Goal: Contribute content: Contribute content

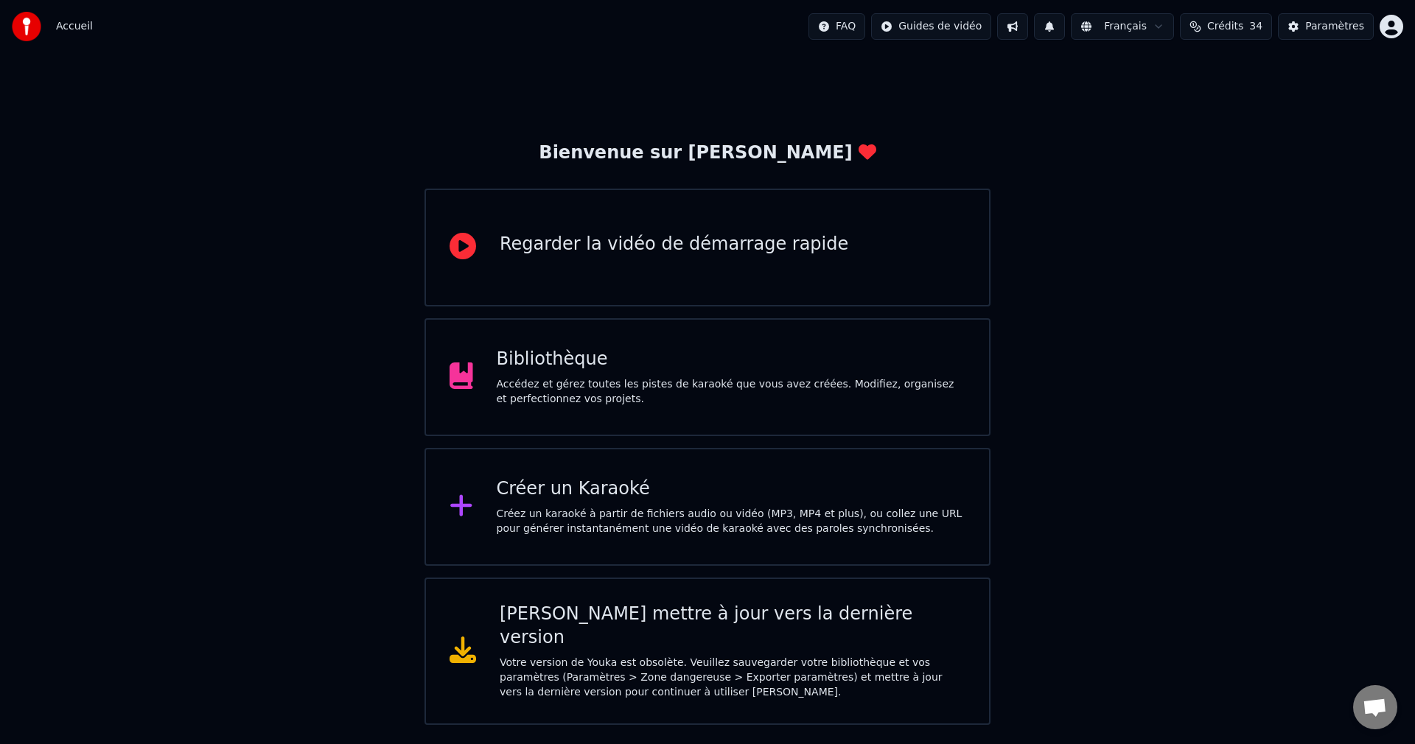
click at [587, 368] on div "Bibliothèque" at bounding box center [731, 360] width 469 height 24
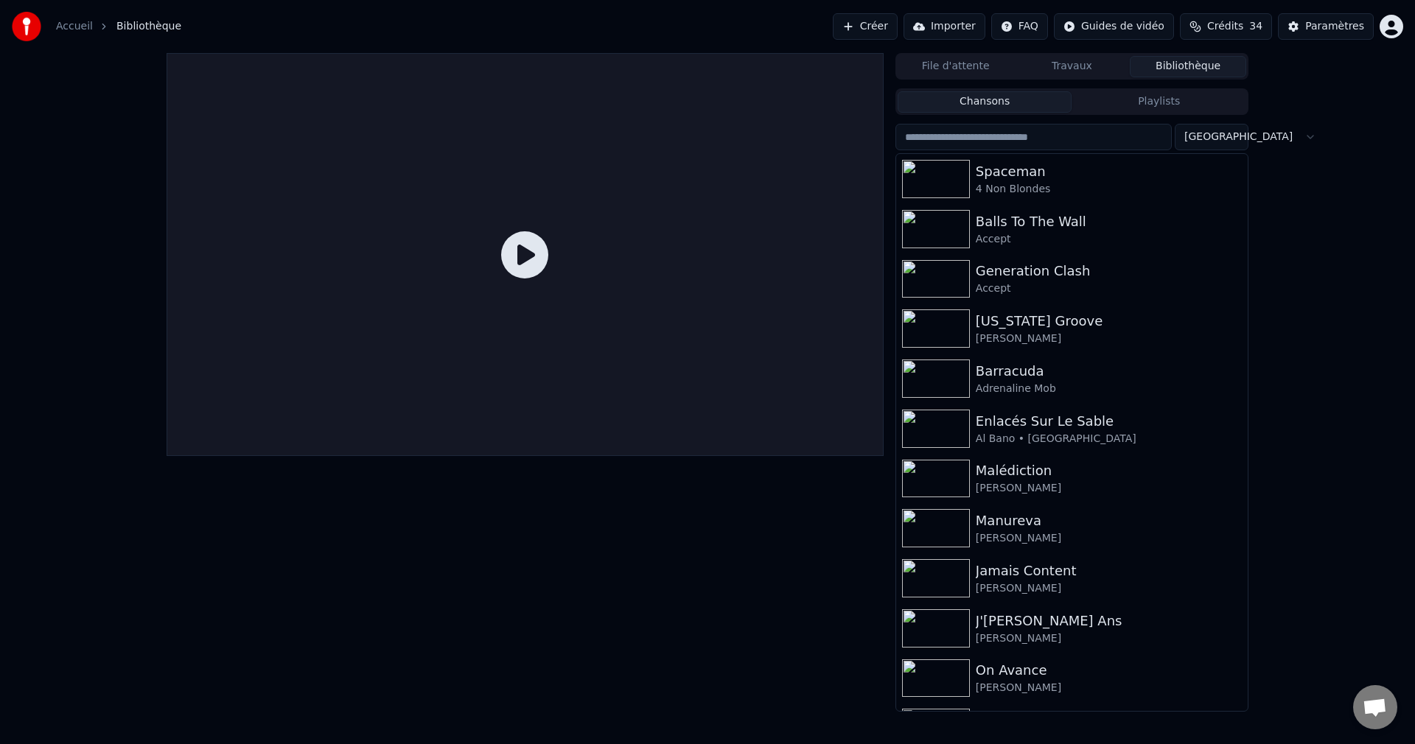
click at [873, 27] on button "Créer" at bounding box center [865, 26] width 65 height 27
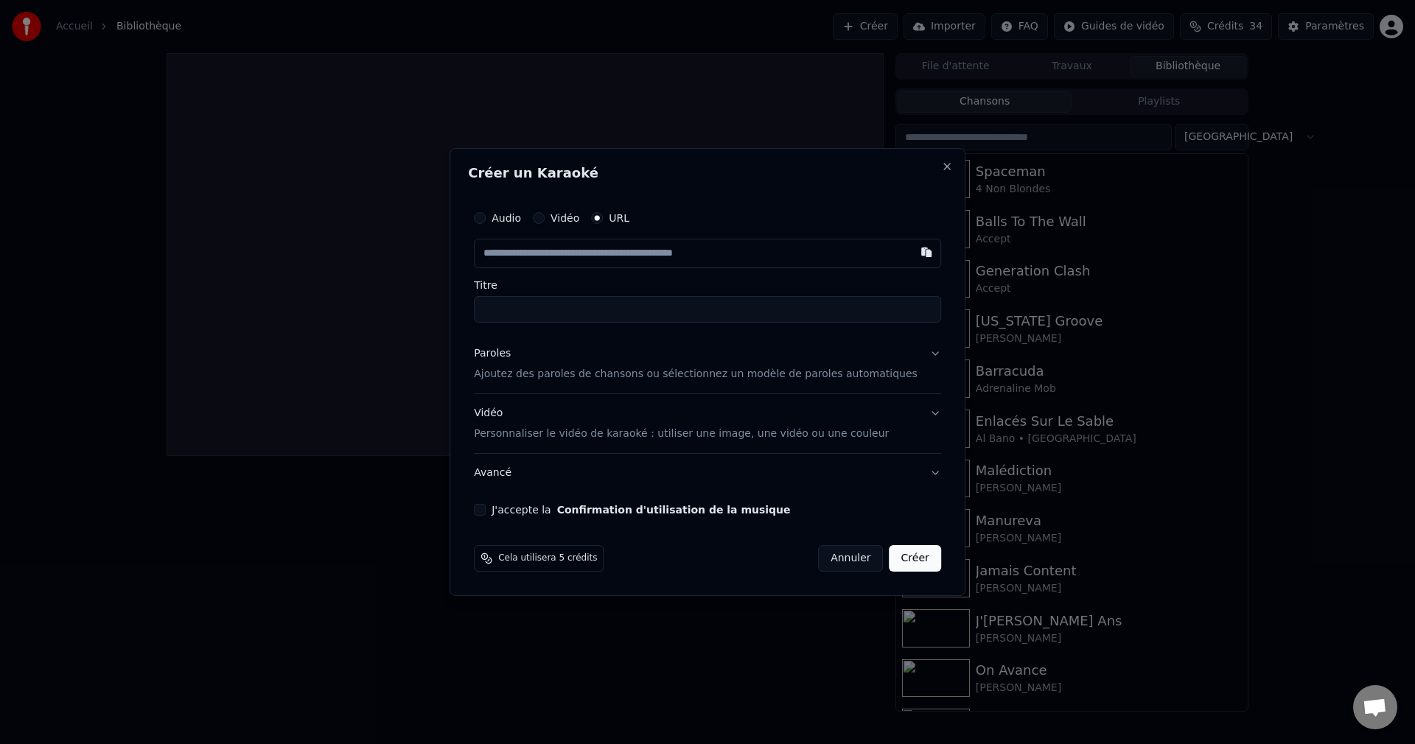
click at [486, 220] on button "Audio" at bounding box center [480, 218] width 12 height 12
click at [530, 252] on div "Choisir un fichier" at bounding box center [529, 253] width 111 height 27
type input "**********"
click at [917, 350] on button "Paroles Ajoutez des paroles de chansons ou sélectionnez un modèle de paroles au…" at bounding box center [707, 363] width 467 height 59
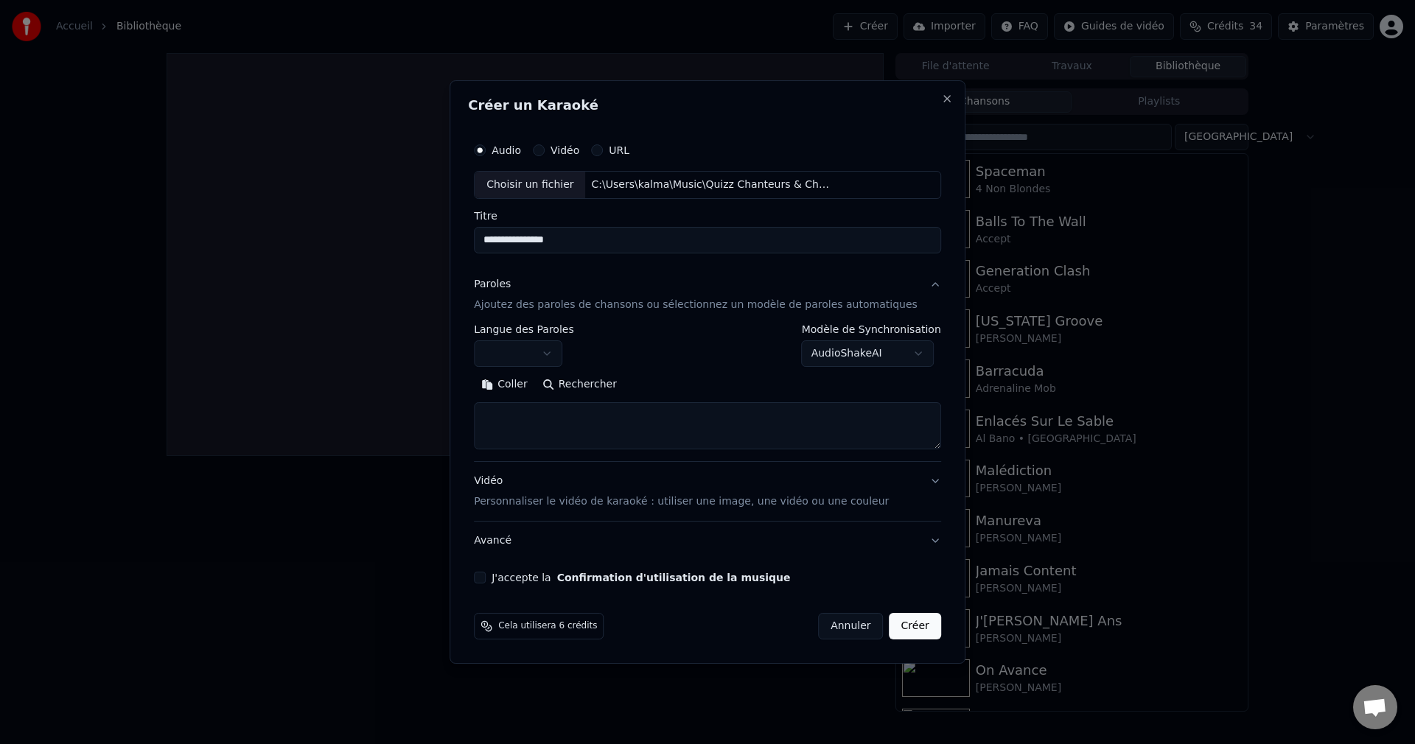
click at [624, 387] on button "Rechercher" at bounding box center [579, 385] width 89 height 24
type textarea "**********"
click at [486, 579] on button "J'accepte la Confirmation d'utilisation de la musique" at bounding box center [480, 578] width 12 height 12
click at [893, 617] on button "Créer" at bounding box center [915, 626] width 52 height 27
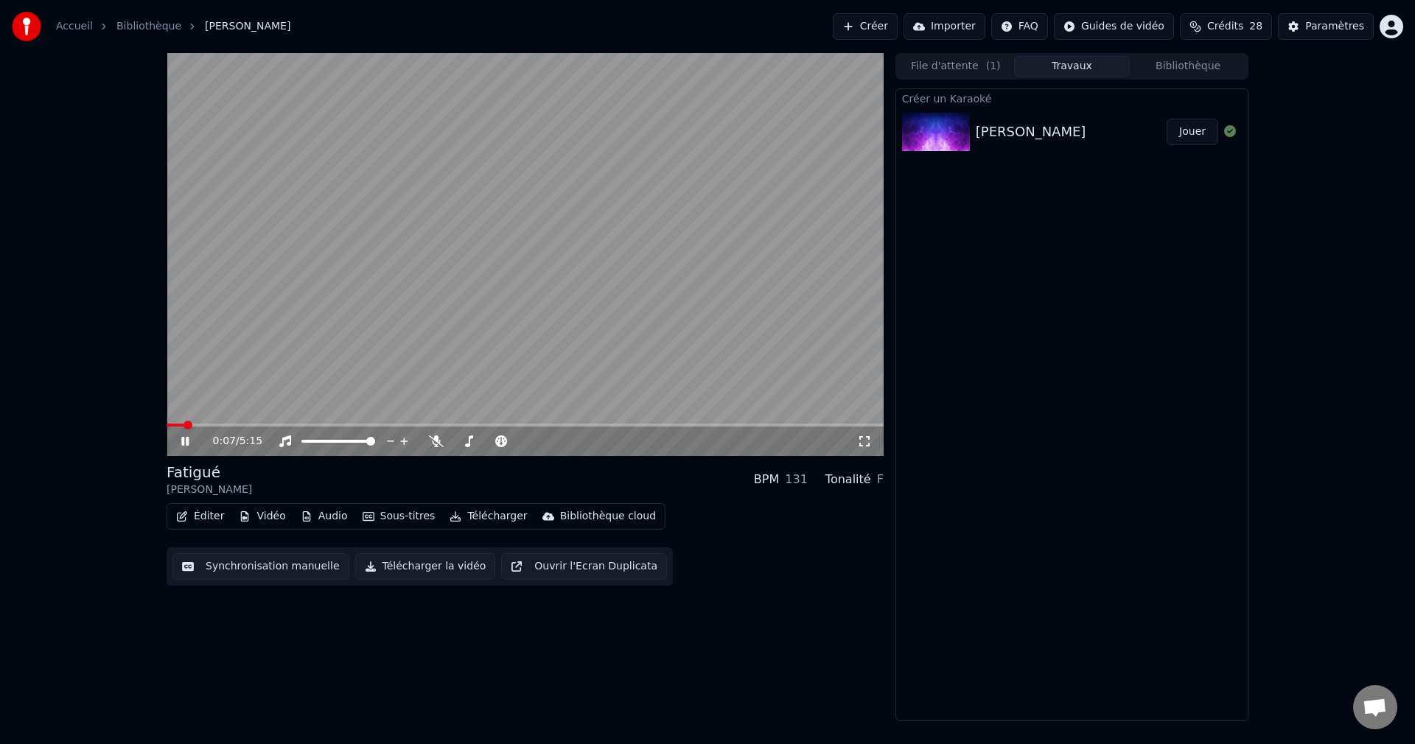
click at [184, 438] on icon at bounding box center [195, 441] width 35 height 12
click at [276, 516] on button "Vidéo" at bounding box center [262, 516] width 58 height 21
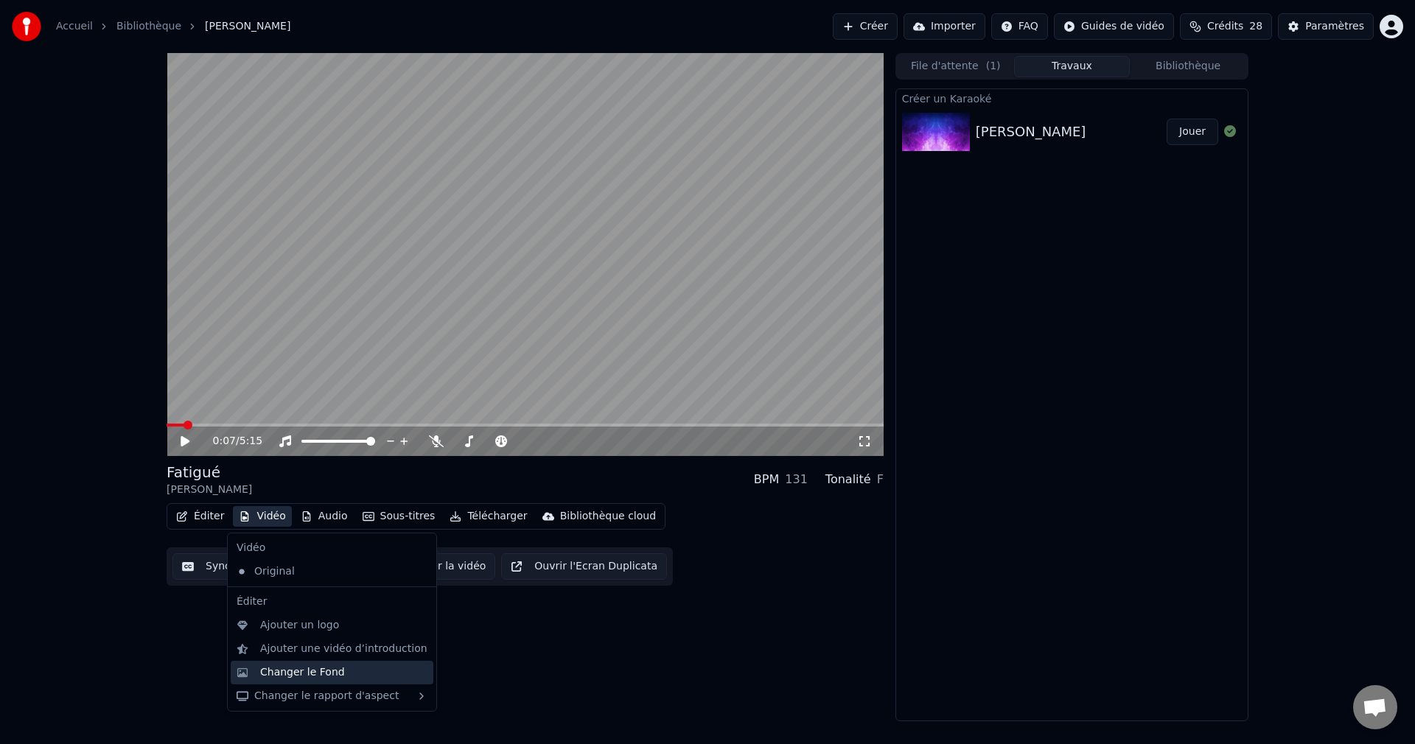
click at [318, 667] on div "Changer le Fond" at bounding box center [302, 672] width 85 height 15
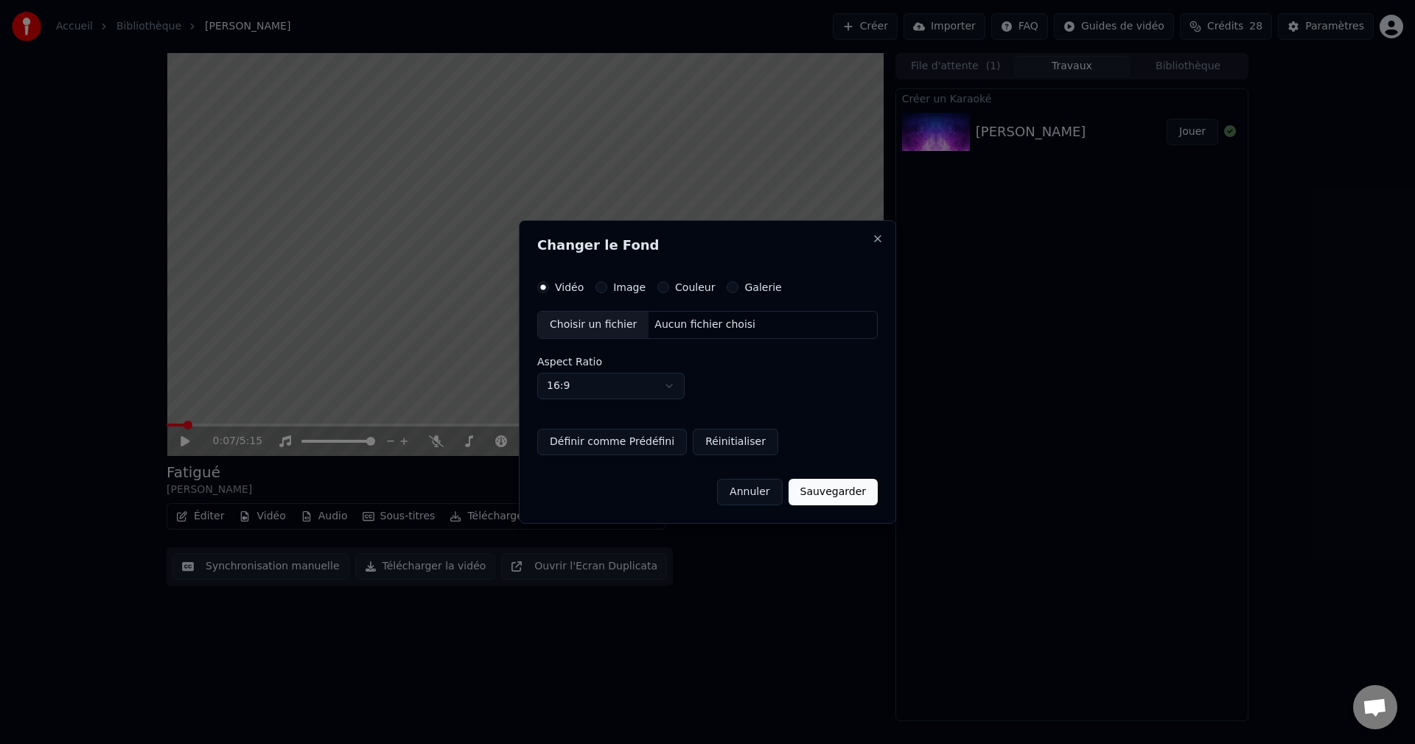
click at [584, 325] on div "Choisir un fichier" at bounding box center [593, 325] width 111 height 27
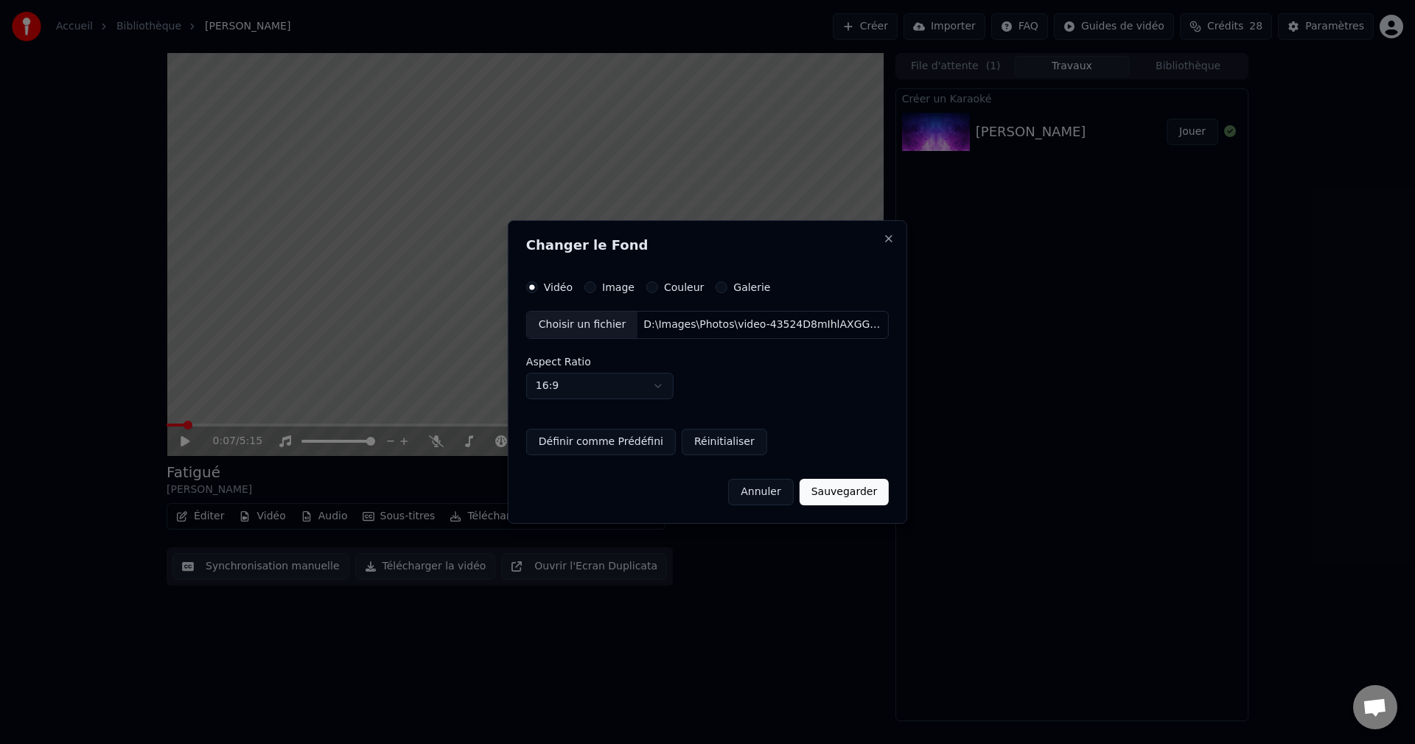
click at [838, 492] on button "Sauvegarder" at bounding box center [843, 492] width 89 height 27
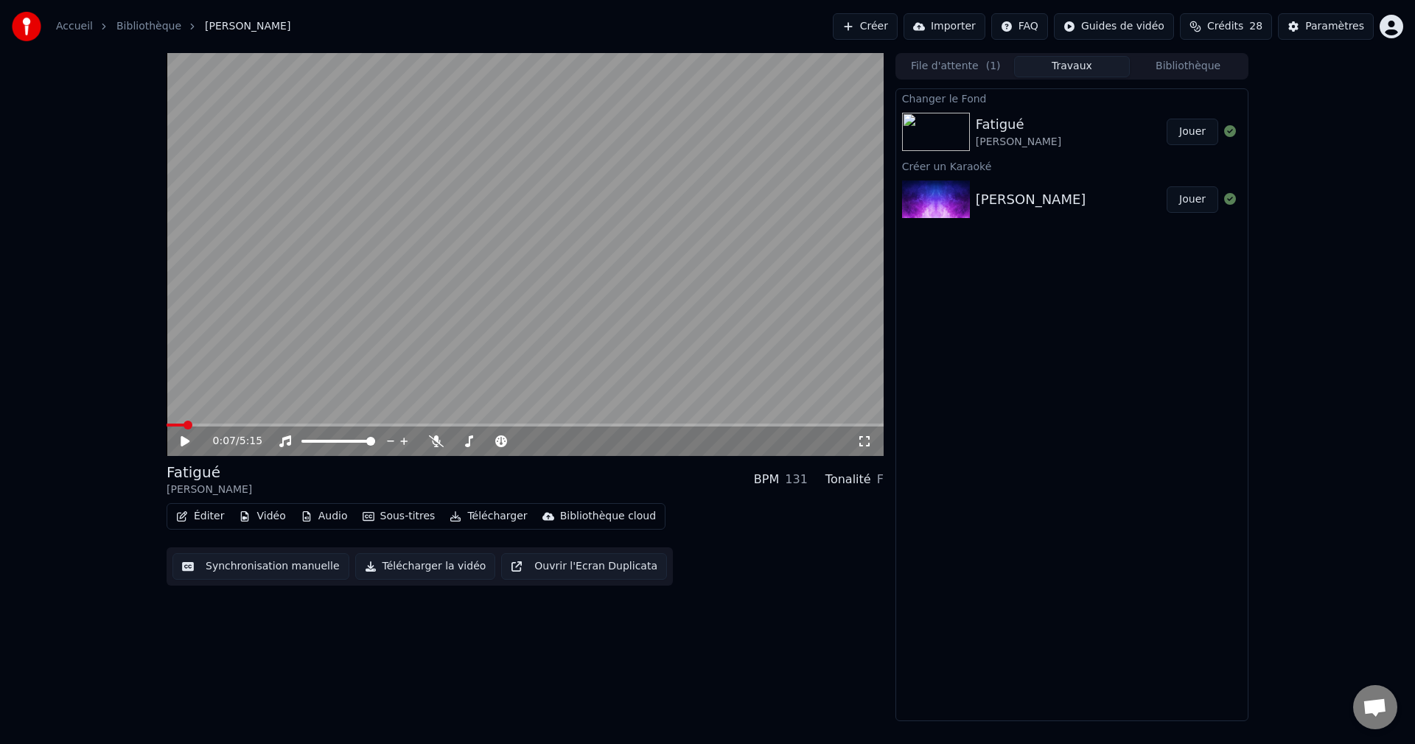
click at [1187, 133] on button "Jouer" at bounding box center [1192, 132] width 52 height 27
click at [526, 446] on span at bounding box center [521, 441] width 9 height 9
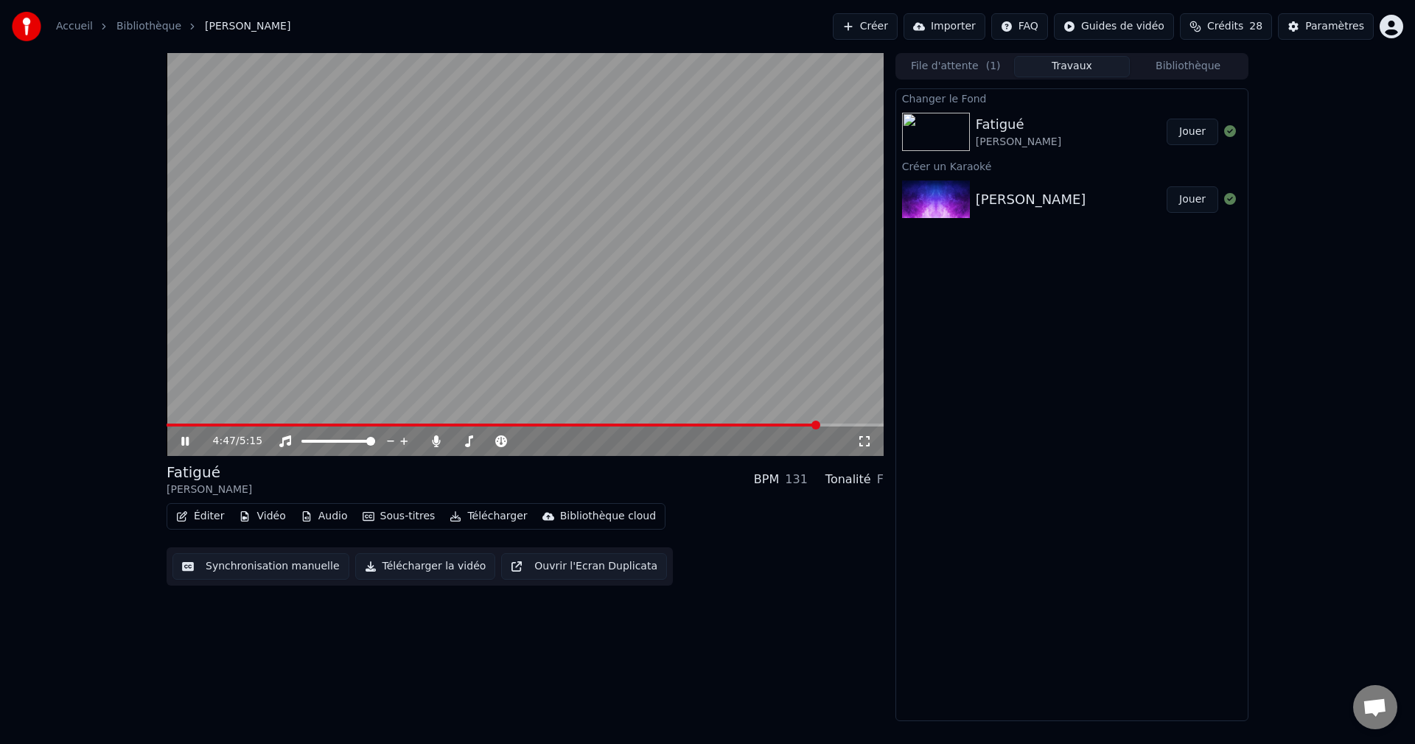
click at [183, 440] on icon at bounding box center [184, 441] width 7 height 9
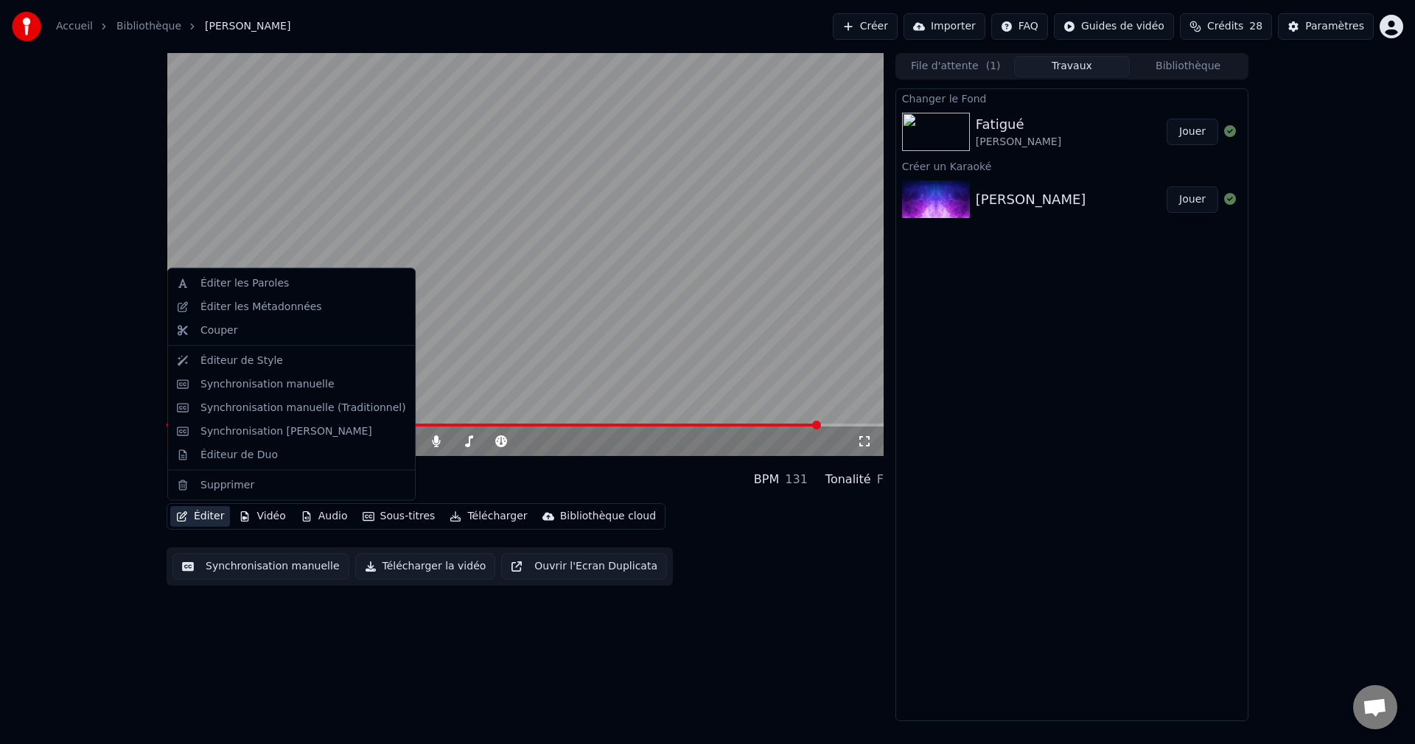
click at [204, 514] on button "Éditer" at bounding box center [200, 516] width 60 height 21
click at [242, 386] on div "Synchronisation manuelle" at bounding box center [267, 383] width 134 height 15
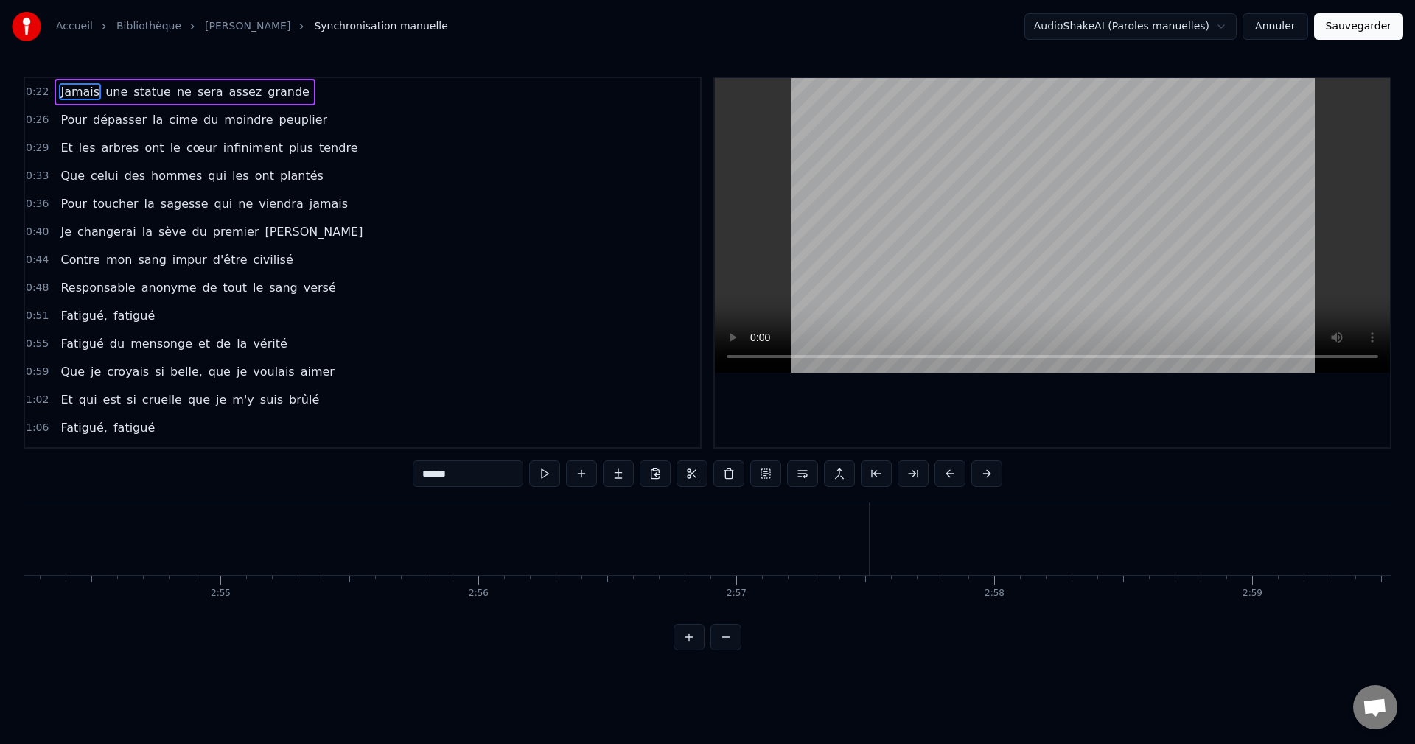
scroll to position [0, 44940]
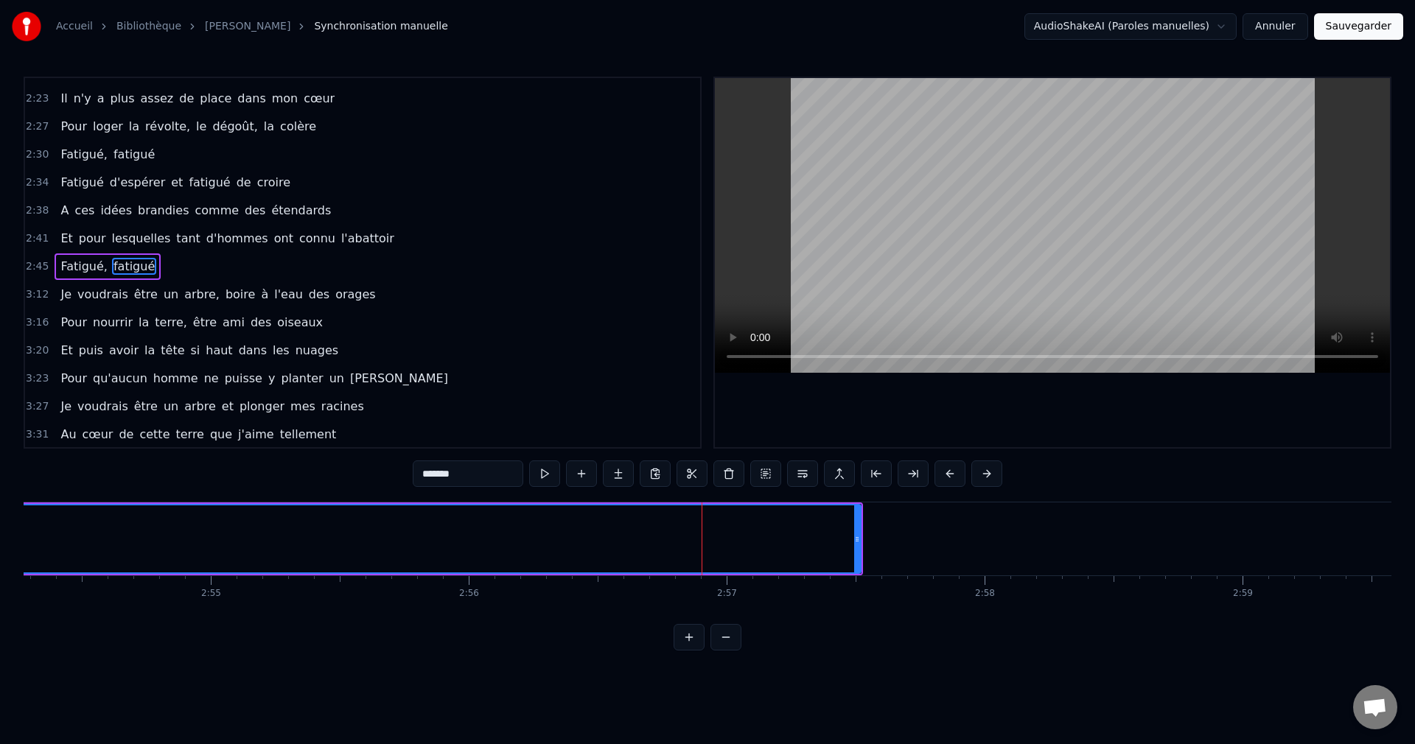
scroll to position [893, 0]
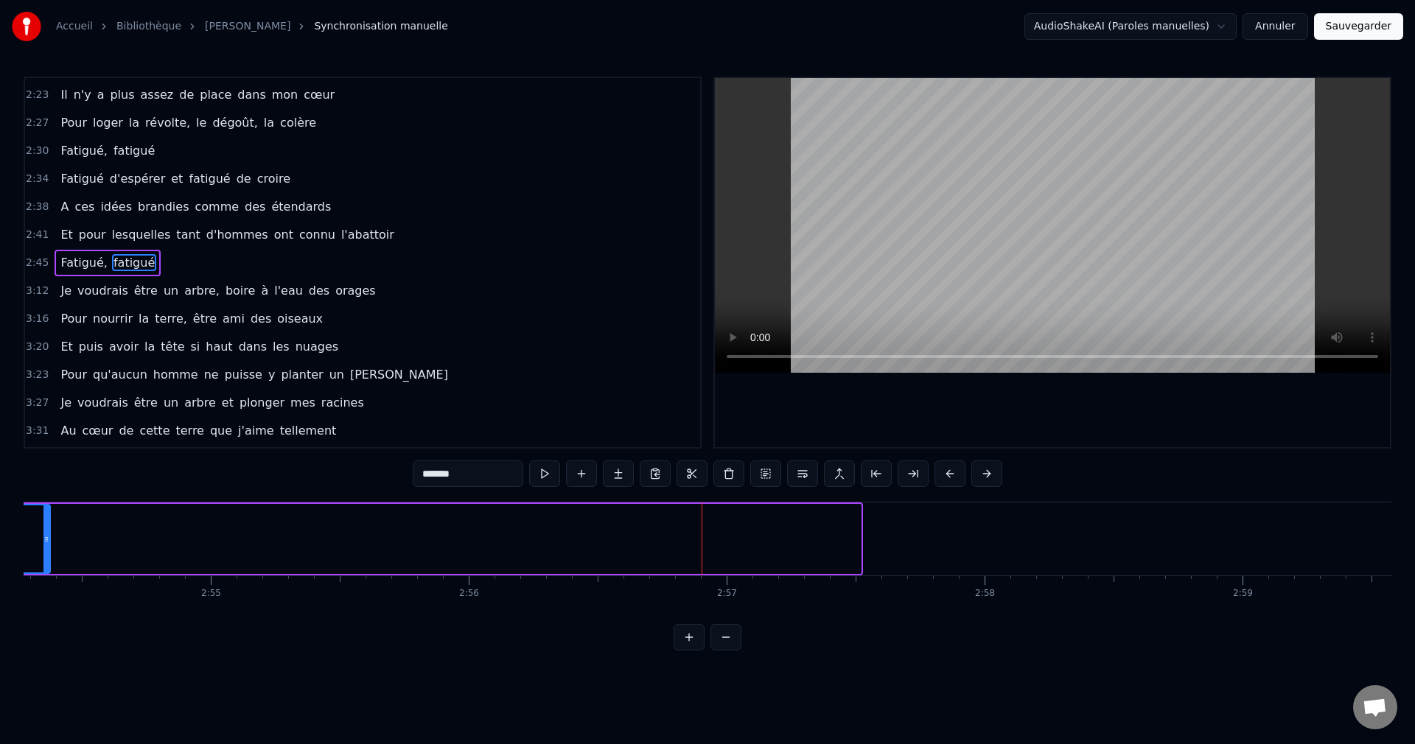
drag, startPoint x: 855, startPoint y: 538, endPoint x: 45, endPoint y: 555, distance: 810.6
click at [45, 555] on div at bounding box center [46, 538] width 6 height 67
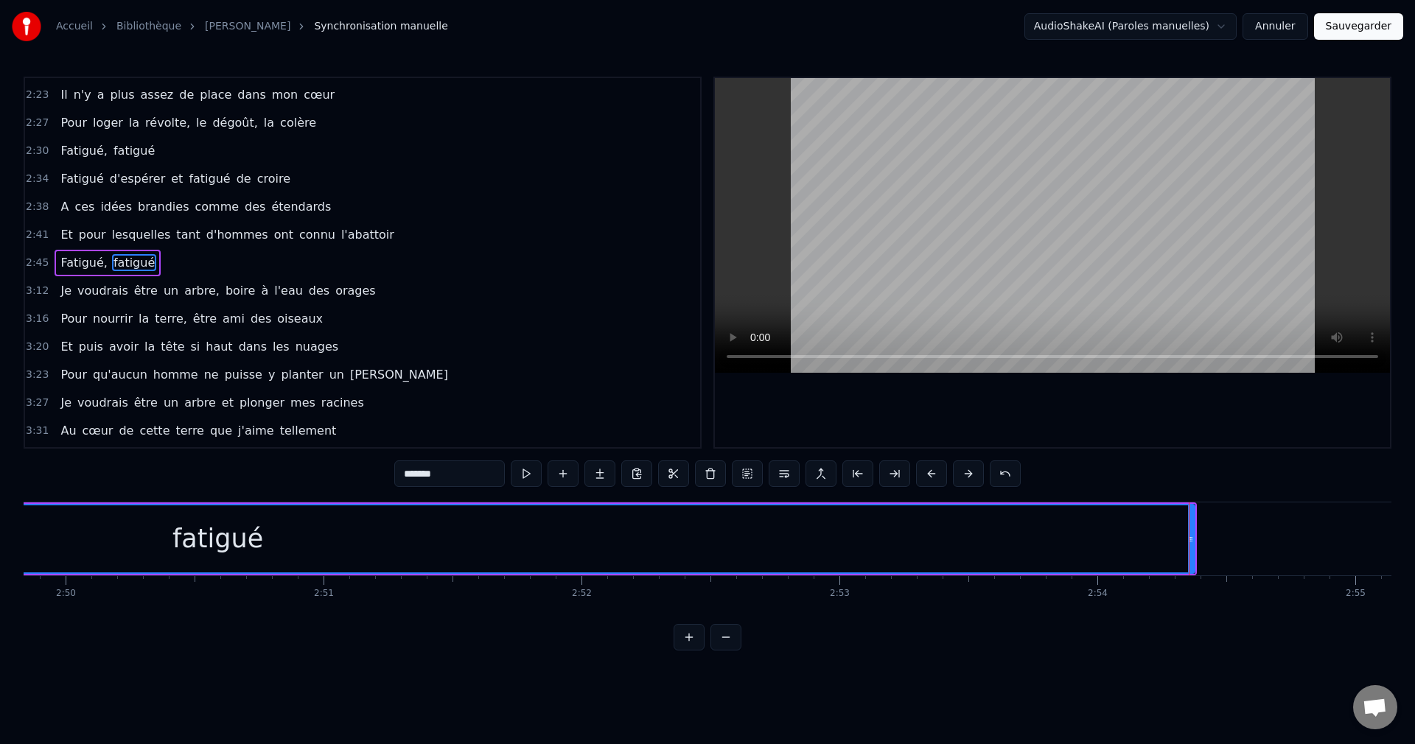
scroll to position [0, 43708]
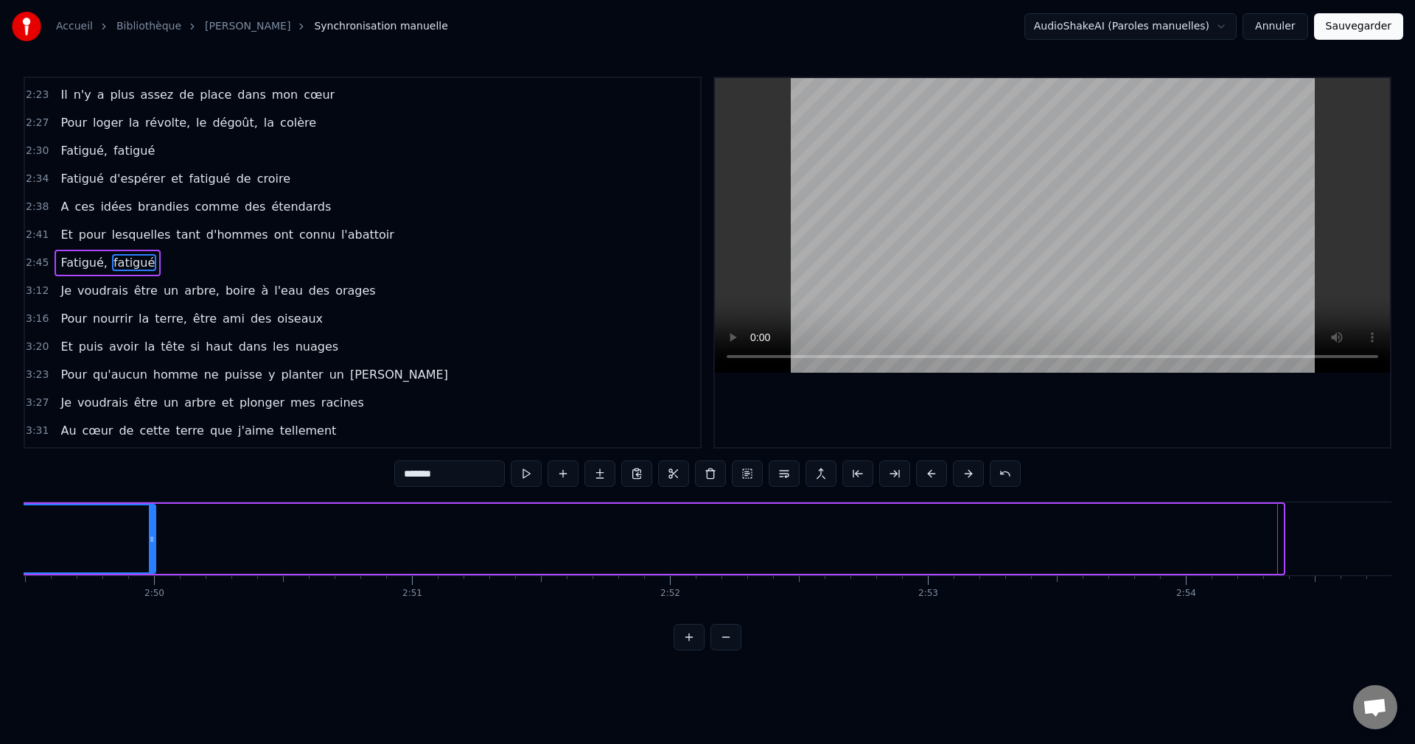
drag, startPoint x: 1280, startPoint y: 542, endPoint x: 153, endPoint y: 579, distance: 1127.9
click at [153, 579] on div "Jamais une statue ne sera assez grande Pour dépasser la cime du moindre peuplie…" at bounding box center [707, 557] width 1367 height 111
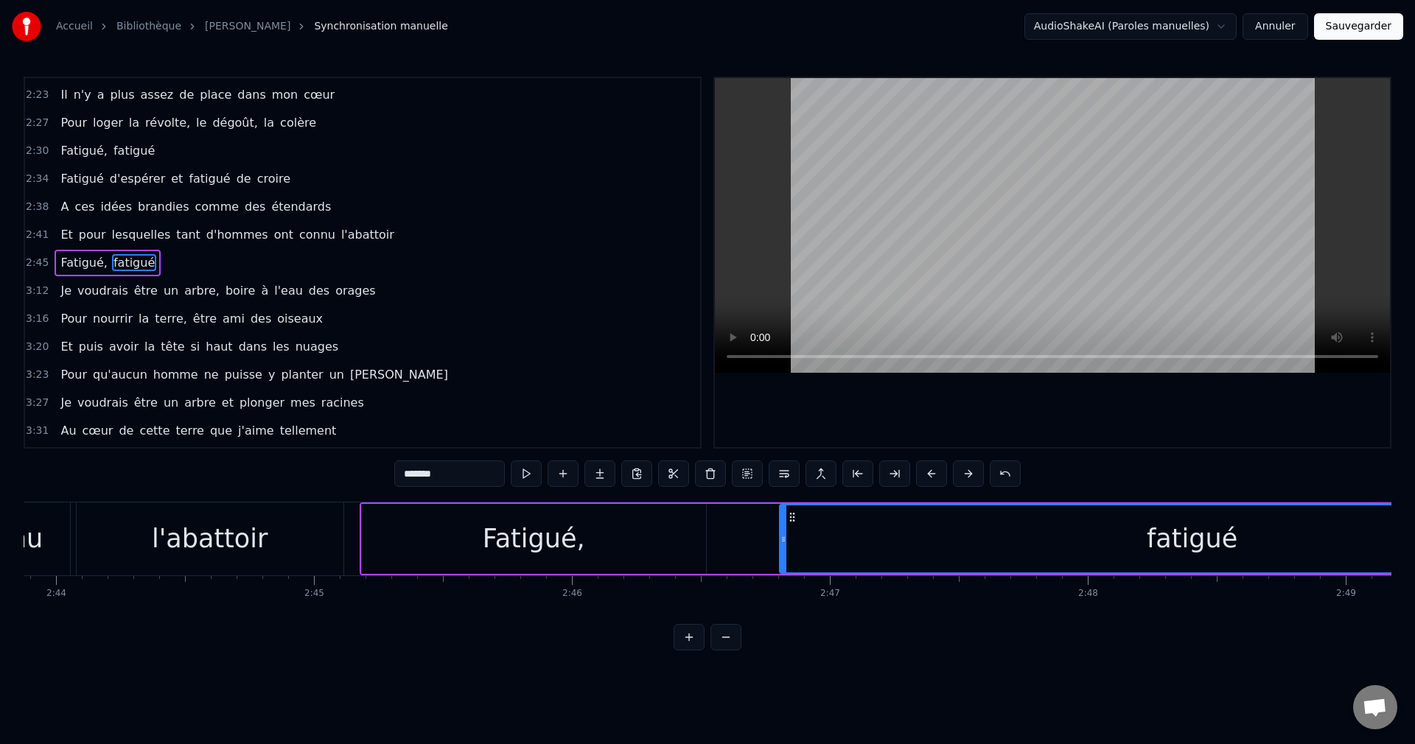
scroll to position [0, 42281]
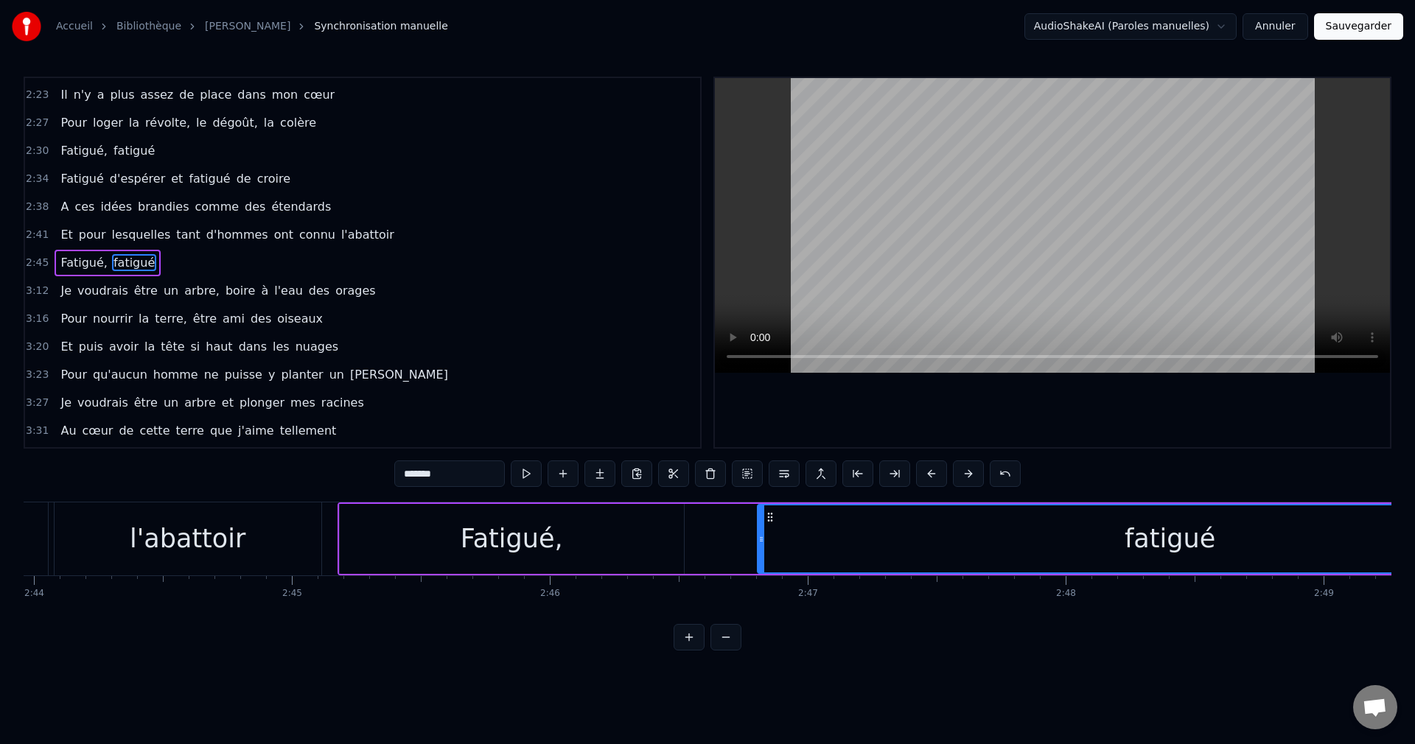
click at [593, 548] on div "Fatigué," at bounding box center [512, 539] width 344 height 70
type input "********"
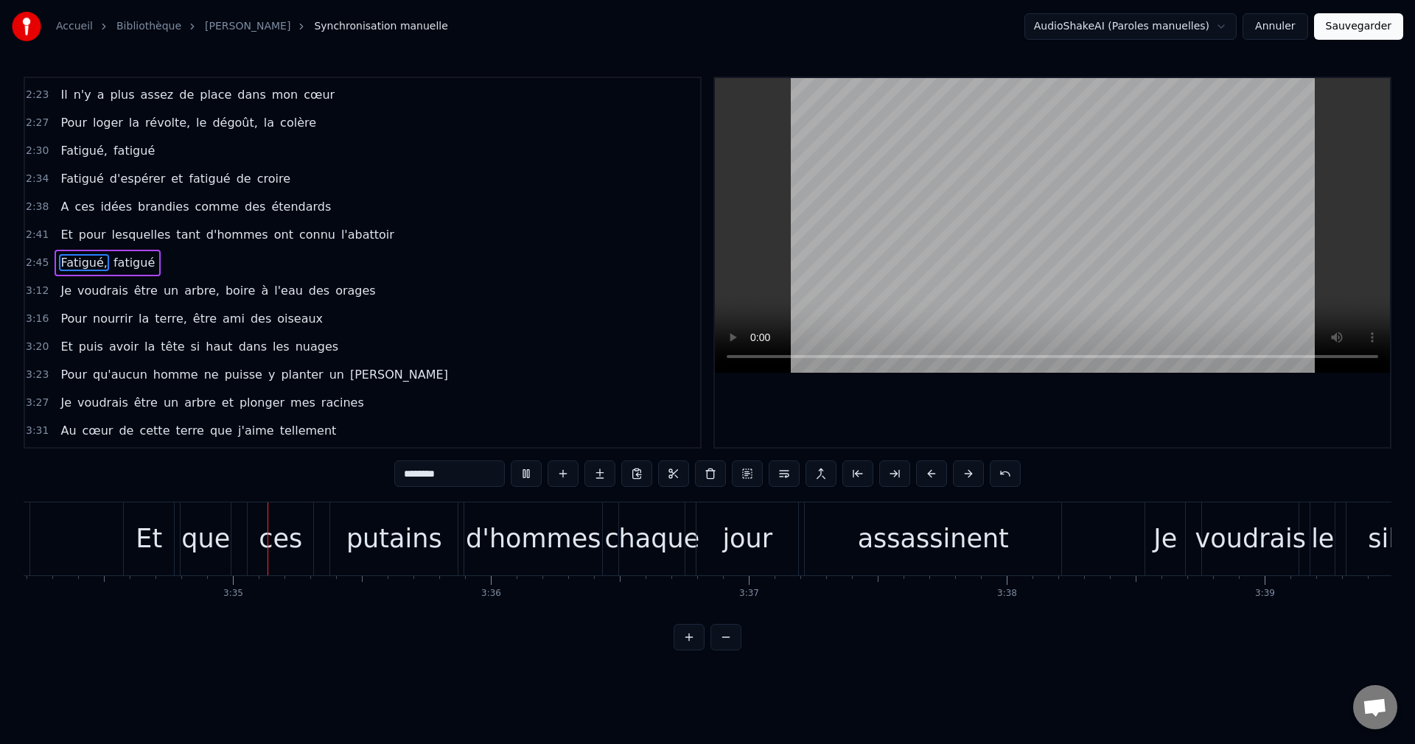
scroll to position [0, 55239]
click at [279, 556] on div "ces" at bounding box center [274, 538] width 43 height 39
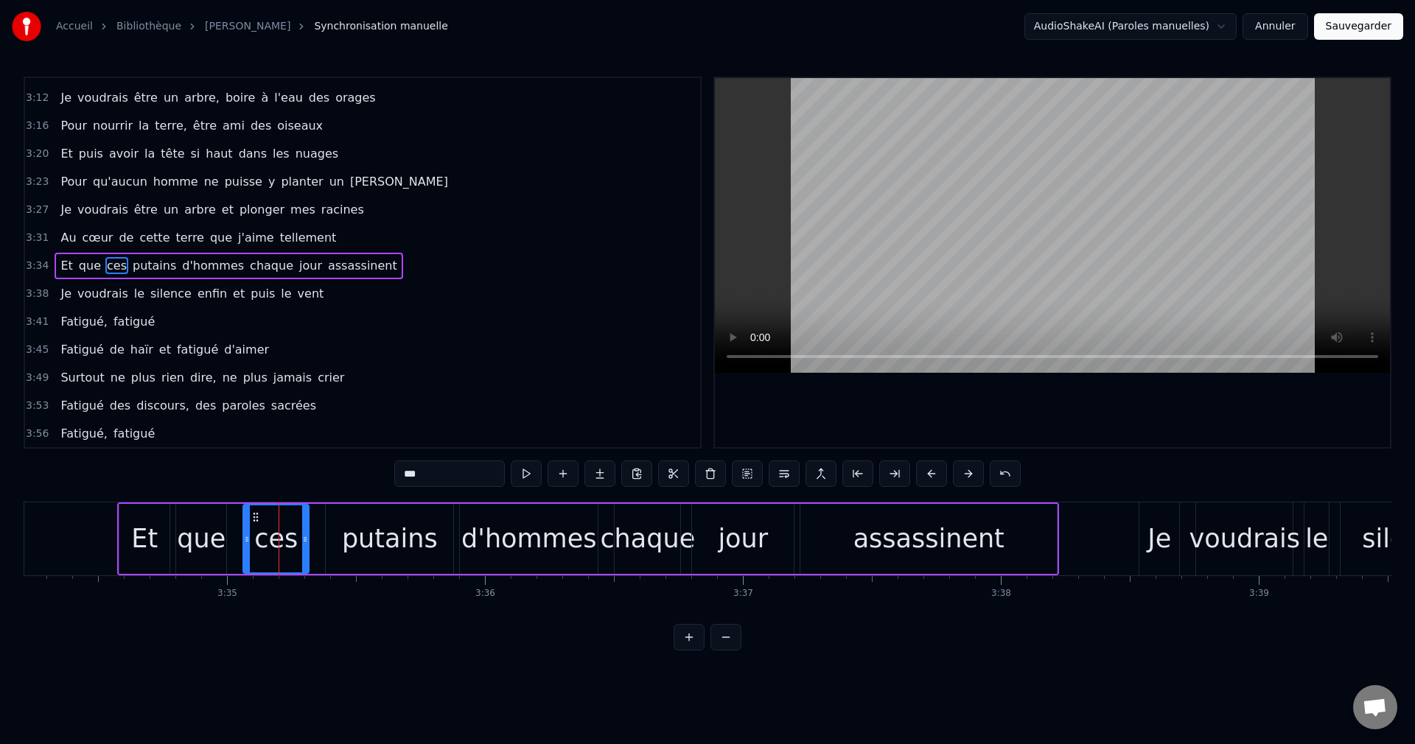
scroll to position [1089, 0]
click at [394, 472] on input "***" at bounding box center [449, 473] width 111 height 27
click at [434, 541] on div "putains" at bounding box center [389, 539] width 127 height 70
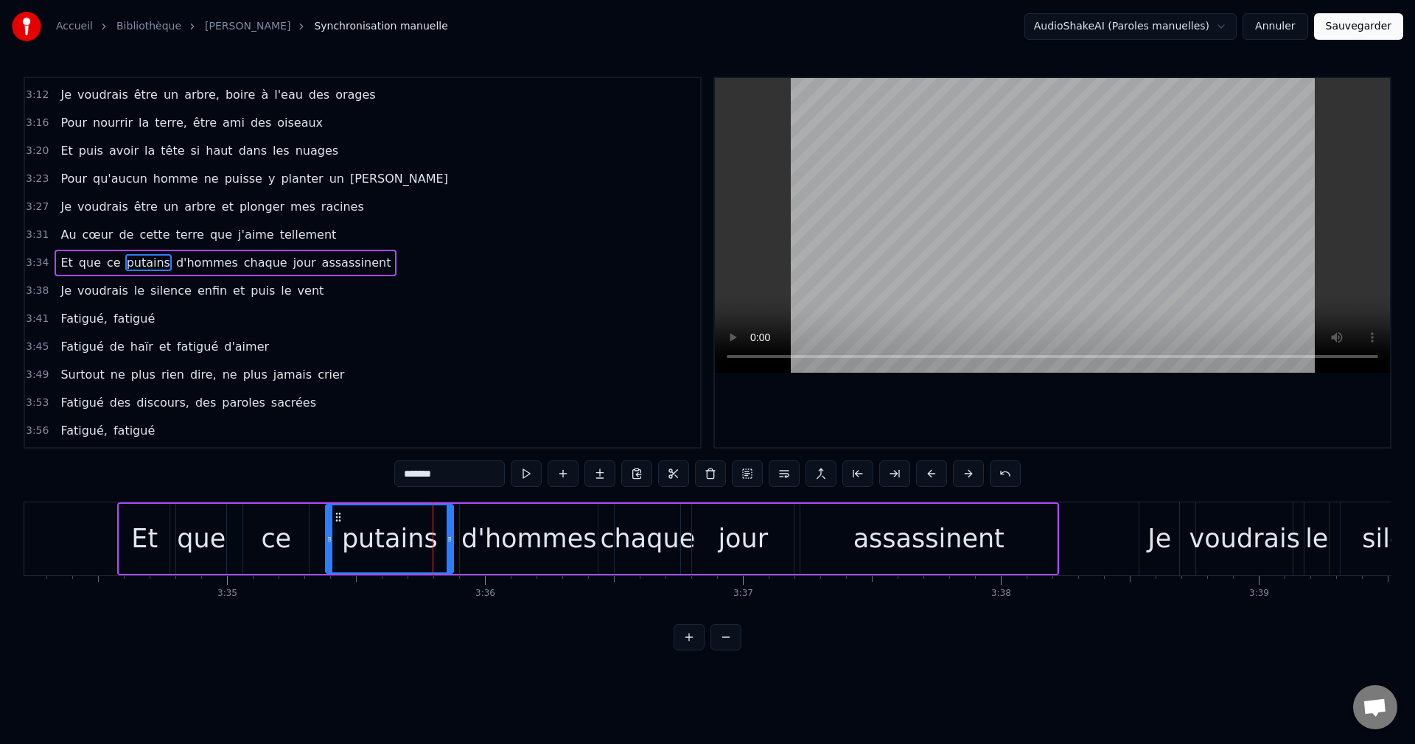
click at [416, 479] on input "*******" at bounding box center [449, 473] width 111 height 27
click at [559, 538] on div "d'hommes" at bounding box center [528, 538] width 135 height 39
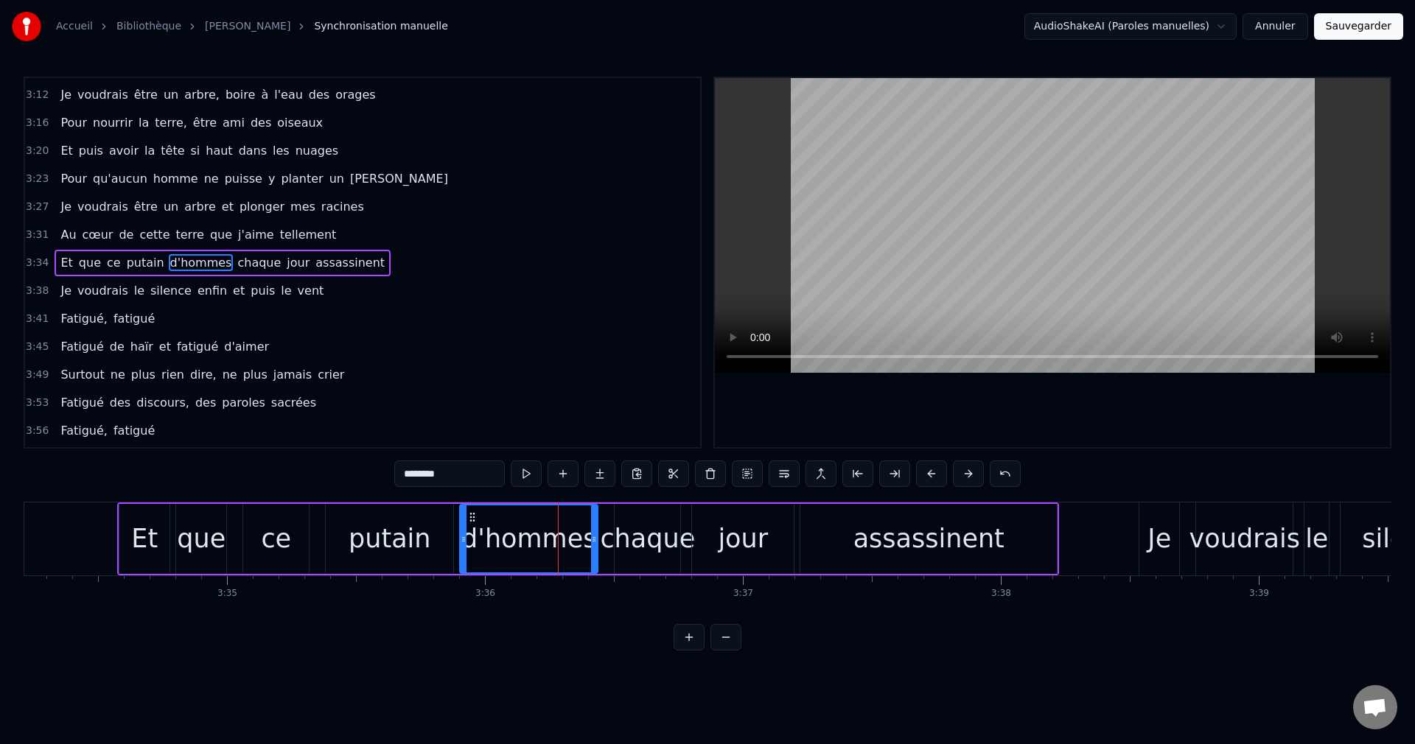
click at [435, 472] on input "********" at bounding box center [449, 473] width 111 height 27
click at [877, 539] on div "assassinent" at bounding box center [928, 538] width 151 height 39
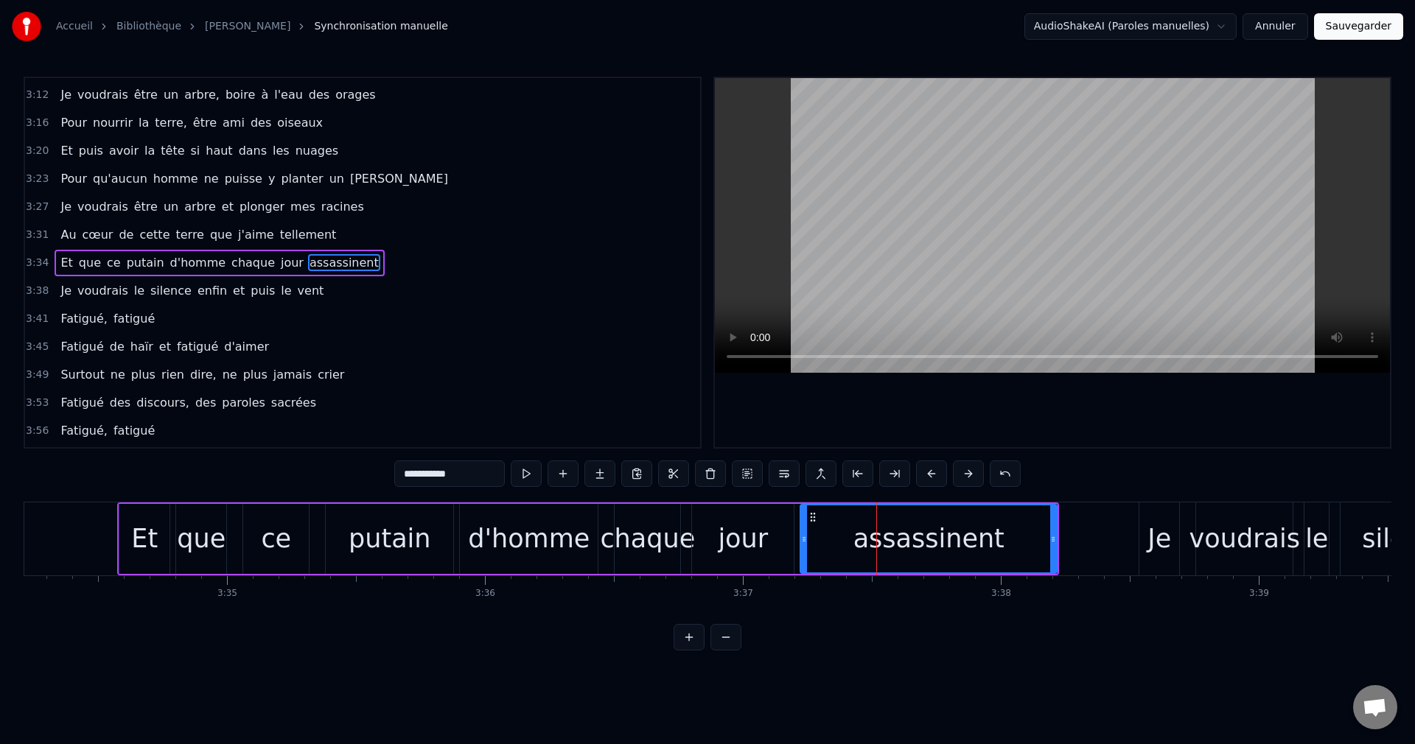
click at [428, 477] on input "**********" at bounding box center [449, 473] width 111 height 27
click at [147, 540] on div "Et" at bounding box center [144, 538] width 27 height 39
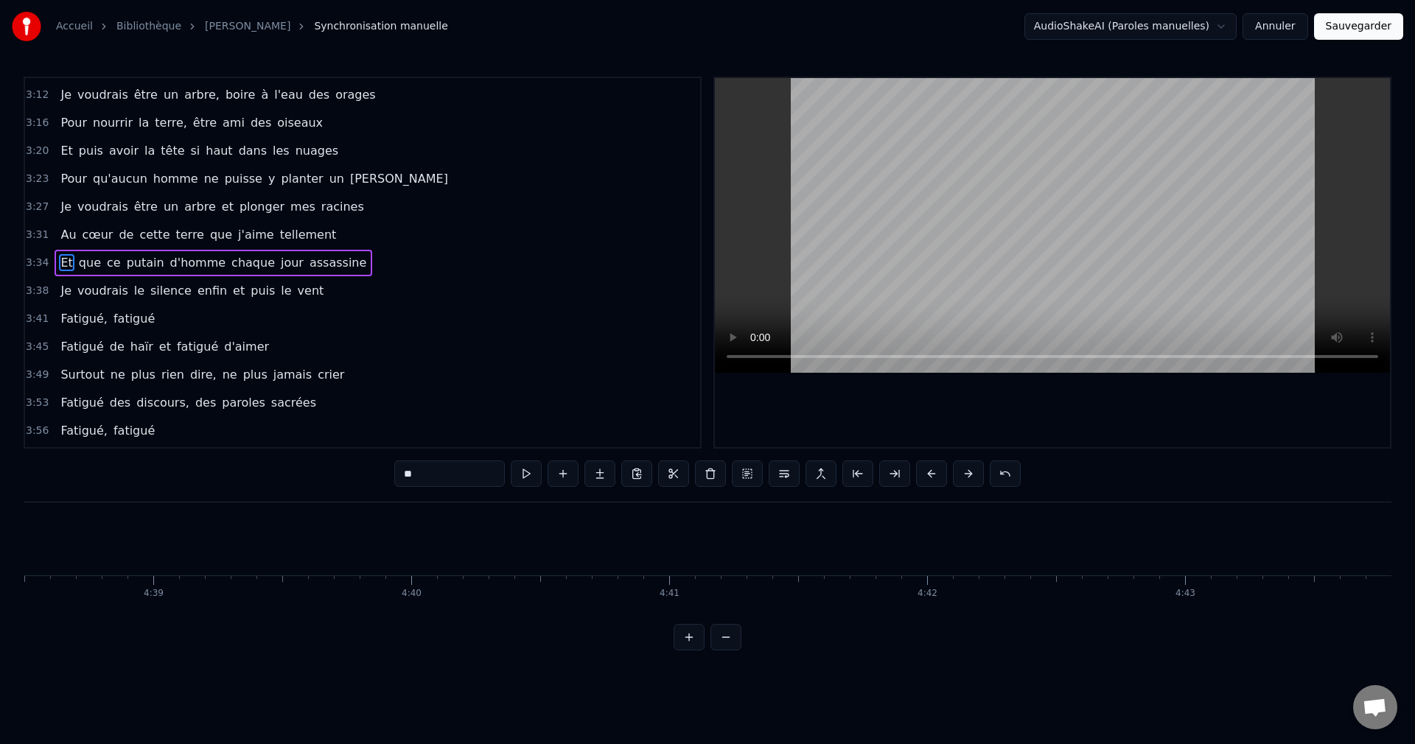
scroll to position [0, 71826]
type input "*******"
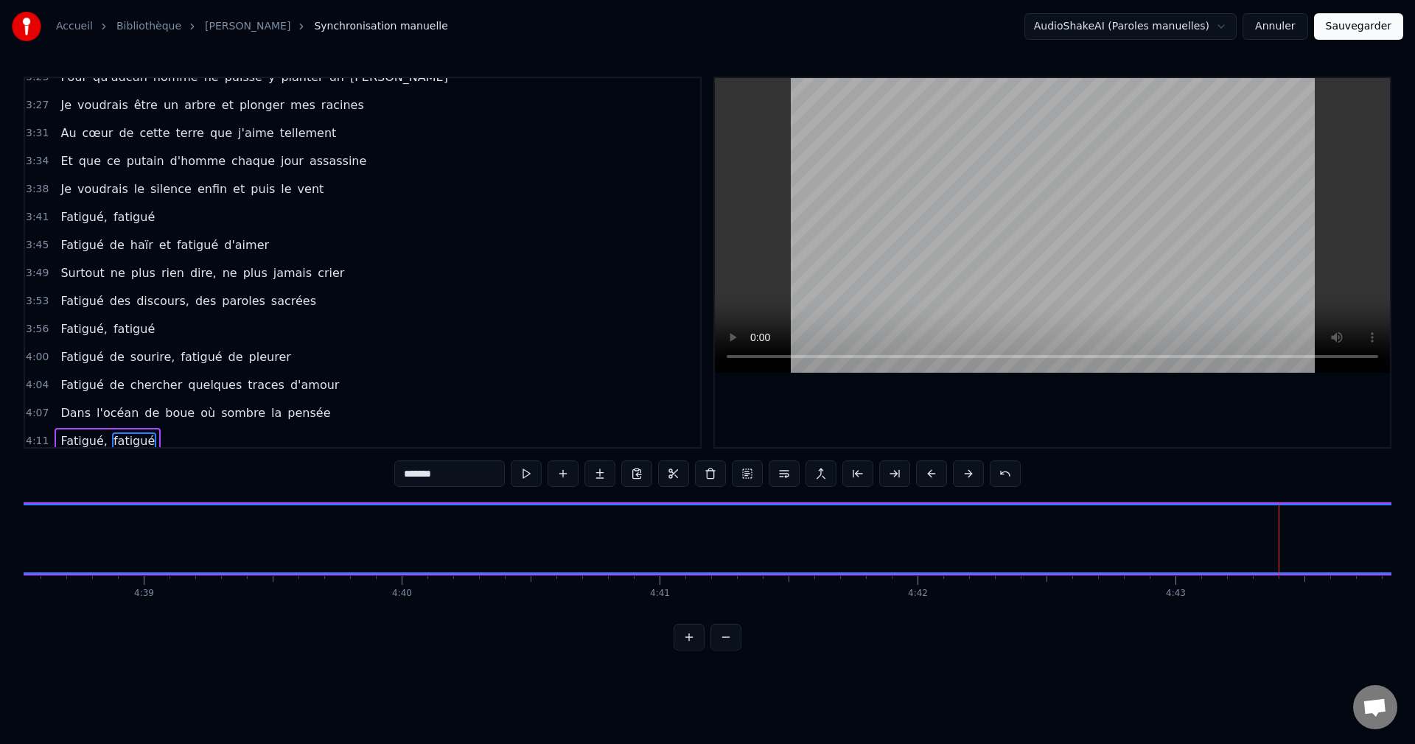
scroll to position [1199, 0]
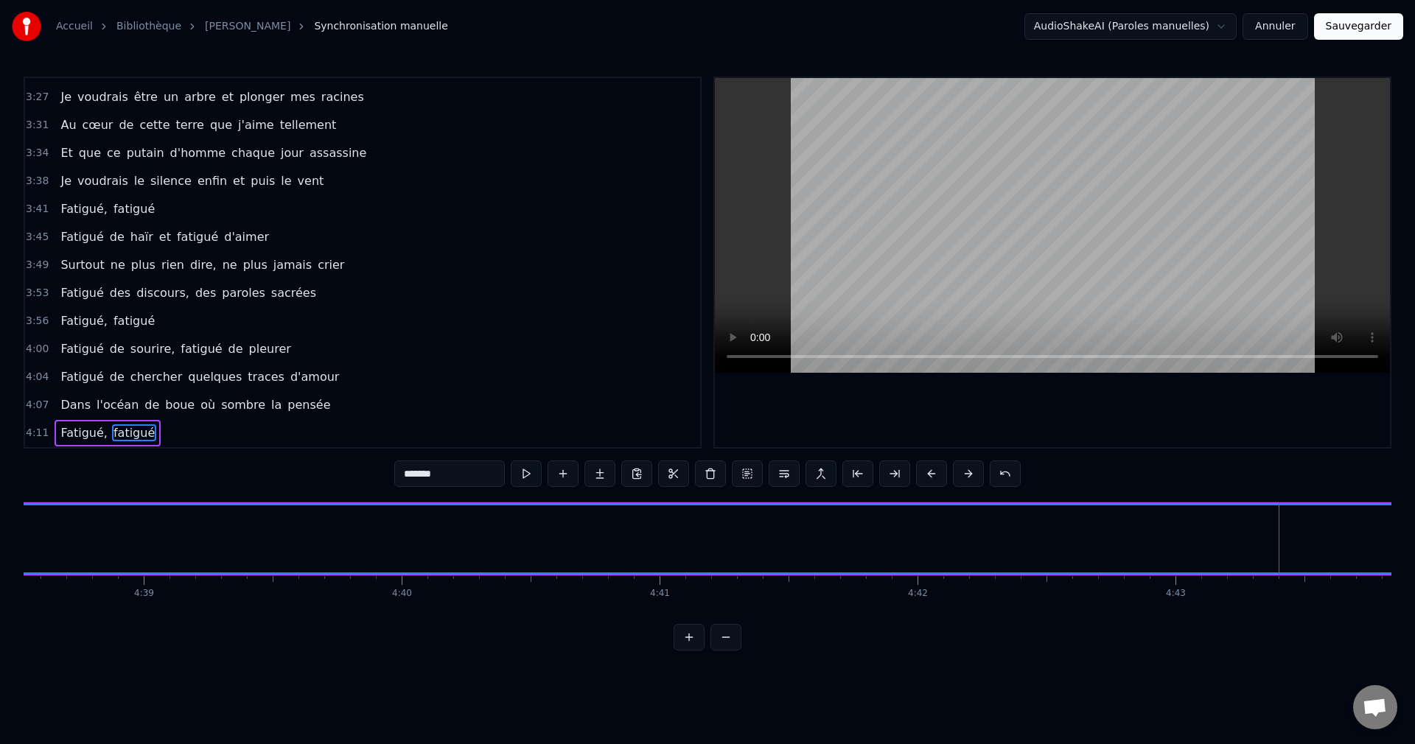
click at [1391, 618] on div "Accueil Bibliothèque Fatigué • [PERSON_NAME] Synchronisation manuelle AudioShak…" at bounding box center [707, 325] width 1415 height 651
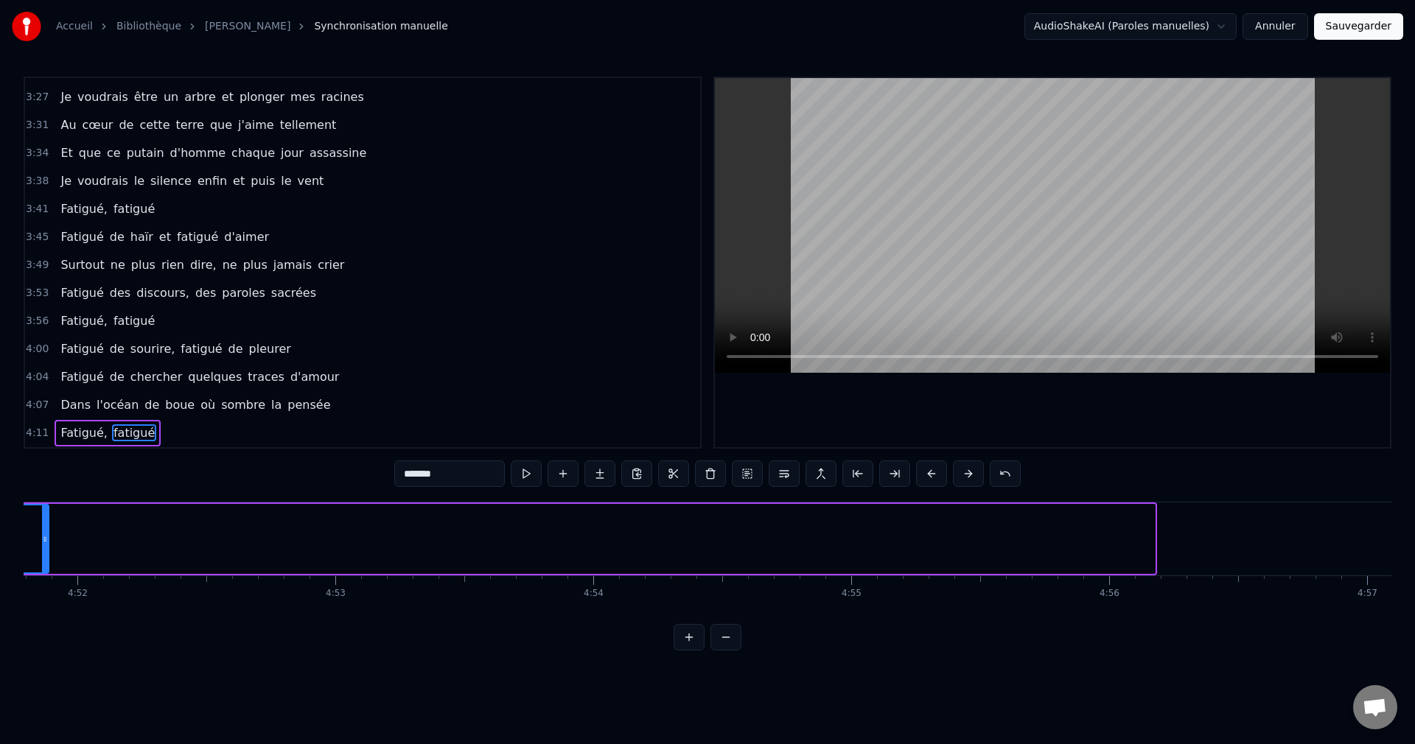
drag, startPoint x: 1152, startPoint y: 542, endPoint x: 46, endPoint y: 578, distance: 1106.5
click at [46, 578] on div "Jamais une statue ne sera assez grande Pour dépasser la cime du moindre peuplie…" at bounding box center [707, 557] width 1367 height 111
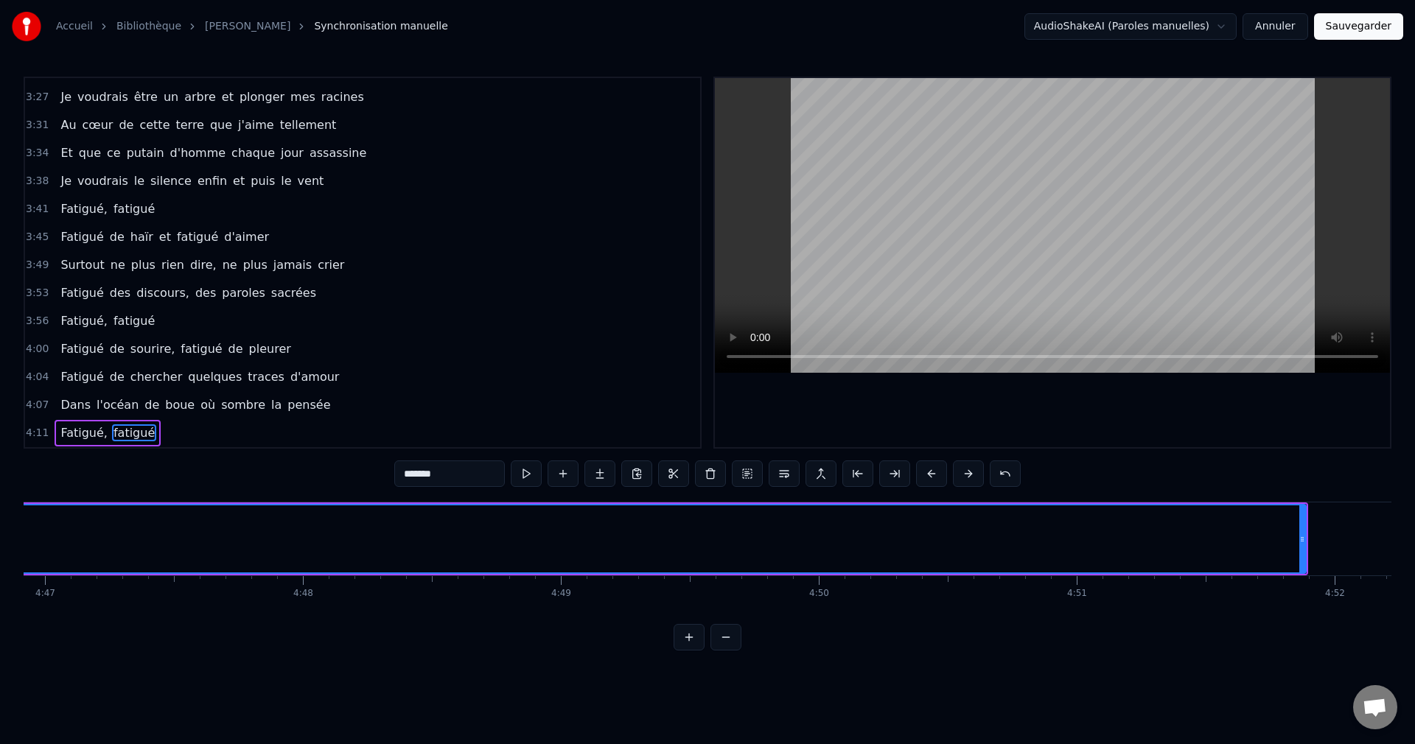
scroll to position [0, 73958]
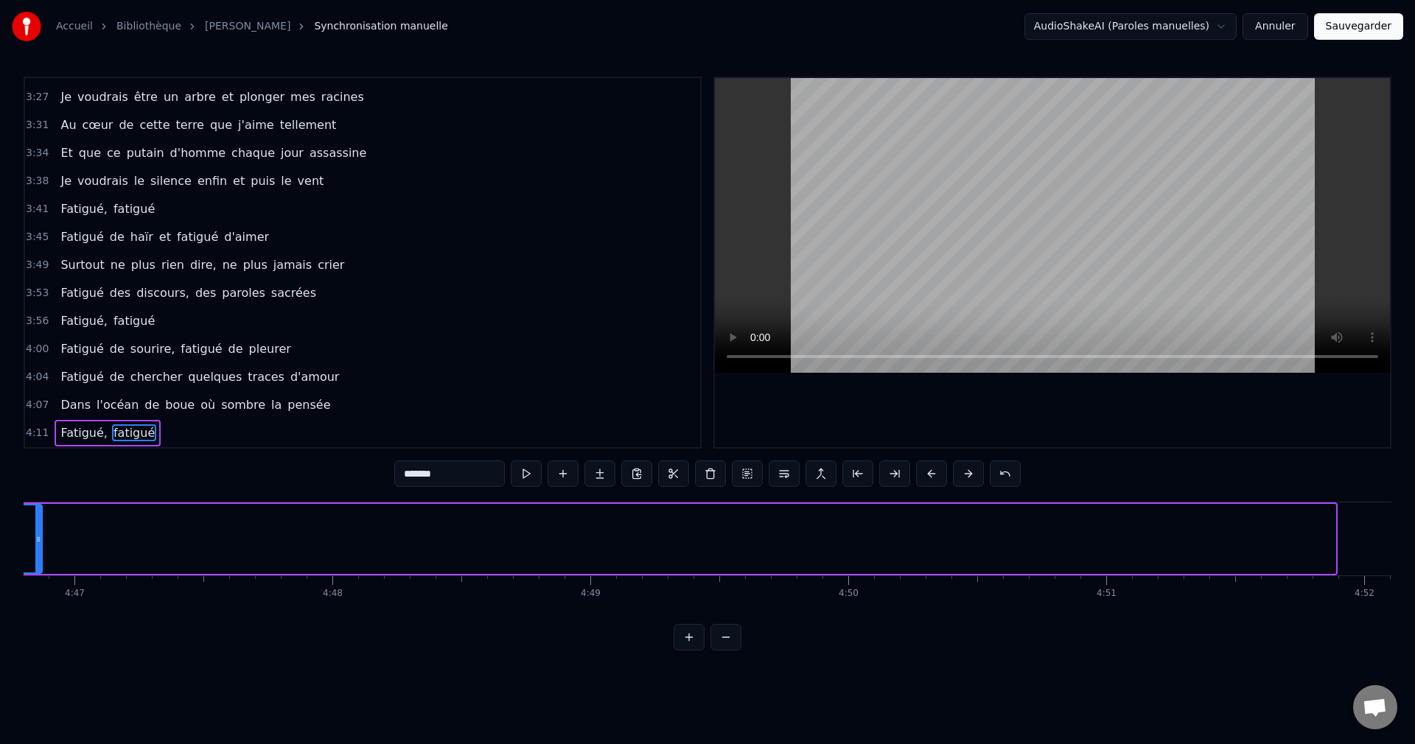
drag, startPoint x: 1331, startPoint y: 538, endPoint x: 38, endPoint y: 570, distance: 1293.4
click at [38, 570] on div at bounding box center [38, 538] width 6 height 67
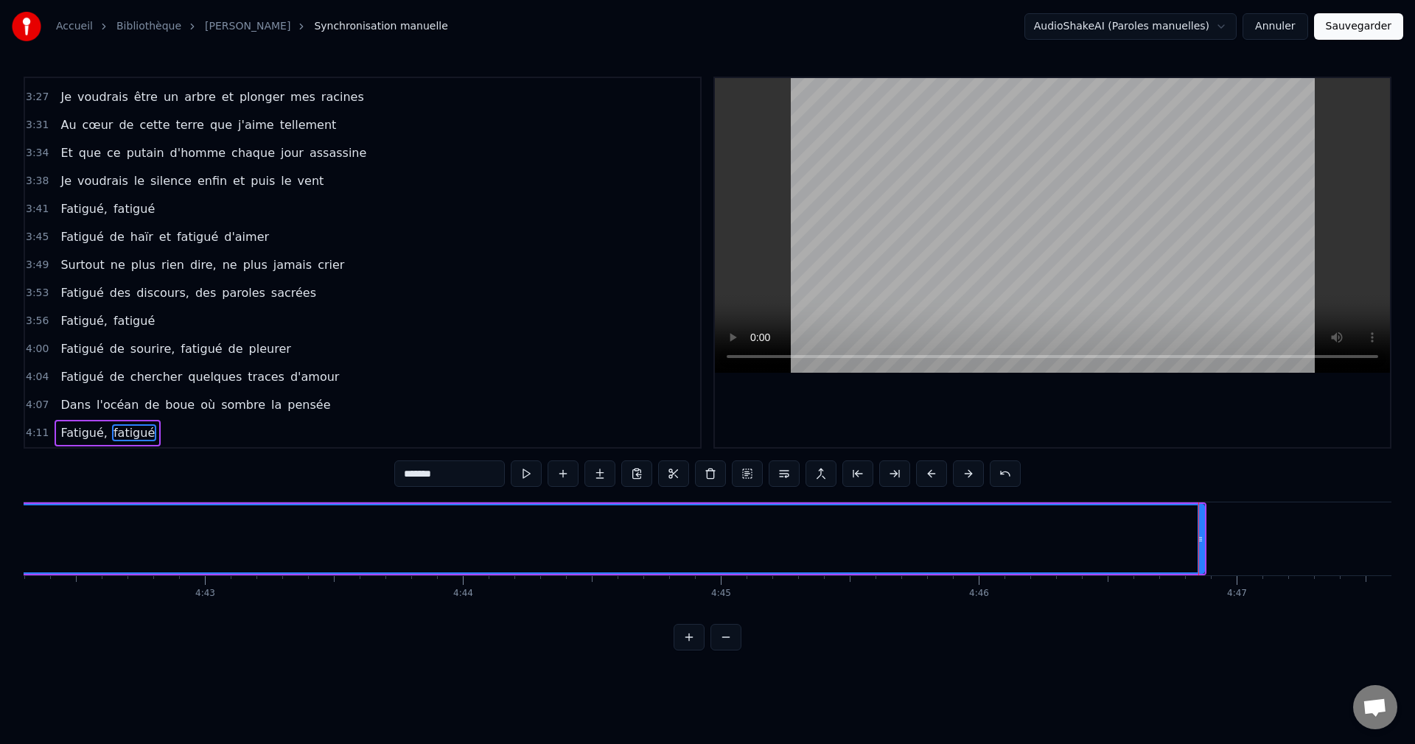
scroll to position [0, 72659]
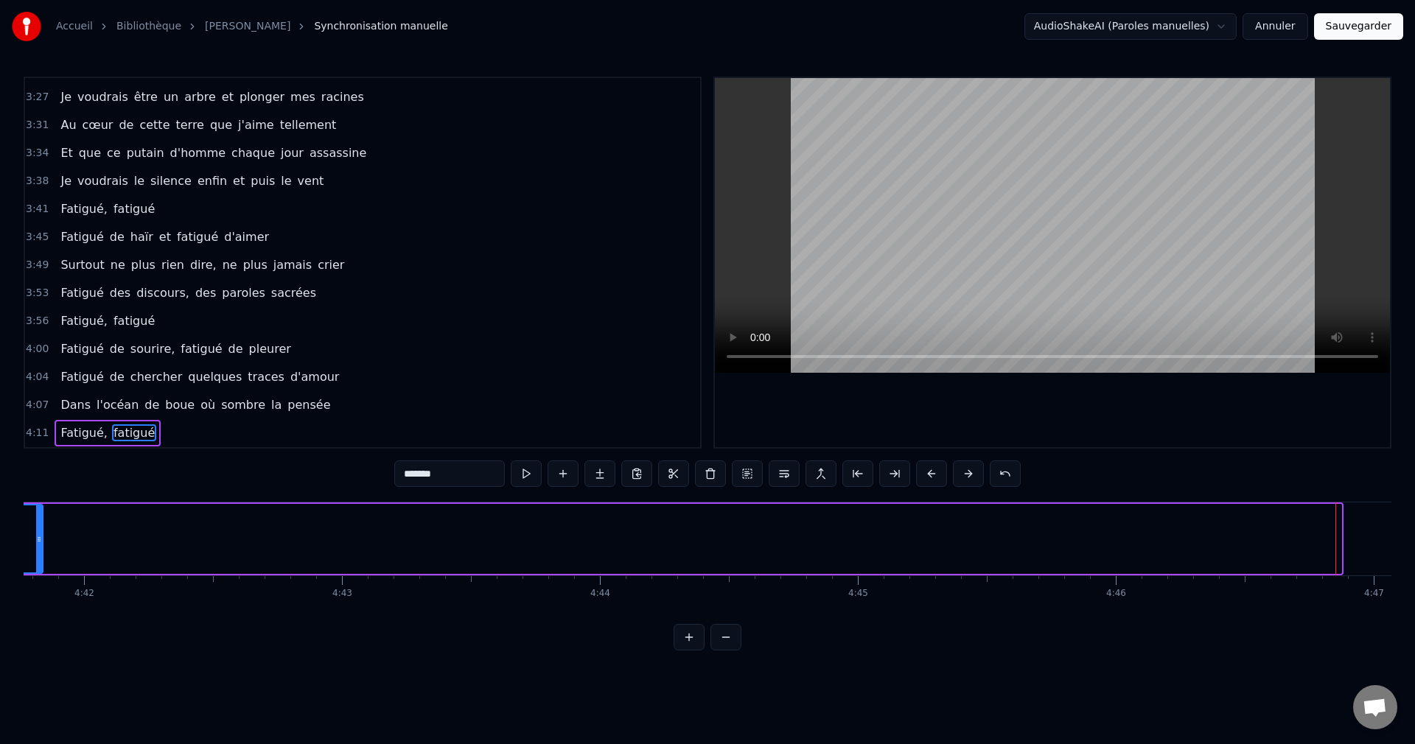
drag, startPoint x: 1339, startPoint y: 536, endPoint x: 41, endPoint y: 552, distance: 1298.3
click at [41, 552] on div at bounding box center [39, 538] width 6 height 67
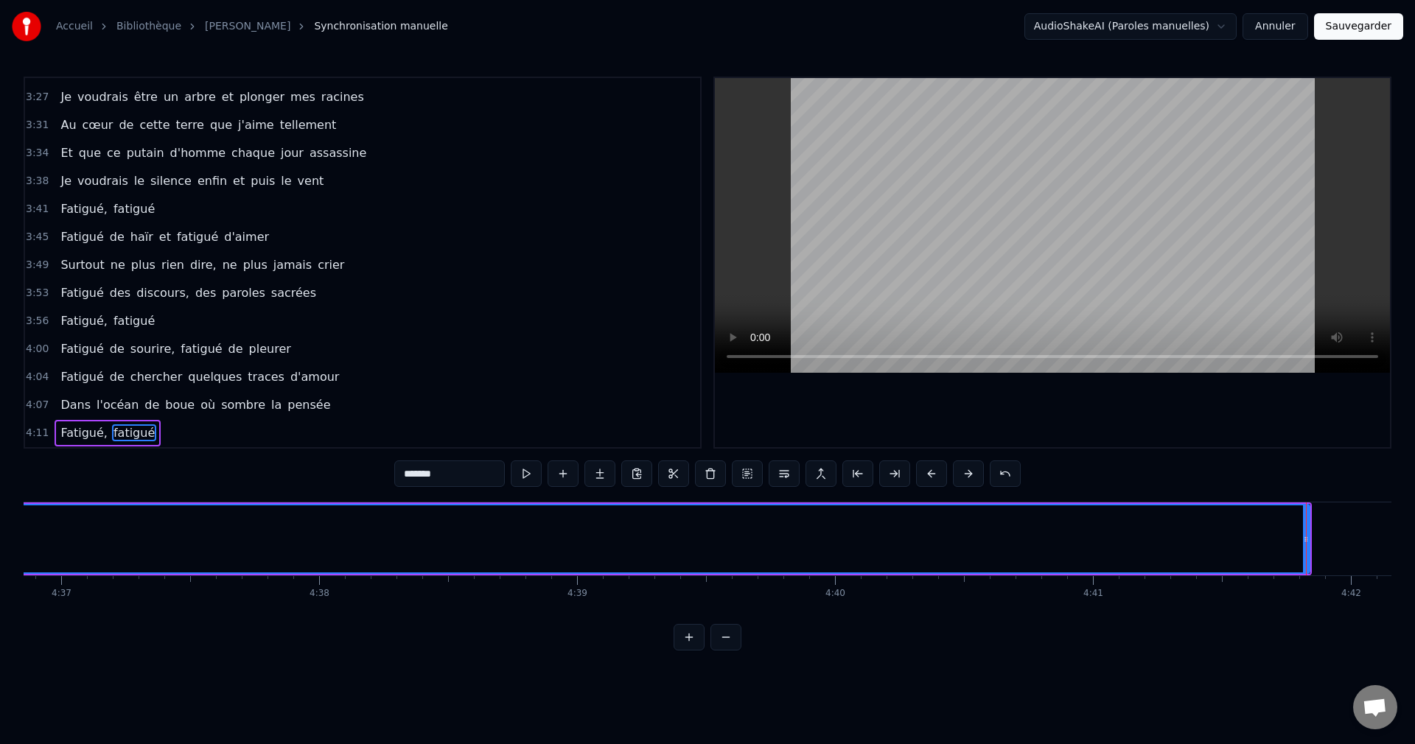
scroll to position [0, 71323]
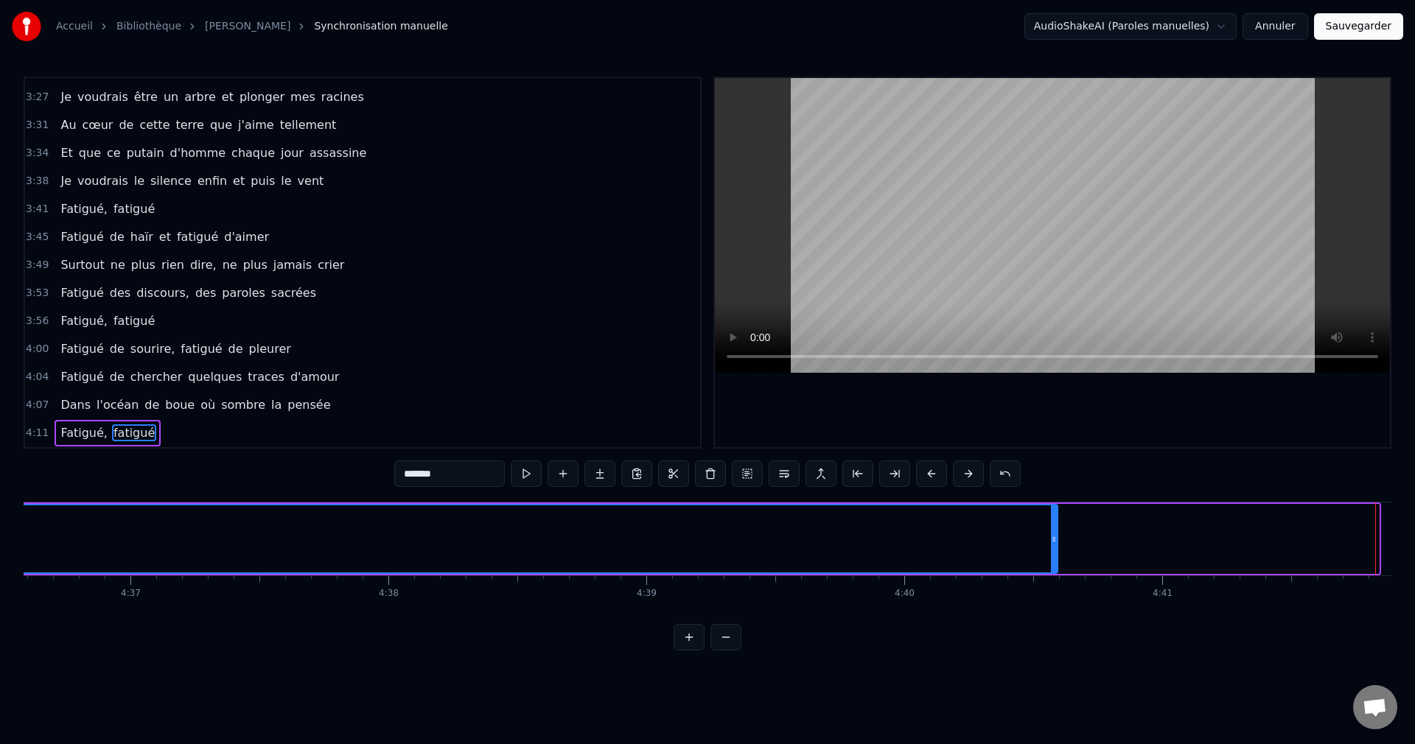
drag, startPoint x: 1051, startPoint y: 559, endPoint x: 616, endPoint y: 563, distance: 435.4
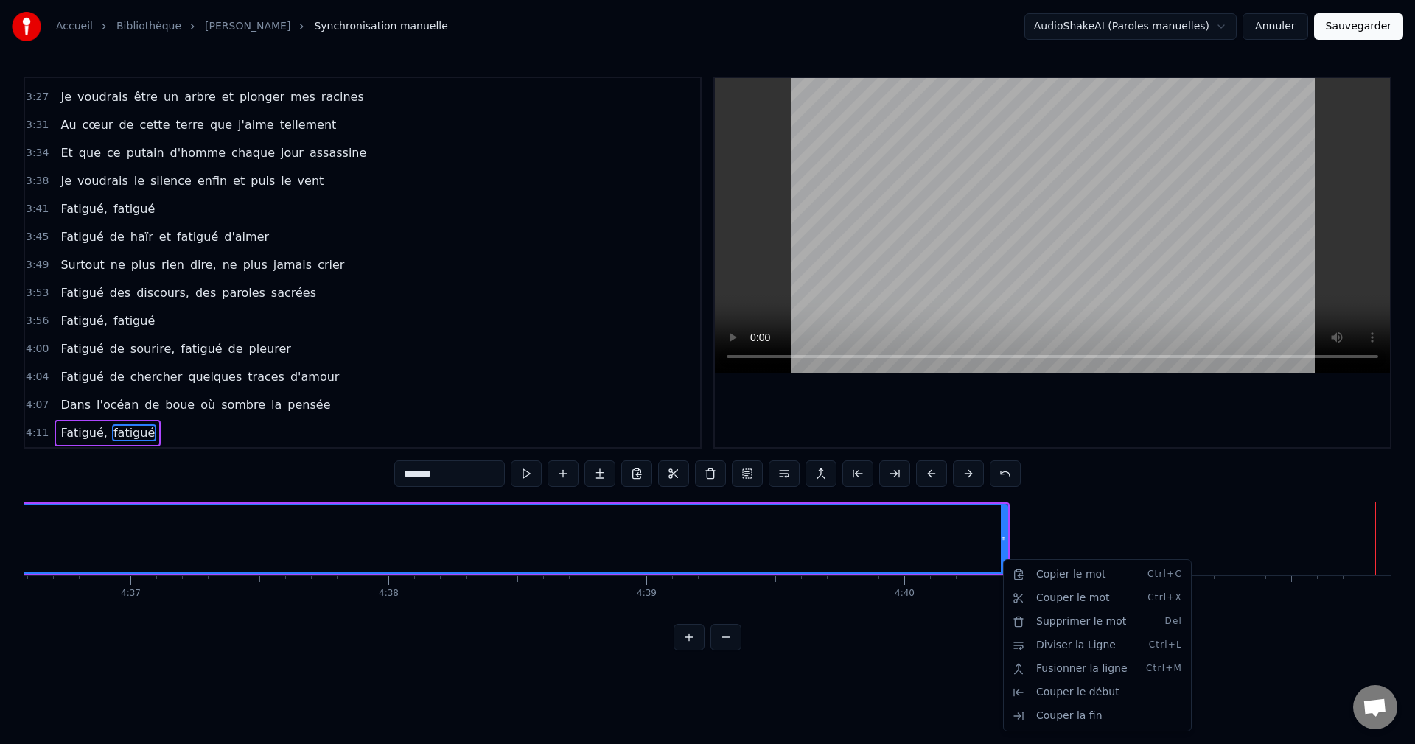
click at [862, 537] on html "Accueil Bibliothèque Fatigué • [PERSON_NAME] Synchronisation manuelle AudioShak…" at bounding box center [707, 337] width 1415 height 674
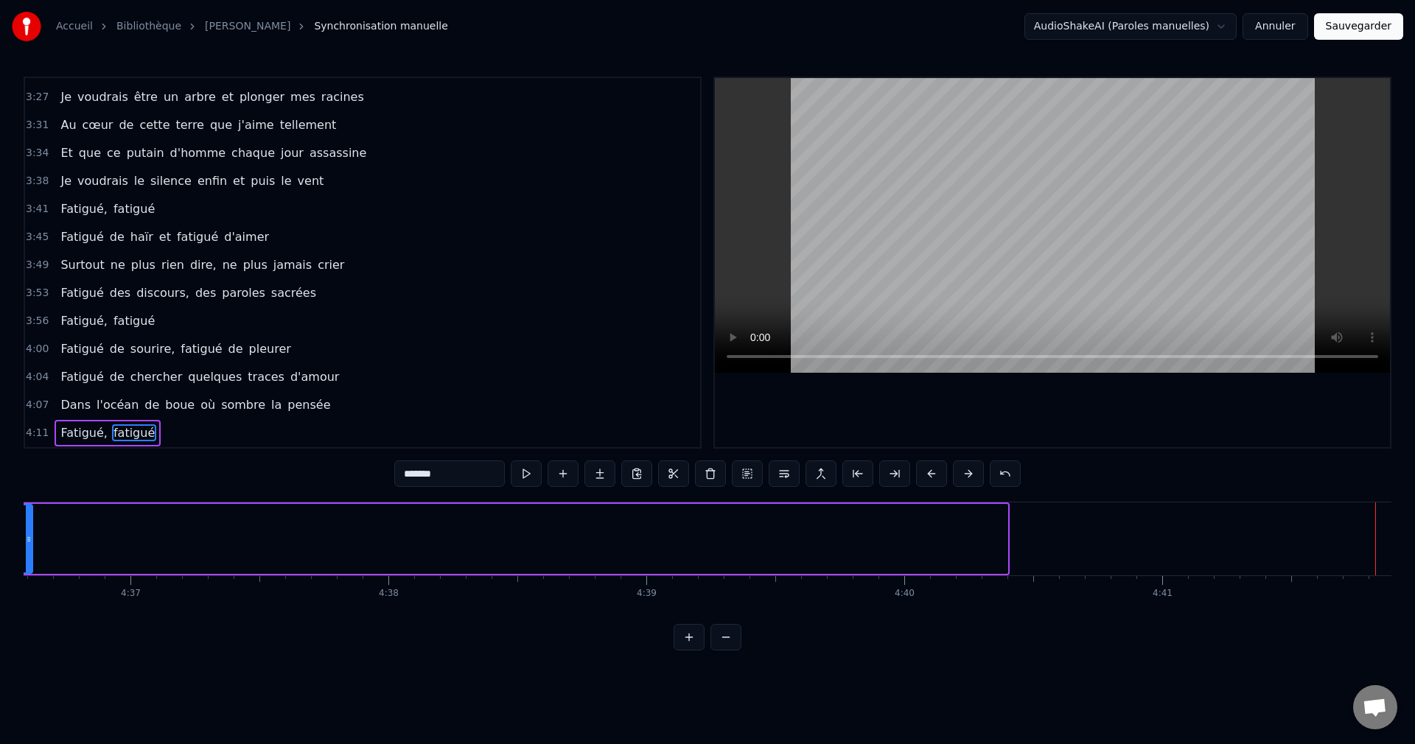
drag, startPoint x: 1003, startPoint y: 539, endPoint x: 29, endPoint y: 544, distance: 974.8
click at [29, 544] on div at bounding box center [29, 538] width 6 height 67
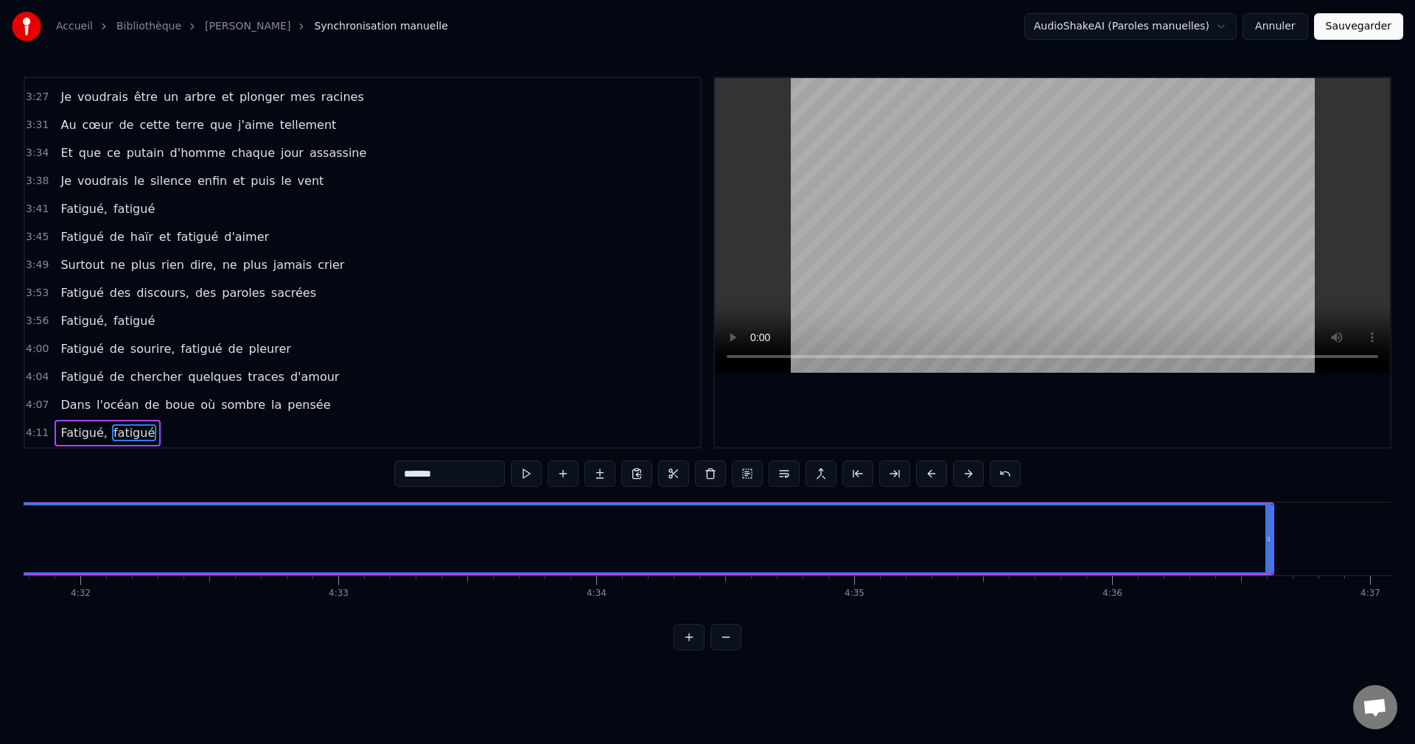
scroll to position [0, 70065]
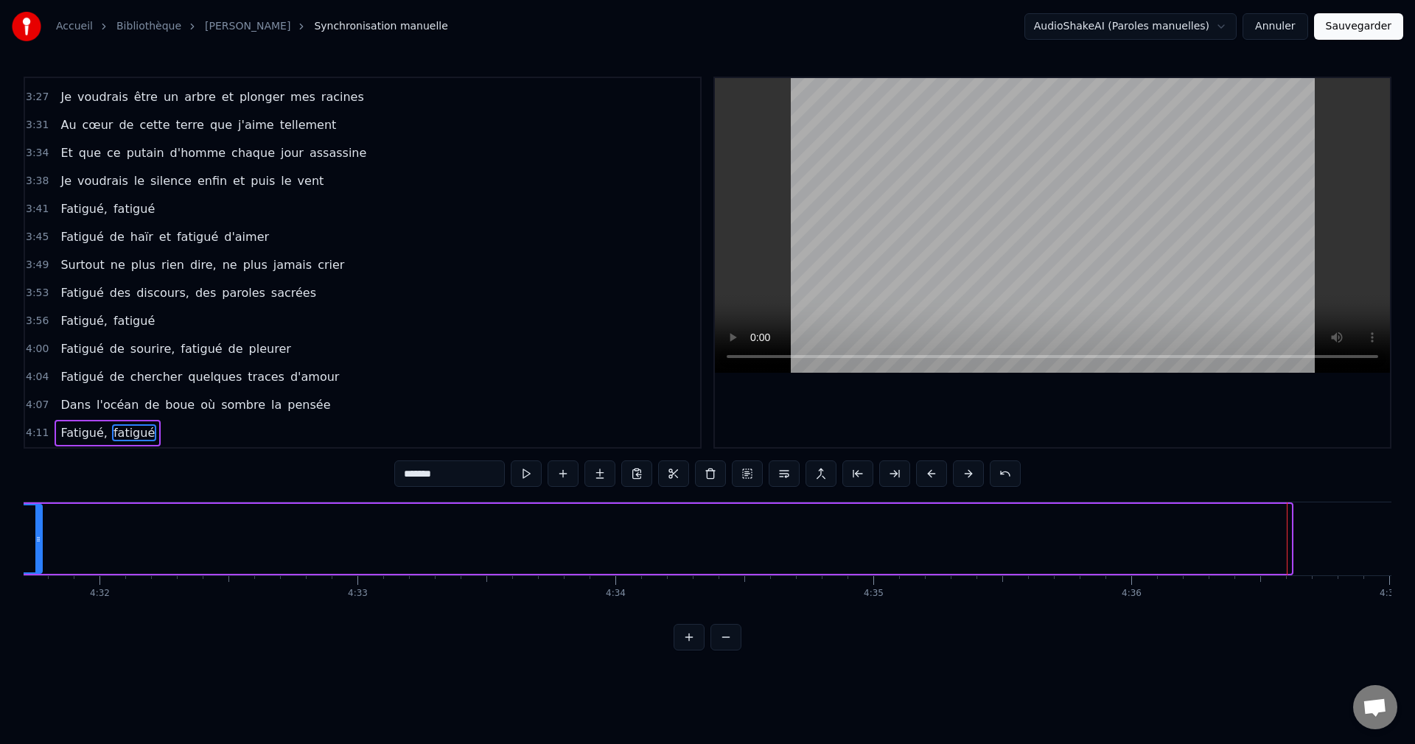
drag, startPoint x: 1288, startPoint y: 538, endPoint x: 39, endPoint y: 561, distance: 1249.1
click at [39, 561] on div at bounding box center [38, 538] width 6 height 67
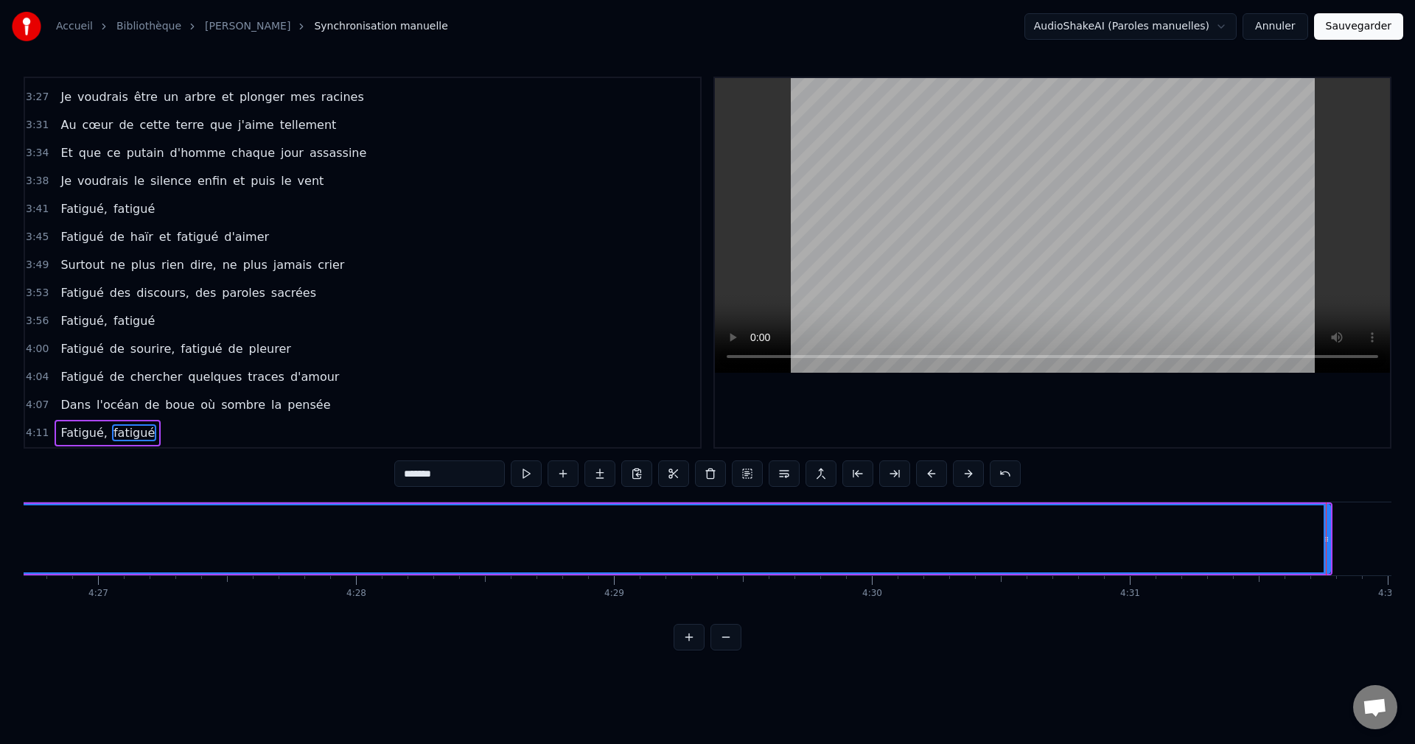
scroll to position [0, 68757]
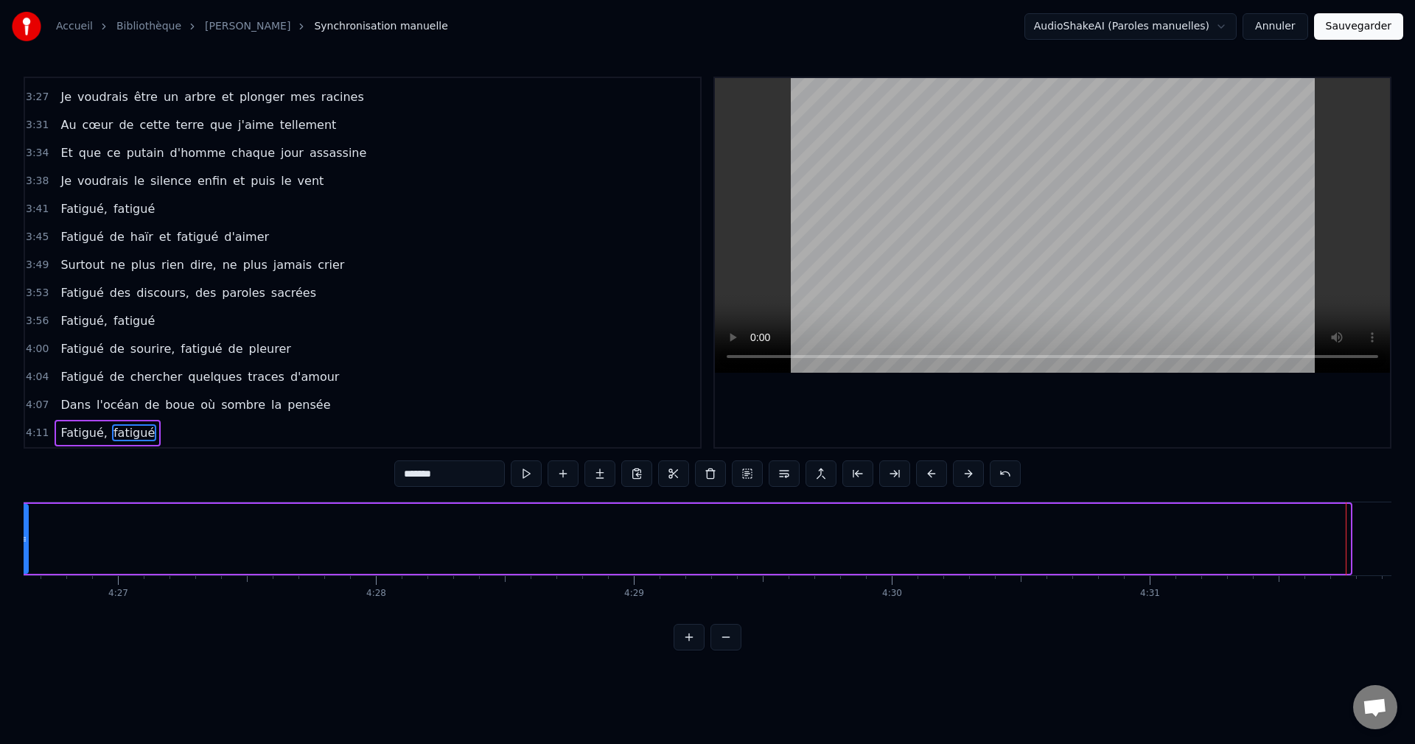
drag, startPoint x: 1346, startPoint y: 541, endPoint x: 24, endPoint y: 564, distance: 1322.0
click at [24, 564] on div at bounding box center [24, 538] width 6 height 67
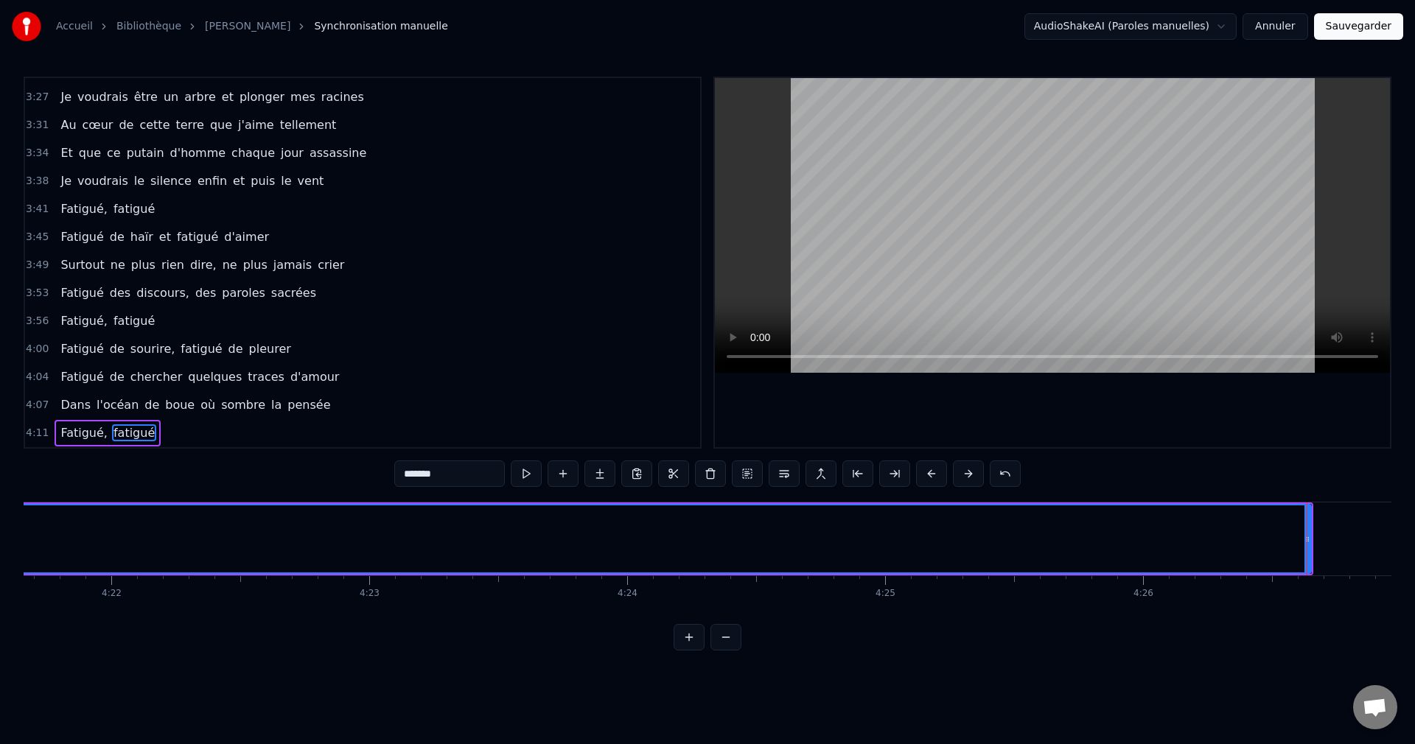
scroll to position [0, 67425]
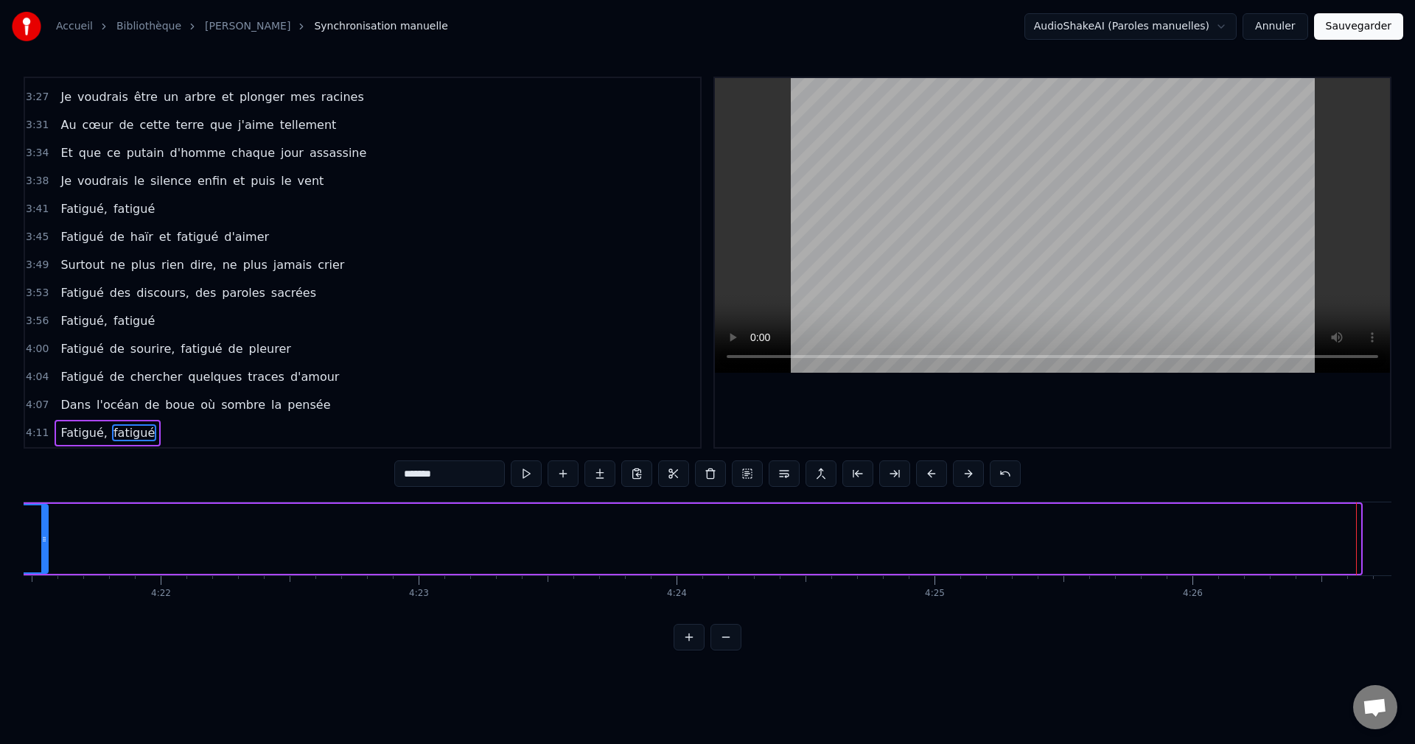
drag, startPoint x: 1356, startPoint y: 539, endPoint x: 44, endPoint y: 544, distance: 1312.2
click at [44, 544] on div at bounding box center [44, 538] width 6 height 67
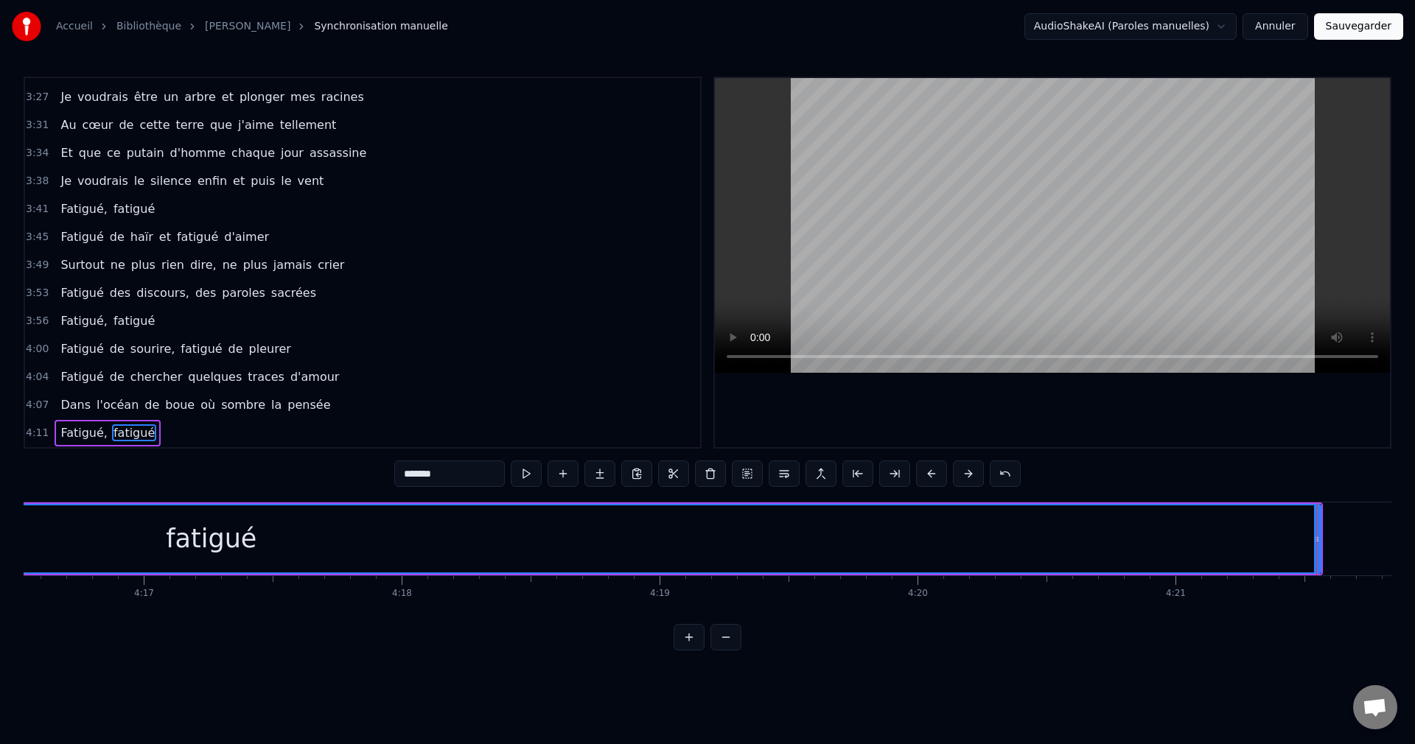
scroll to position [0, 66133]
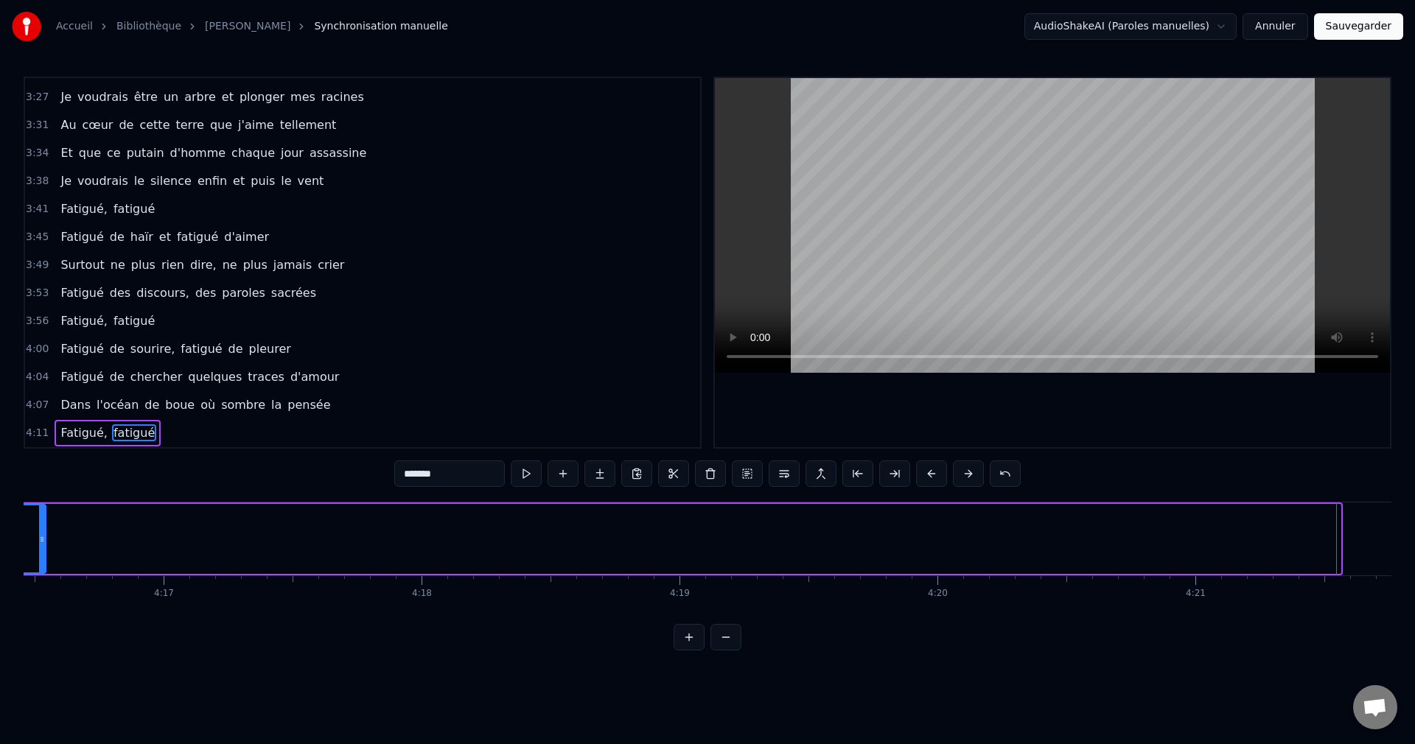
drag, startPoint x: 1339, startPoint y: 539, endPoint x: 41, endPoint y: 574, distance: 1298.7
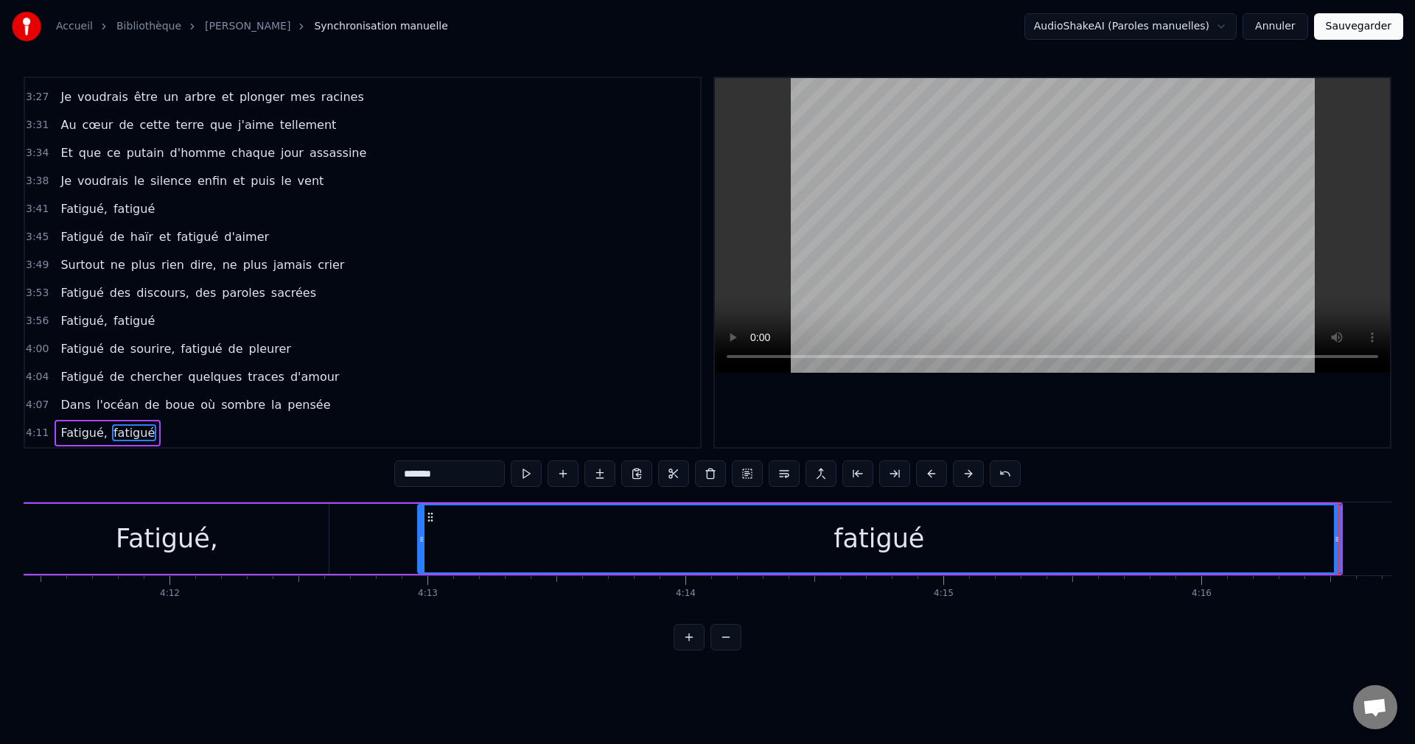
scroll to position [0, 64840]
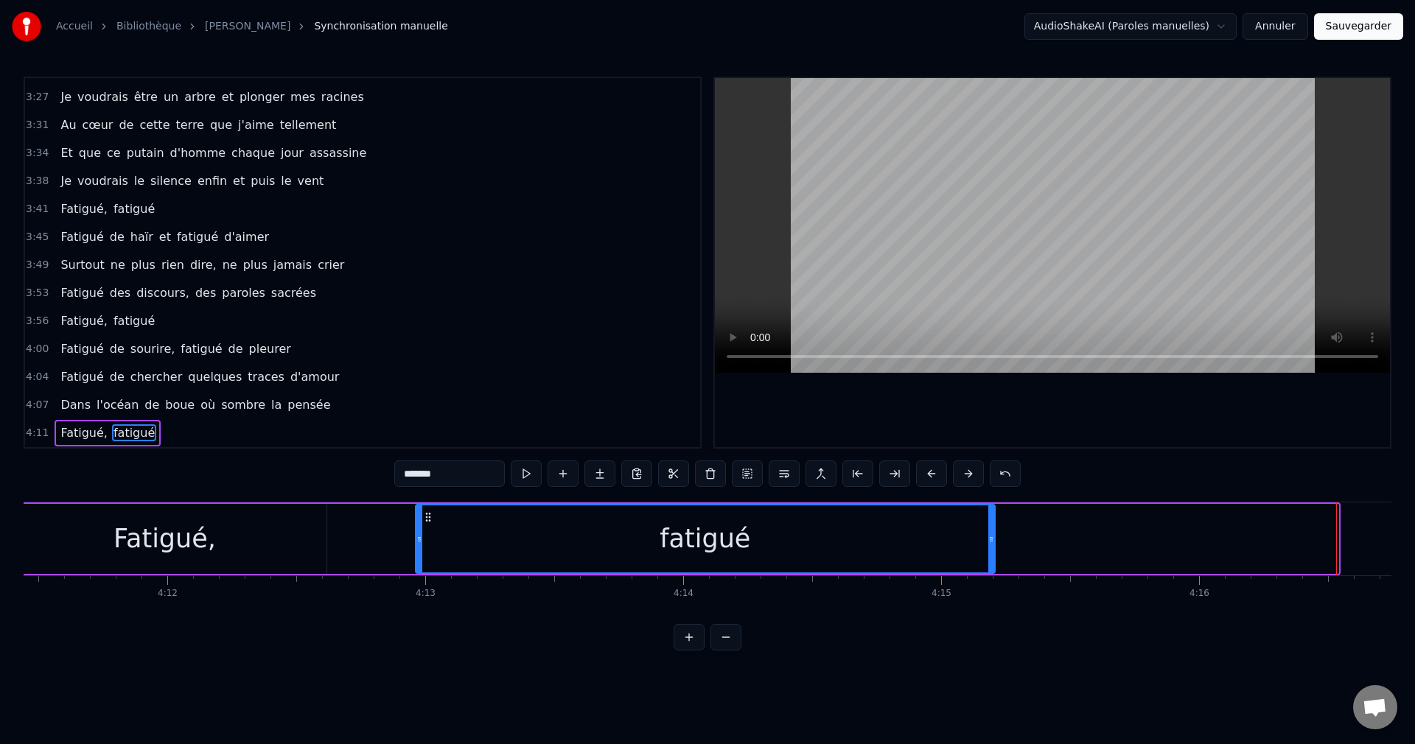
drag, startPoint x: 1334, startPoint y: 536, endPoint x: 991, endPoint y: 567, distance: 344.7
click at [991, 567] on div at bounding box center [991, 538] width 6 height 67
click at [1347, 29] on button "Sauvegarder" at bounding box center [1358, 26] width 89 height 27
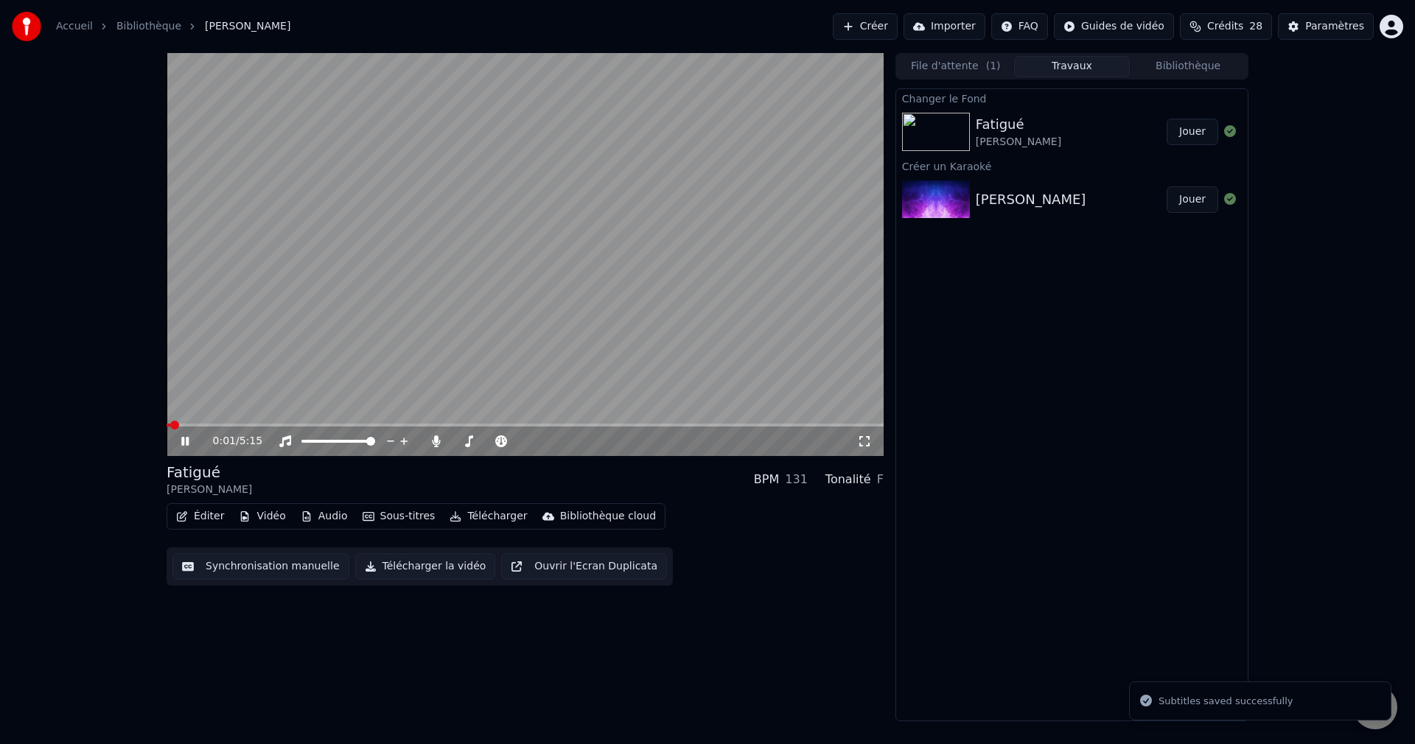
click at [330, 425] on span at bounding box center [525, 425] width 717 height 3
click at [463, 441] on span at bounding box center [457, 441] width 10 height 3
click at [184, 444] on icon at bounding box center [184, 441] width 7 height 9
click at [418, 571] on button "Télécharger la vidéo" at bounding box center [425, 566] width 141 height 27
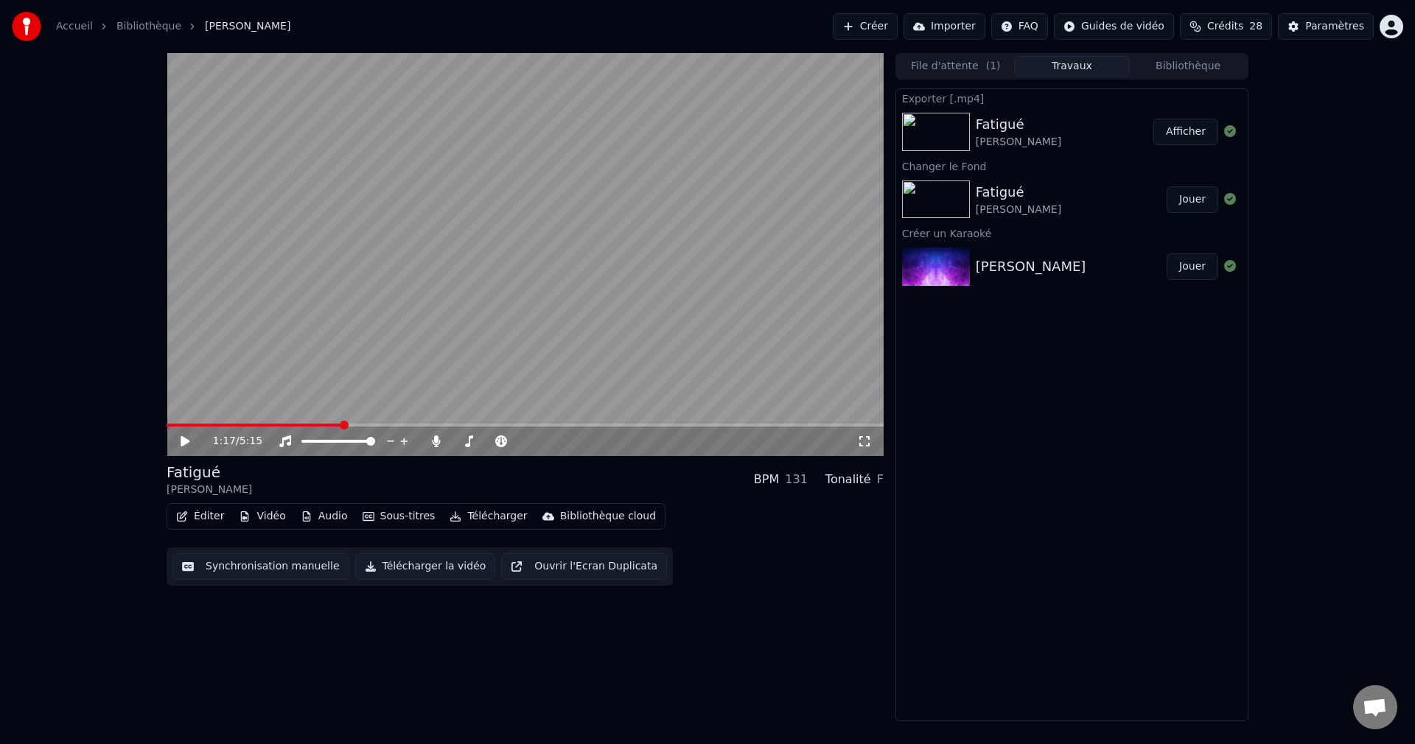
click at [862, 35] on button "Créer" at bounding box center [865, 26] width 65 height 27
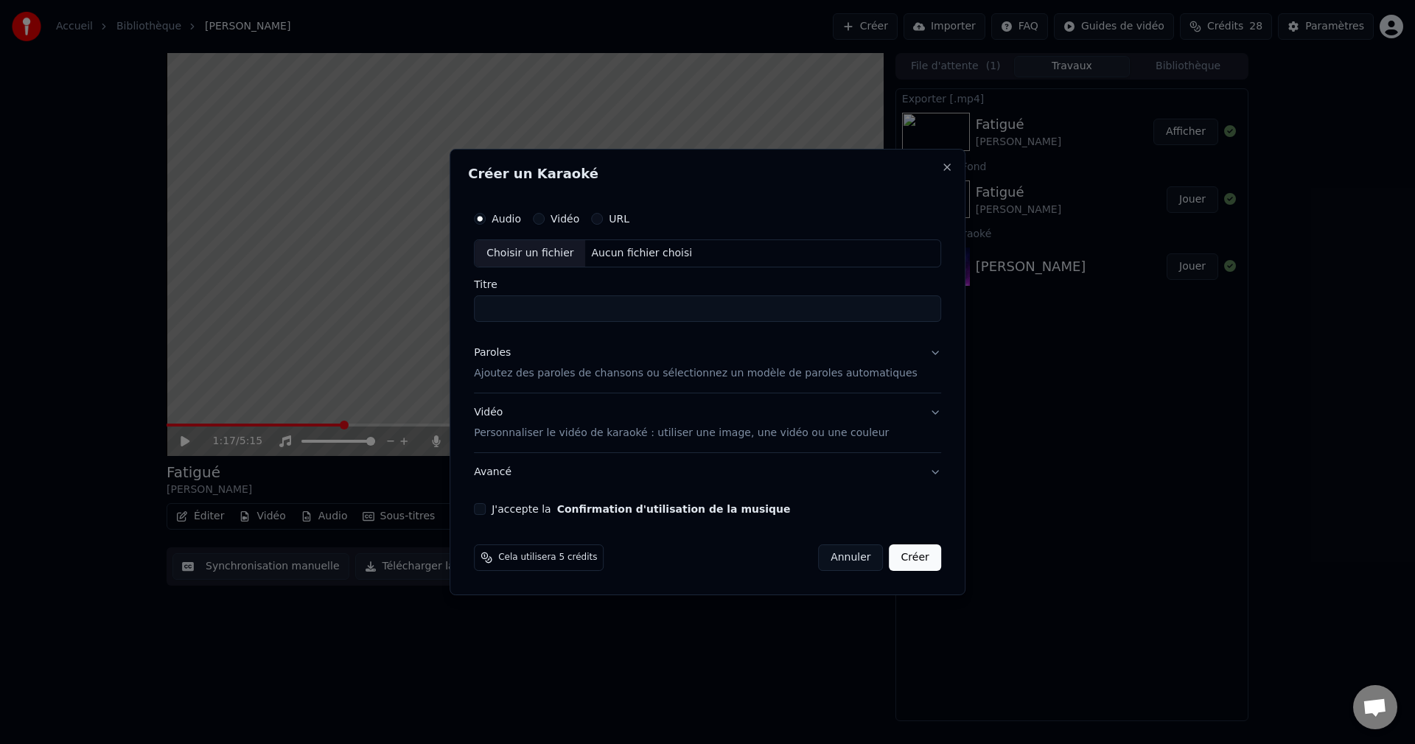
click at [570, 248] on div "Choisir un fichier" at bounding box center [529, 253] width 111 height 27
type input "**********"
click at [912, 351] on button "Paroles Ajoutez des paroles de chansons ou sélectionnez un modèle de paroles au…" at bounding box center [707, 363] width 467 height 59
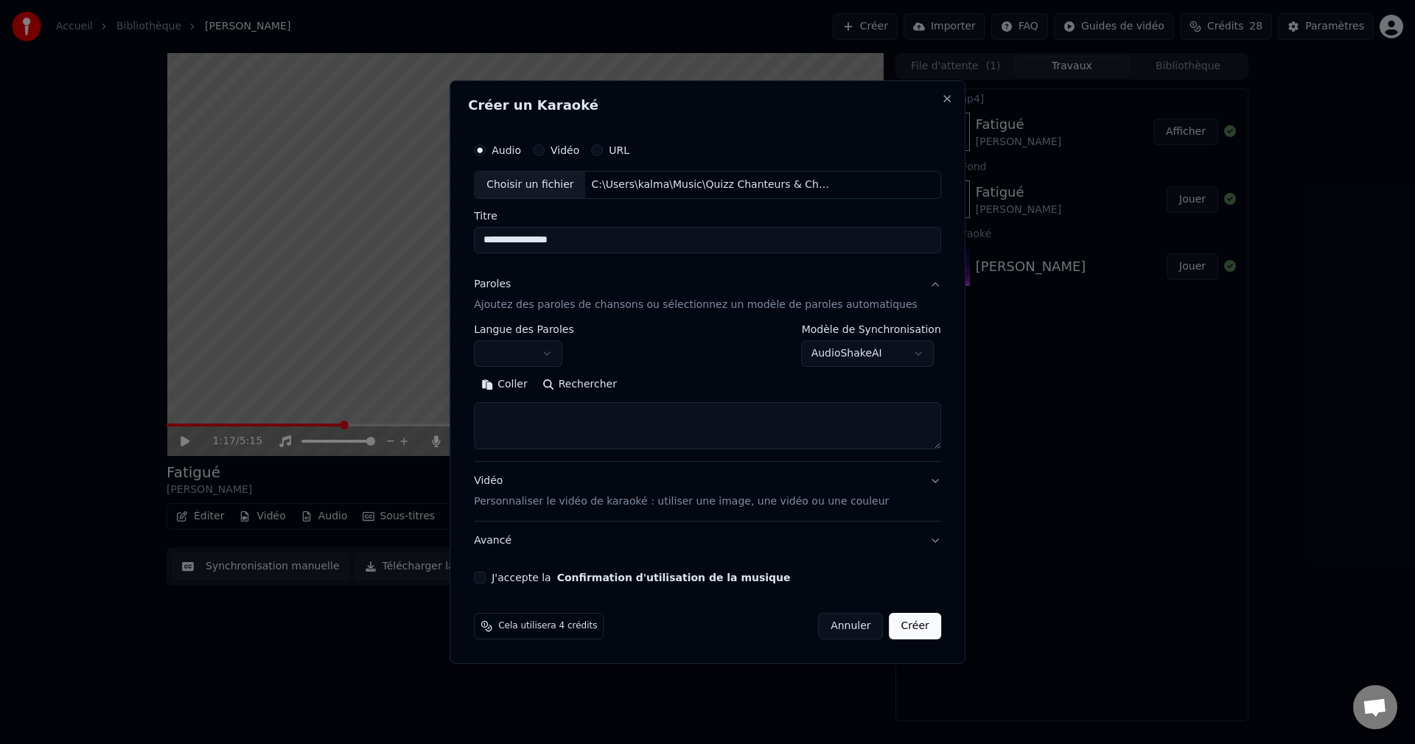
click at [604, 383] on button "Rechercher" at bounding box center [579, 385] width 89 height 24
type textarea "**********"
click at [486, 578] on button "J'accepte la Confirmation d'utilisation de la musique" at bounding box center [480, 578] width 12 height 12
click at [898, 628] on button "Créer" at bounding box center [915, 626] width 52 height 27
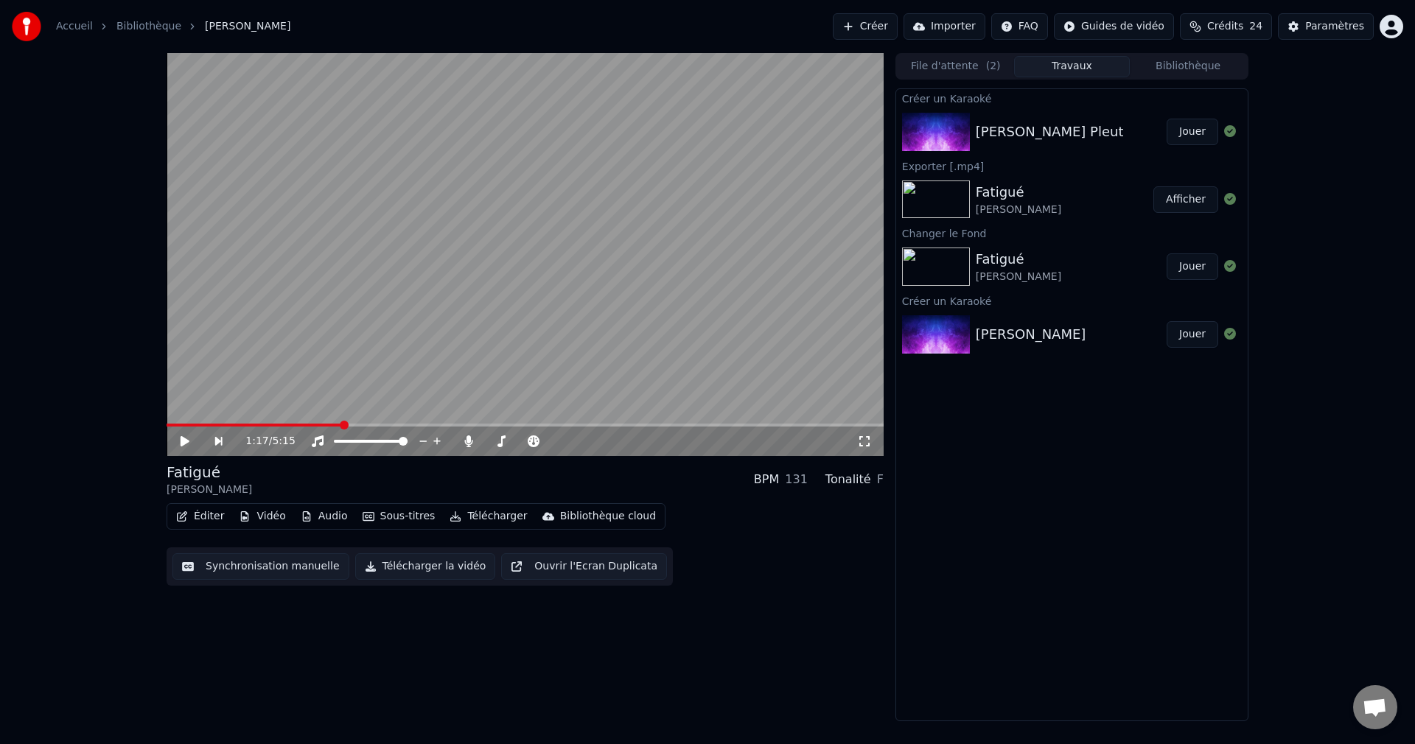
click at [1202, 138] on button "Jouer" at bounding box center [1192, 132] width 52 height 27
click at [182, 440] on icon at bounding box center [184, 441] width 7 height 9
click at [261, 519] on button "Vidéo" at bounding box center [262, 516] width 58 height 21
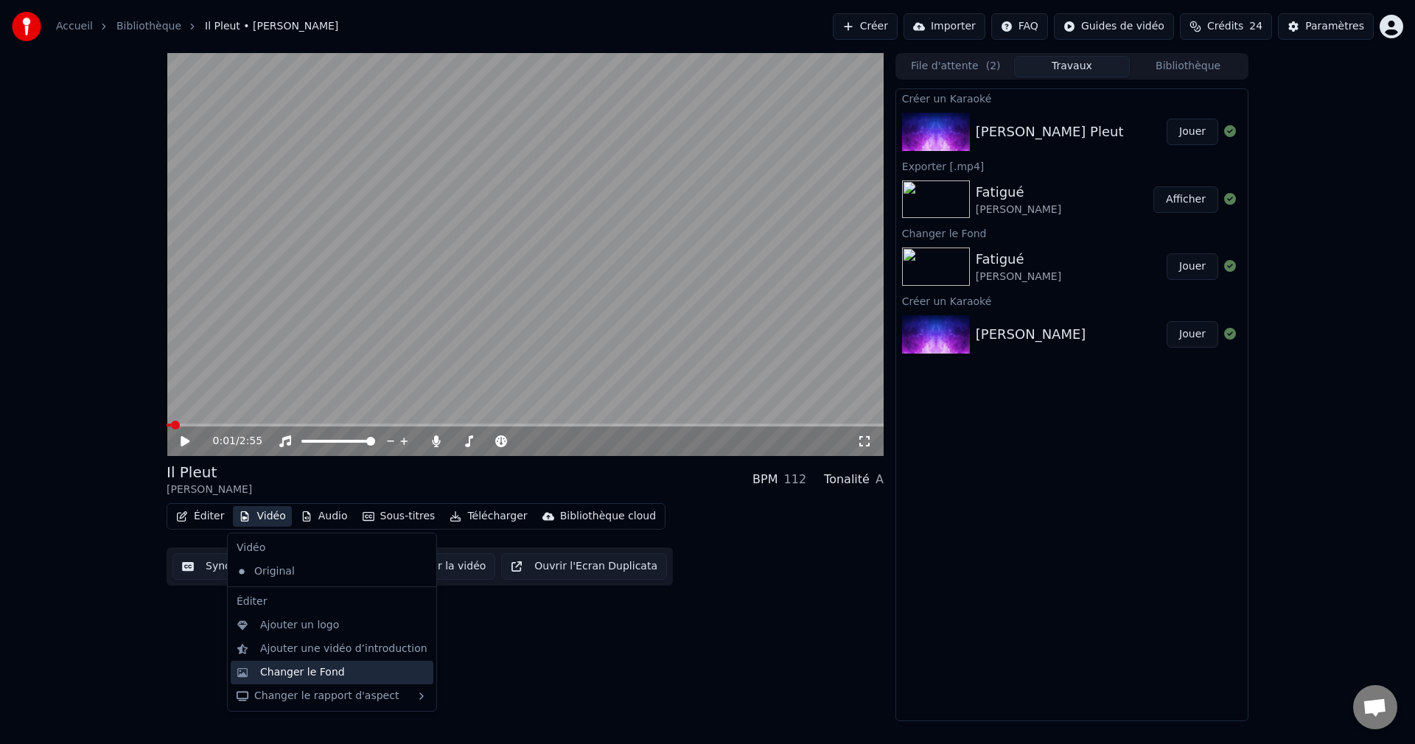
click at [272, 673] on div "Changer le Fond" at bounding box center [302, 672] width 85 height 15
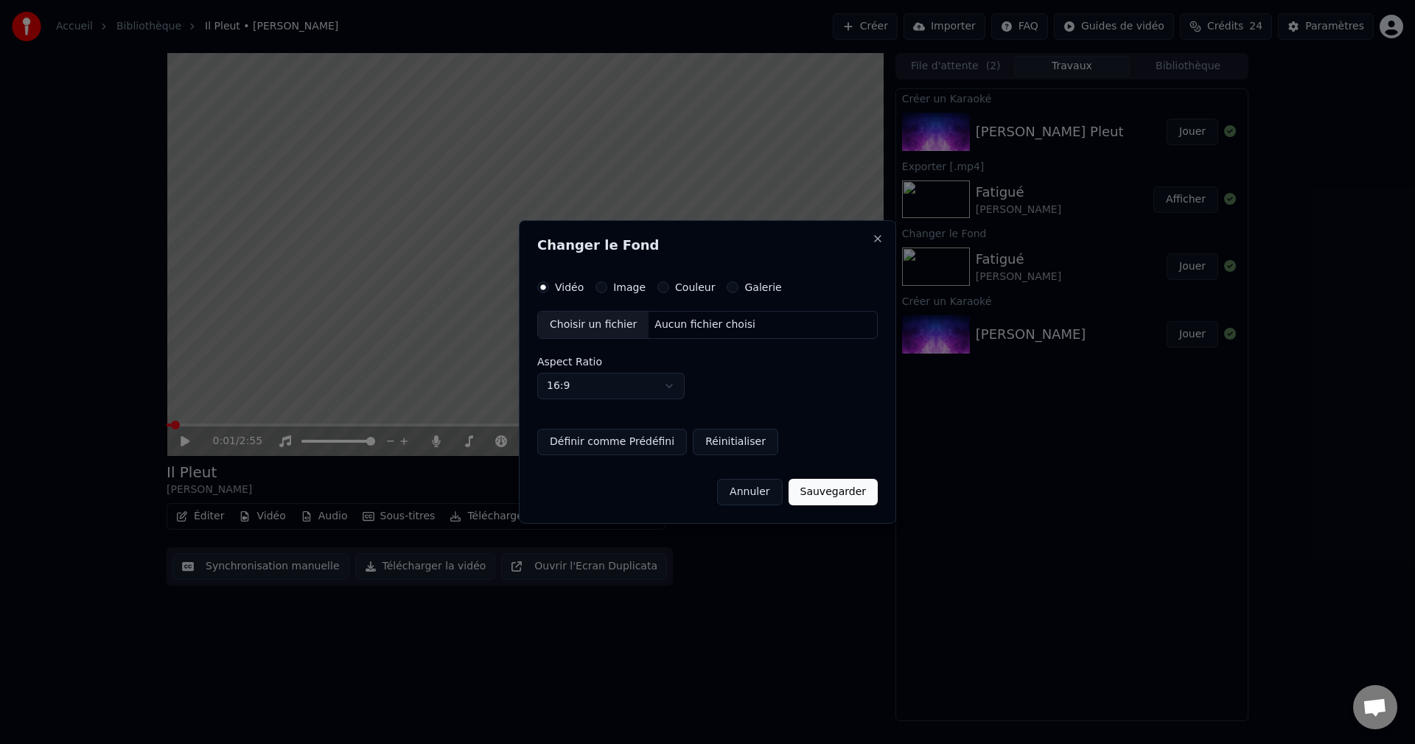
click at [589, 330] on div "Choisir un fichier" at bounding box center [593, 325] width 111 height 27
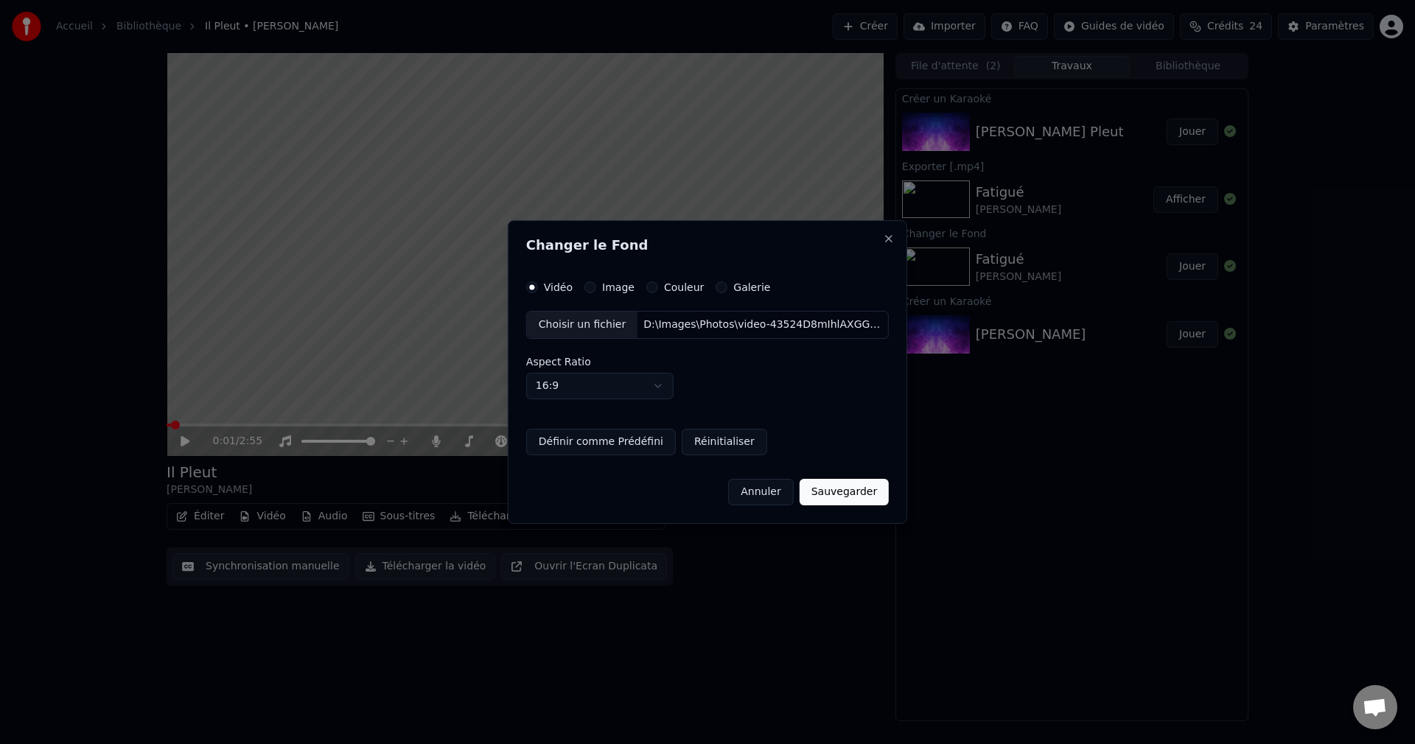
click at [842, 497] on button "Sauvegarder" at bounding box center [843, 492] width 89 height 27
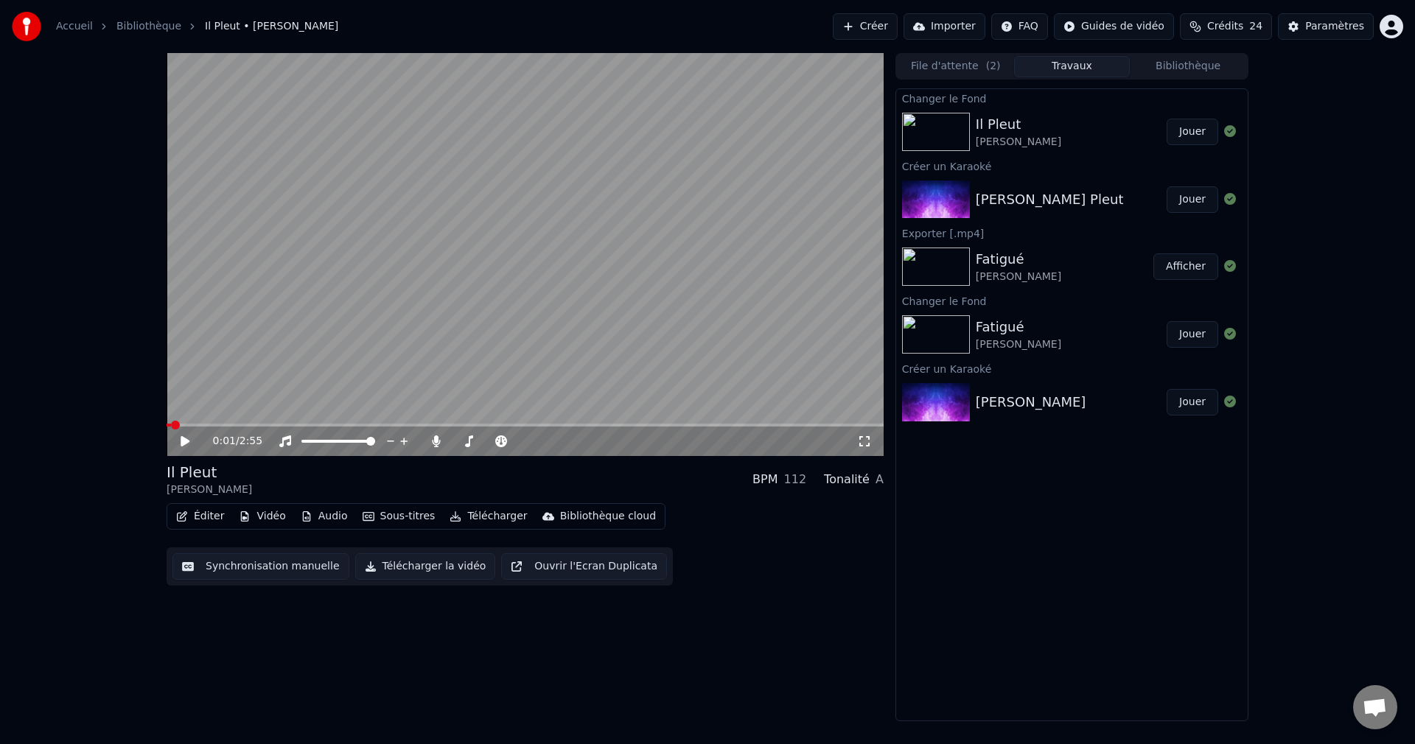
click at [1202, 130] on button "Jouer" at bounding box center [1192, 132] width 52 height 27
click at [526, 446] on span at bounding box center [521, 441] width 9 height 9
click at [648, 426] on span at bounding box center [525, 425] width 717 height 3
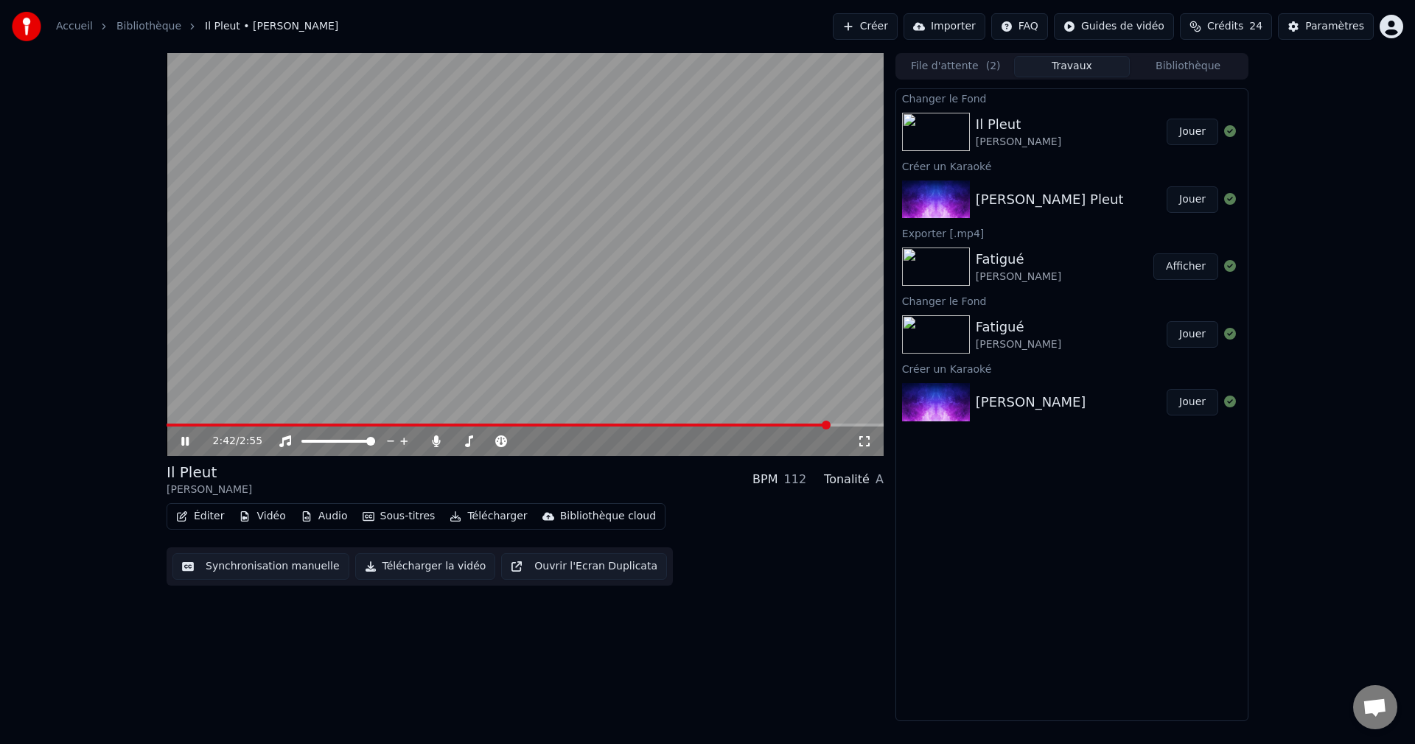
click at [186, 439] on icon at bounding box center [184, 441] width 7 height 9
click at [200, 518] on button "Éditer" at bounding box center [200, 516] width 60 height 21
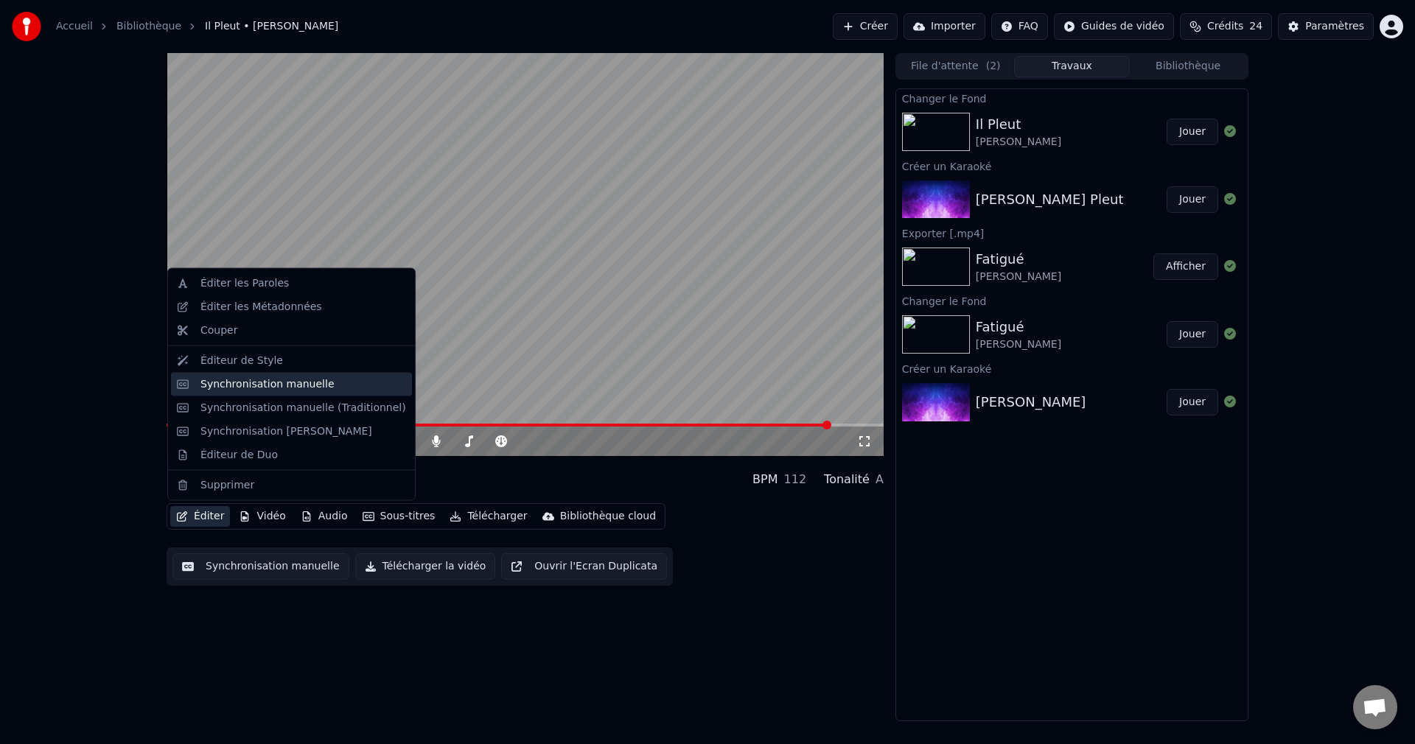
click at [262, 393] on div "Synchronisation manuelle" at bounding box center [291, 384] width 241 height 24
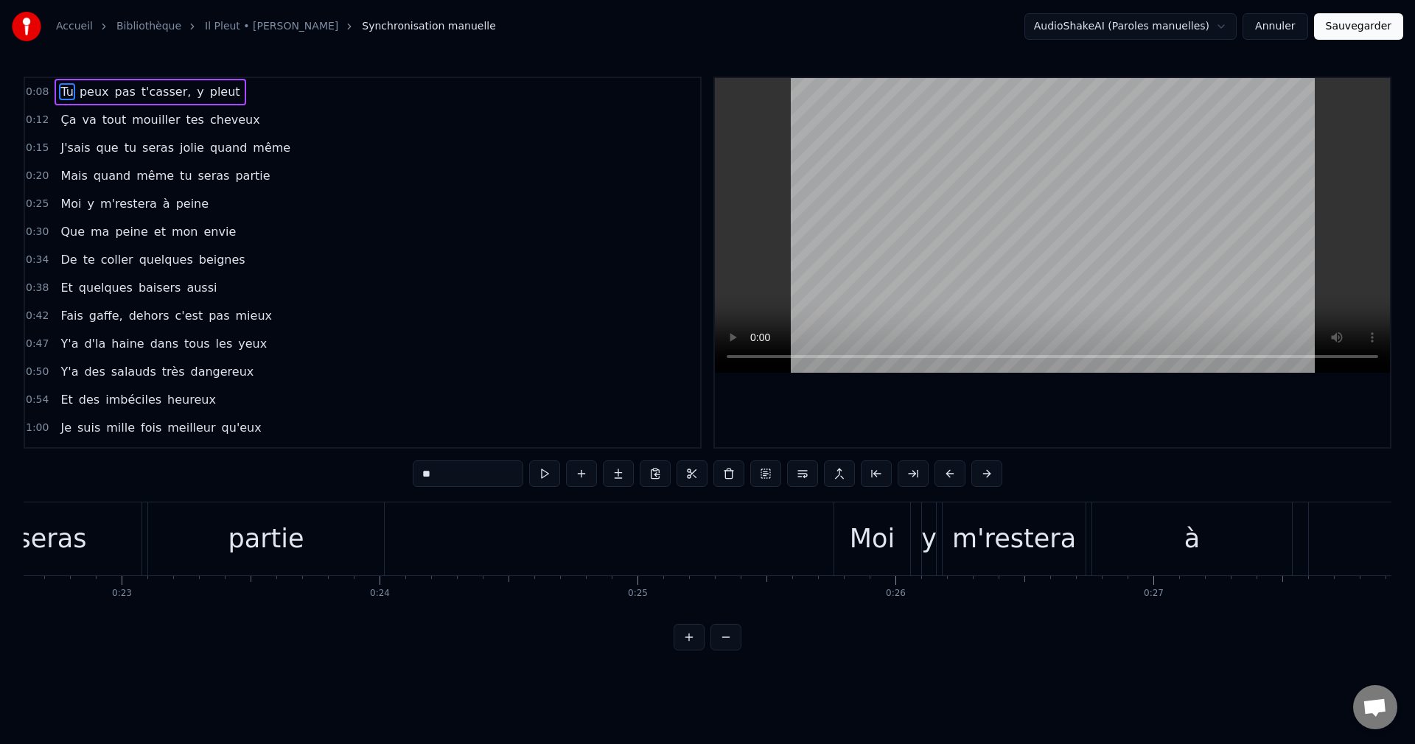
scroll to position [0, 5902]
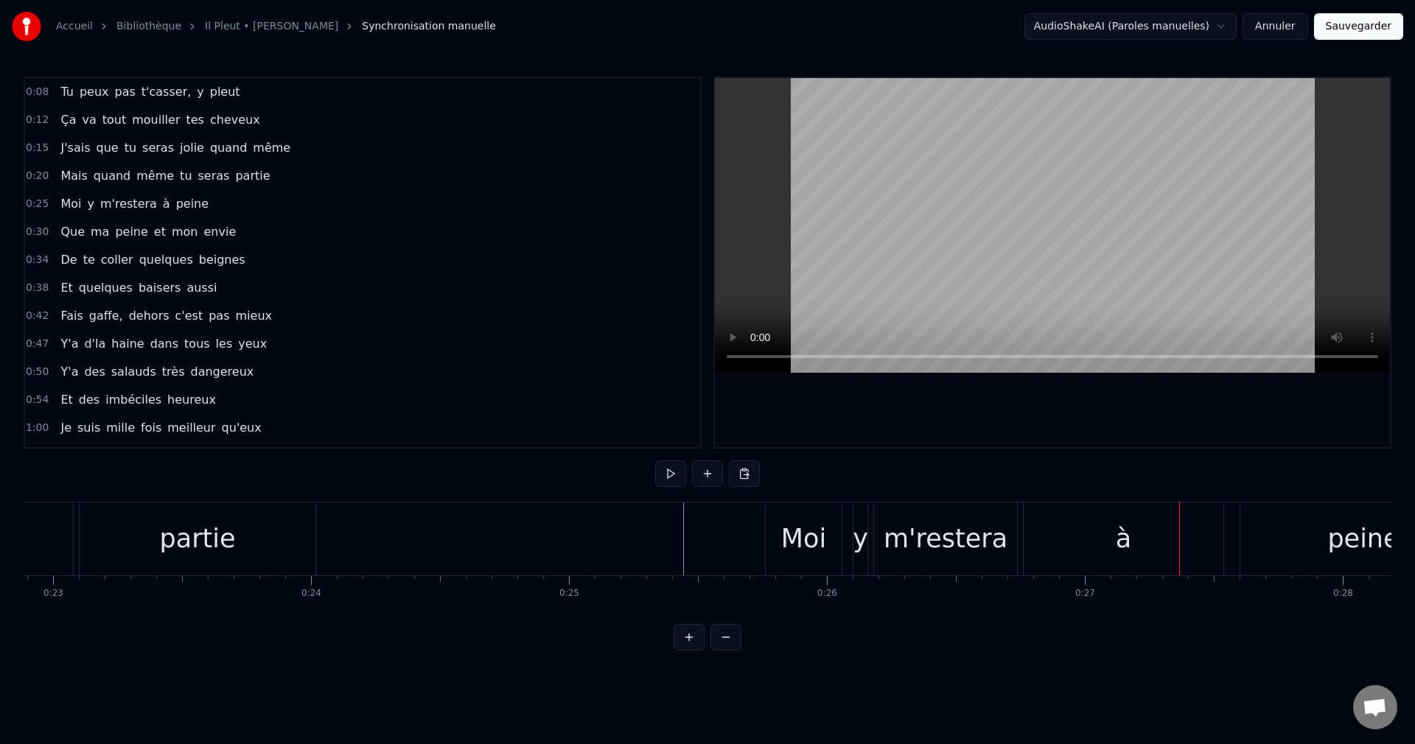
click at [1086, 546] on div "à" at bounding box center [1123, 538] width 200 height 73
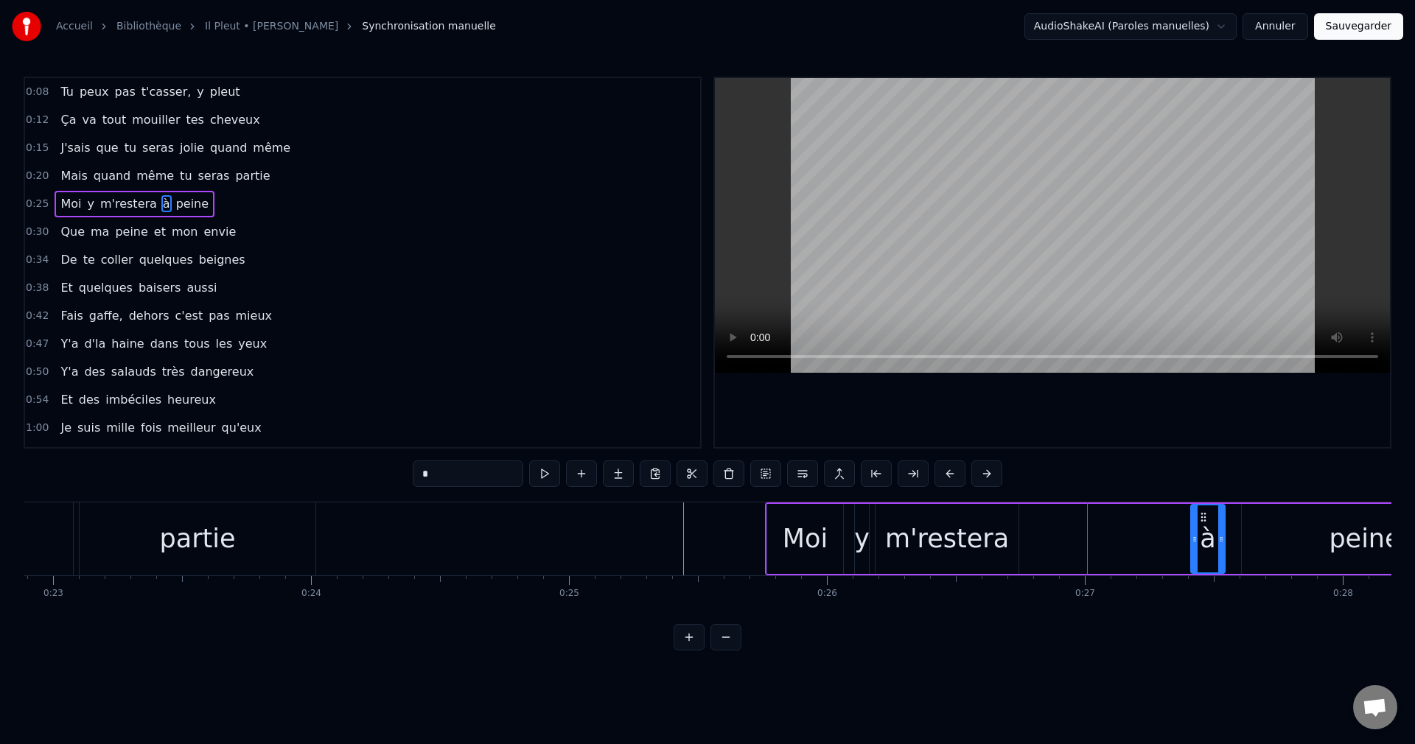
drag, startPoint x: 1027, startPoint y: 541, endPoint x: 1193, endPoint y: 554, distance: 166.3
click at [1193, 554] on div at bounding box center [1194, 538] width 6 height 67
click at [972, 543] on div "m'restera" at bounding box center [947, 538] width 124 height 39
type input "*********"
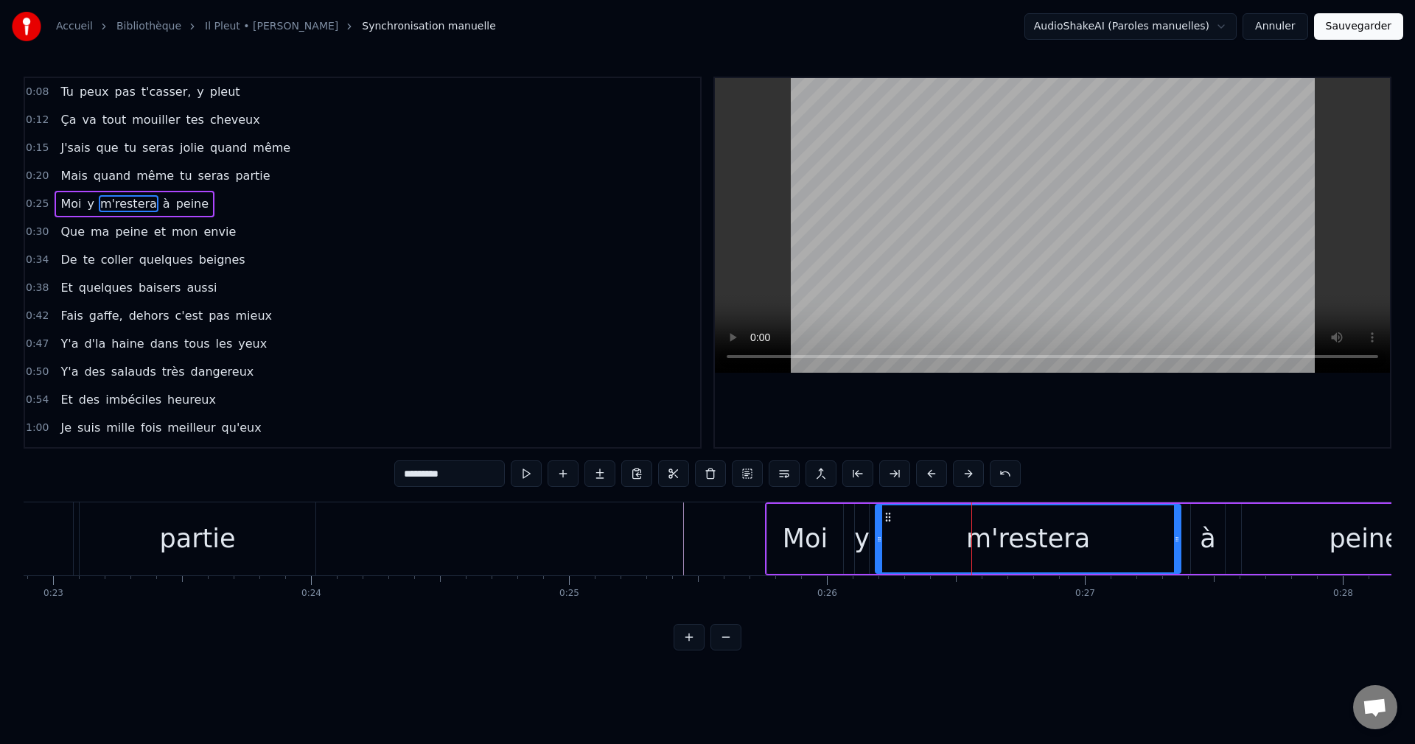
drag, startPoint x: 1015, startPoint y: 537, endPoint x: 1178, endPoint y: 557, distance: 164.0
click at [1178, 557] on div at bounding box center [1177, 538] width 6 height 67
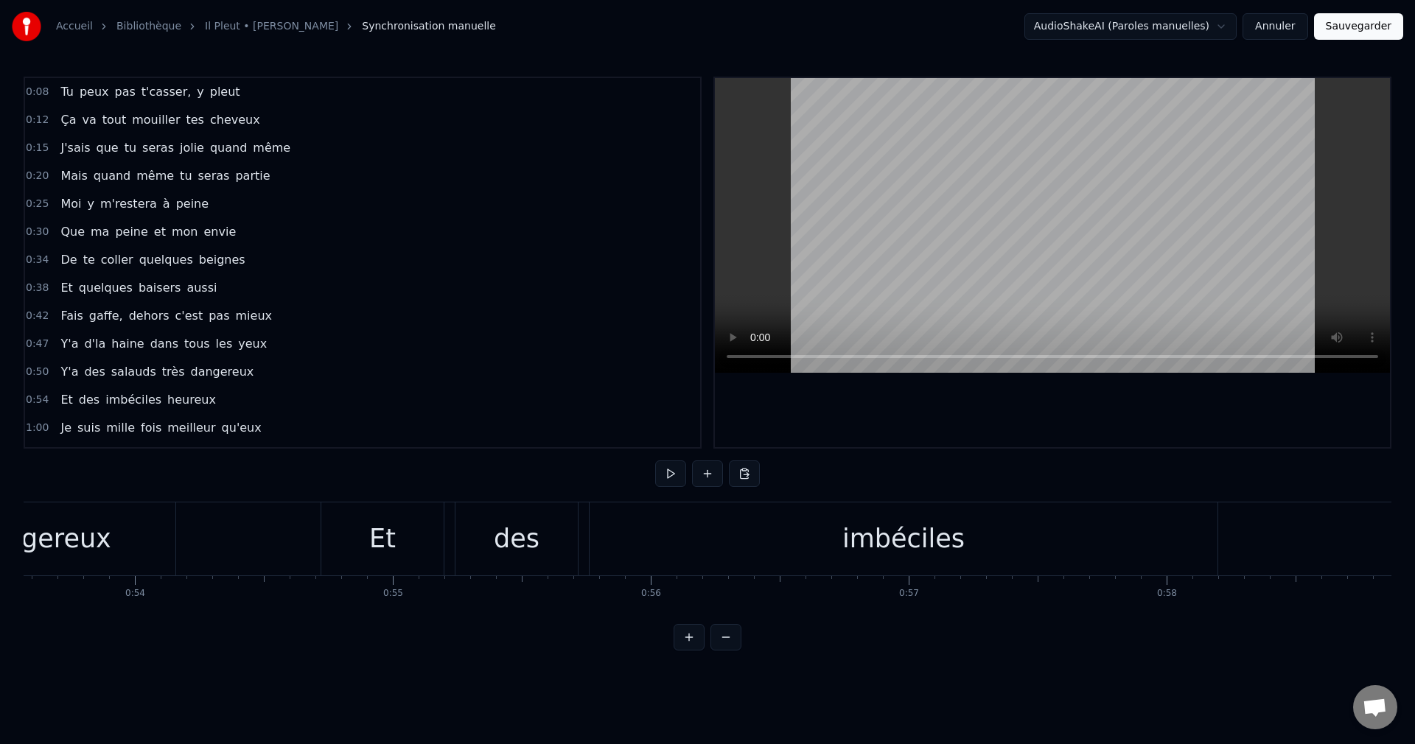
scroll to position [0, 13883]
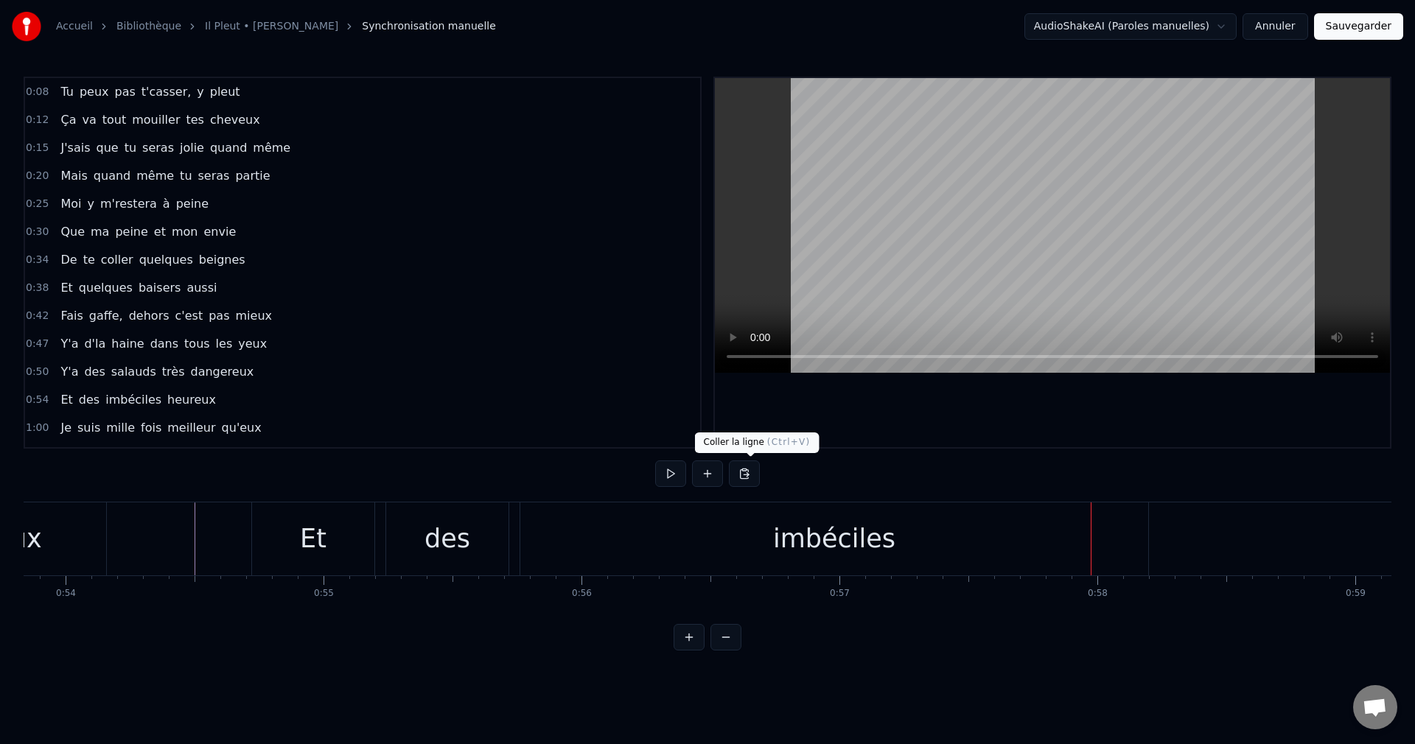
click at [754, 517] on div "imbéciles" at bounding box center [834, 538] width 628 height 73
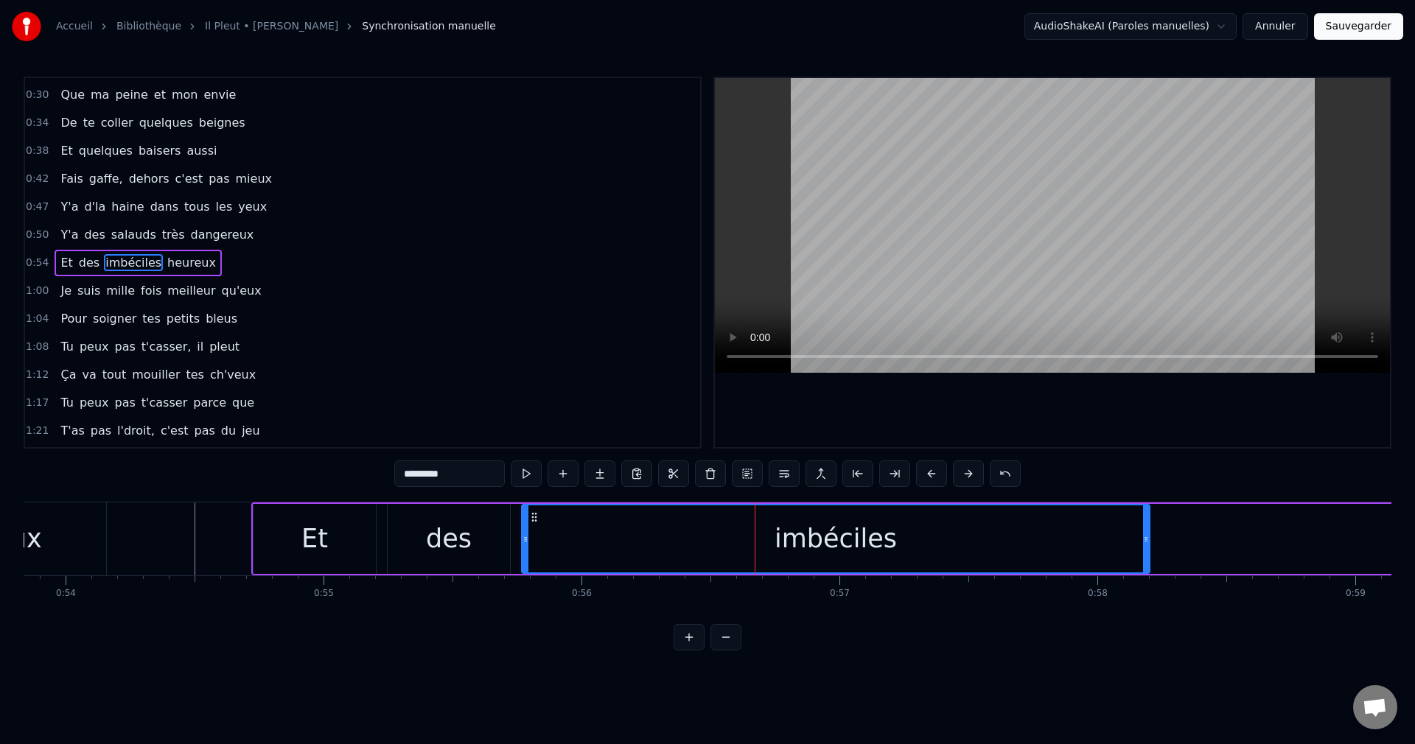
scroll to position [137, 0]
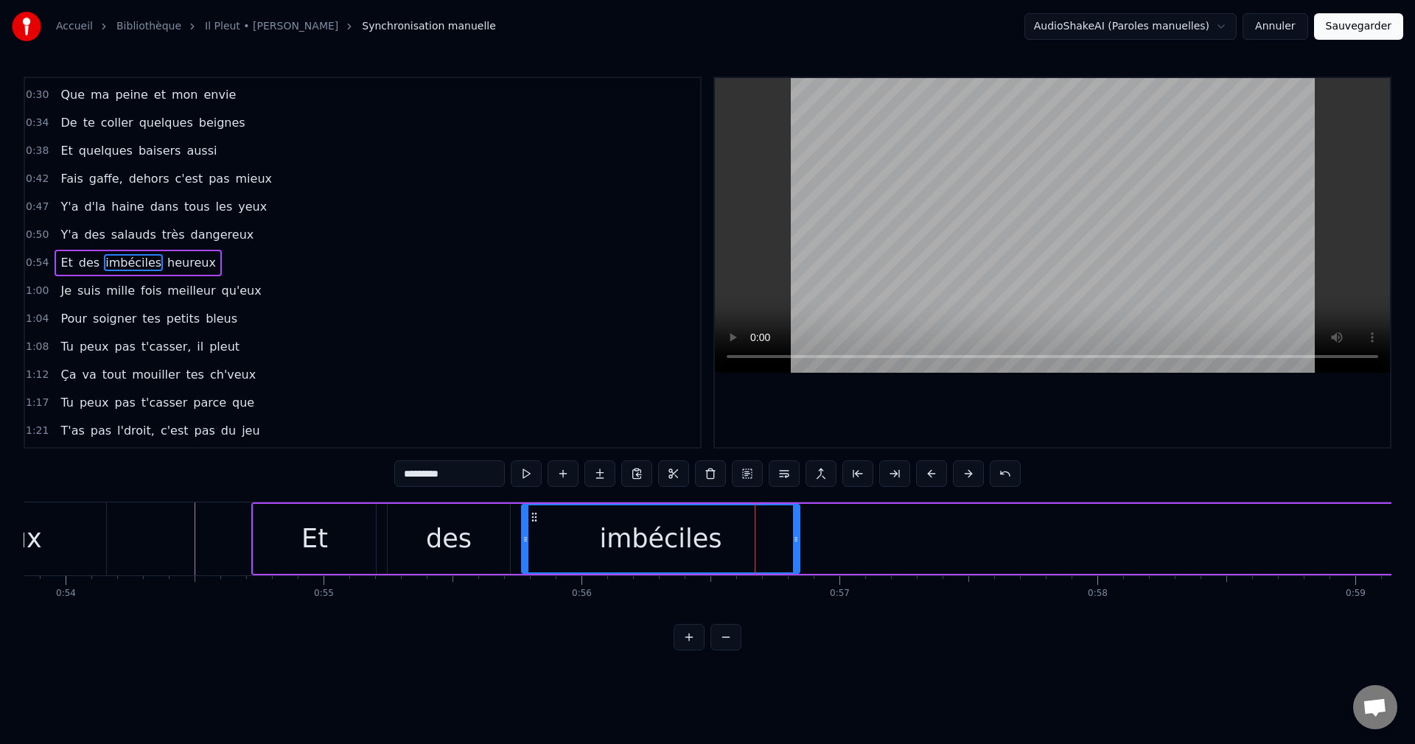
drag, startPoint x: 1146, startPoint y: 538, endPoint x: 796, endPoint y: 551, distance: 350.2
click at [796, 551] on div at bounding box center [796, 538] width 6 height 67
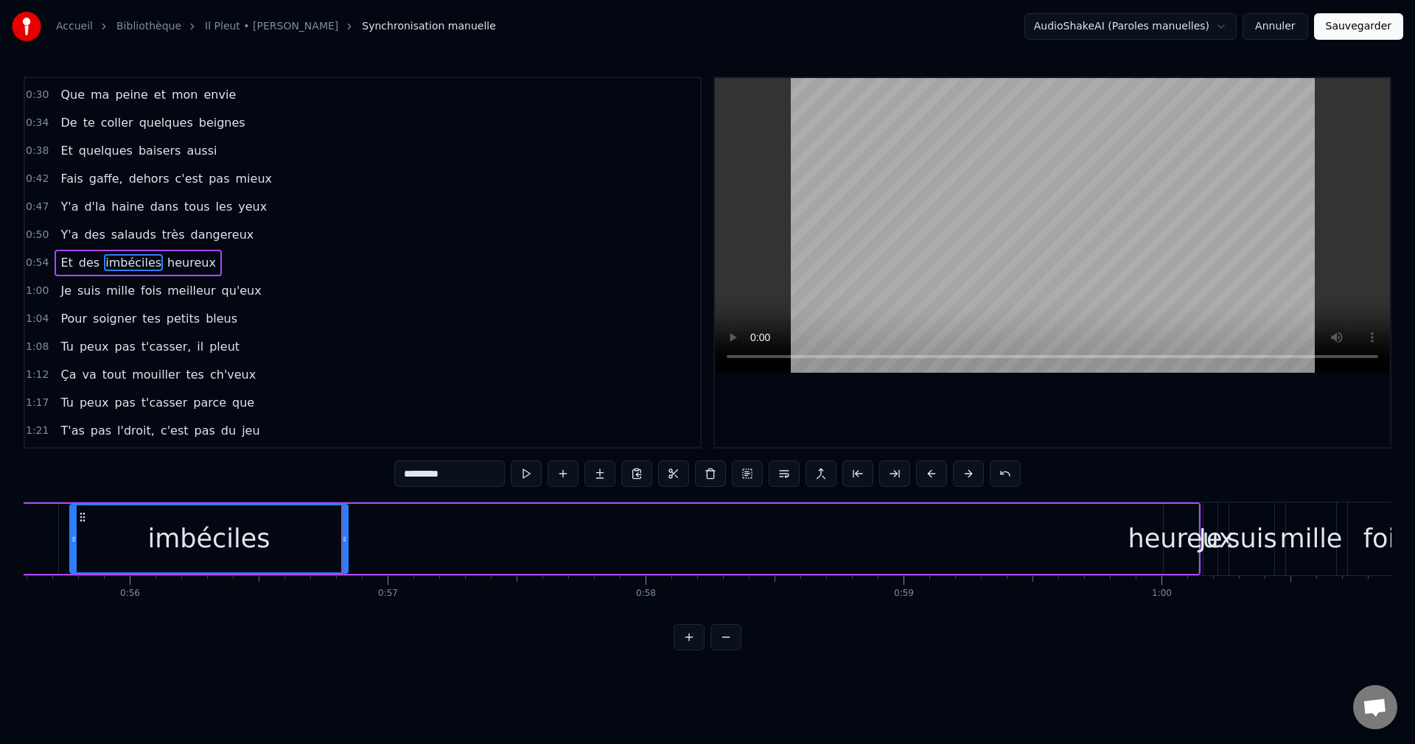
scroll to position [0, 14344]
click at [1158, 544] on div "heureux" at bounding box center [1171, 538] width 106 height 39
type input "*******"
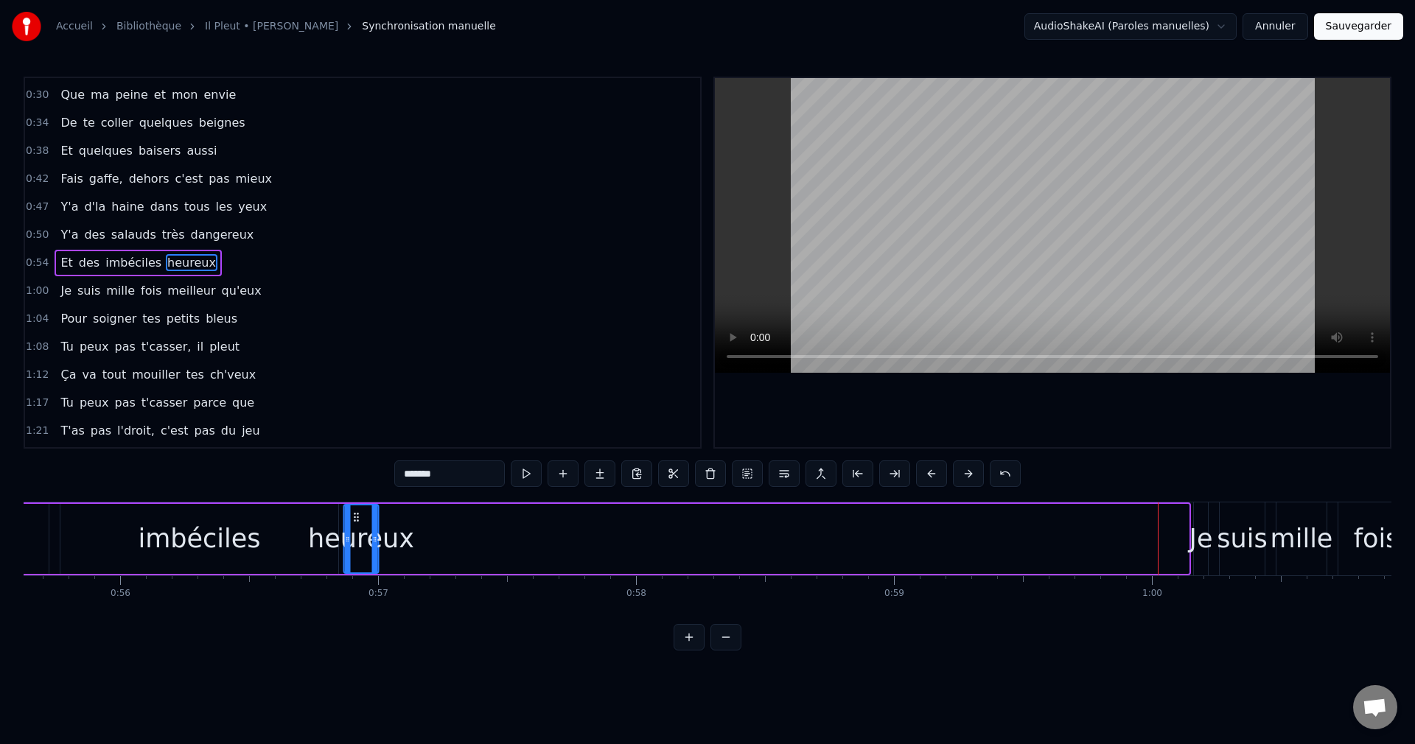
drag, startPoint x: 1166, startPoint y: 511, endPoint x: 355, endPoint y: 558, distance: 811.8
click at [355, 558] on div "heureux" at bounding box center [361, 538] width 33 height 67
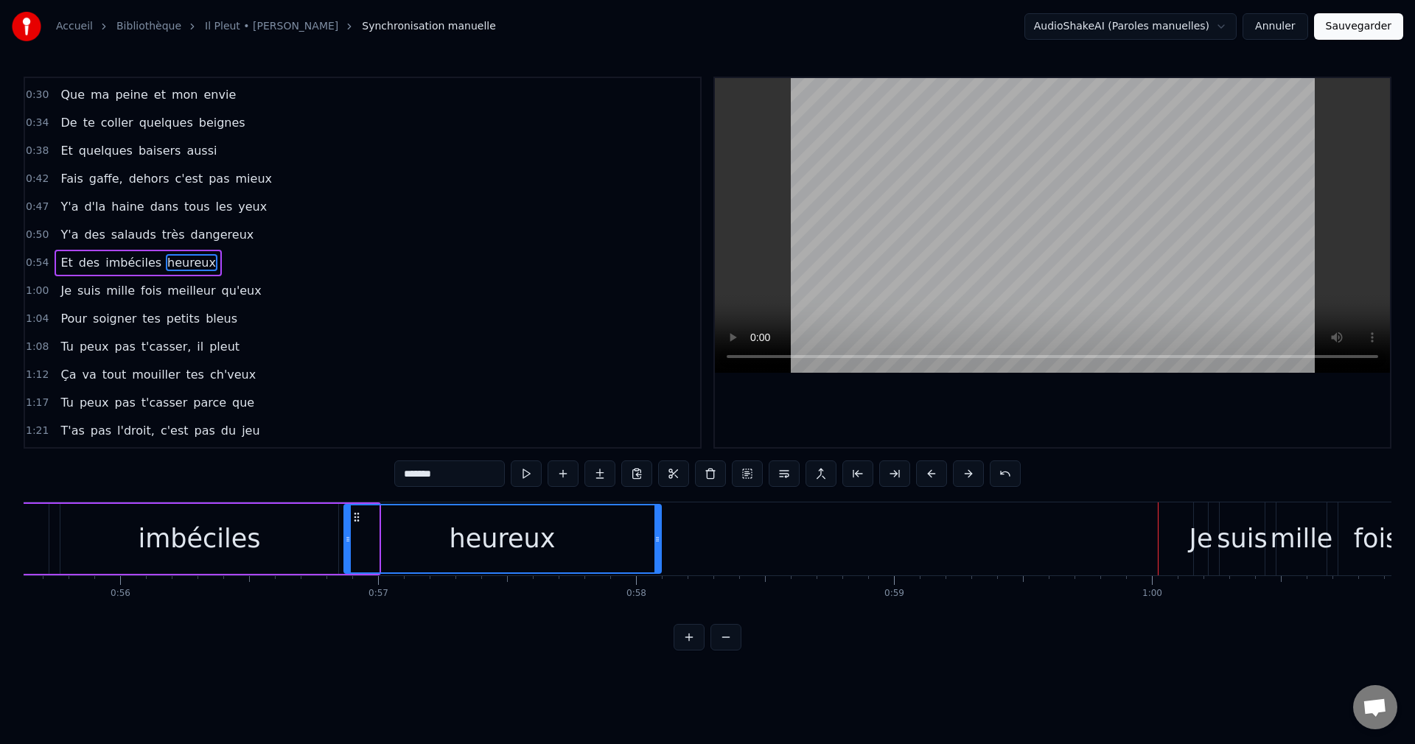
drag, startPoint x: 373, startPoint y: 539, endPoint x: 656, endPoint y: 561, distance: 283.8
click at [656, 561] on div at bounding box center [657, 538] width 6 height 67
click at [55, 259] on div "Et des imbéciles heureux" at bounding box center [138, 263] width 167 height 27
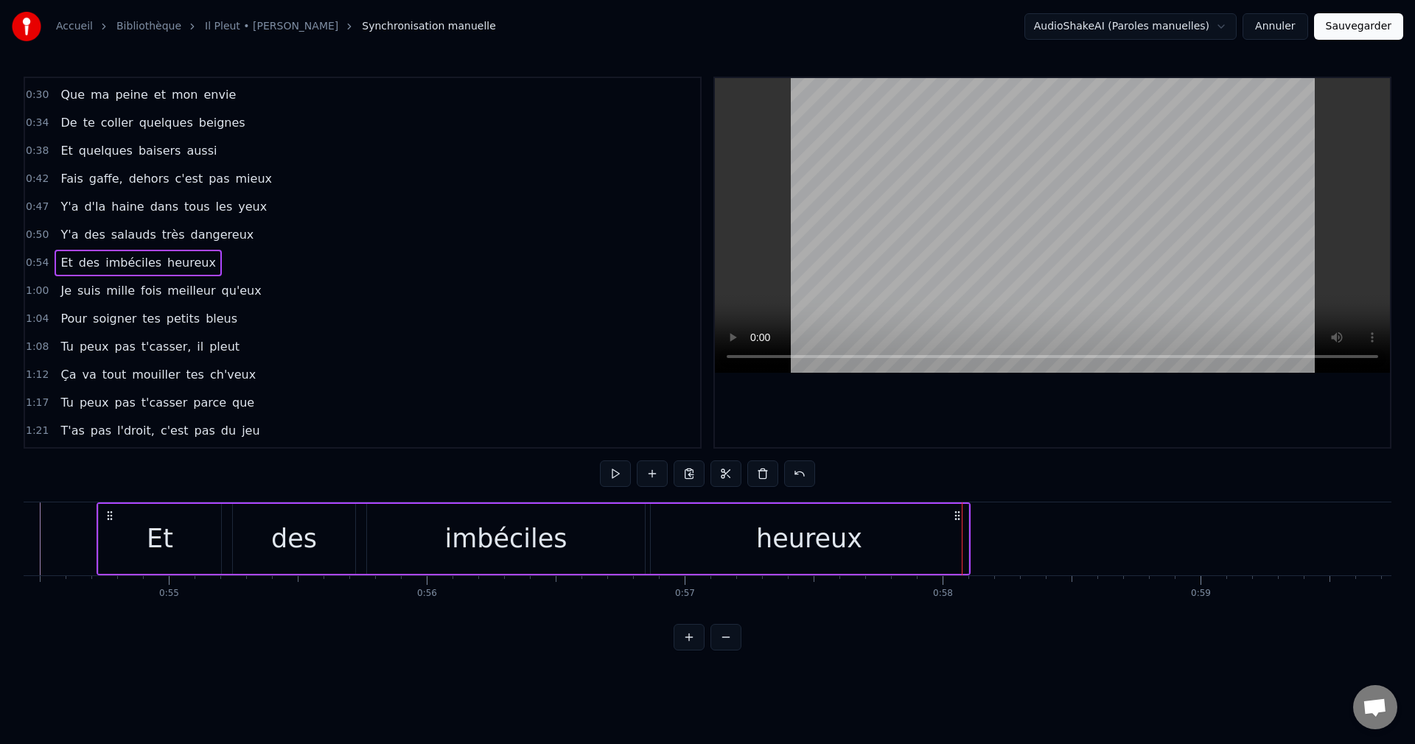
scroll to position [0, 14037]
click at [59, 259] on span "Et" at bounding box center [66, 262] width 15 height 17
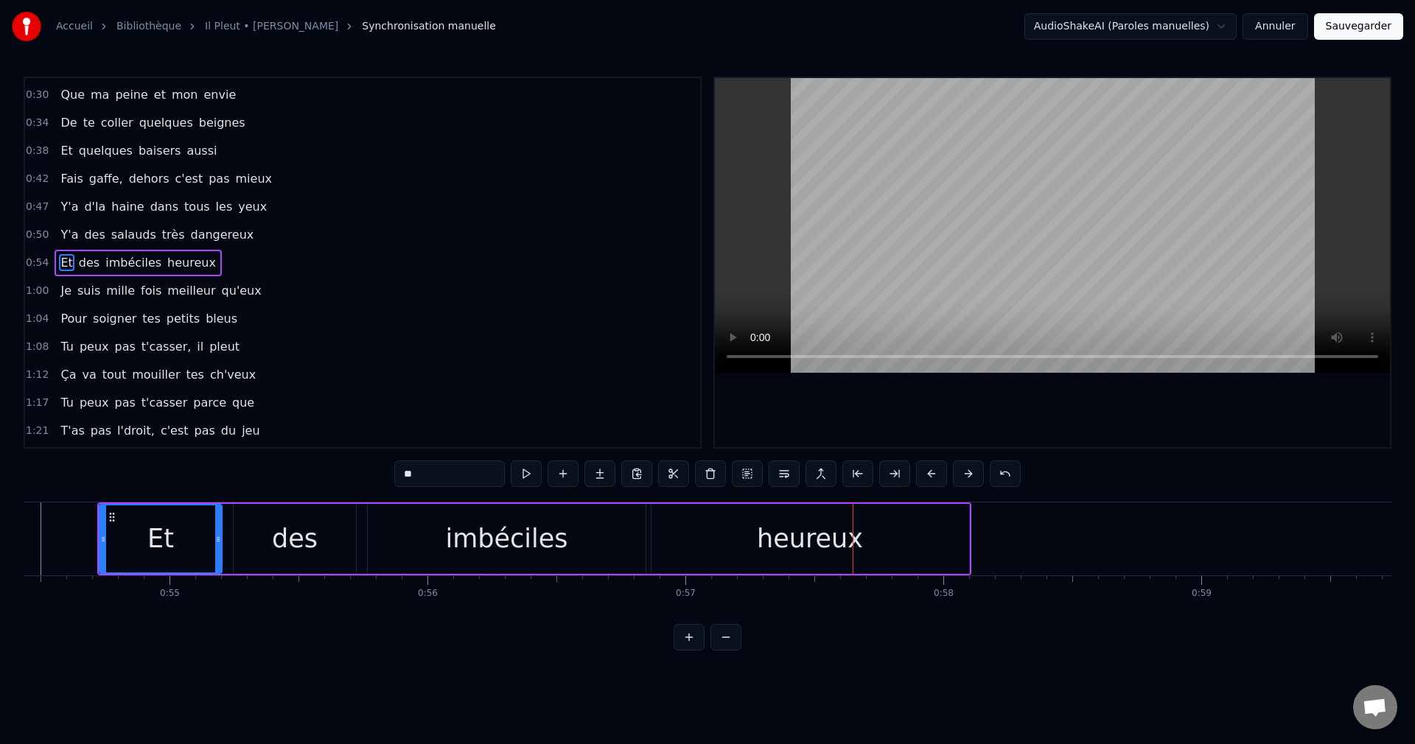
click at [845, 540] on div "heureux" at bounding box center [810, 538] width 106 height 39
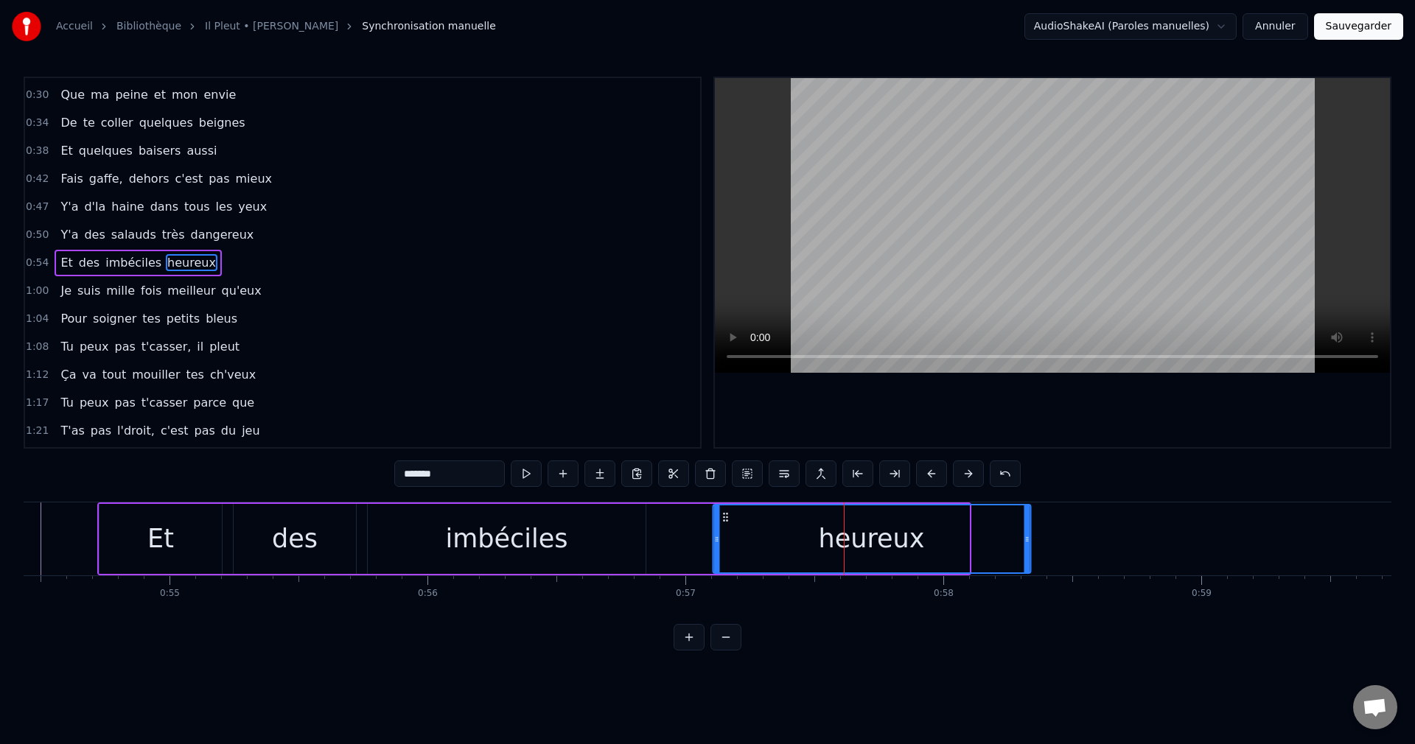
drag, startPoint x: 660, startPoint y: 511, endPoint x: 722, endPoint y: 530, distance: 64.6
click at [722, 530] on div "heureux" at bounding box center [871, 538] width 316 height 67
click at [623, 533] on div "imbéciles" at bounding box center [507, 539] width 278 height 70
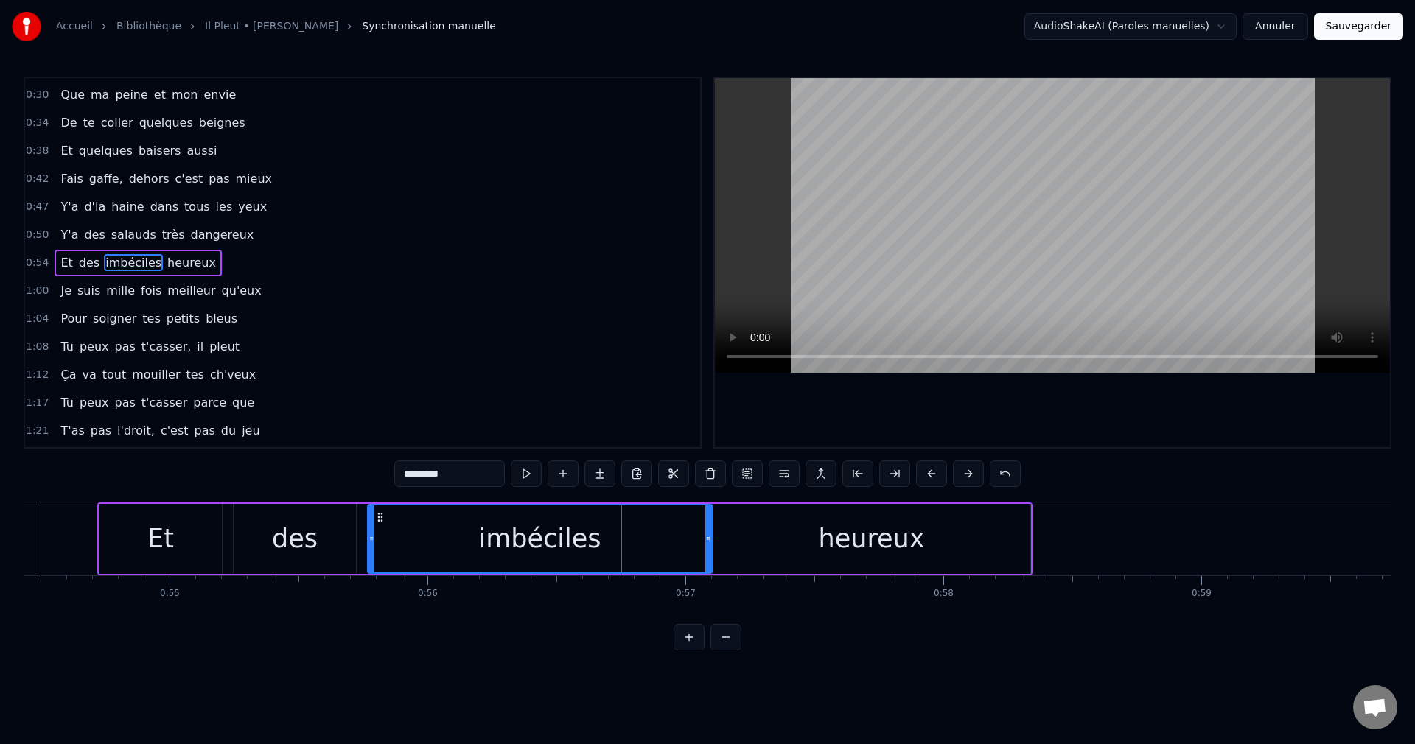
drag, startPoint x: 643, startPoint y: 537, endPoint x: 707, endPoint y: 551, distance: 64.9
click at [707, 551] on div at bounding box center [708, 538] width 6 height 67
click at [158, 541] on div "Et" at bounding box center [160, 538] width 27 height 39
type input "**"
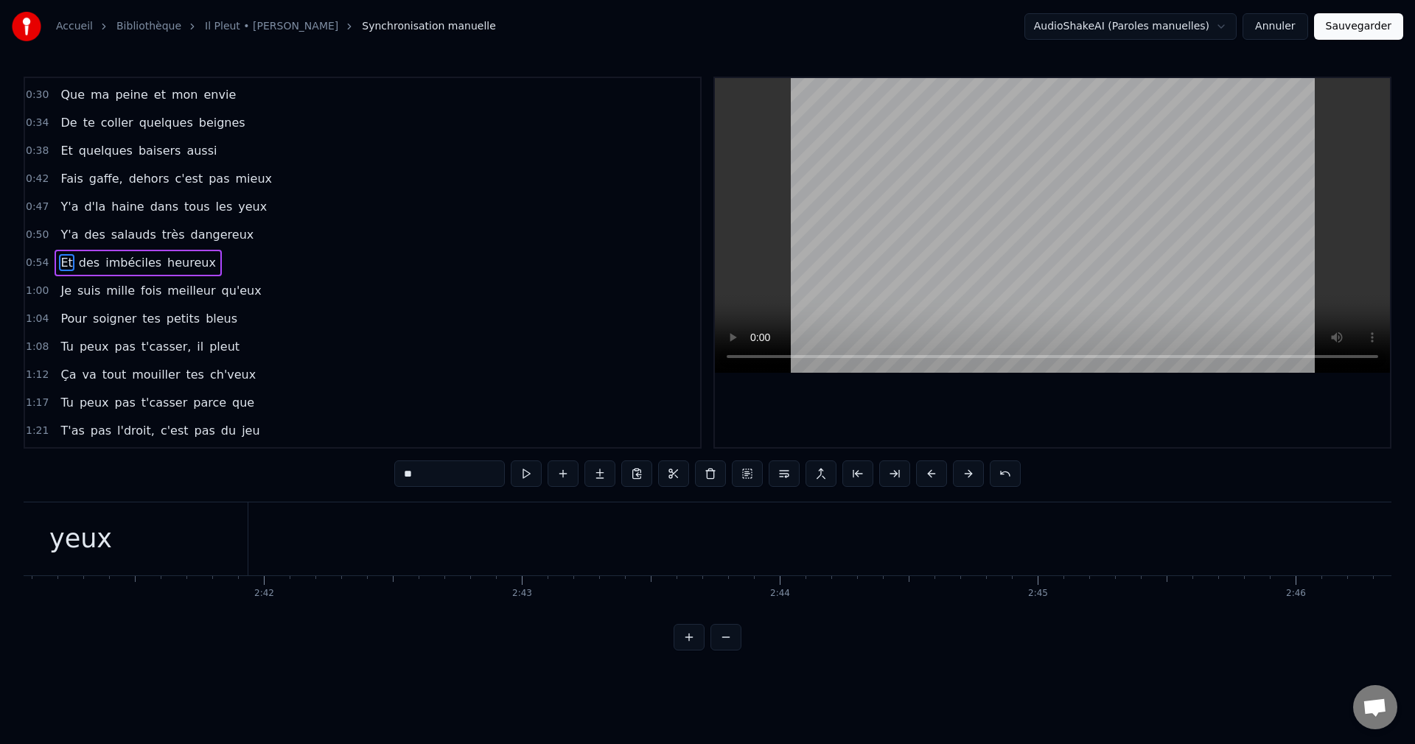
scroll to position [0, 41545]
click at [1356, 34] on button "Sauvegarder" at bounding box center [1358, 26] width 89 height 27
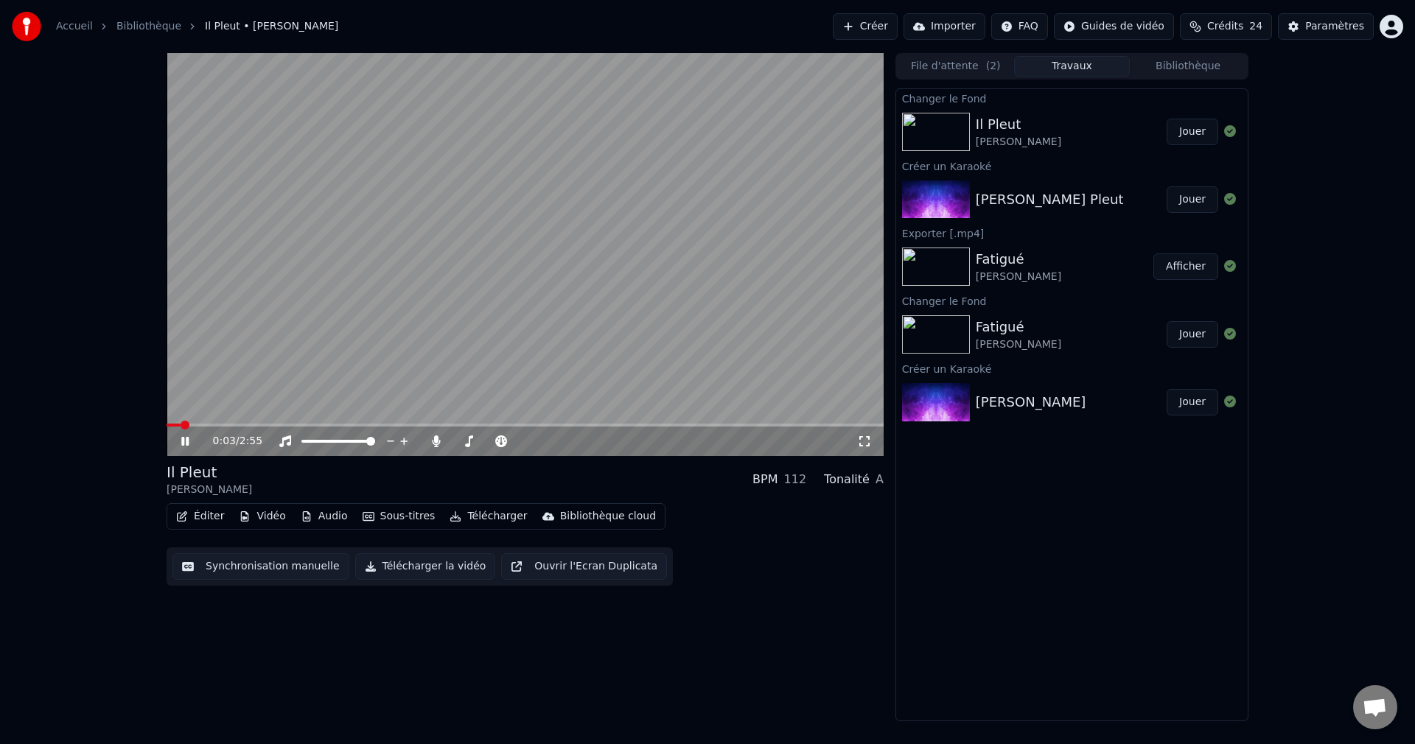
click at [227, 426] on span at bounding box center [525, 425] width 717 height 3
click at [463, 441] on span at bounding box center [458, 441] width 12 height 3
click at [460, 441] on span at bounding box center [463, 441] width 9 height 9
click at [183, 439] on icon at bounding box center [184, 441] width 7 height 9
click at [449, 570] on button "Télécharger la vidéo" at bounding box center [425, 566] width 141 height 27
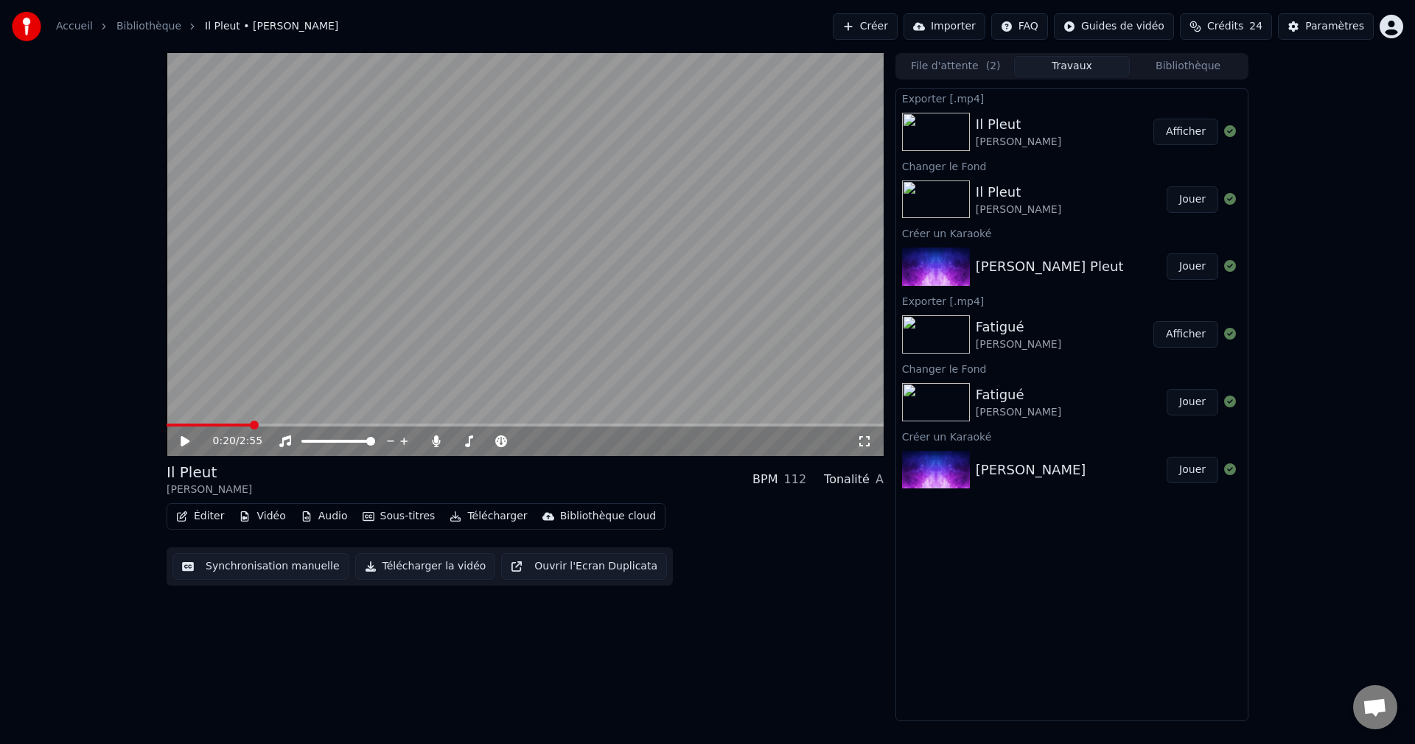
click at [871, 30] on button "Créer" at bounding box center [865, 26] width 65 height 27
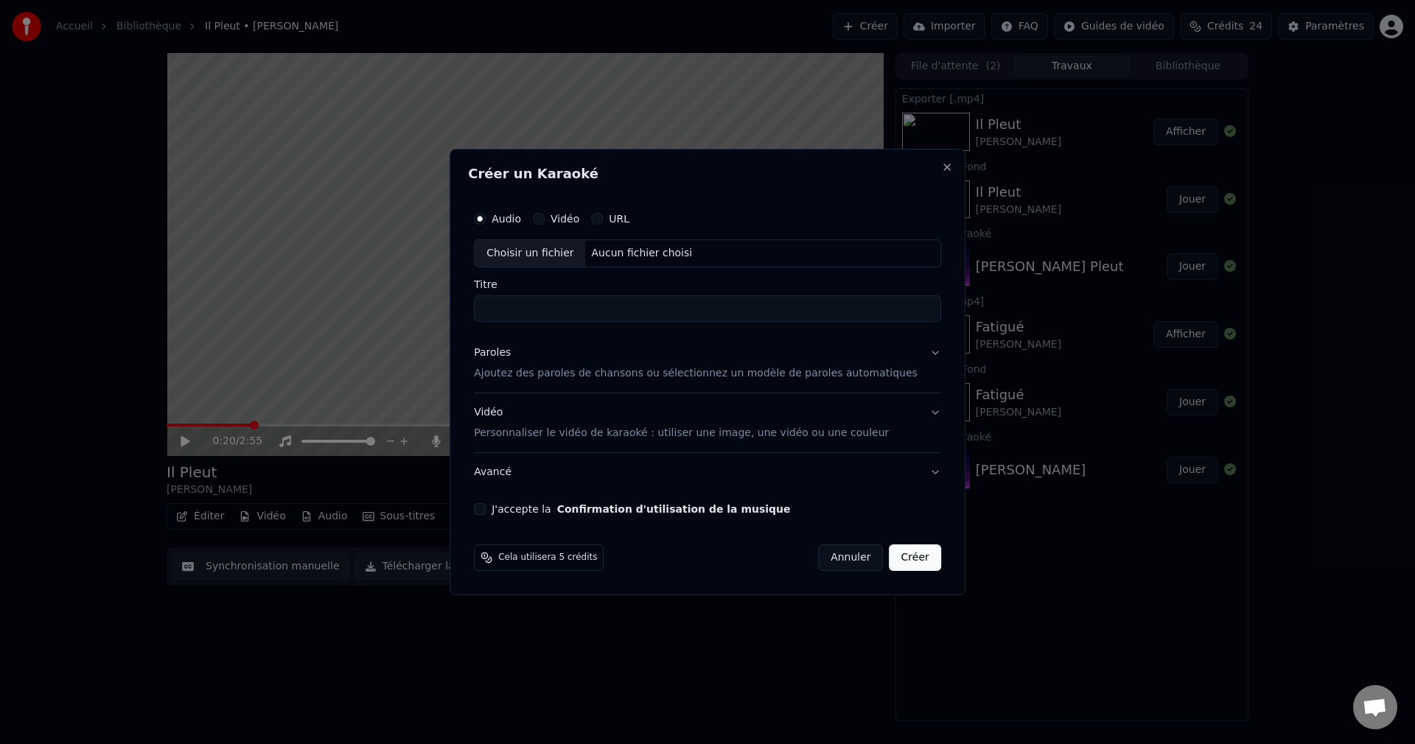
click at [554, 249] on div "Choisir un fichier" at bounding box center [529, 253] width 111 height 27
type input "**********"
click at [908, 349] on button "Paroles Ajoutez des paroles de chansons ou sélectionnez un modèle de paroles au…" at bounding box center [707, 363] width 467 height 59
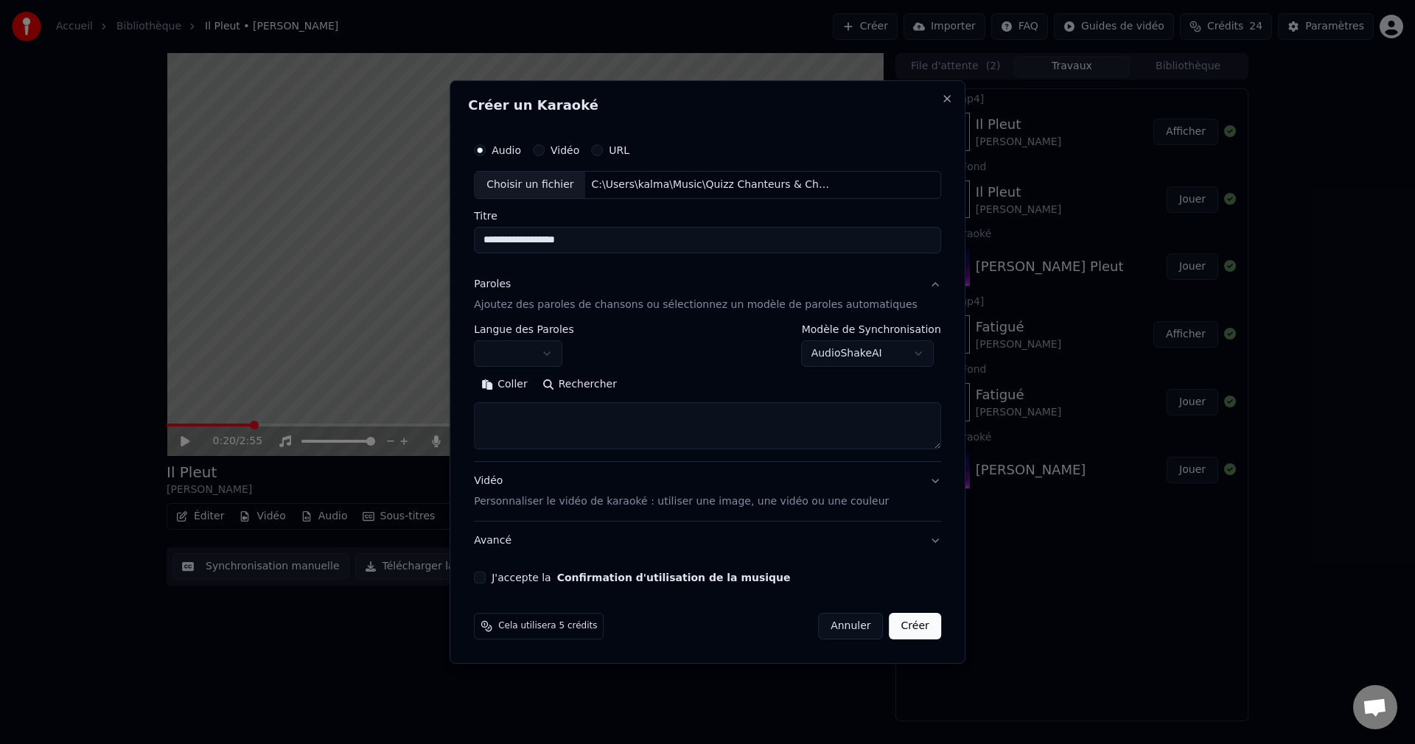
click at [607, 382] on button "Rechercher" at bounding box center [579, 385] width 89 height 24
type textarea "**********"
click at [486, 577] on button "J'accepte la Confirmation d'utilisation de la musique" at bounding box center [480, 578] width 12 height 12
click at [891, 628] on button "Créer" at bounding box center [915, 626] width 52 height 27
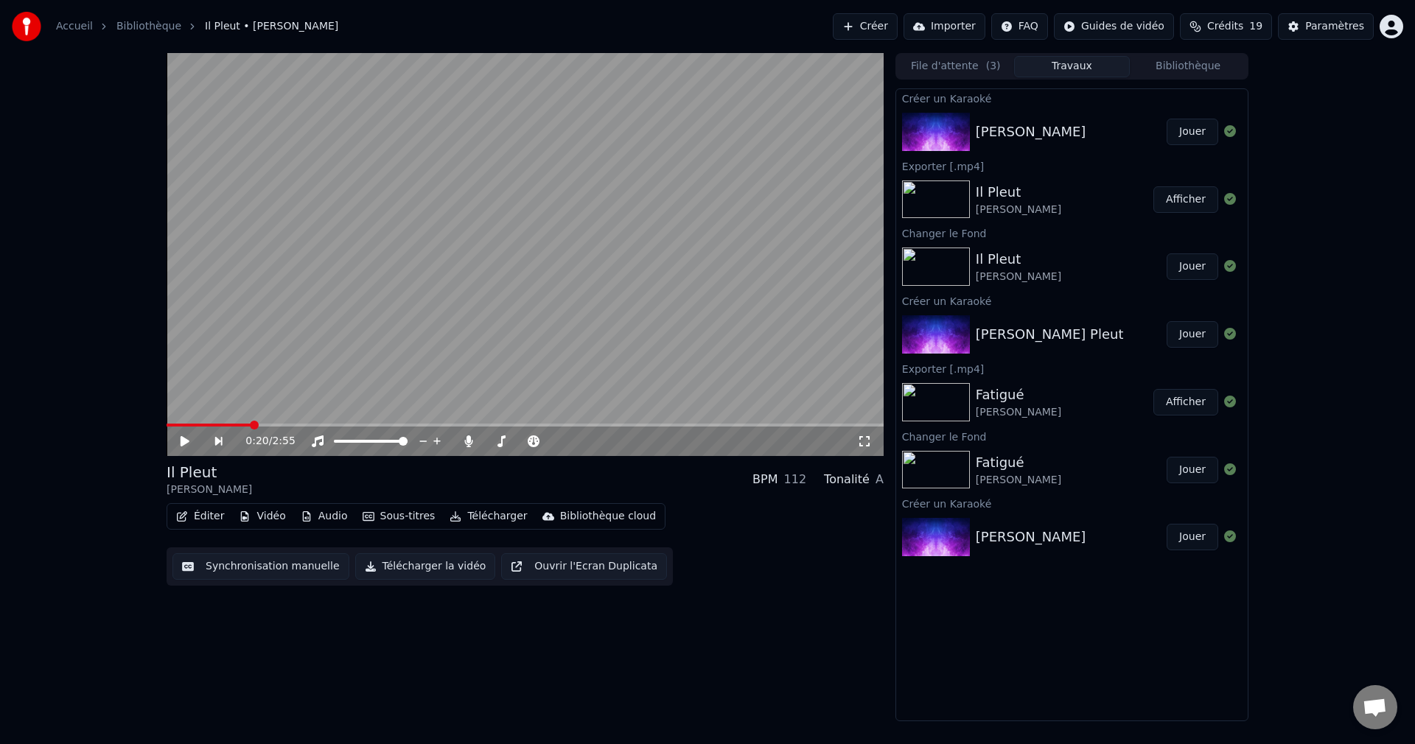
click at [1200, 128] on button "Jouer" at bounding box center [1192, 132] width 52 height 27
click at [183, 438] on icon at bounding box center [184, 441] width 7 height 9
click at [261, 509] on button "Vidéo" at bounding box center [262, 516] width 58 height 21
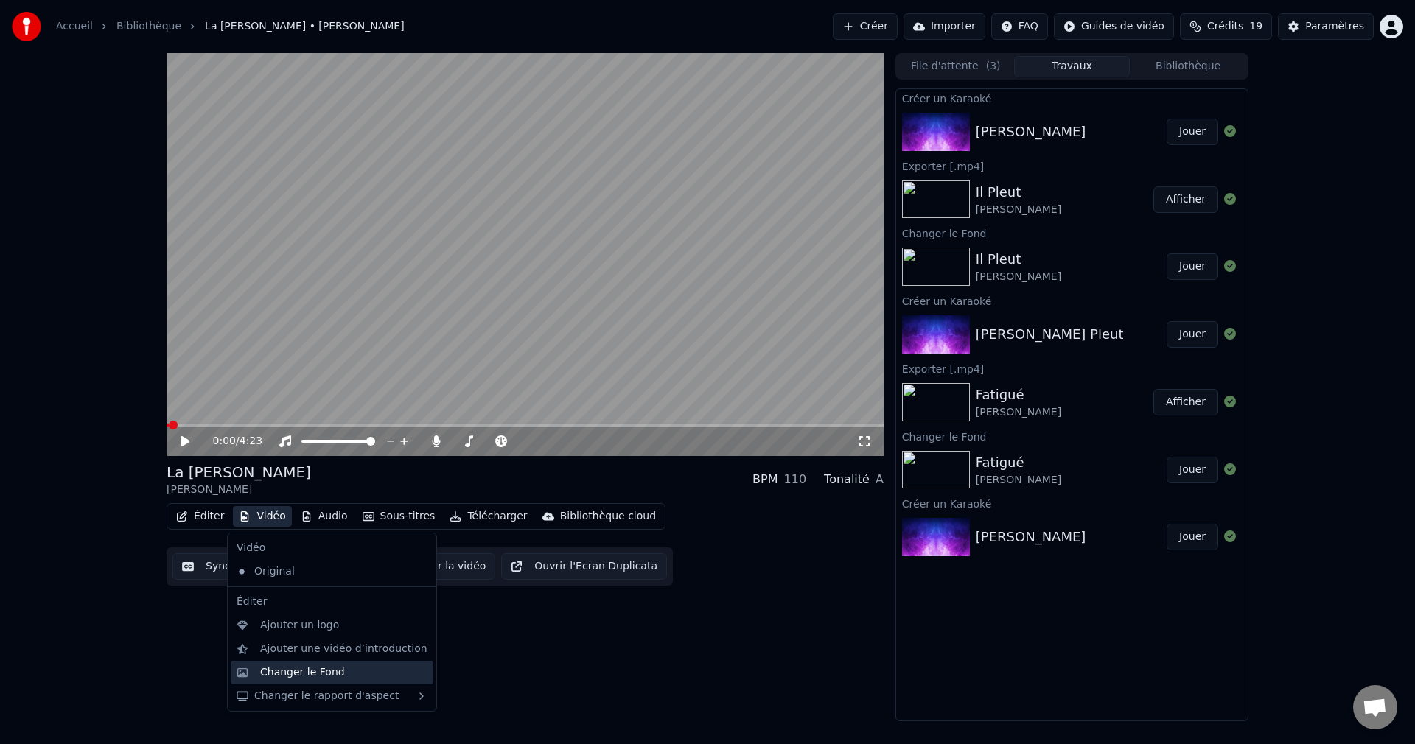
click at [299, 678] on div "Changer le Fond" at bounding box center [302, 672] width 85 height 15
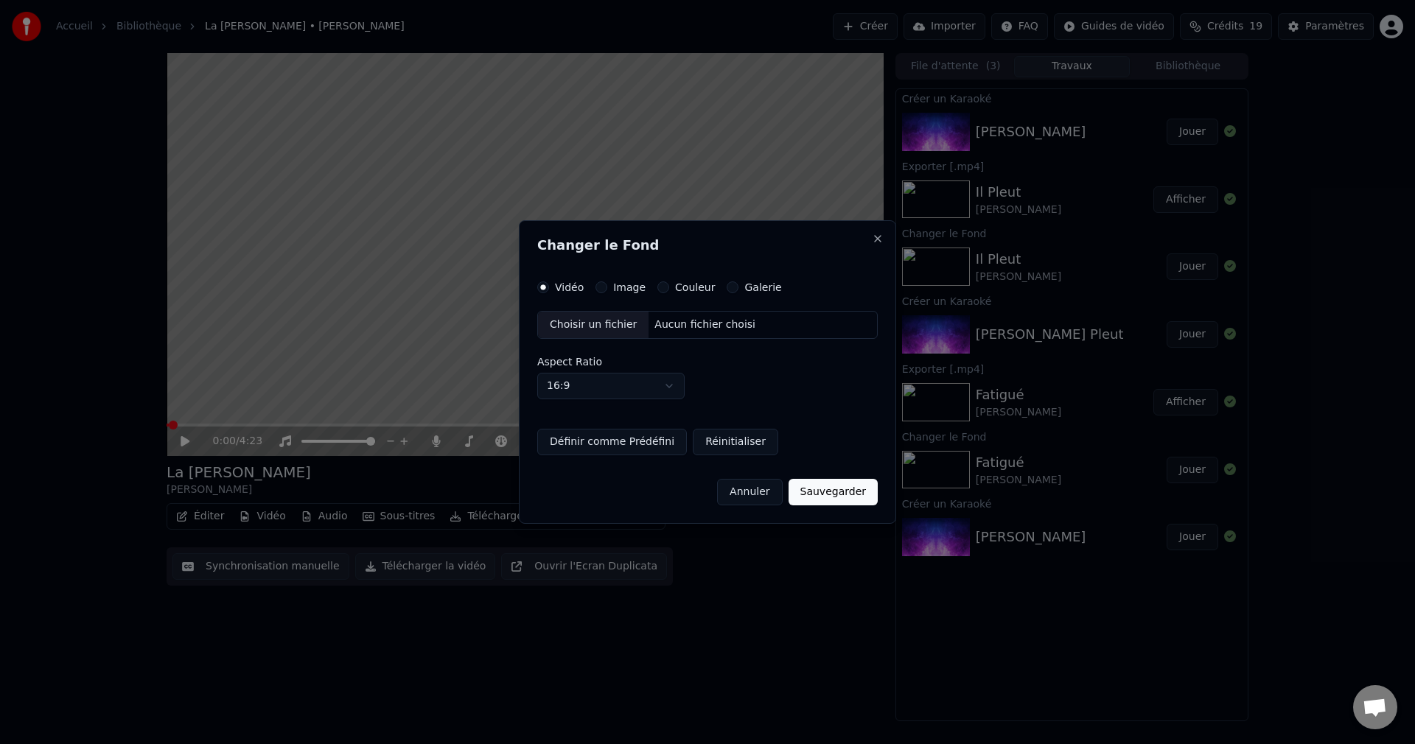
click at [578, 324] on div "Choisir un fichier" at bounding box center [593, 325] width 111 height 27
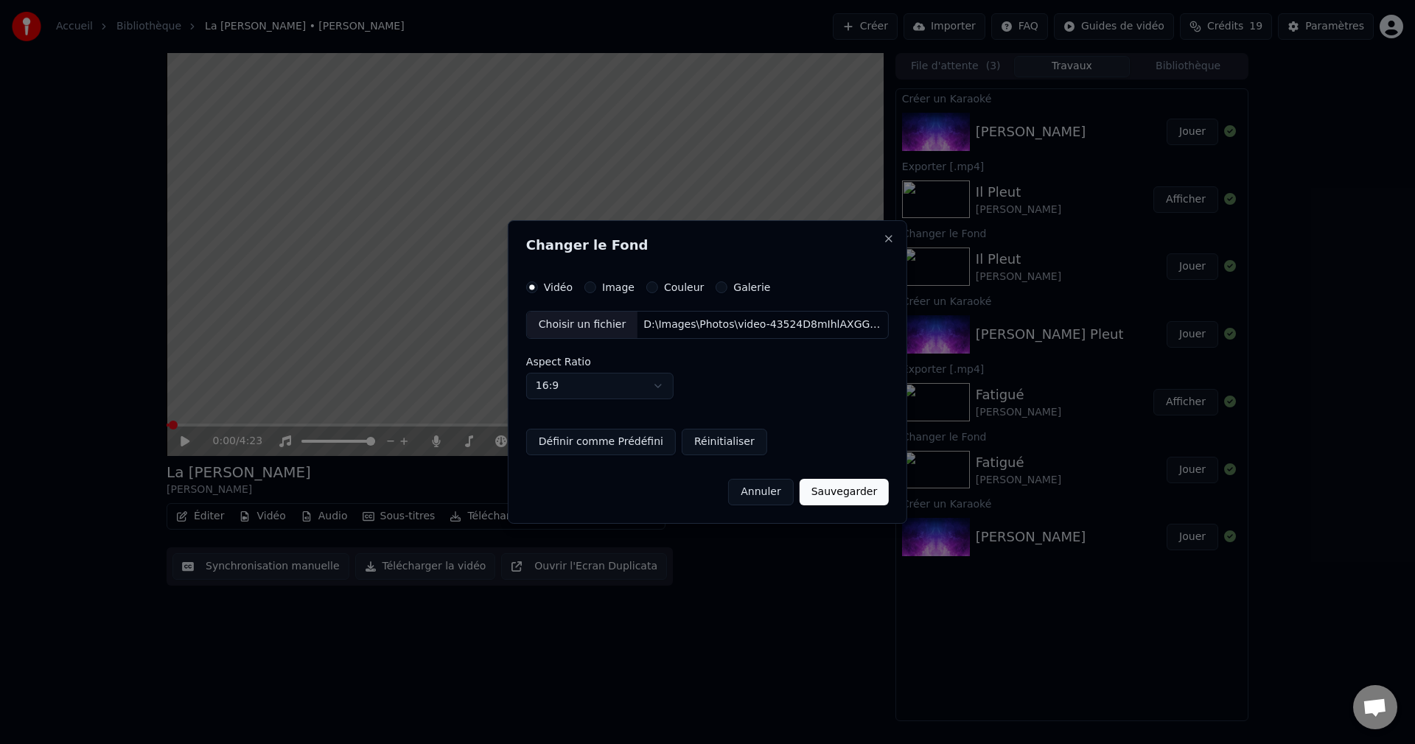
click at [825, 501] on button "Sauvegarder" at bounding box center [843, 492] width 89 height 27
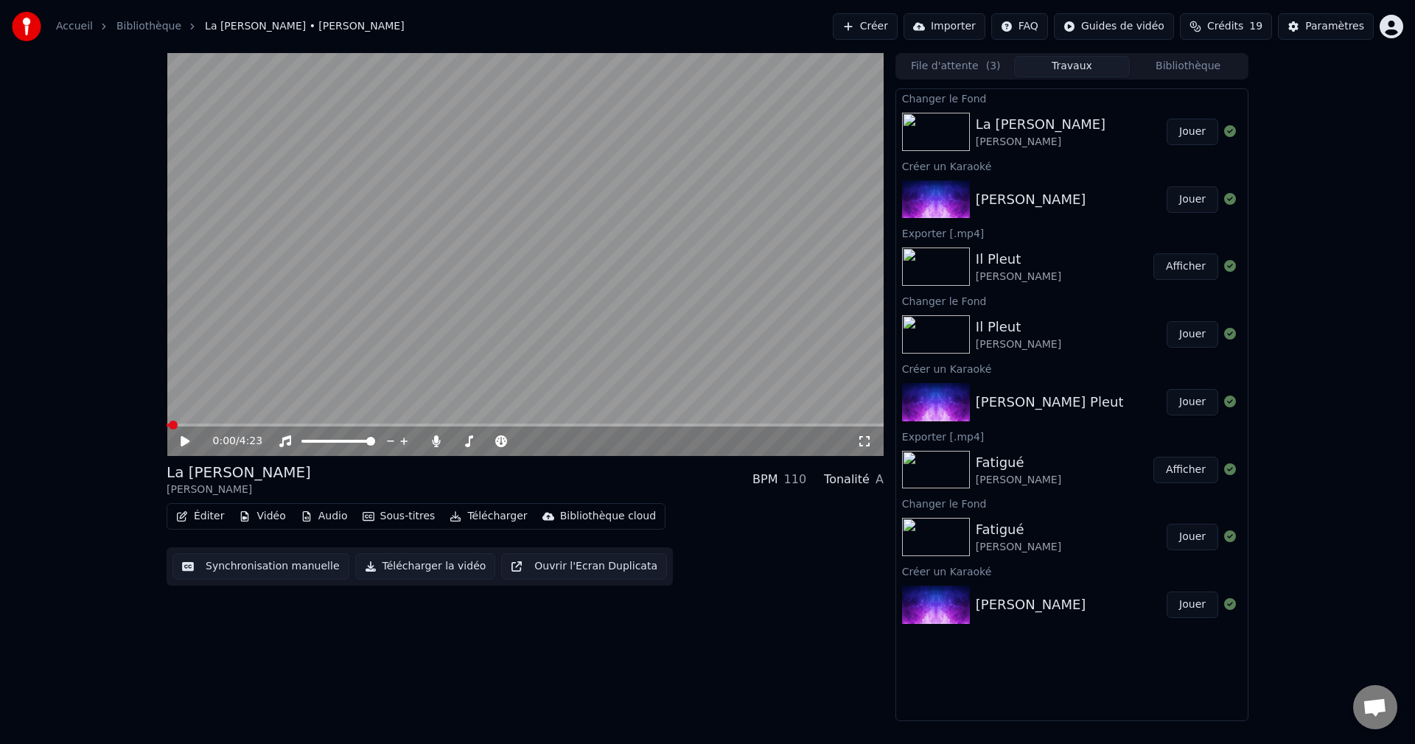
click at [1194, 128] on button "Jouer" at bounding box center [1192, 132] width 52 height 27
click at [526, 446] on span at bounding box center [521, 441] width 9 height 9
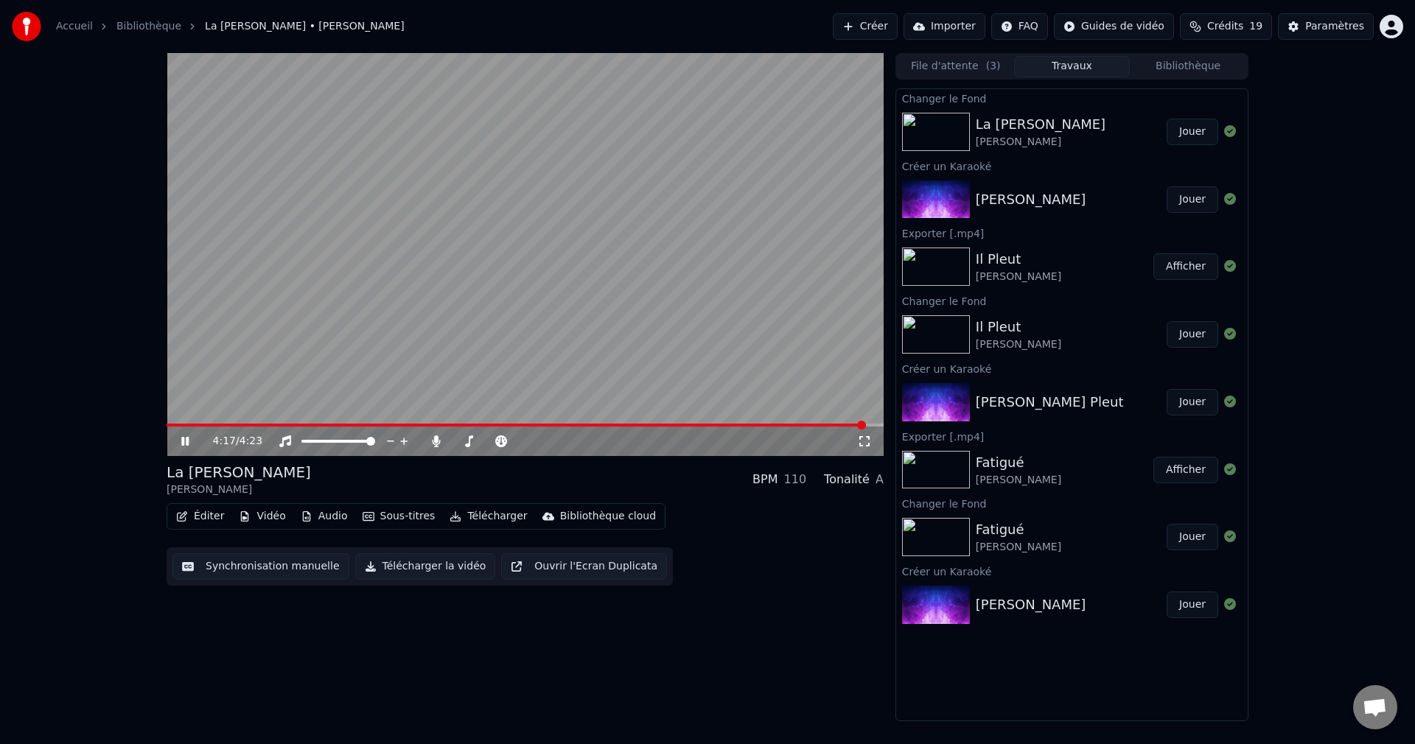
click at [187, 441] on icon at bounding box center [184, 441] width 7 height 9
click at [201, 521] on button "Éditer" at bounding box center [200, 516] width 60 height 21
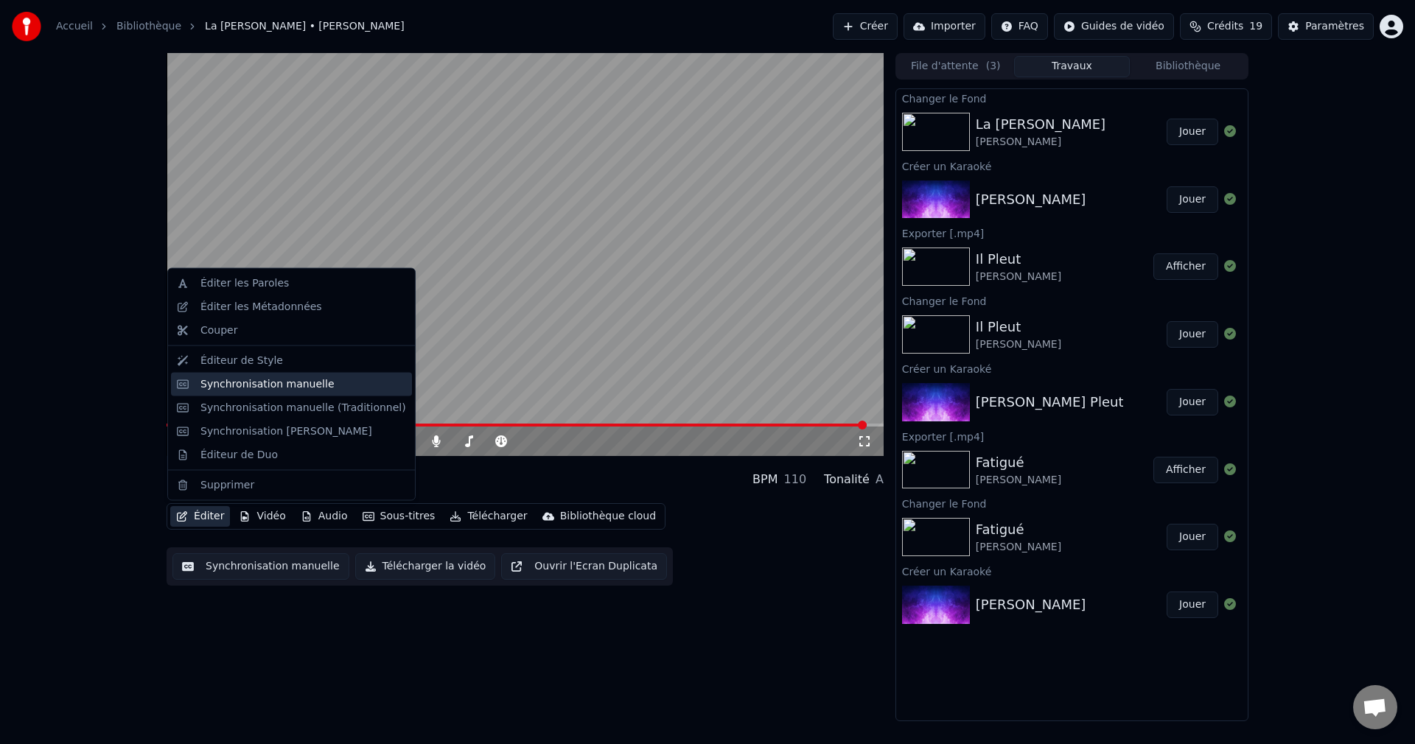
click at [279, 385] on div "Synchronisation manuelle" at bounding box center [267, 383] width 134 height 15
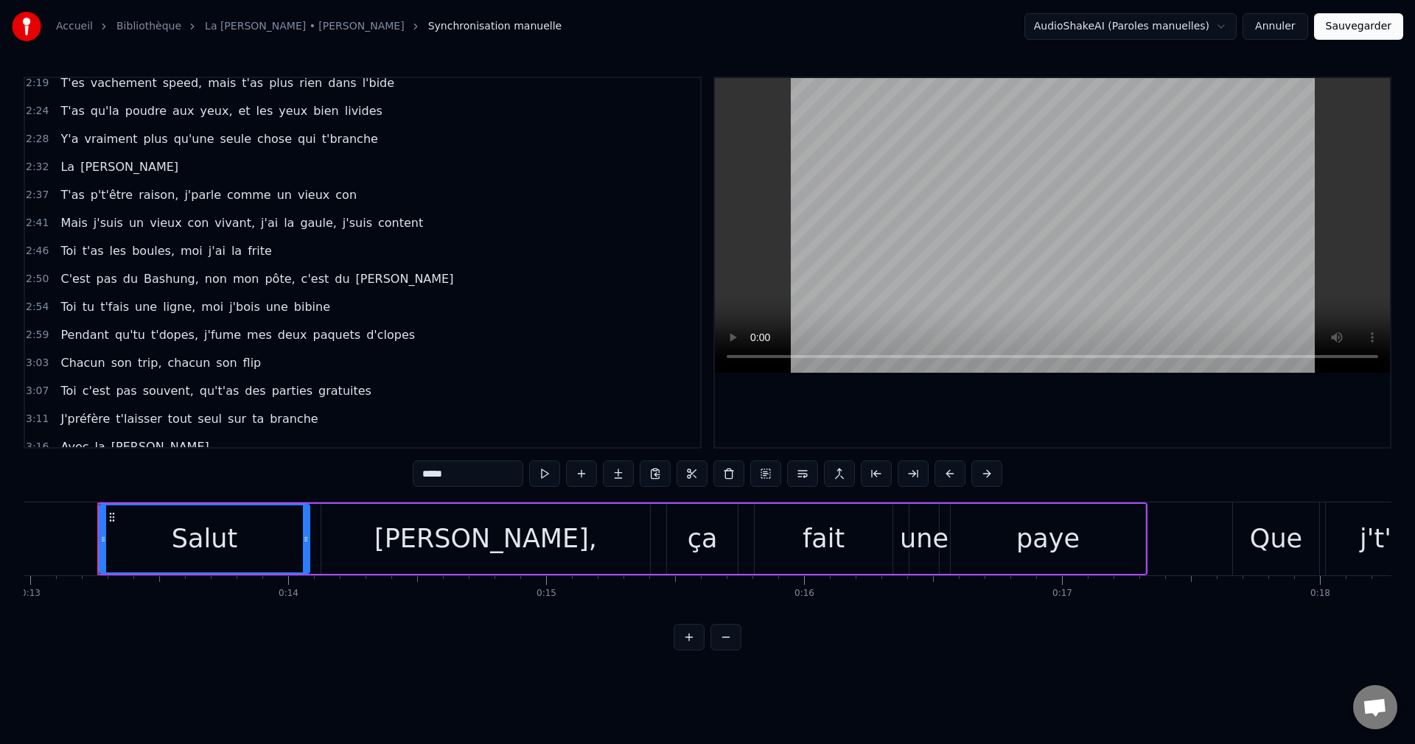
scroll to position [663, 0]
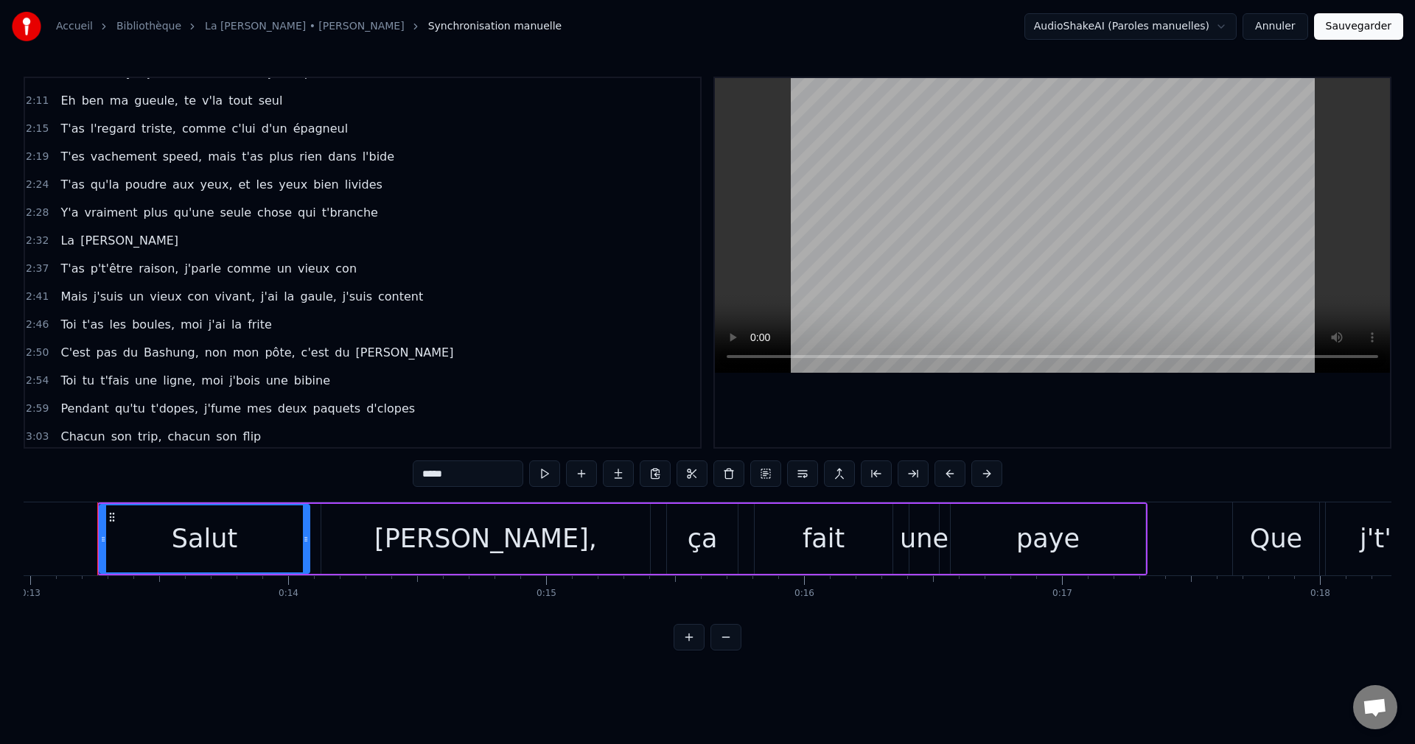
click at [63, 213] on span "Y'a" at bounding box center [69, 212] width 21 height 17
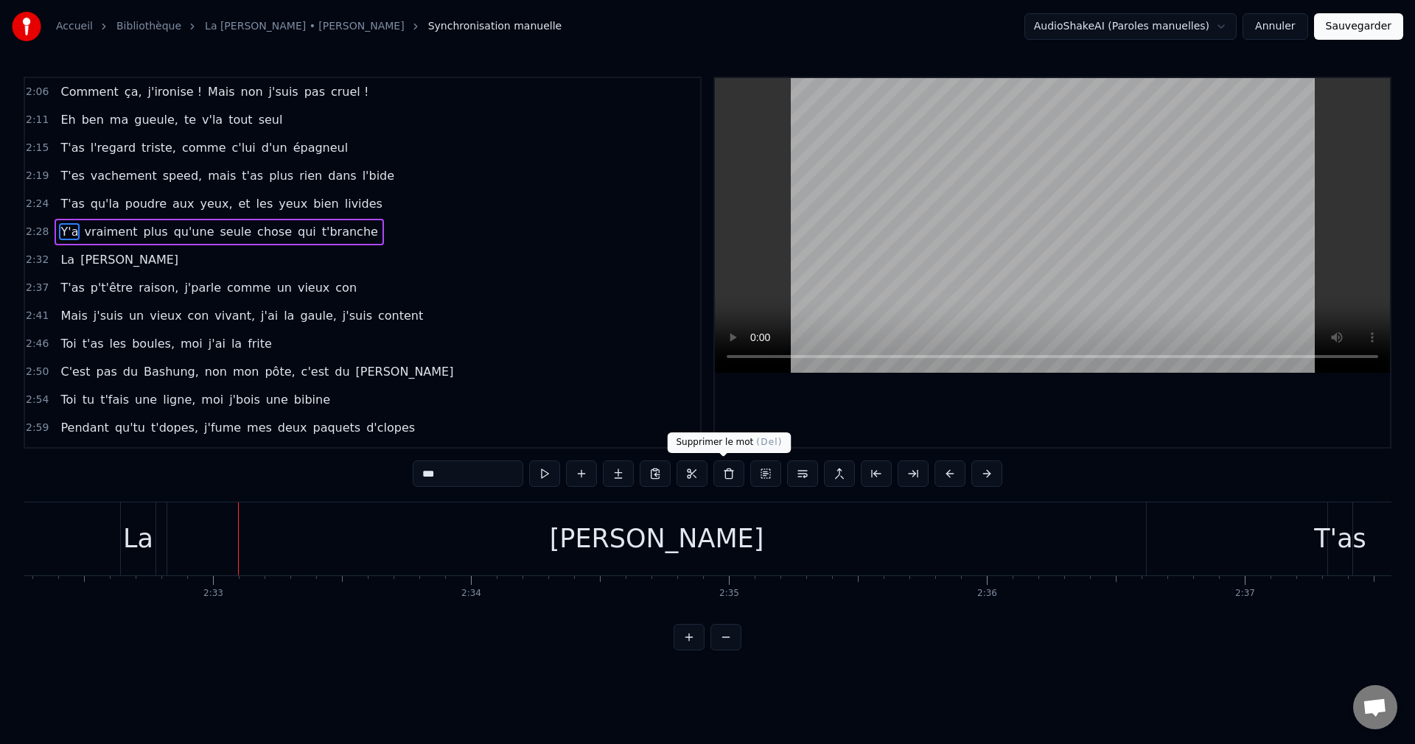
scroll to position [0, 39315]
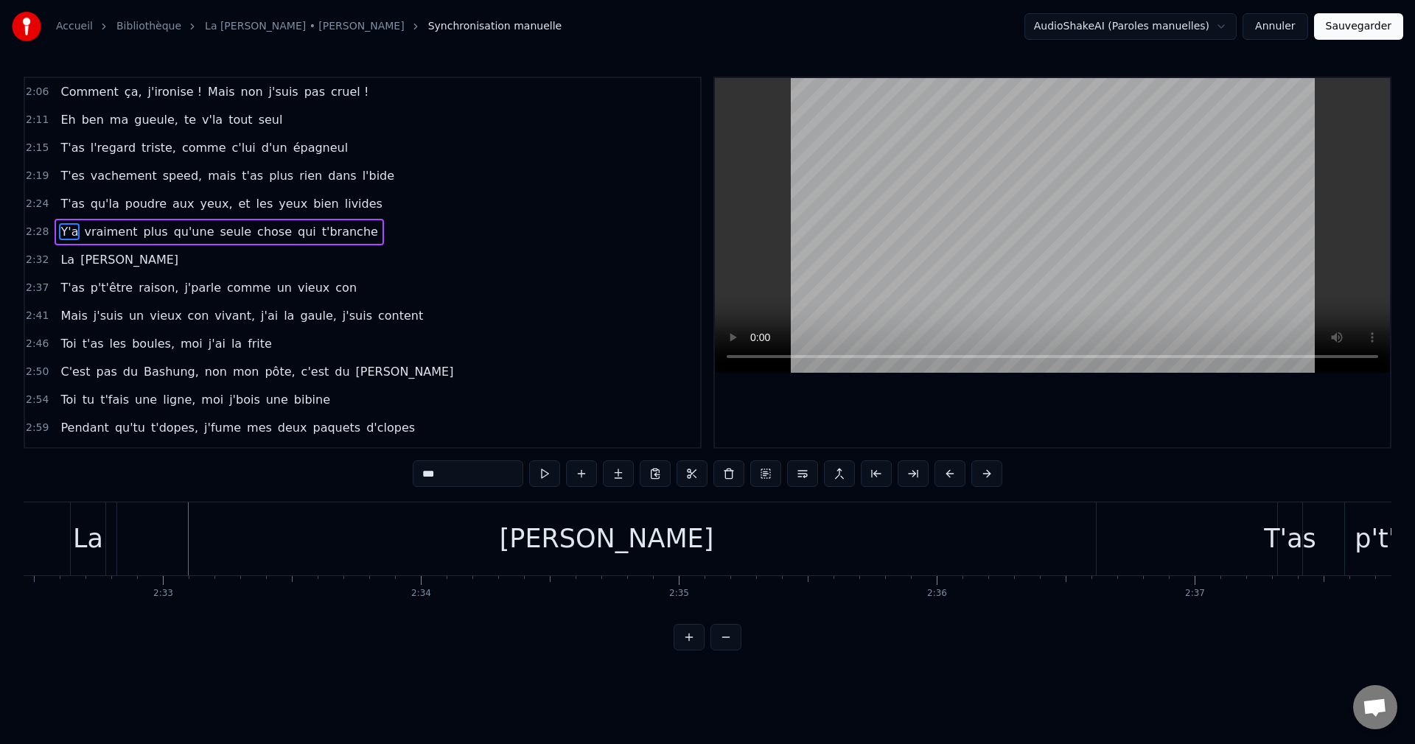
drag, startPoint x: 825, startPoint y: 626, endPoint x: 813, endPoint y: 626, distance: 12.5
click at [813, 626] on div "0:13 [PERSON_NAME], ça fait une paye 0:17 Que j't'ai pas vu traîner dans mes ru…" at bounding box center [707, 364] width 1367 height 574
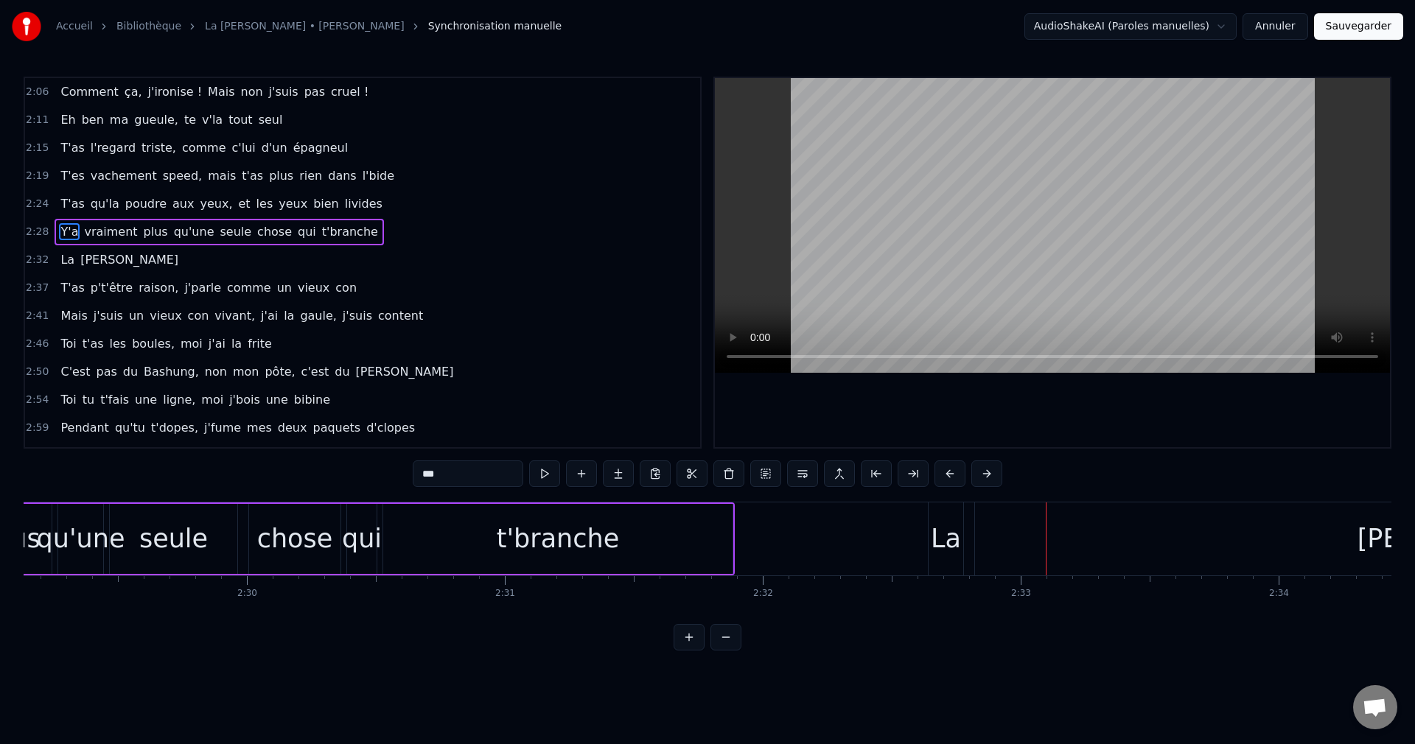
scroll to position [0, 38588]
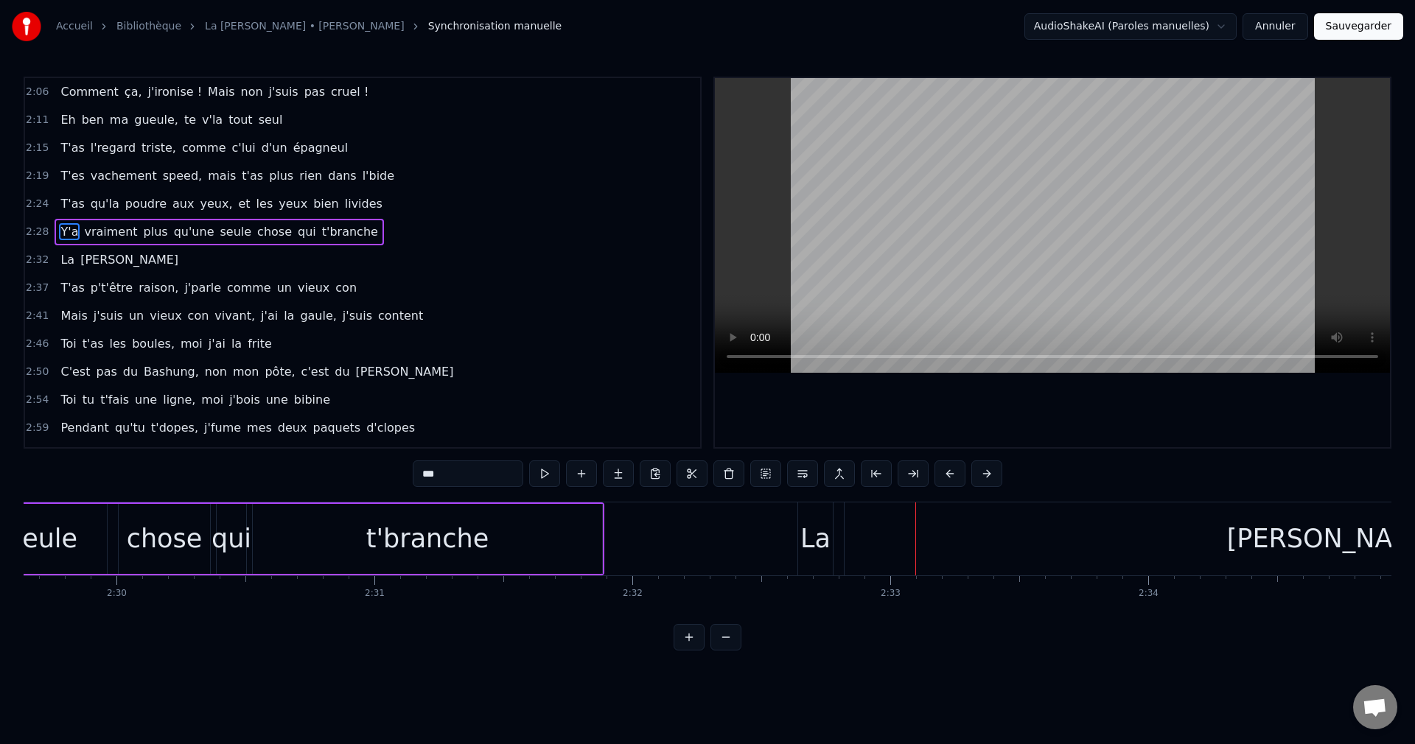
click at [813, 547] on div "La" at bounding box center [815, 538] width 30 height 39
type input "**"
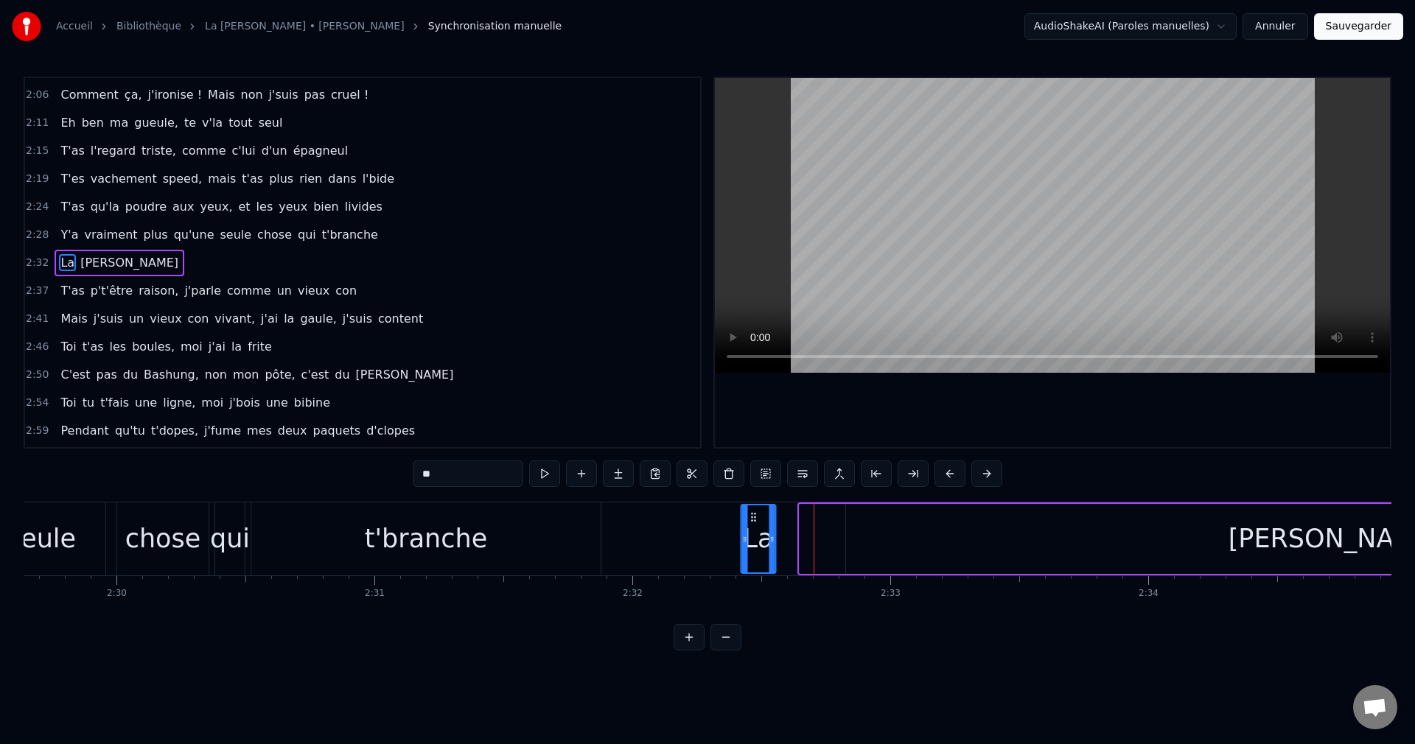
drag, startPoint x: 810, startPoint y: 515, endPoint x: 752, endPoint y: 520, distance: 59.2
click at [752, 520] on icon at bounding box center [754, 517] width 12 height 12
click at [803, 536] on div "La [PERSON_NAME]" at bounding box center [1283, 538] width 1088 height 73
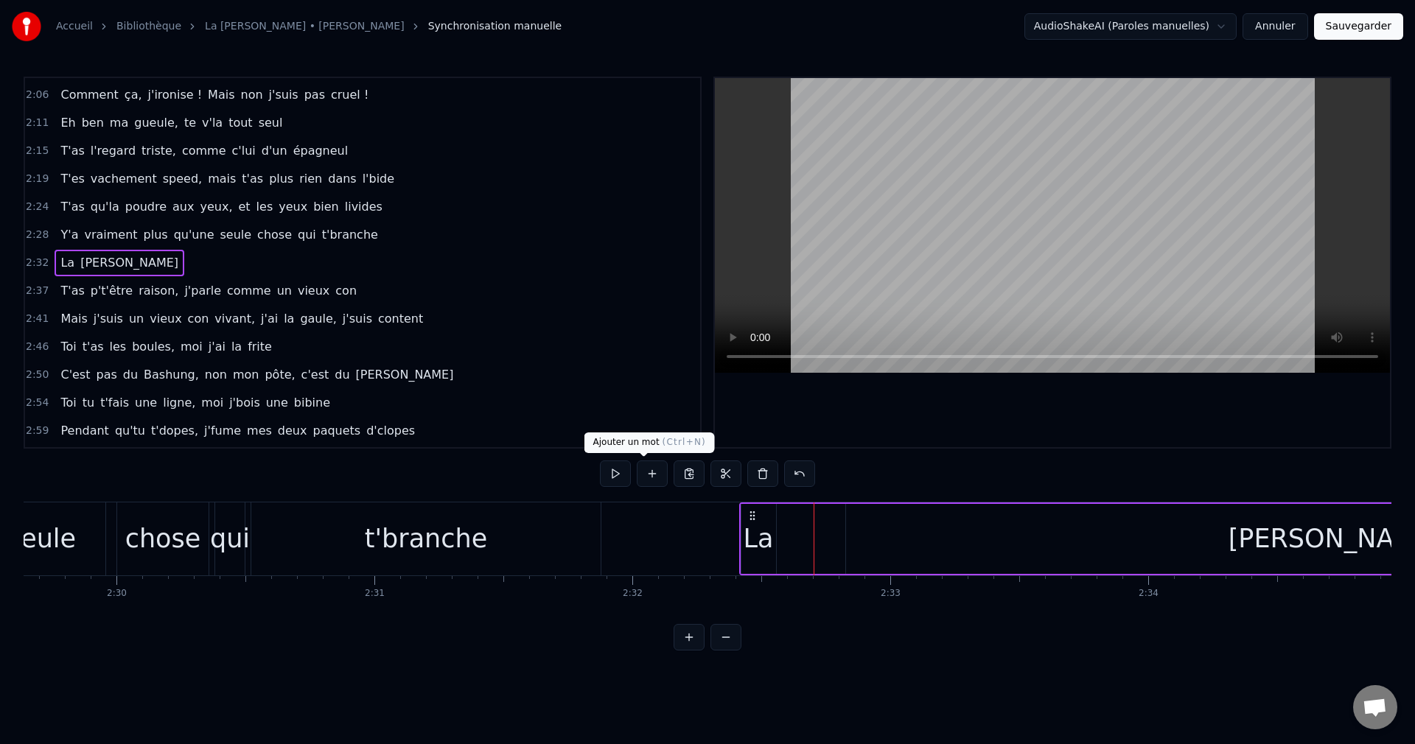
click at [651, 477] on button at bounding box center [652, 473] width 31 height 27
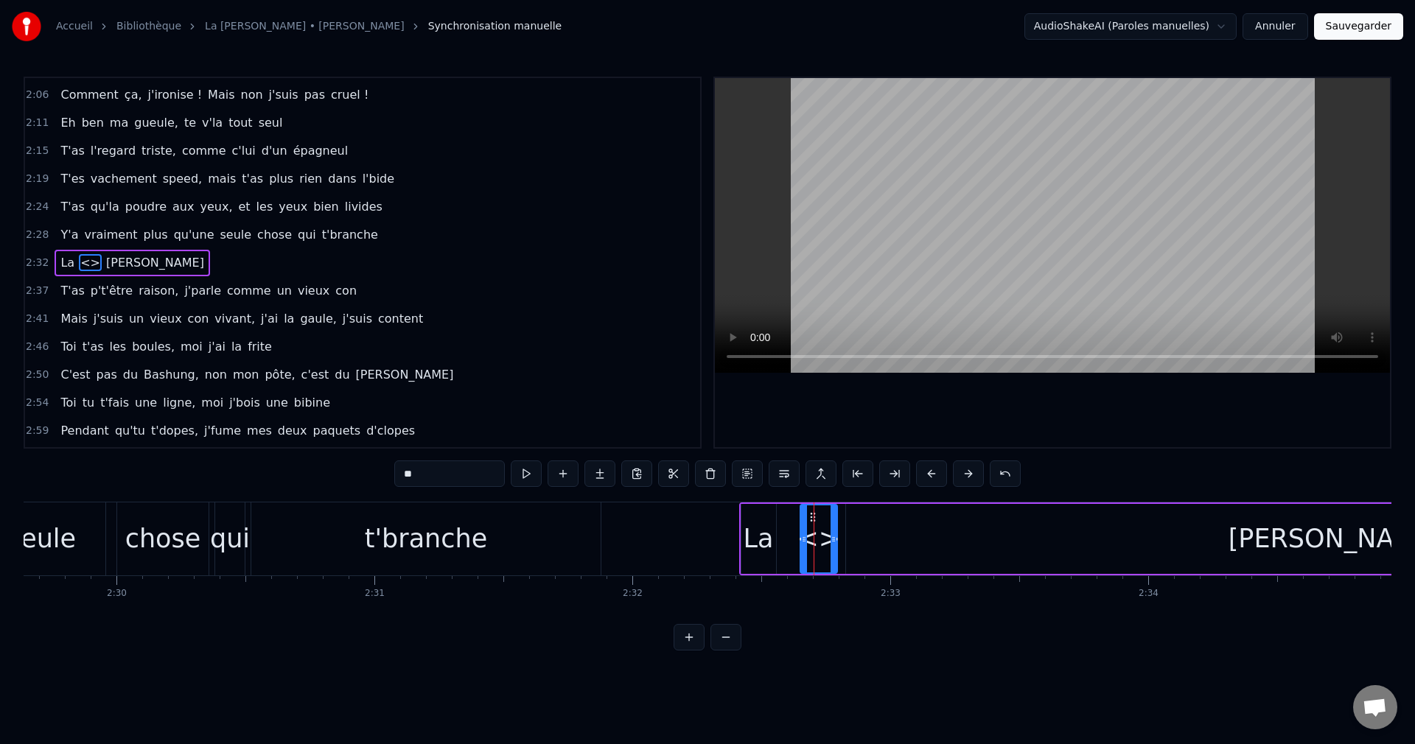
drag, startPoint x: 388, startPoint y: 480, endPoint x: 343, endPoint y: 480, distance: 44.9
click at [343, 480] on div "0:13 [PERSON_NAME], ça fait une paye 0:17 Que j't'ai pas vu traîner dans mes ru…" at bounding box center [707, 364] width 1367 height 574
click at [768, 544] on div "La" at bounding box center [758, 538] width 30 height 39
drag, startPoint x: 773, startPoint y: 538, endPoint x: 788, endPoint y: 539, distance: 14.8
click at [788, 539] on icon at bounding box center [787, 539] width 6 height 12
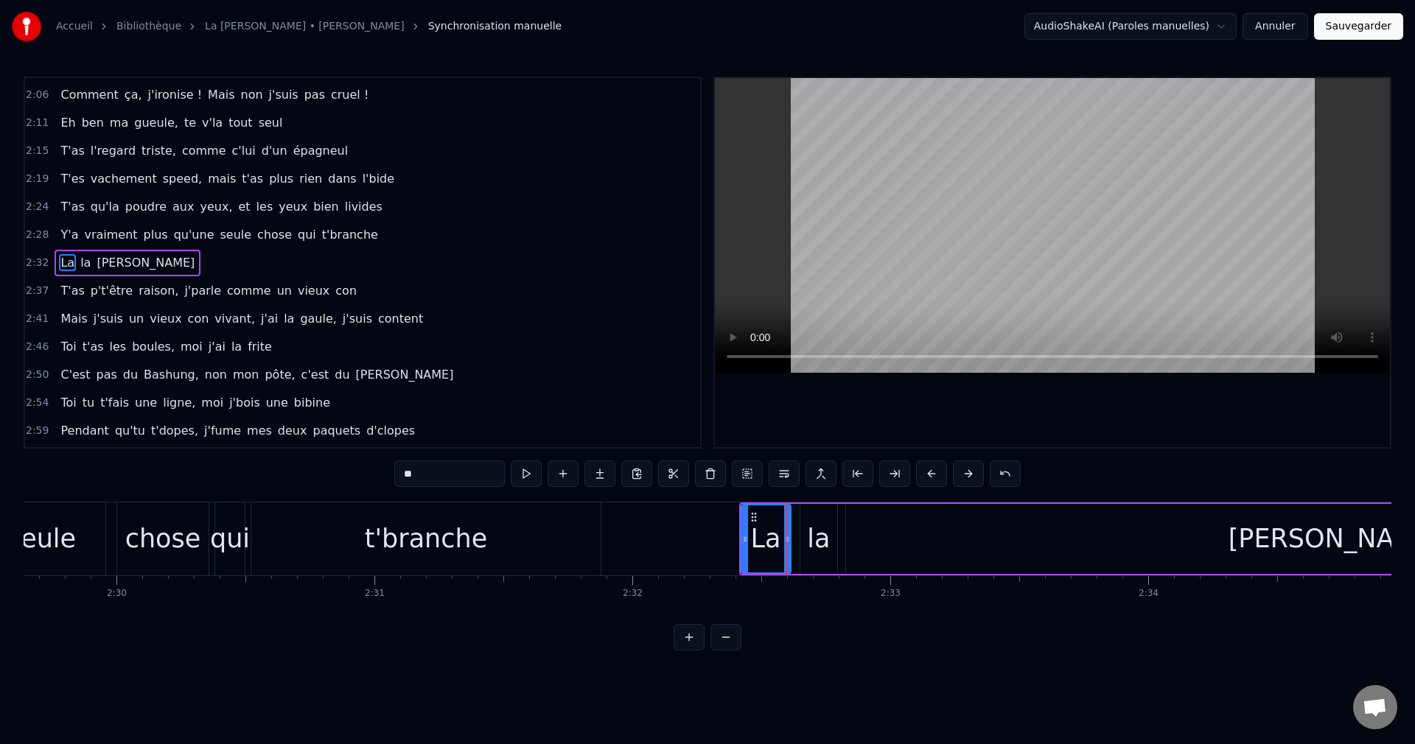
drag, startPoint x: 339, startPoint y: 480, endPoint x: 319, endPoint y: 480, distance: 19.9
click at [319, 480] on div "0:13 [PERSON_NAME], ça fait une paye 0:17 Que j't'ai pas vu traîner dans mes ru…" at bounding box center [707, 364] width 1367 height 574
click at [367, 558] on div "t'branche" at bounding box center [425, 538] width 349 height 73
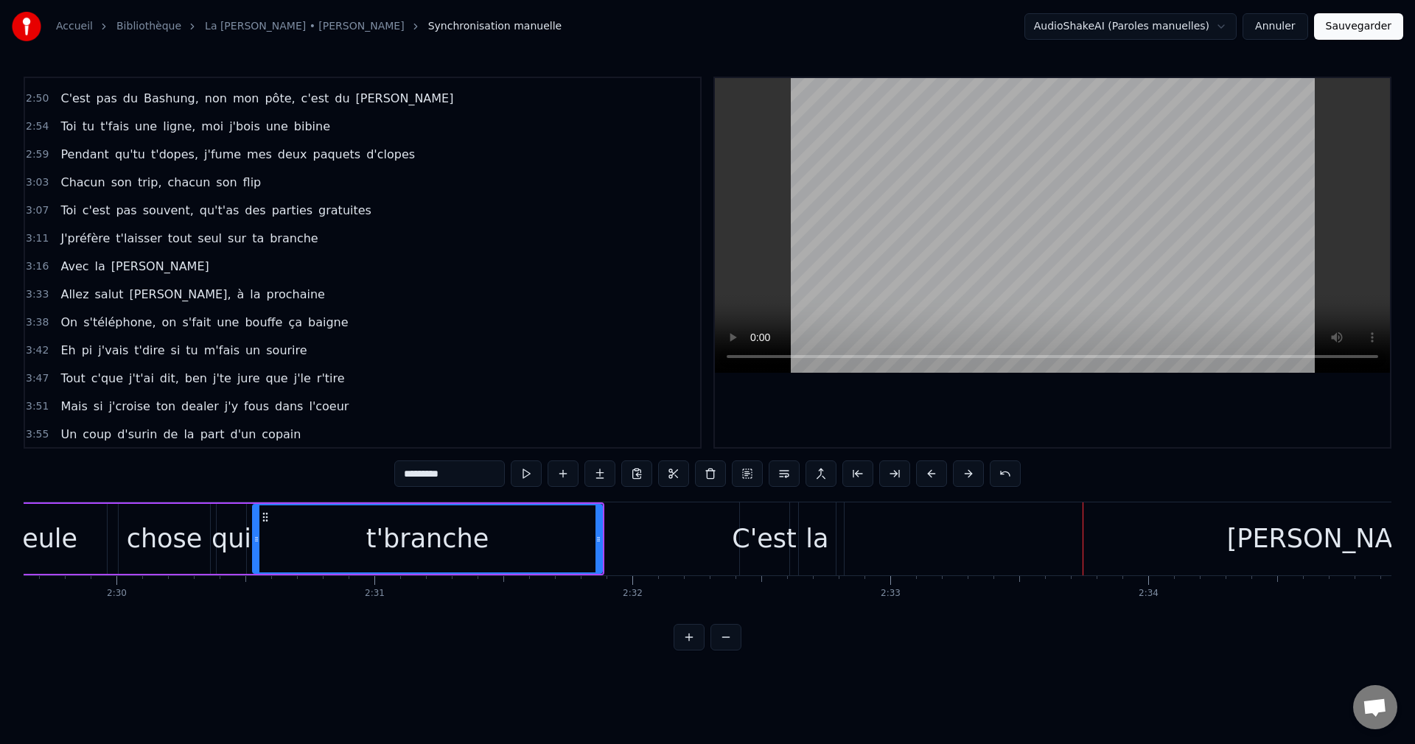
scroll to position [981, 0]
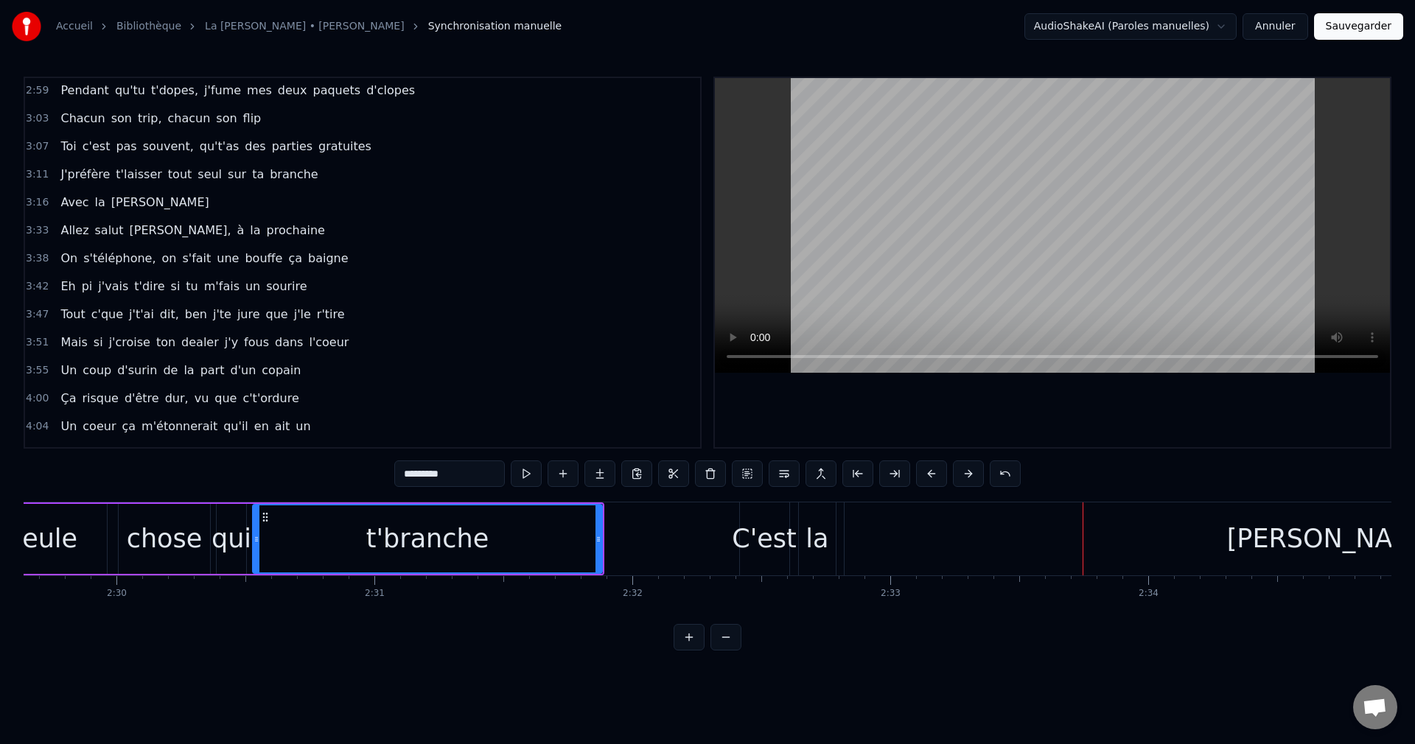
click at [59, 226] on span "Allez" at bounding box center [74, 230] width 31 height 17
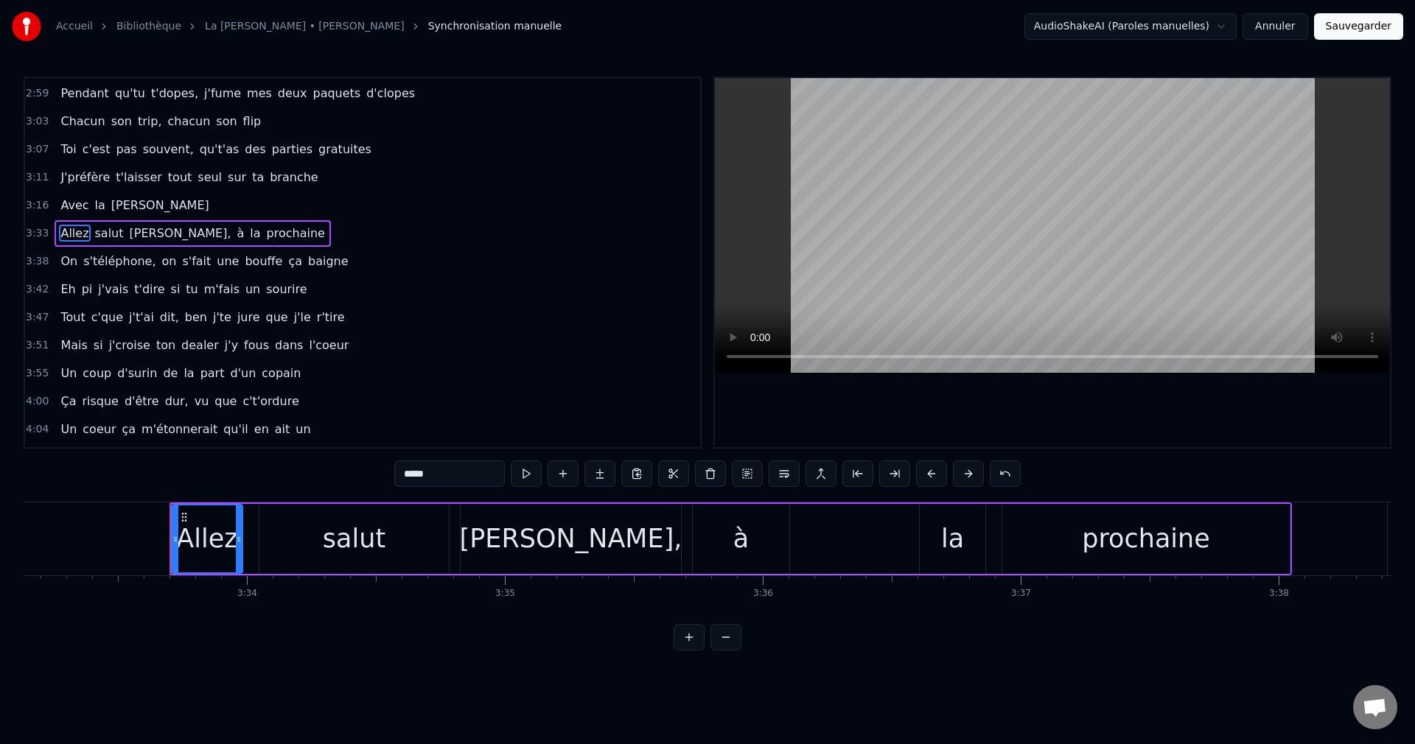
scroll to position [0, 55033]
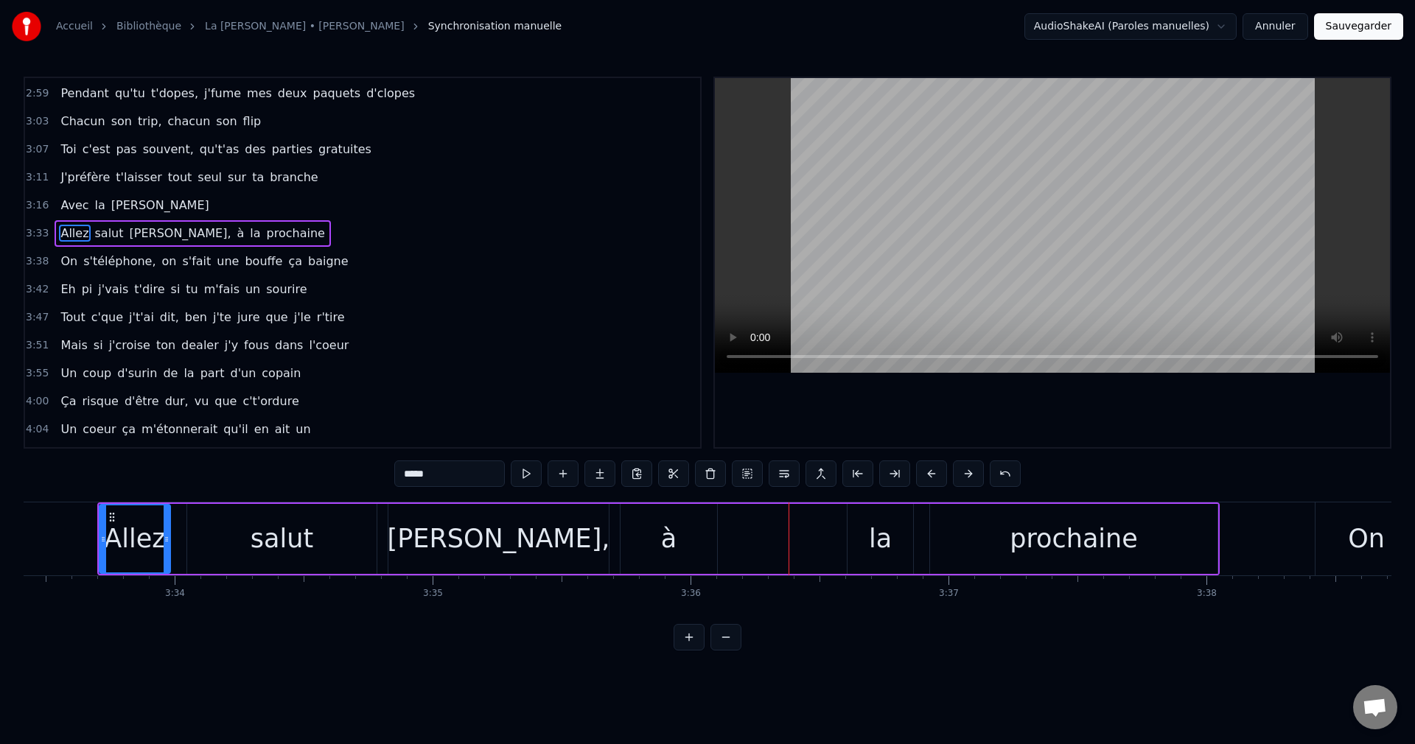
click at [676, 530] on div "à" at bounding box center [668, 539] width 97 height 70
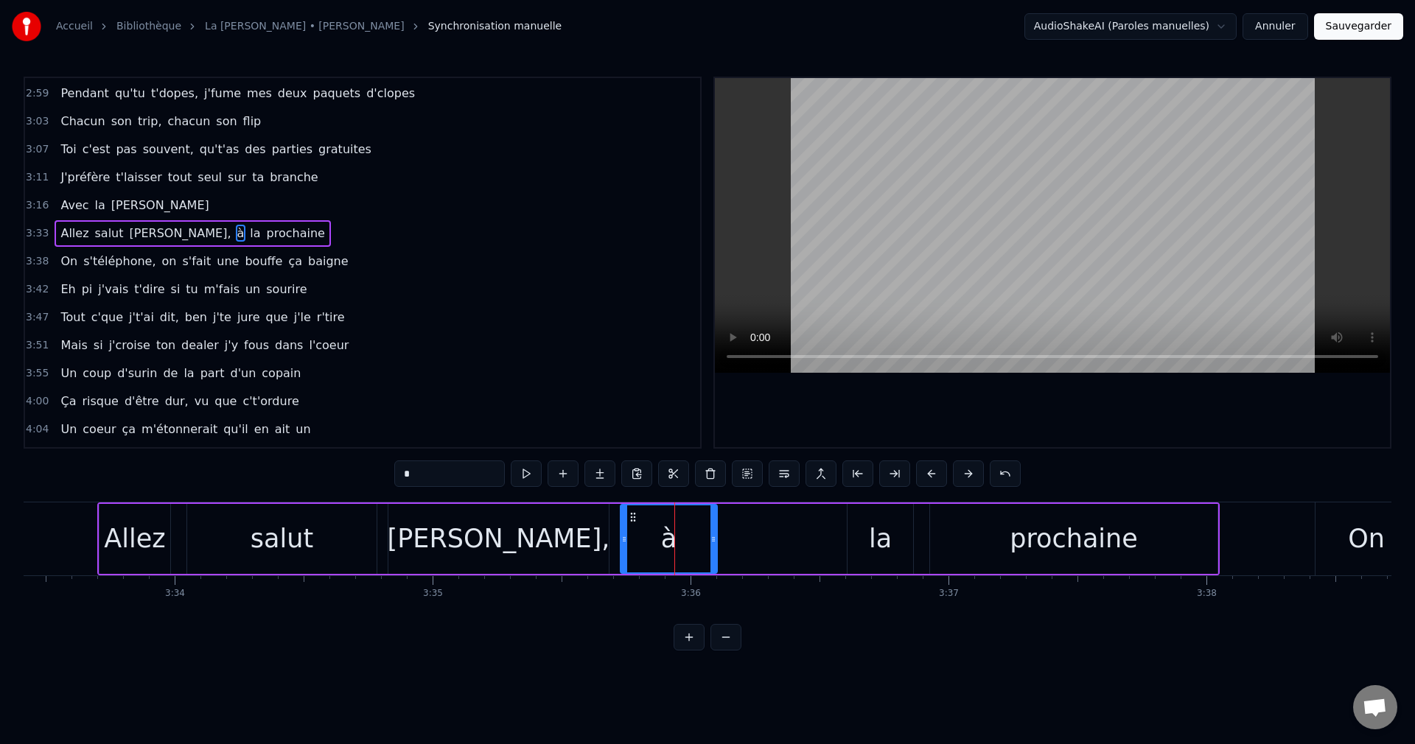
scroll to position [949, 0]
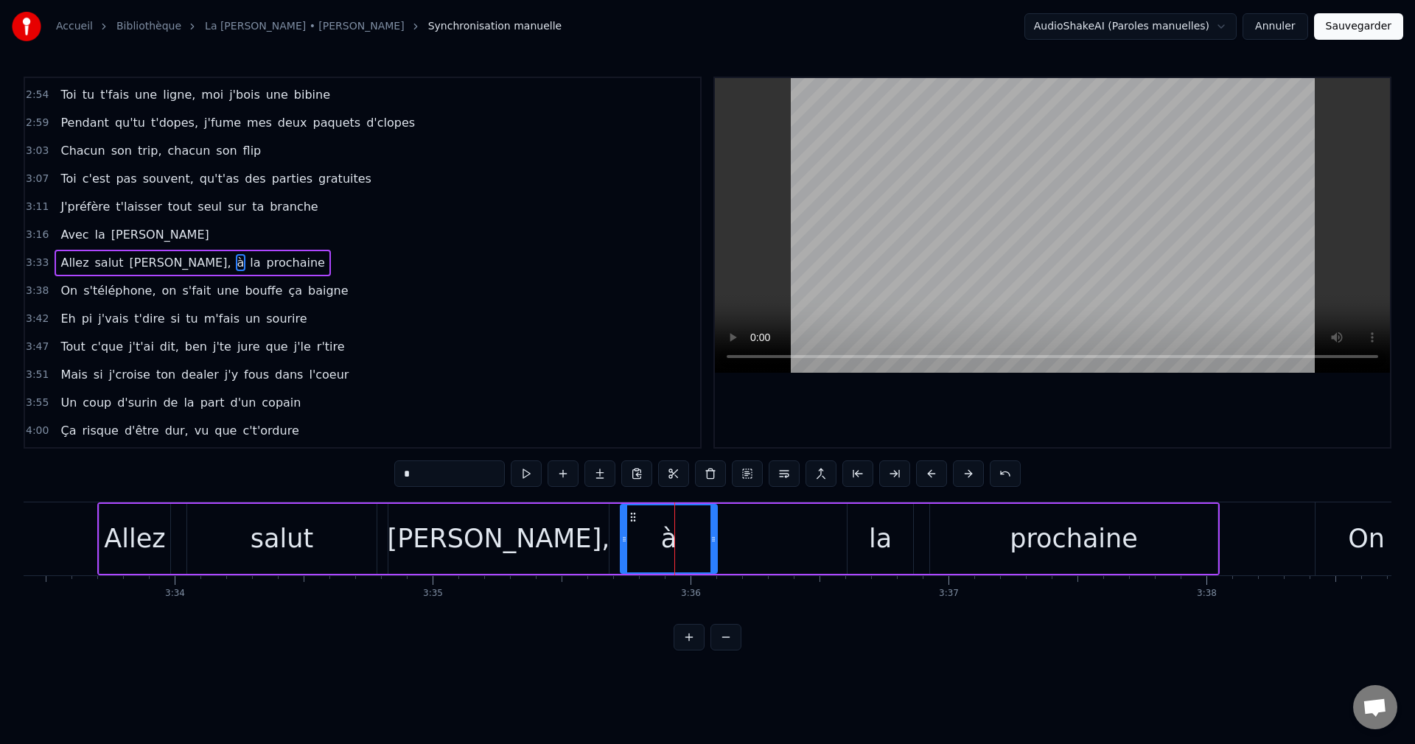
drag, startPoint x: 633, startPoint y: 511, endPoint x: 673, endPoint y: 516, distance: 40.2
click at [676, 516] on div "à" at bounding box center [668, 538] width 95 height 67
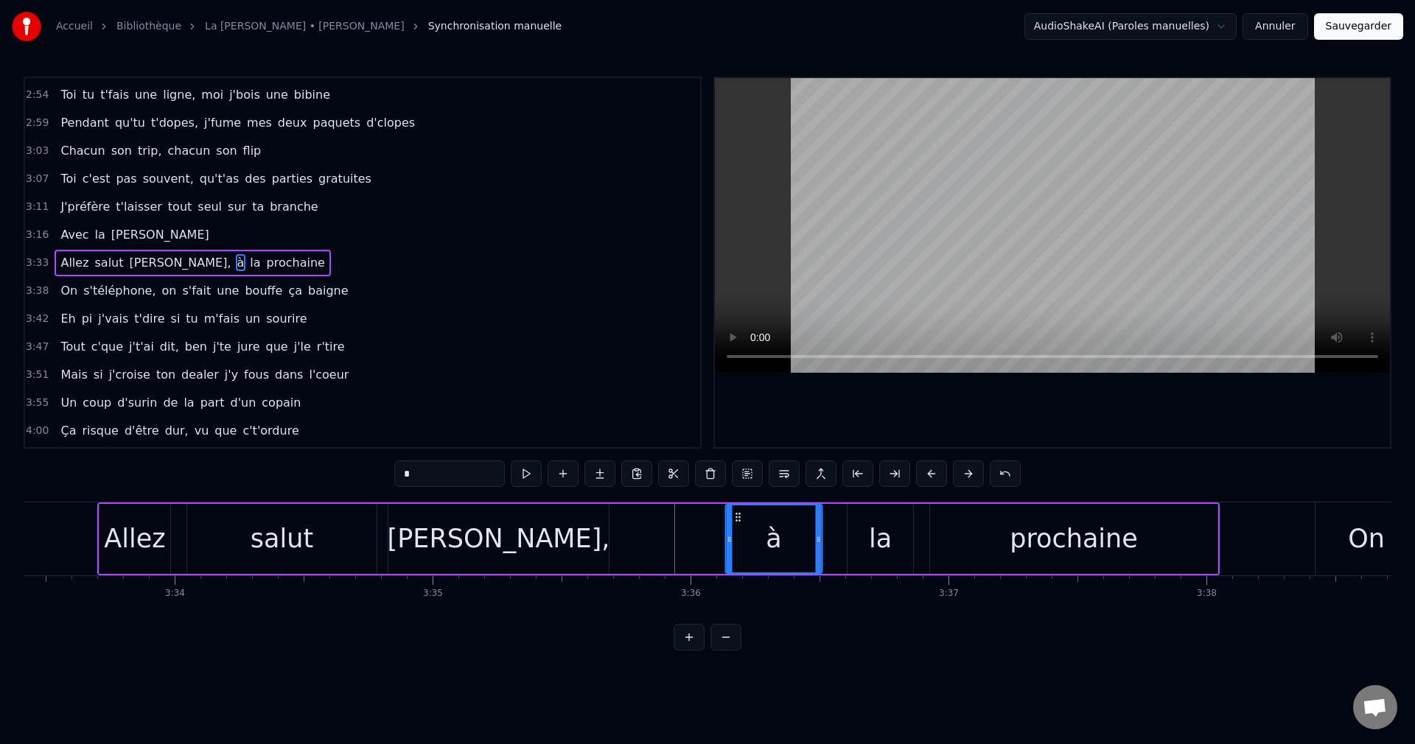
drag, startPoint x: 631, startPoint y: 516, endPoint x: 737, endPoint y: 520, distance: 105.5
click at [737, 520] on icon at bounding box center [738, 517] width 12 height 12
click at [519, 539] on div "[PERSON_NAME]," at bounding box center [499, 538] width 223 height 39
type input "*******"
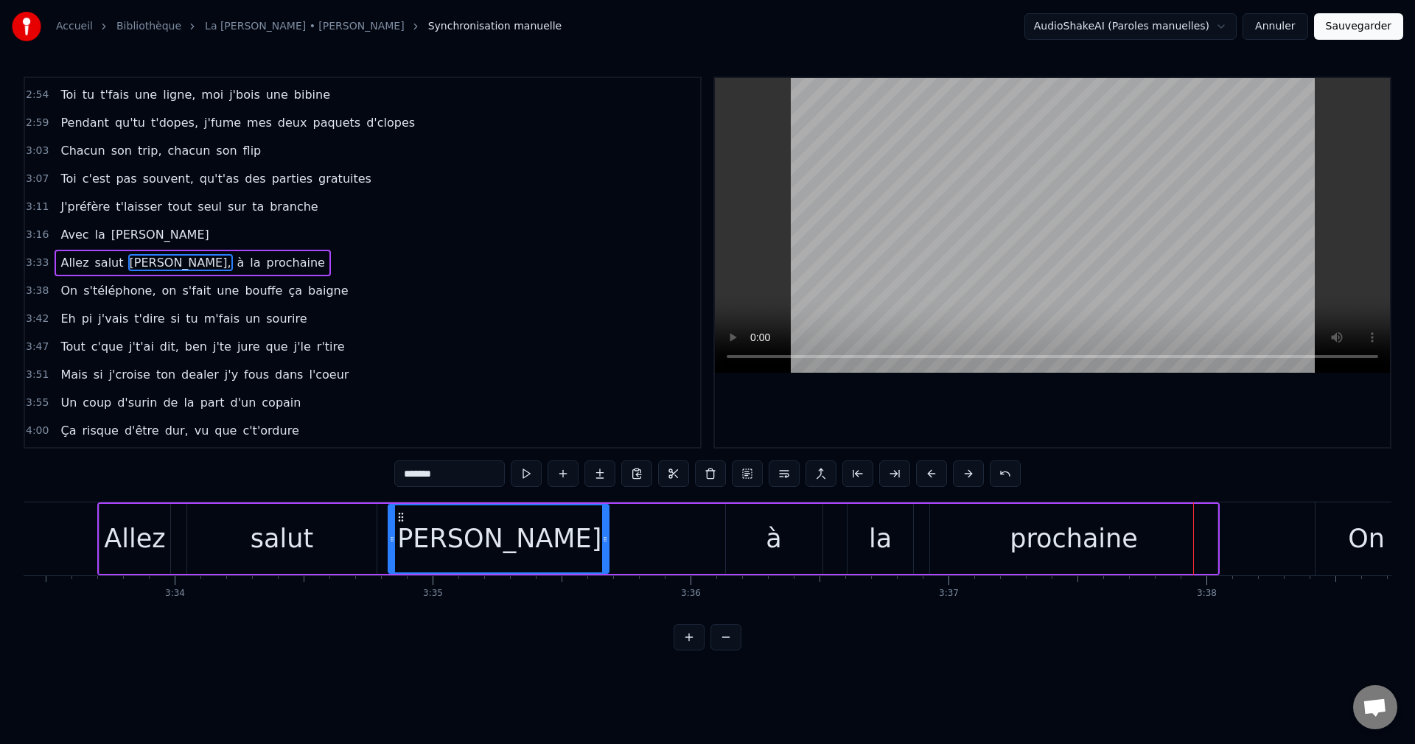
click at [1376, 27] on button "Sauvegarder" at bounding box center [1358, 26] width 89 height 27
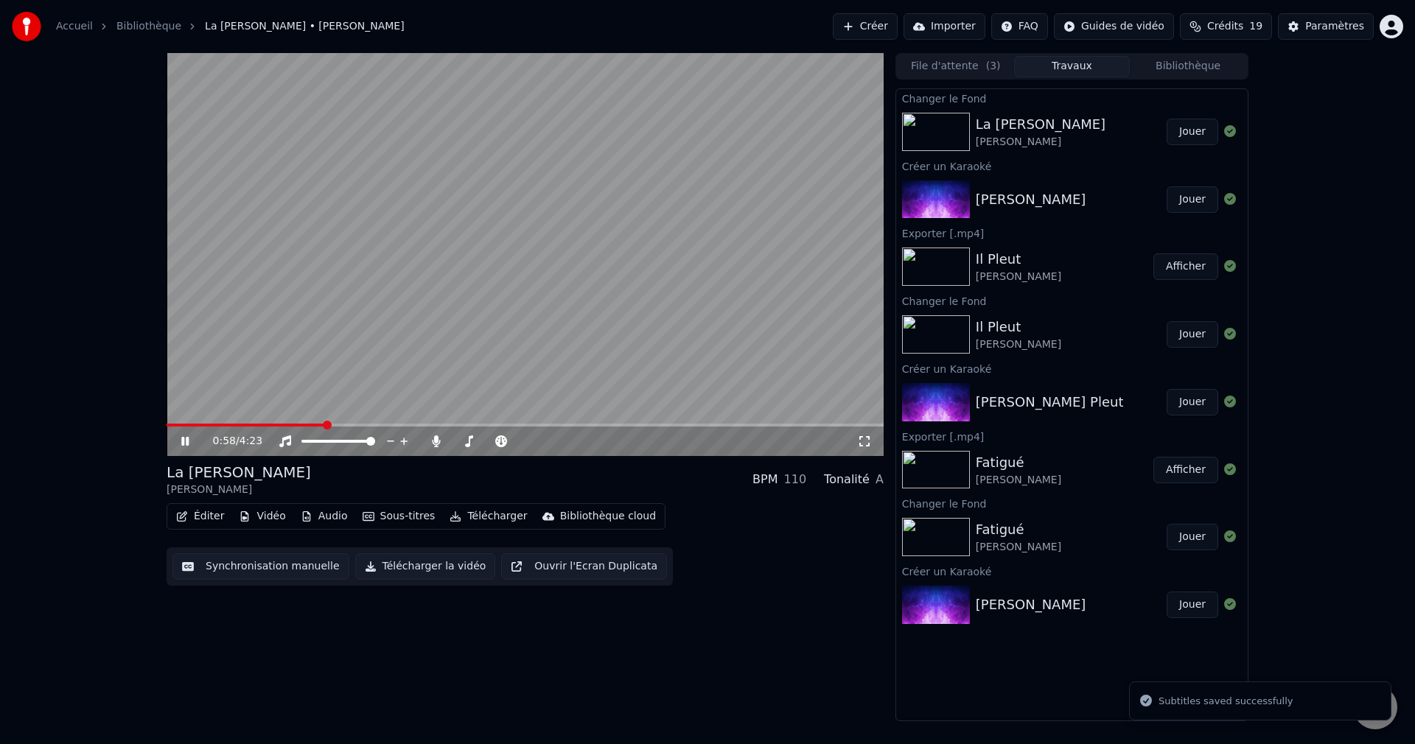
click at [323, 426] on span at bounding box center [525, 425] width 717 height 3
click at [463, 442] on span at bounding box center [457, 441] width 11 height 3
click at [460, 442] on span at bounding box center [463, 441] width 9 height 9
click at [185, 441] on icon at bounding box center [195, 441] width 35 height 12
click at [441, 566] on button "Télécharger la vidéo" at bounding box center [425, 566] width 141 height 27
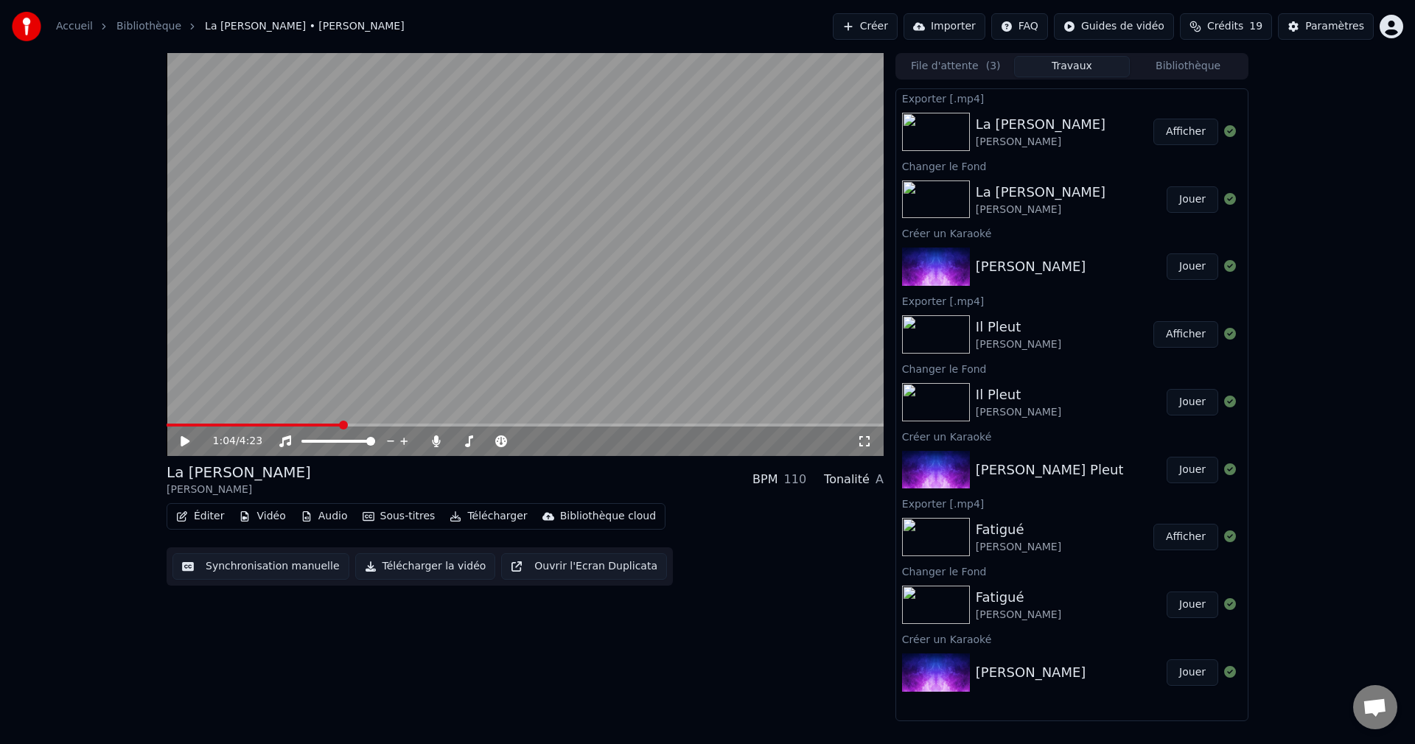
click at [858, 25] on button "Créer" at bounding box center [865, 26] width 65 height 27
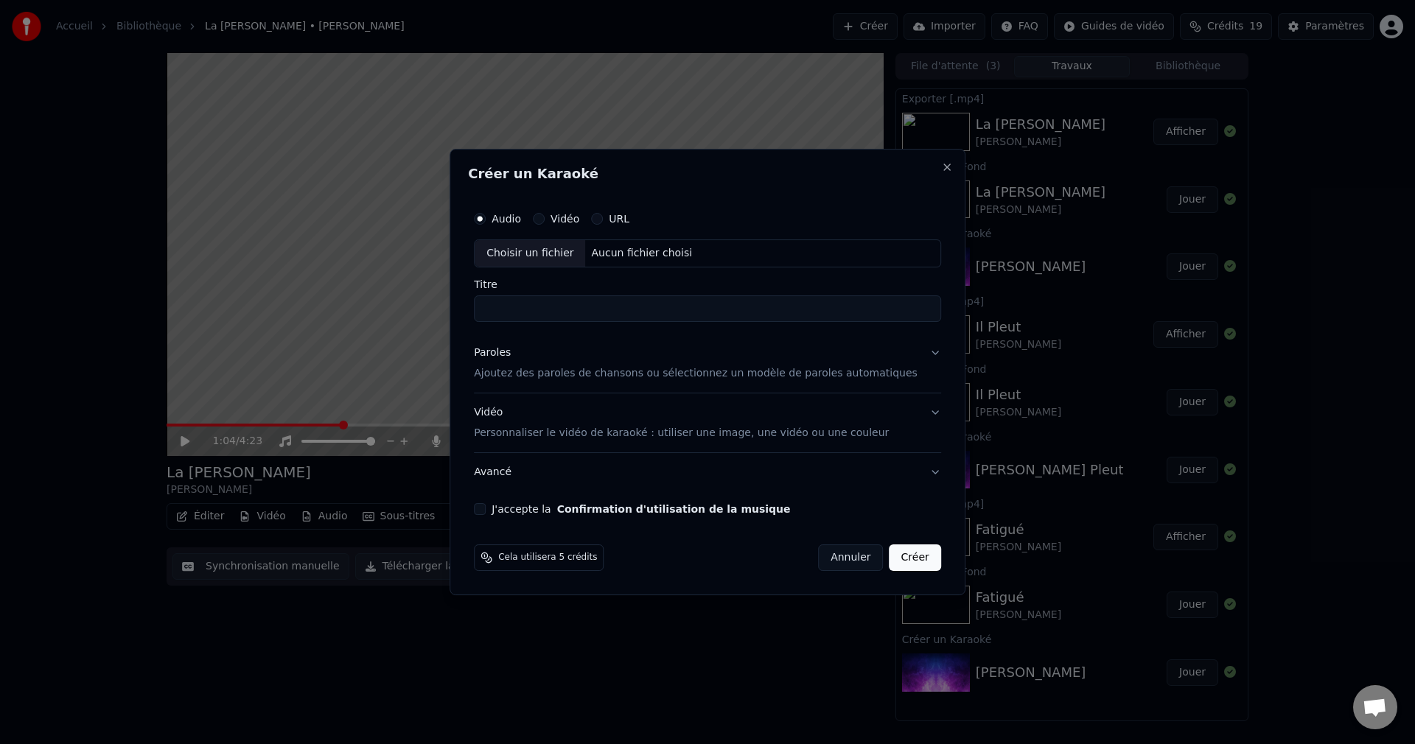
click at [542, 254] on div "Choisir un fichier" at bounding box center [529, 253] width 111 height 27
type input "**********"
click at [914, 354] on button "Paroles Ajoutez des paroles de chansons ou sélectionnez un modèle de paroles au…" at bounding box center [707, 363] width 467 height 59
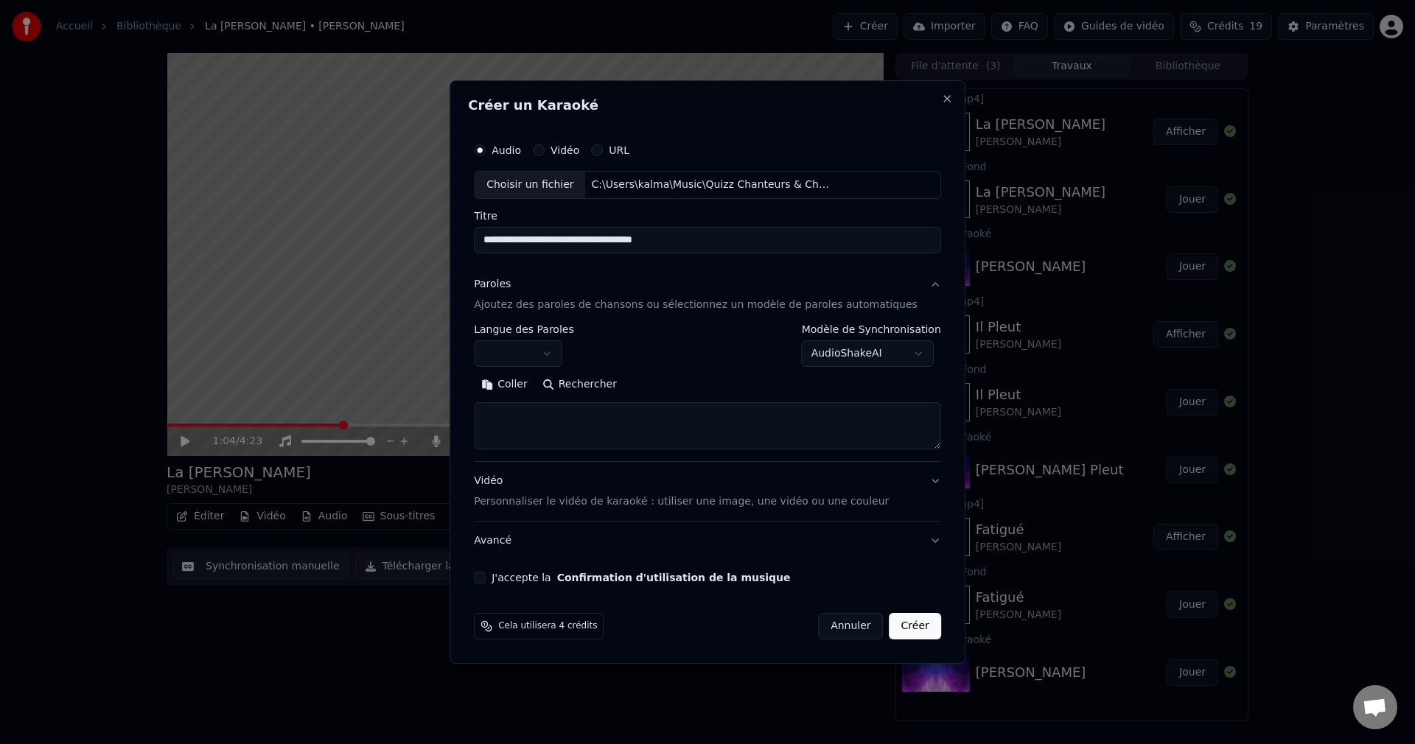
click at [617, 386] on button "Rechercher" at bounding box center [579, 385] width 89 height 24
type textarea "**********"
click at [497, 571] on div "**********" at bounding box center [707, 360] width 479 height 460
click at [486, 579] on button "J'accepte la Confirmation d'utilisation de la musique" at bounding box center [480, 578] width 12 height 12
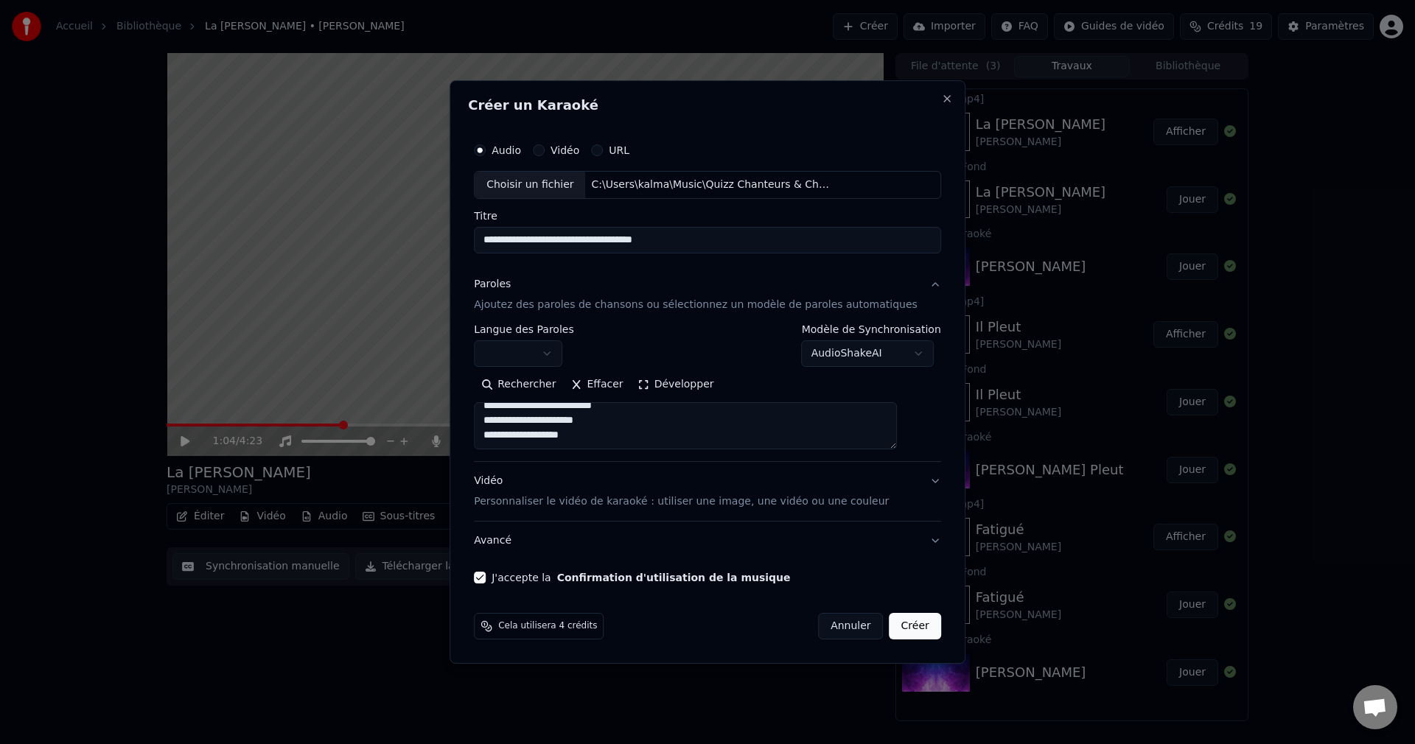
click at [891, 627] on button "Créer" at bounding box center [915, 626] width 52 height 27
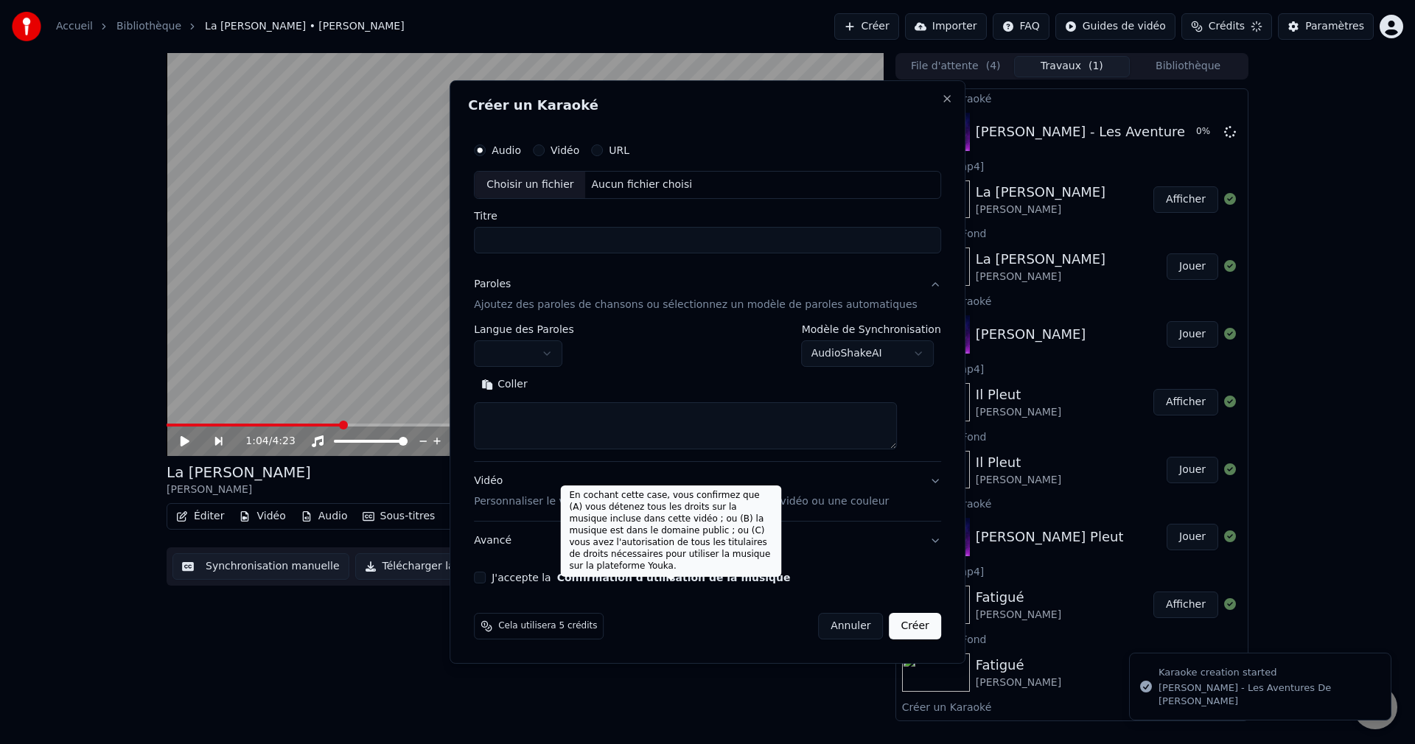
scroll to position [0, 0]
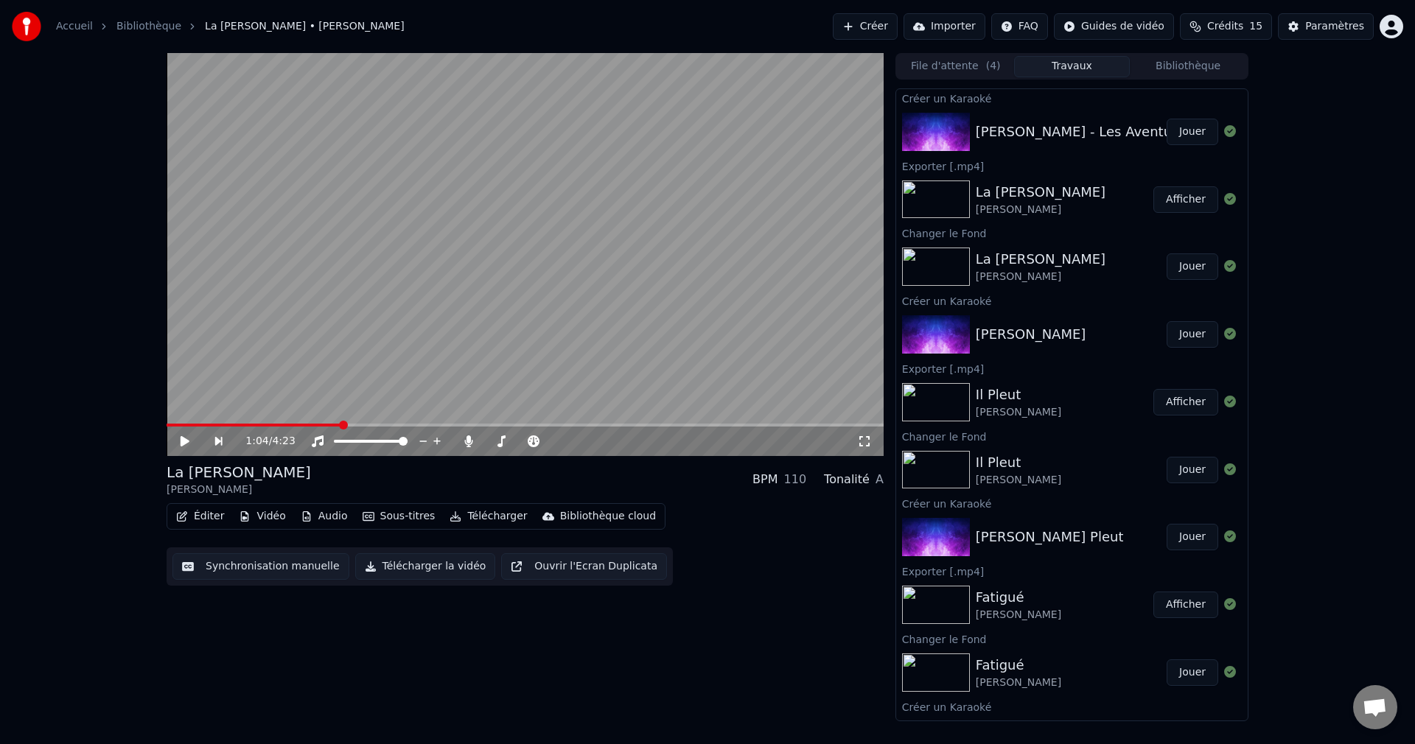
click at [1167, 139] on button "Jouer" at bounding box center [1192, 132] width 52 height 27
click at [185, 441] on icon at bounding box center [195, 441] width 35 height 12
click at [266, 508] on button "Vidéo" at bounding box center [262, 516] width 58 height 21
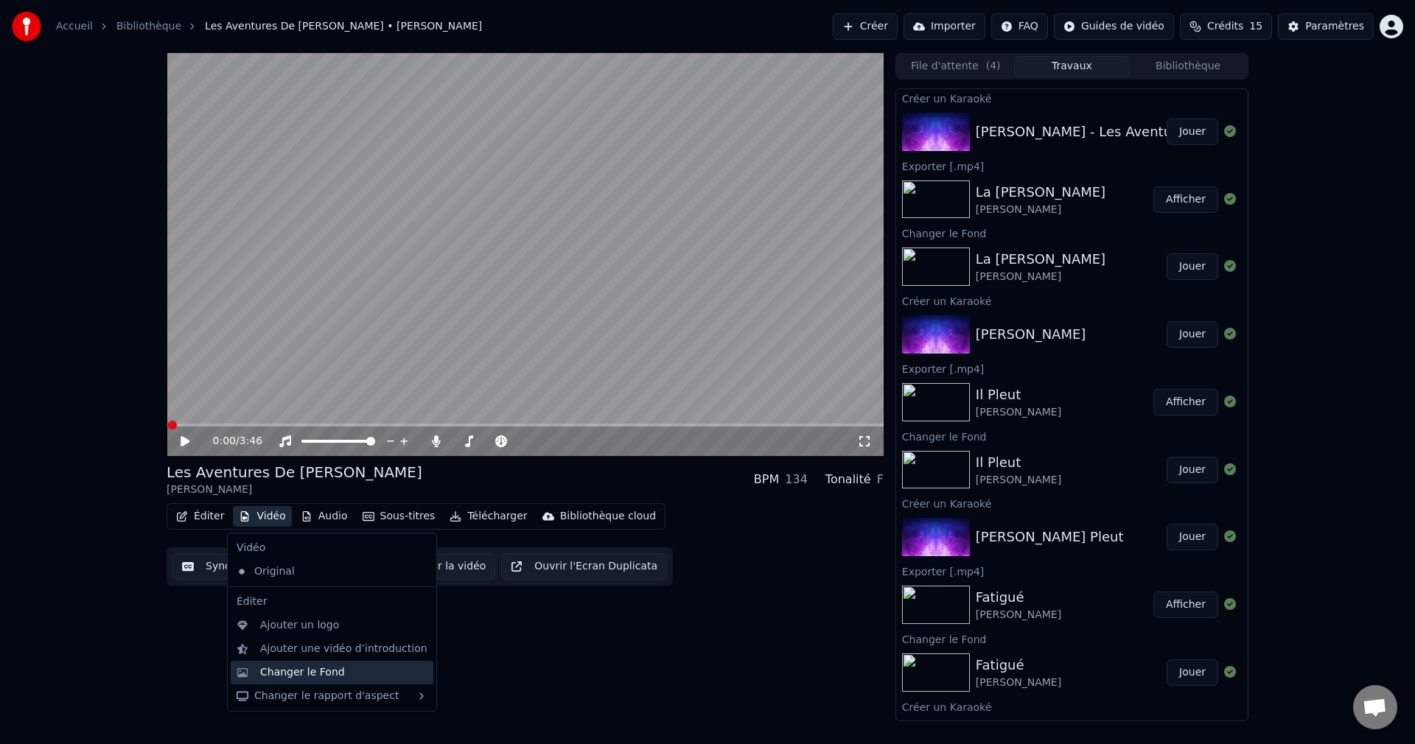
click at [310, 673] on div "Changer le Fond" at bounding box center [302, 672] width 85 height 15
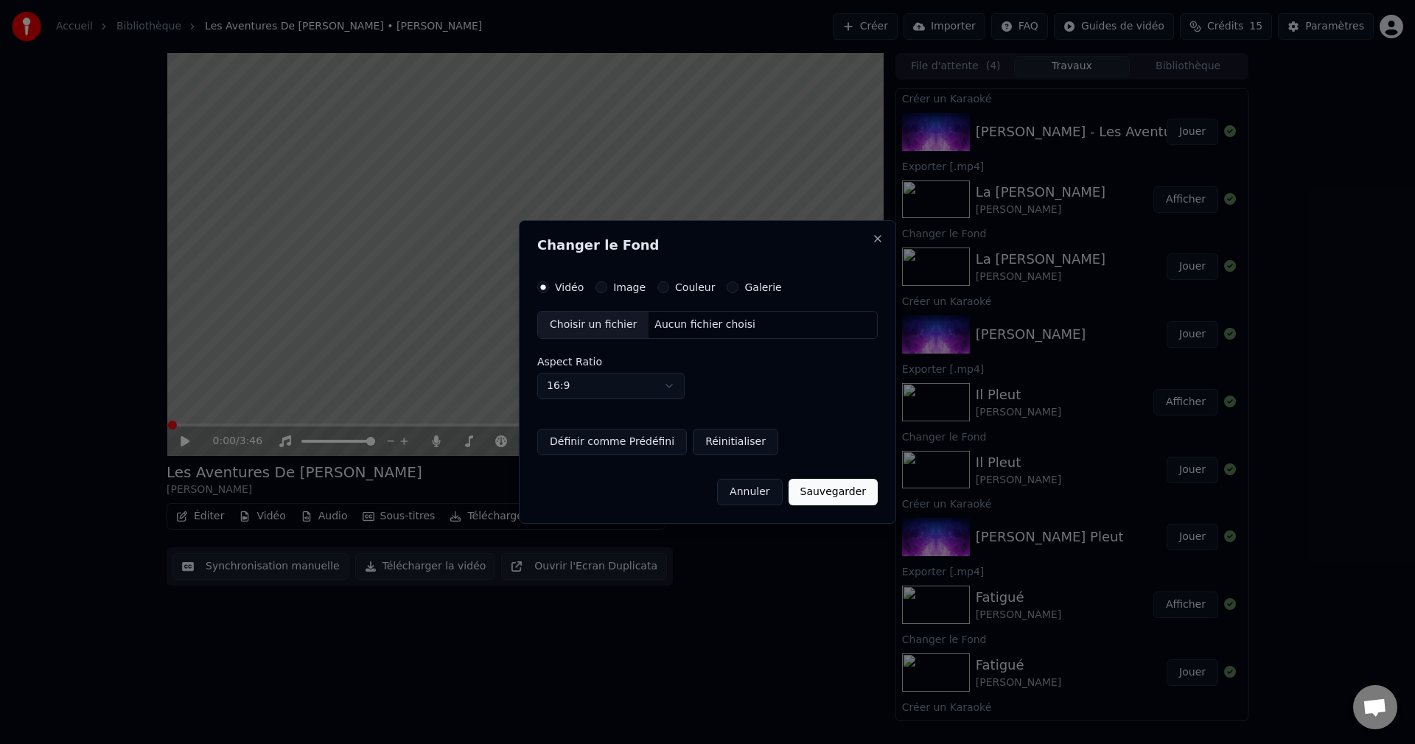
click at [595, 326] on div "Choisir un fichier" at bounding box center [593, 325] width 111 height 27
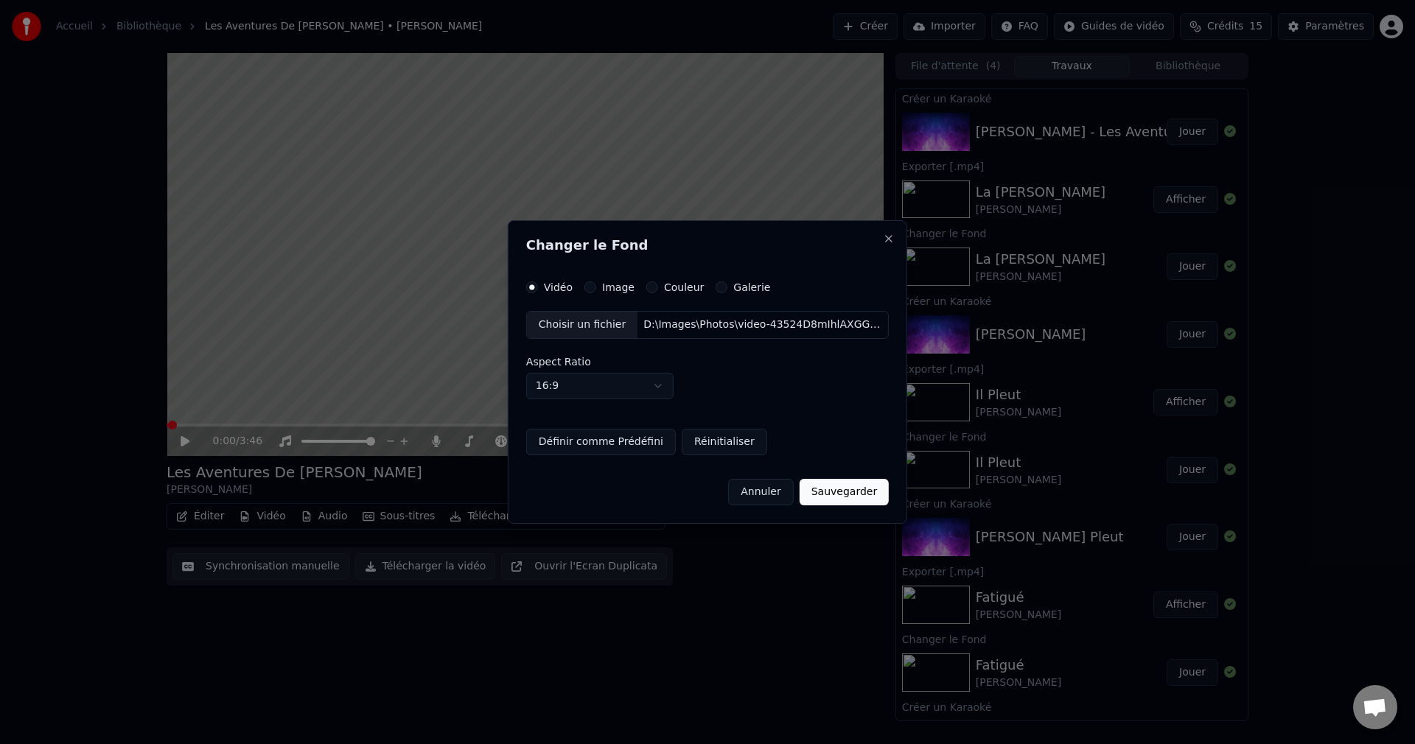
click at [857, 500] on button "Sauvegarder" at bounding box center [843, 492] width 89 height 27
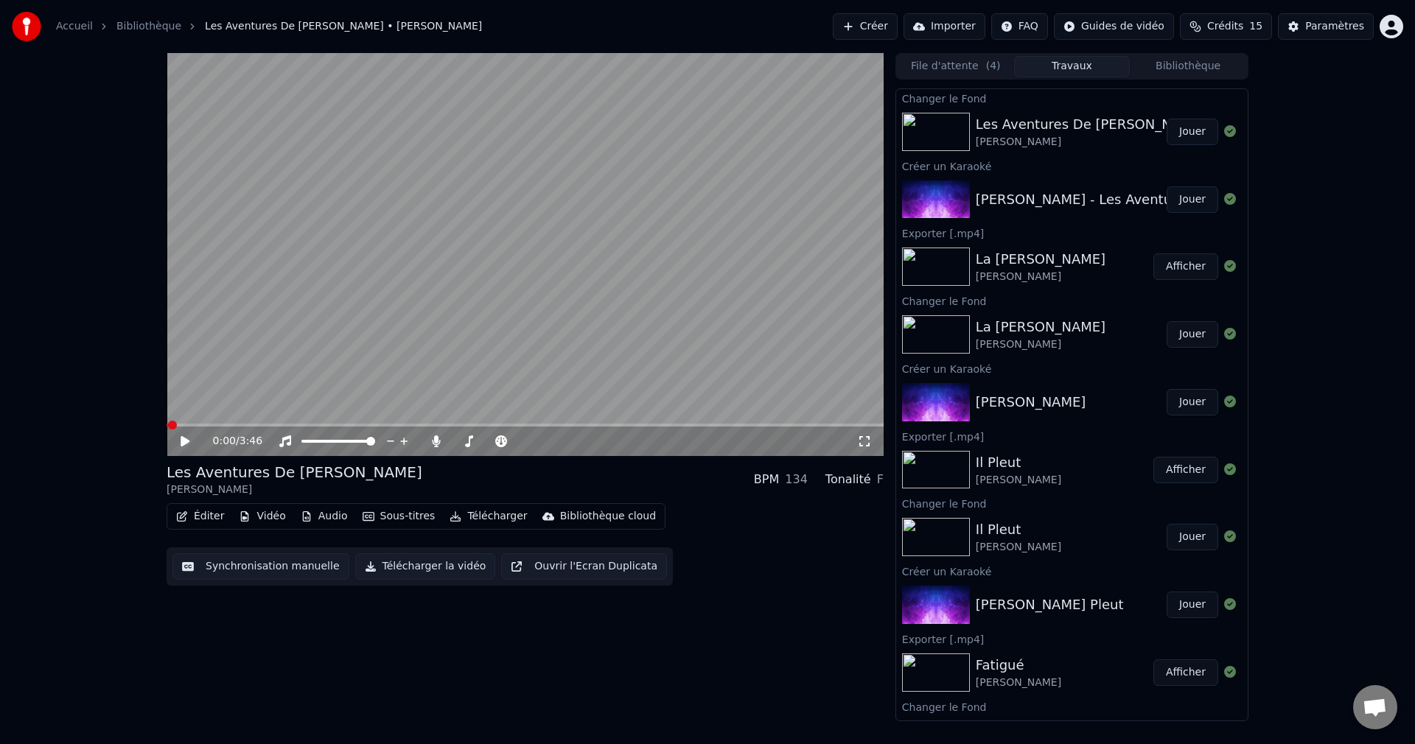
click at [1184, 129] on button "Jouer" at bounding box center [1192, 132] width 52 height 27
click at [526, 440] on span at bounding box center [521, 441] width 9 height 9
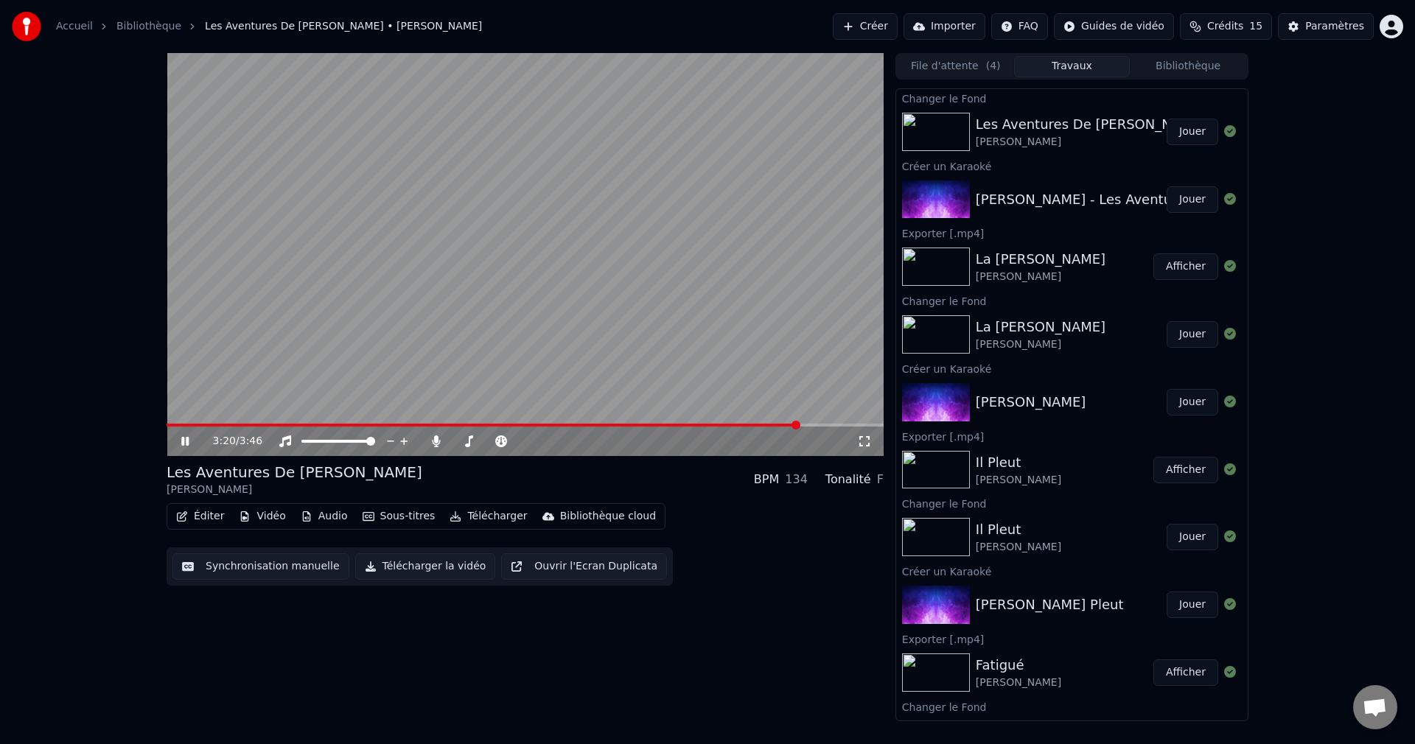
click at [182, 438] on icon at bounding box center [184, 441] width 7 height 9
click at [192, 518] on button "Éditer" at bounding box center [200, 516] width 60 height 21
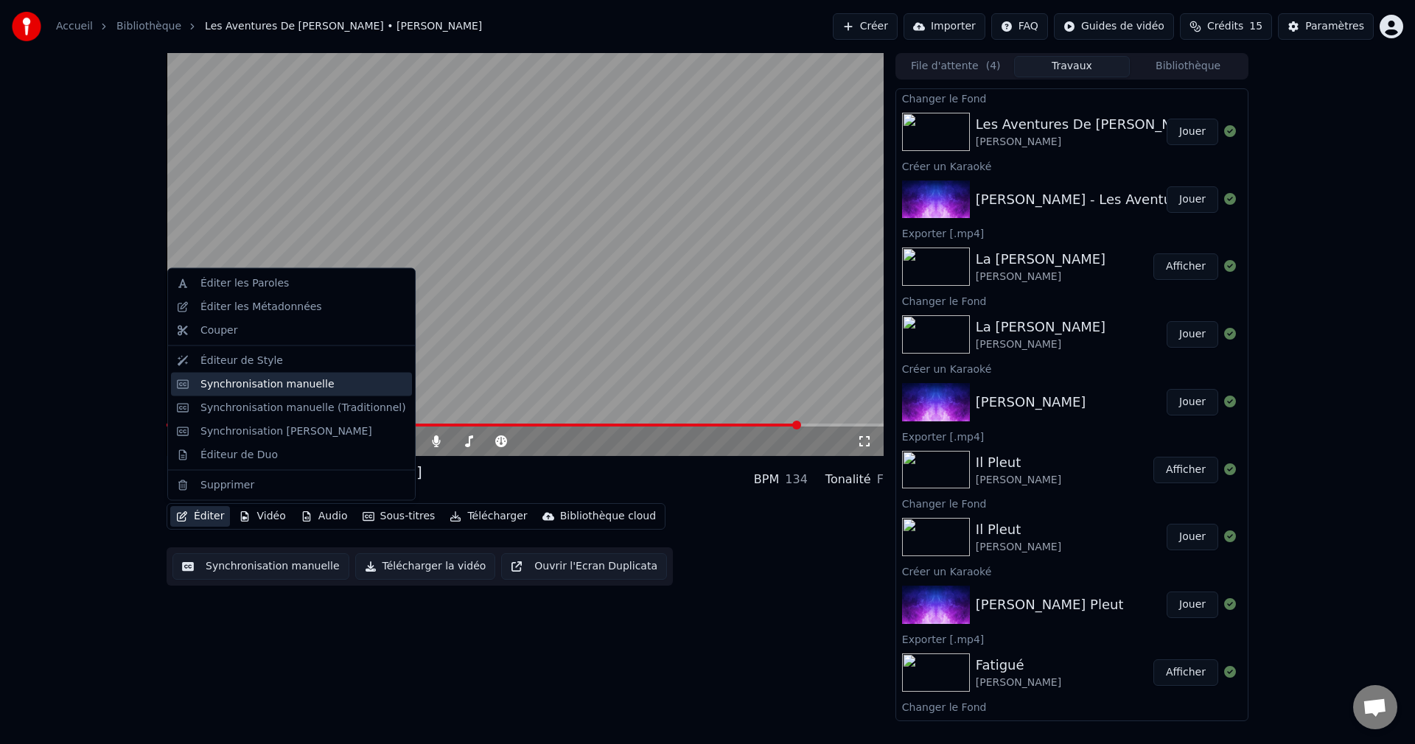
click at [253, 386] on div "Synchronisation manuelle" at bounding box center [267, 383] width 134 height 15
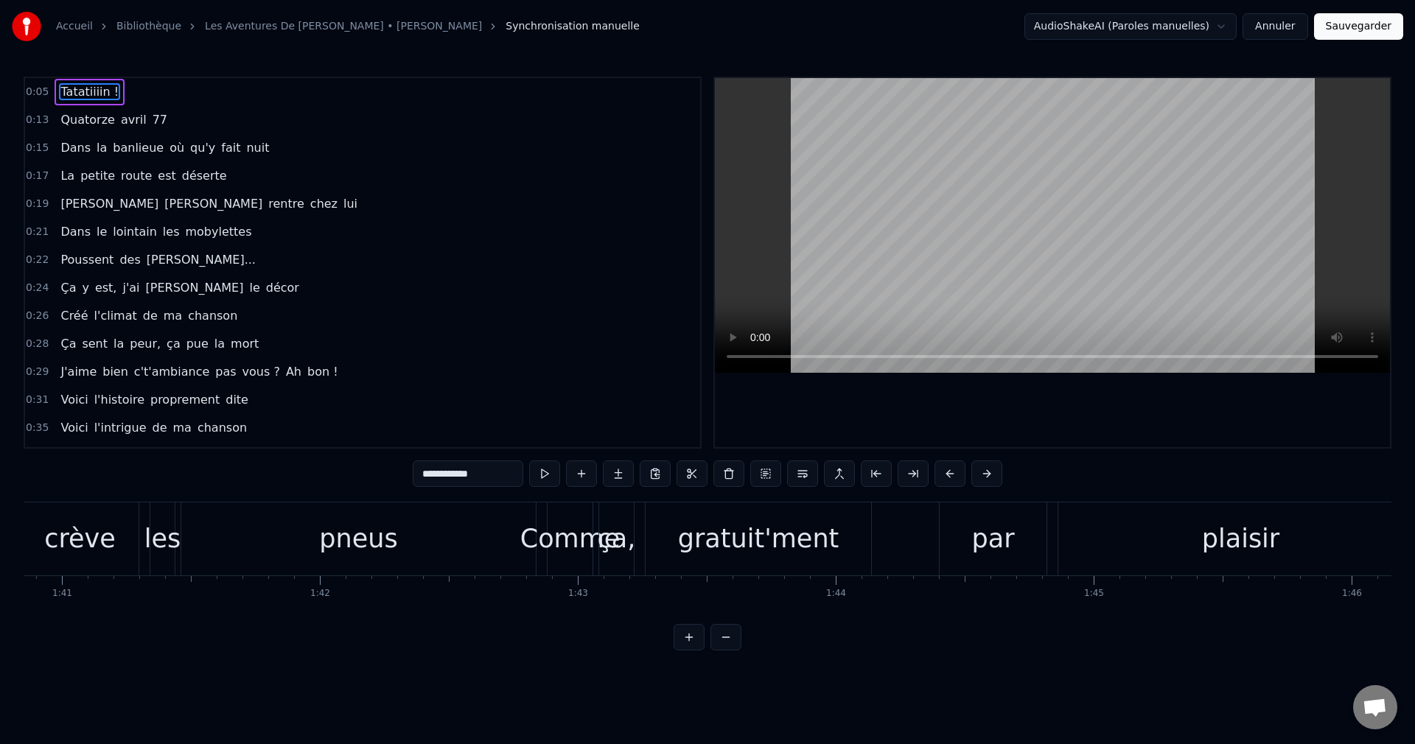
scroll to position [0, 26036]
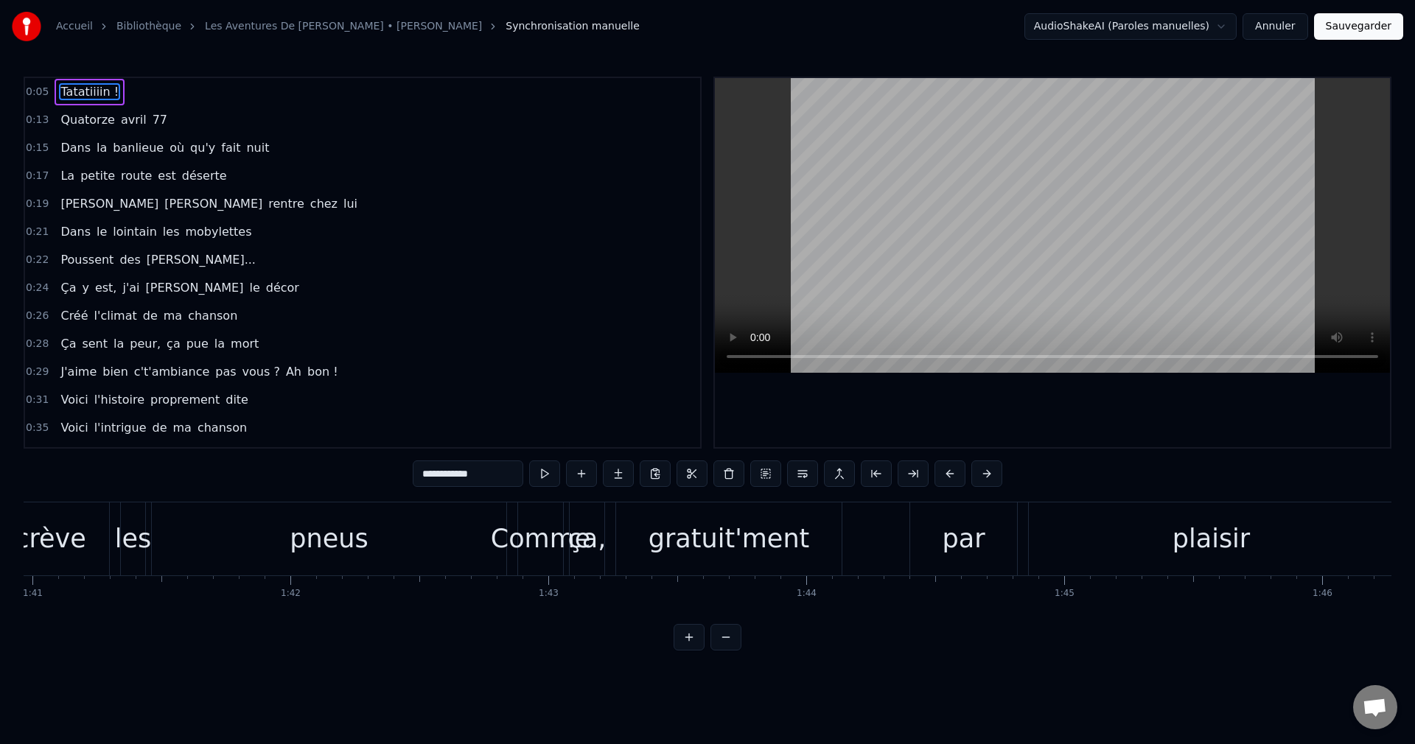
click at [548, 560] on div "Comme" at bounding box center [540, 538] width 45 height 73
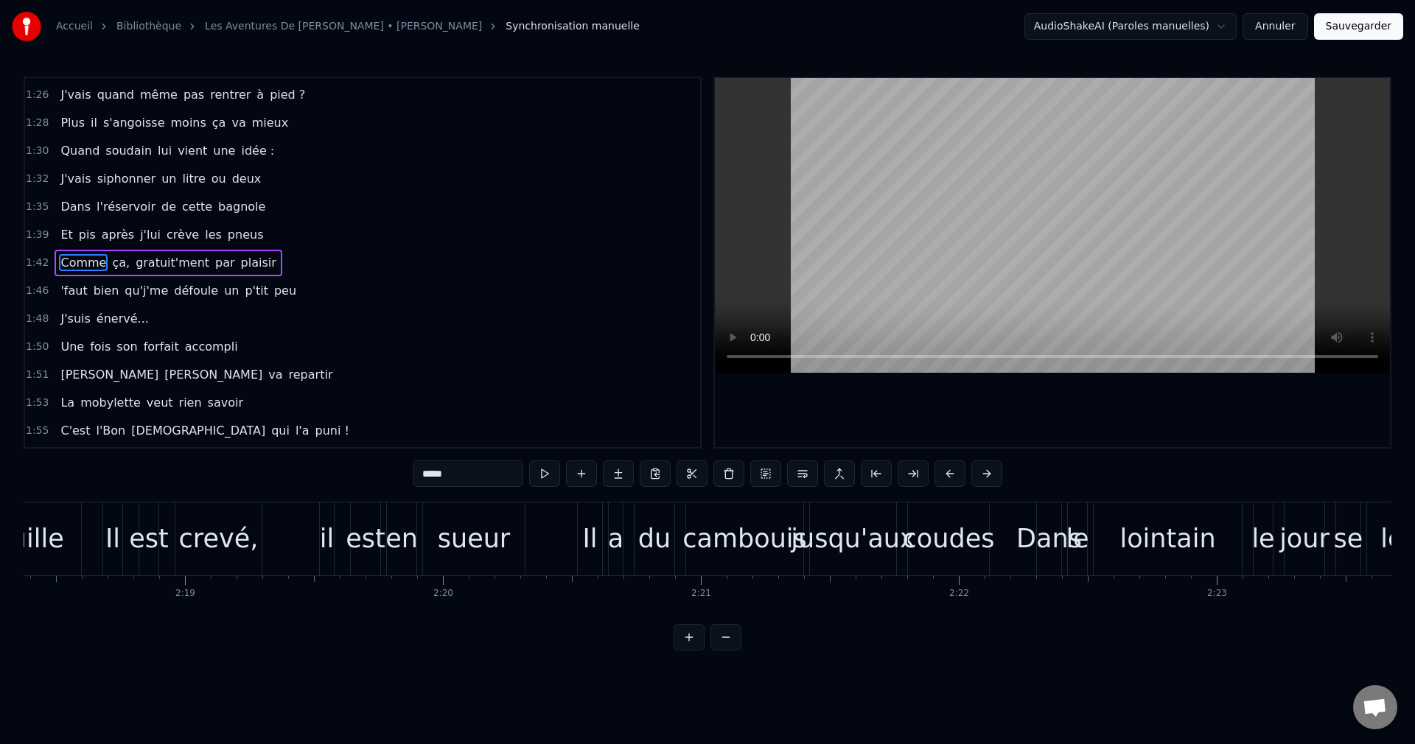
scroll to position [0, 35732]
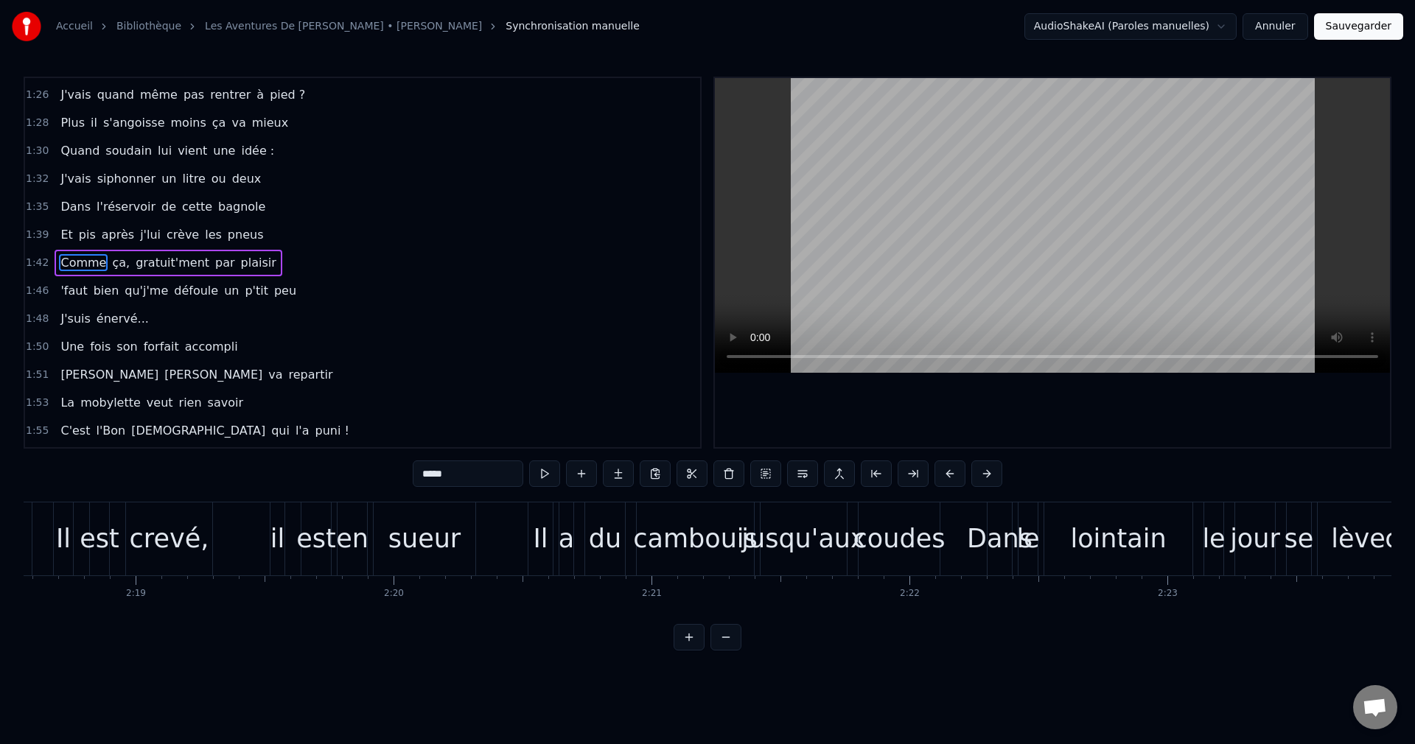
click at [903, 543] on div "coudes" at bounding box center [899, 538] width 92 height 39
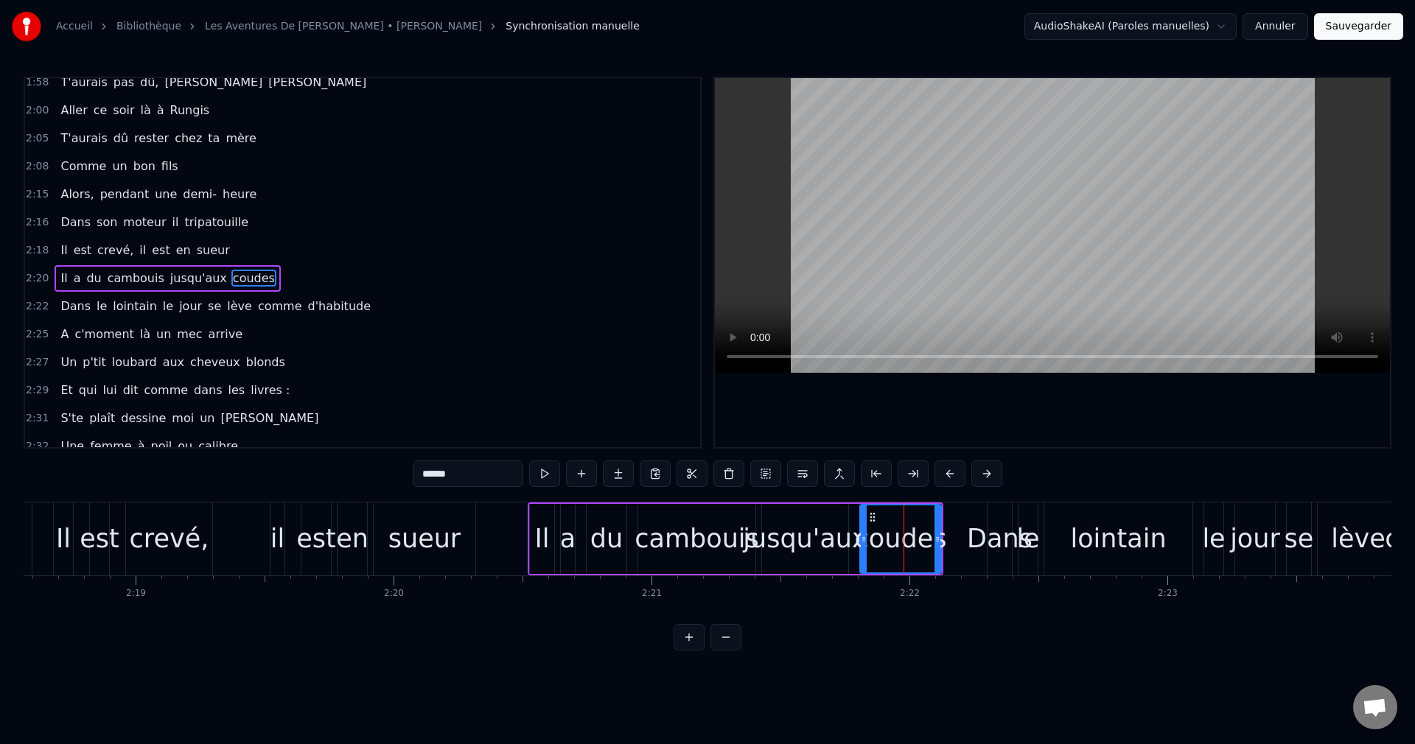
scroll to position [1285, 0]
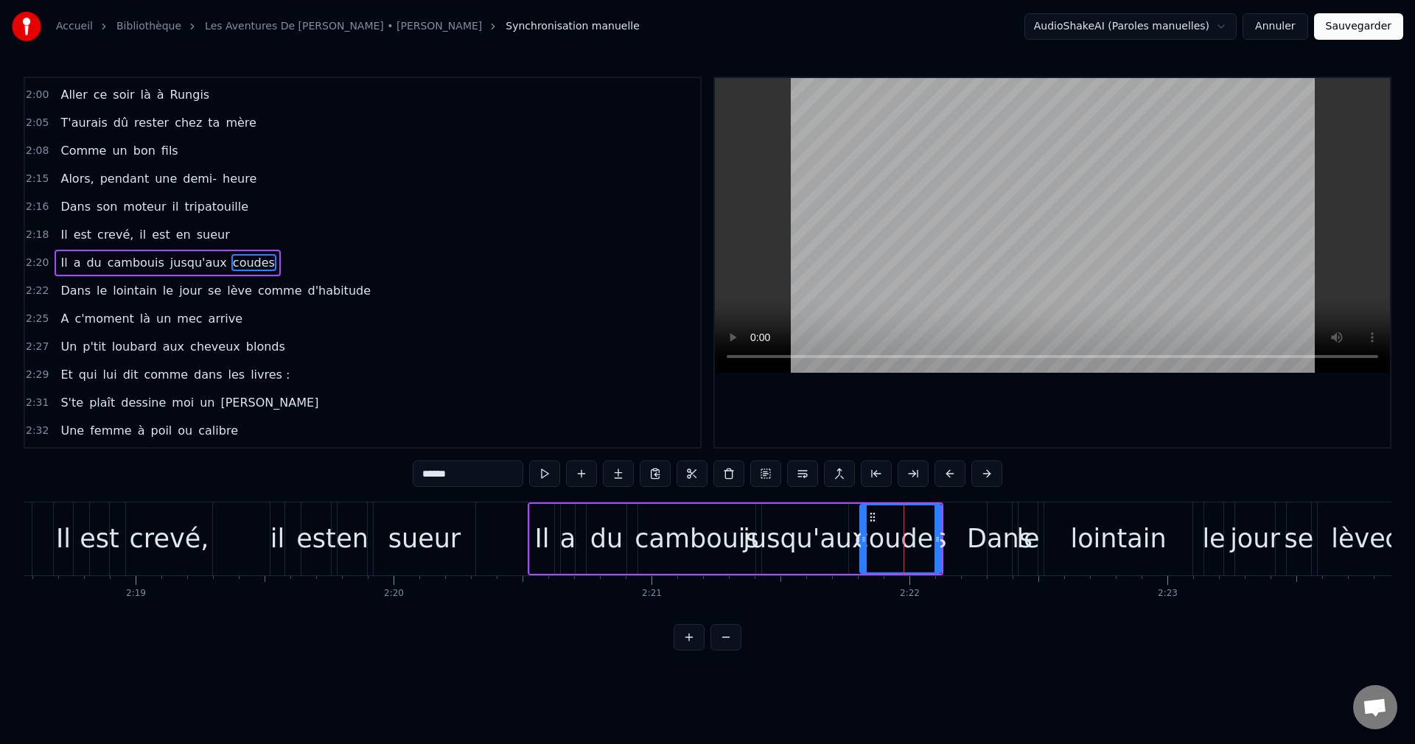
click at [413, 472] on input "******" at bounding box center [468, 473] width 111 height 27
click at [394, 473] on input "*******" at bounding box center [449, 473] width 111 height 27
drag, startPoint x: 419, startPoint y: 475, endPoint x: 386, endPoint y: 477, distance: 33.2
click at [394, 477] on input "*********" at bounding box center [449, 473] width 111 height 27
click at [413, 547] on div "sueur" at bounding box center [424, 538] width 73 height 39
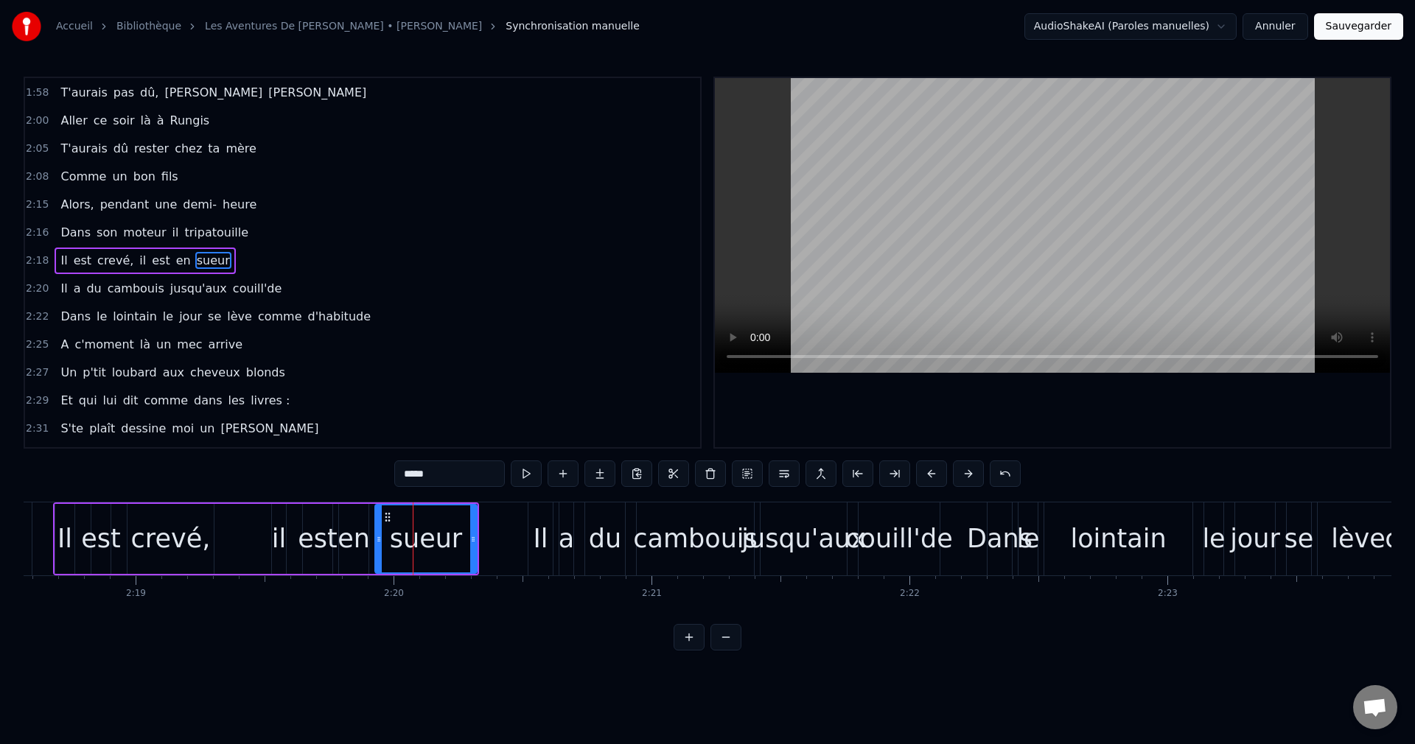
scroll to position [1257, 0]
click at [884, 552] on div "couill'de" at bounding box center [898, 538] width 107 height 39
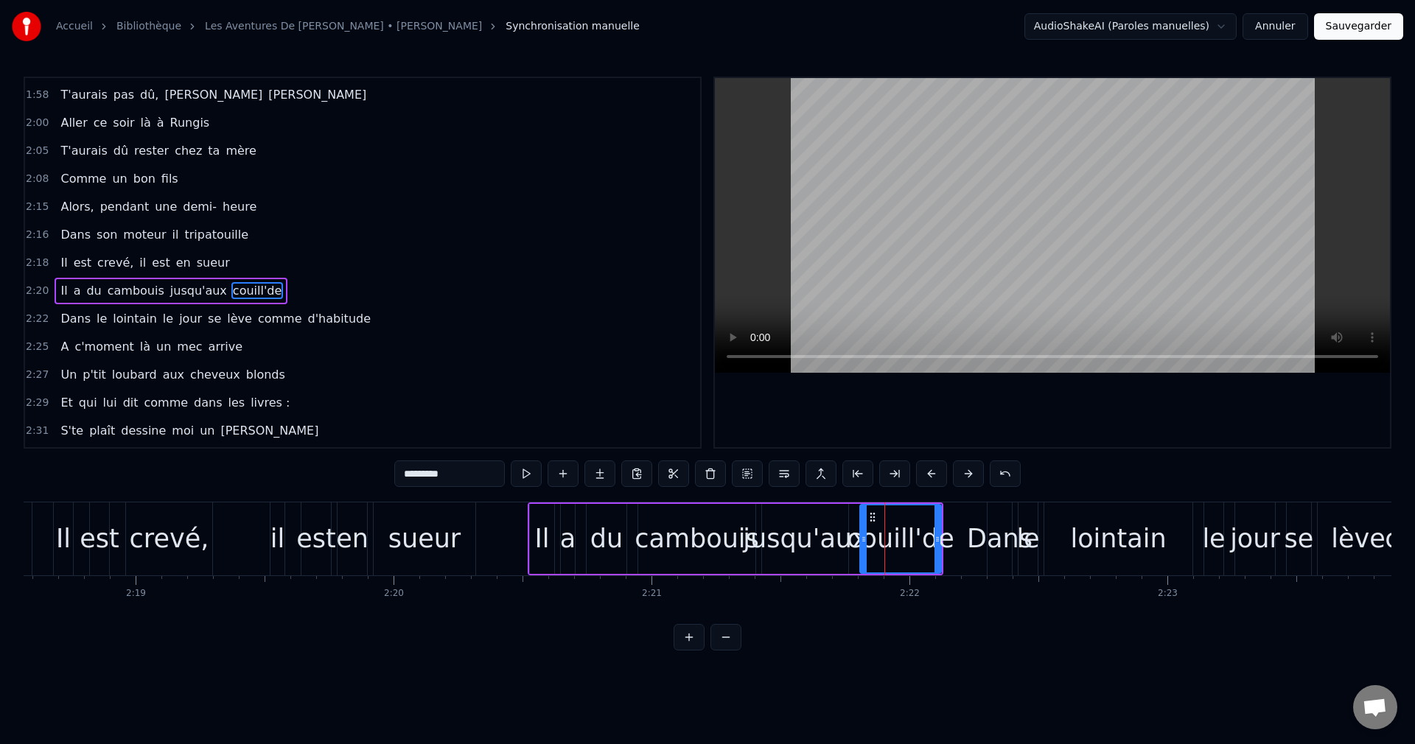
scroll to position [1285, 0]
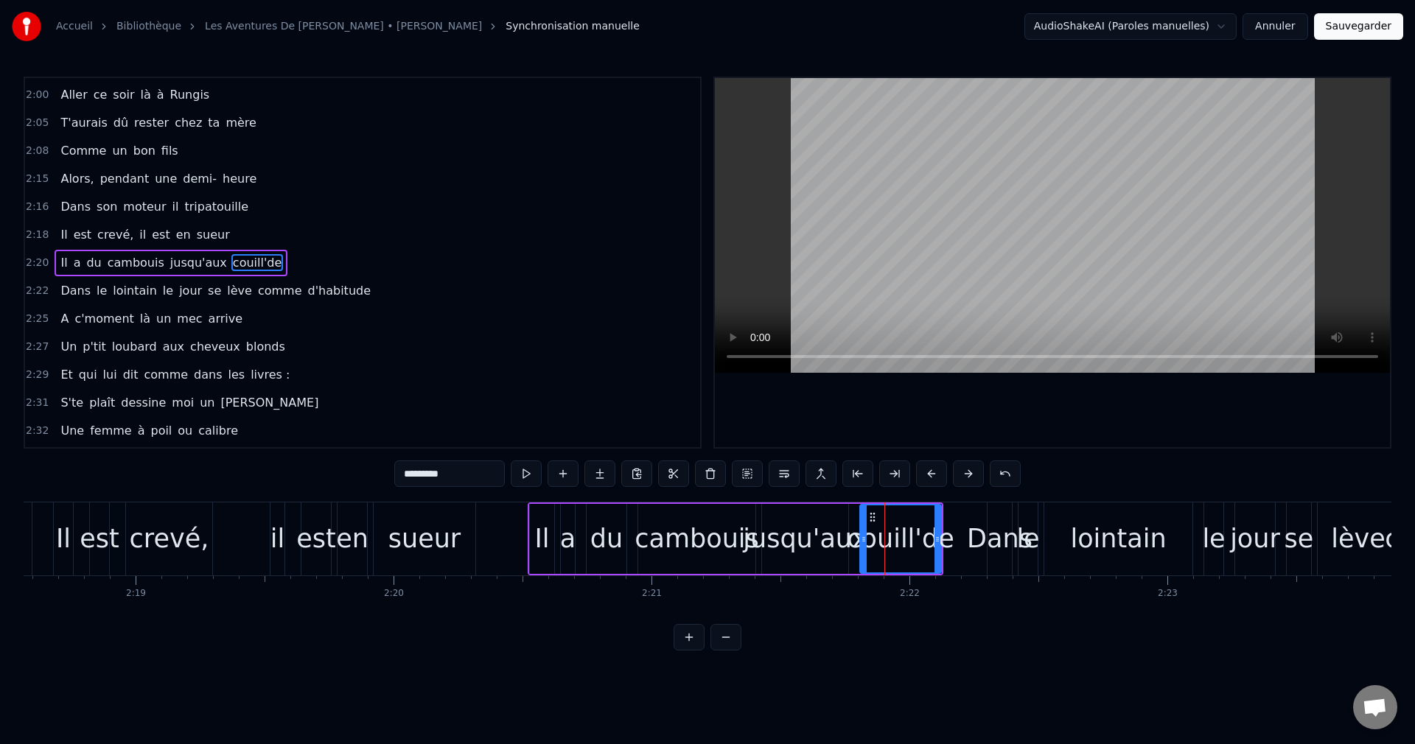
click at [900, 546] on div "couill'de" at bounding box center [900, 538] width 107 height 39
click at [417, 474] on input "*********" at bounding box center [449, 473] width 111 height 27
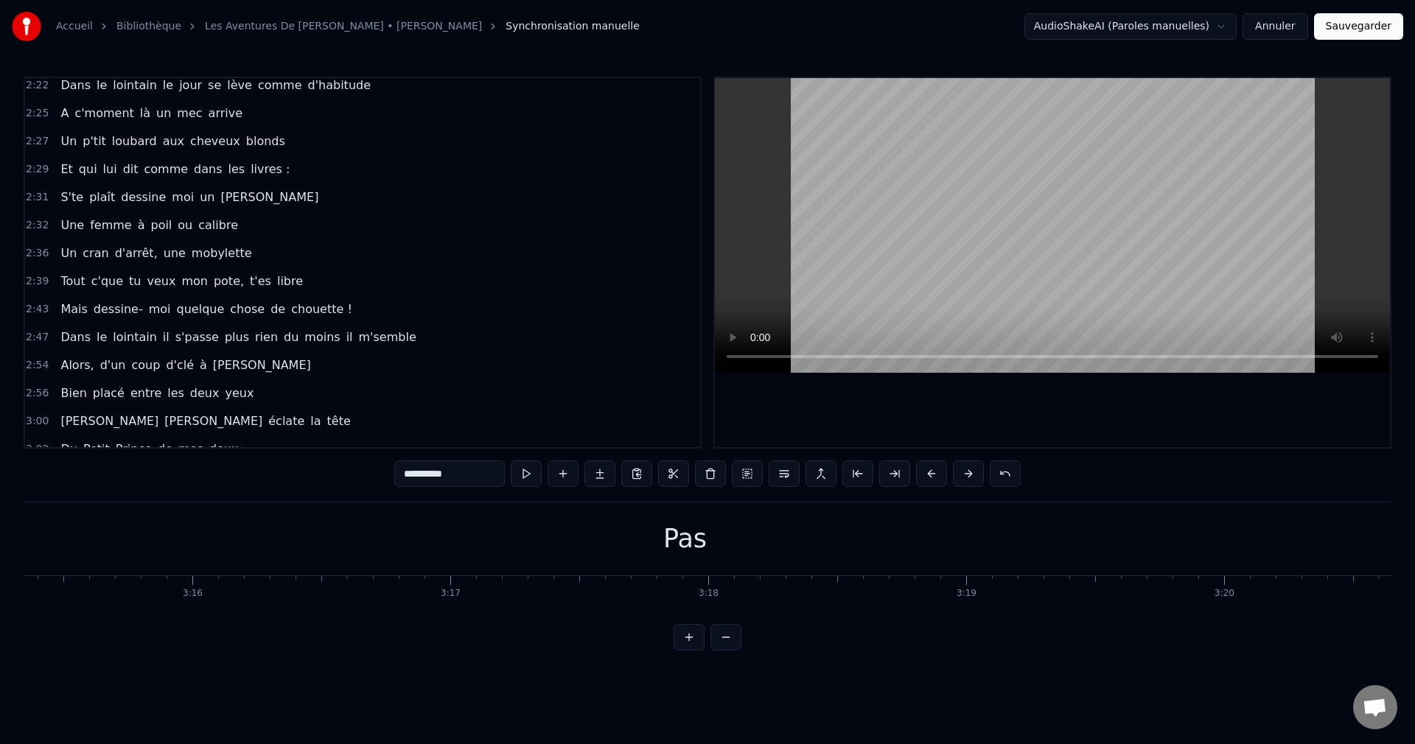
scroll to position [1647, 0]
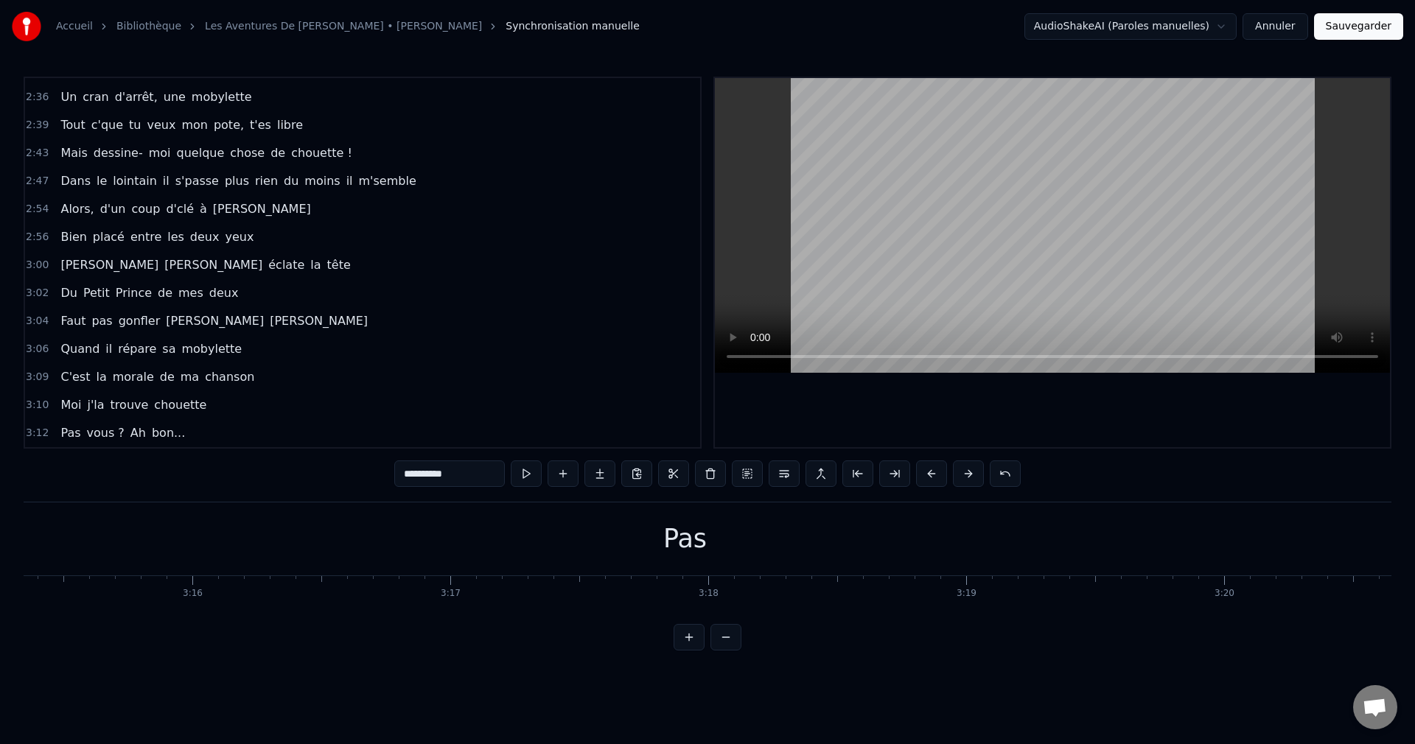
click at [71, 432] on span "Pas" at bounding box center [70, 432] width 23 height 17
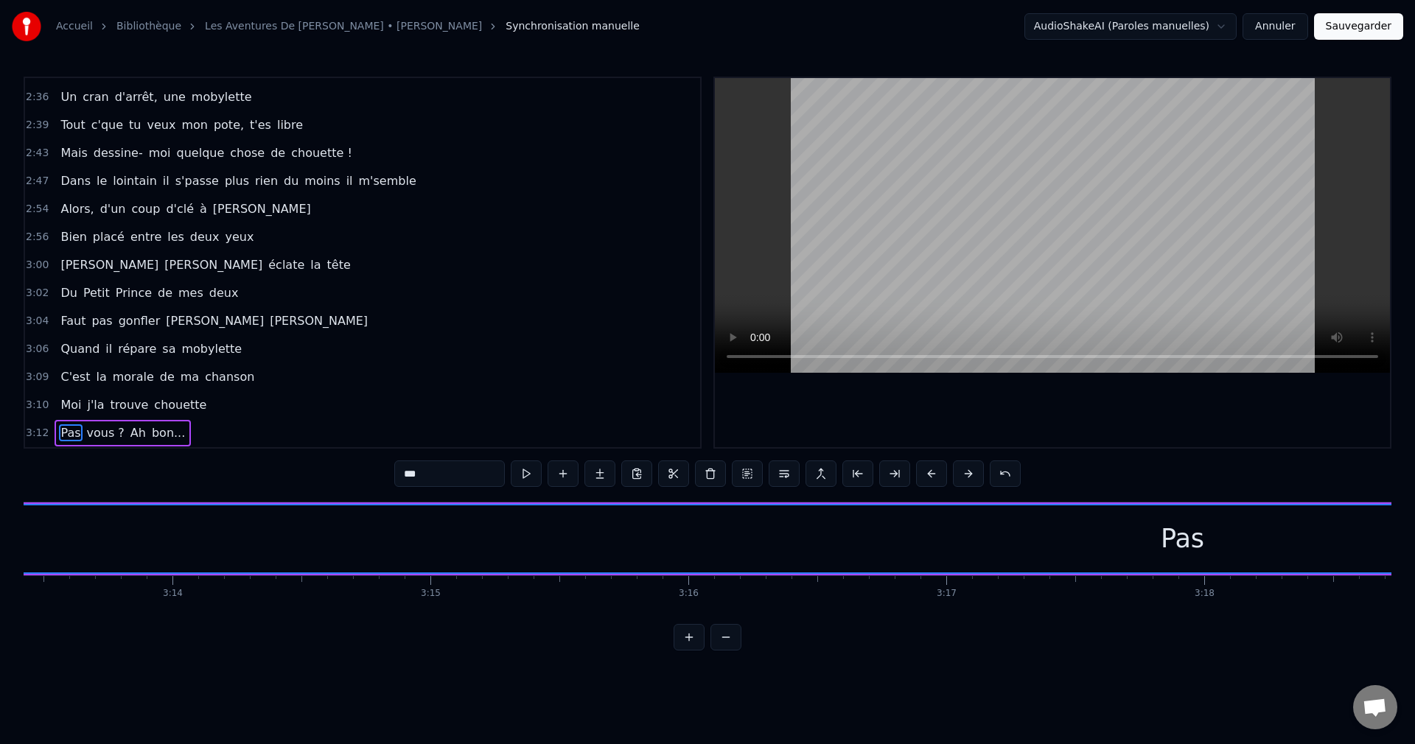
scroll to position [0, 49975]
click at [1164, 539] on div "Pas" at bounding box center [1086, 538] width 2870 height 67
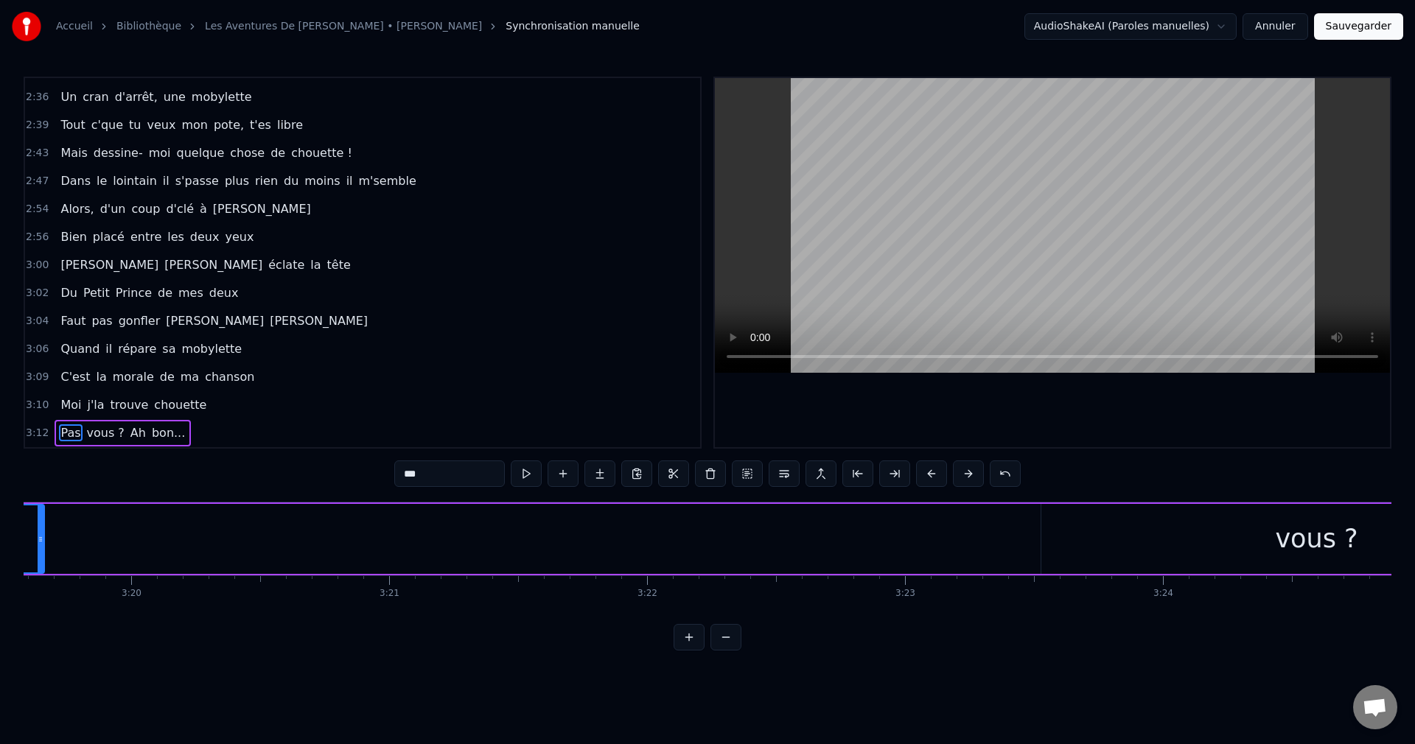
drag, startPoint x: 1023, startPoint y: 542, endPoint x: 38, endPoint y: 567, distance: 985.4
click at [38, 567] on div at bounding box center [41, 538] width 6 height 67
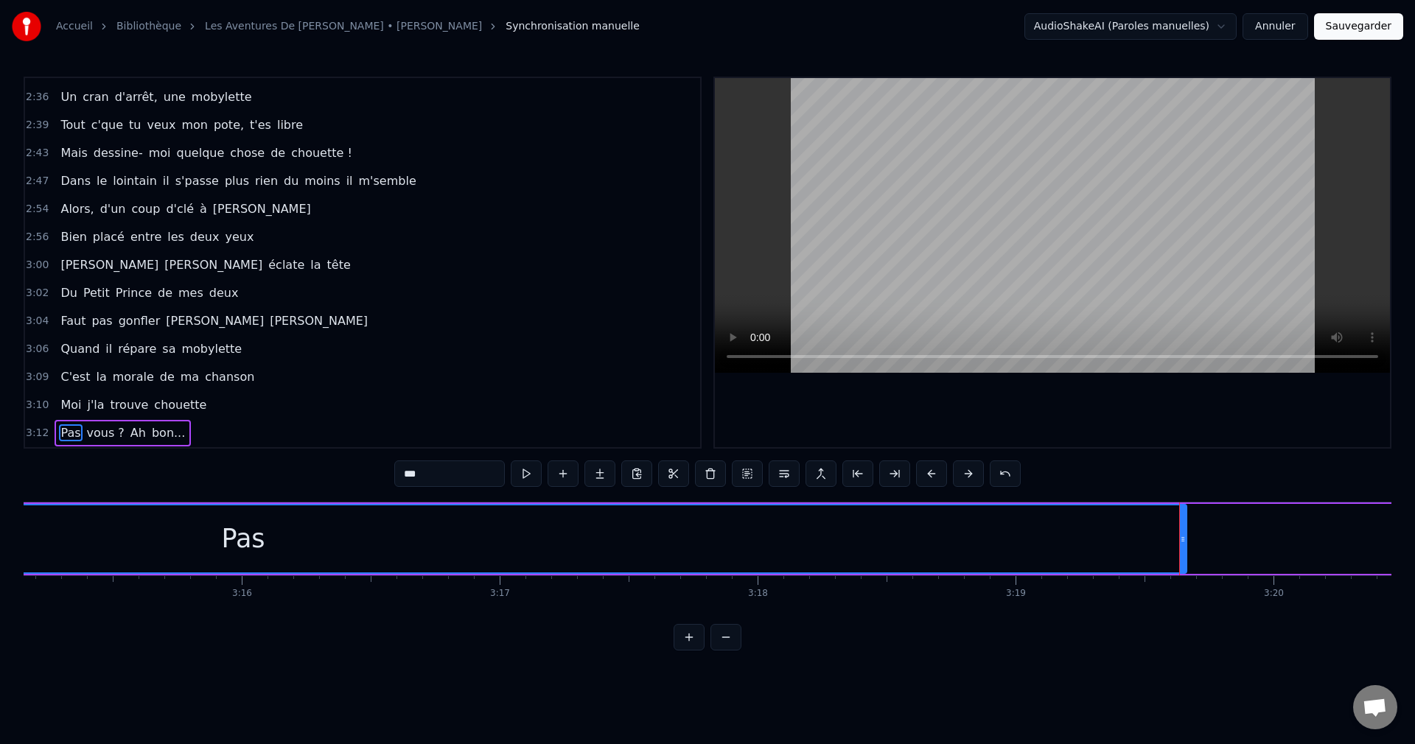
scroll to position [0, 50305]
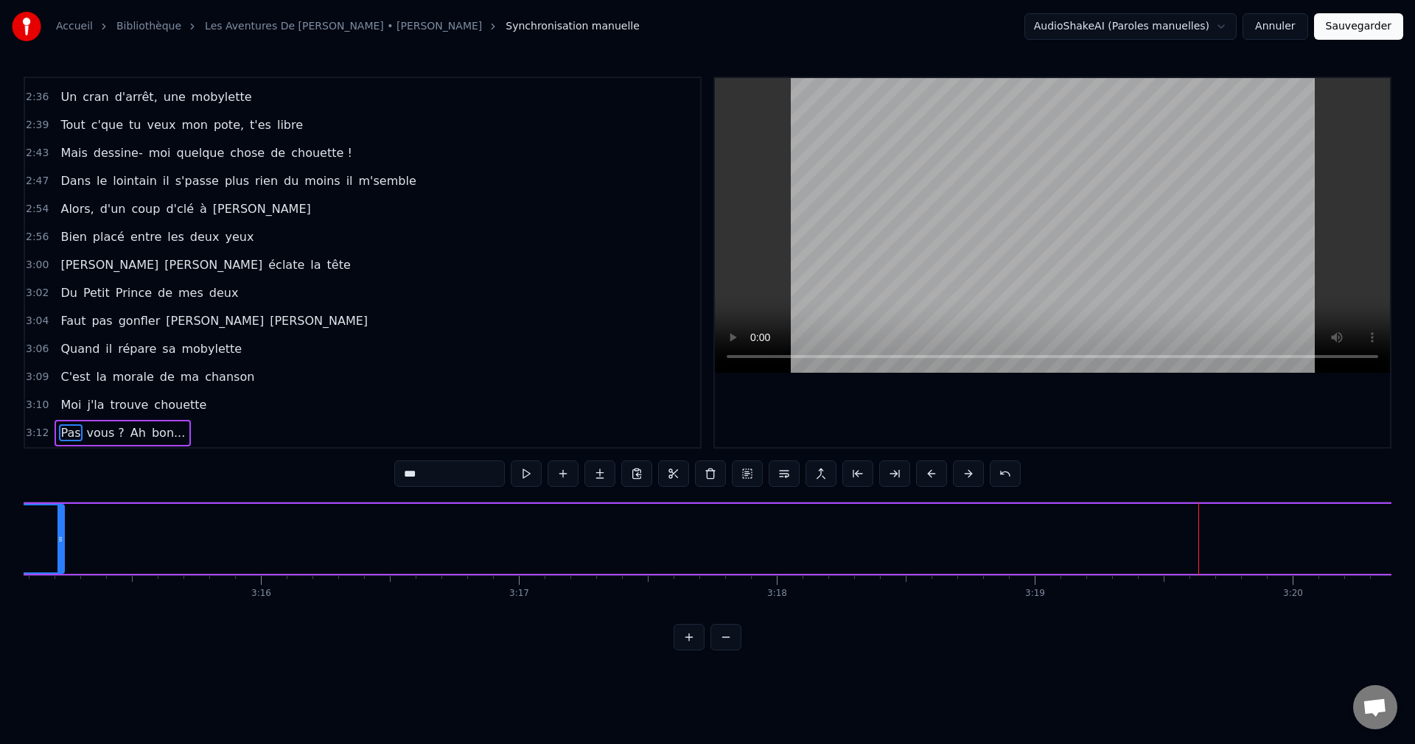
drag, startPoint x: 1202, startPoint y: 536, endPoint x: 60, endPoint y: 553, distance: 1141.4
click at [60, 553] on div at bounding box center [60, 538] width 6 height 67
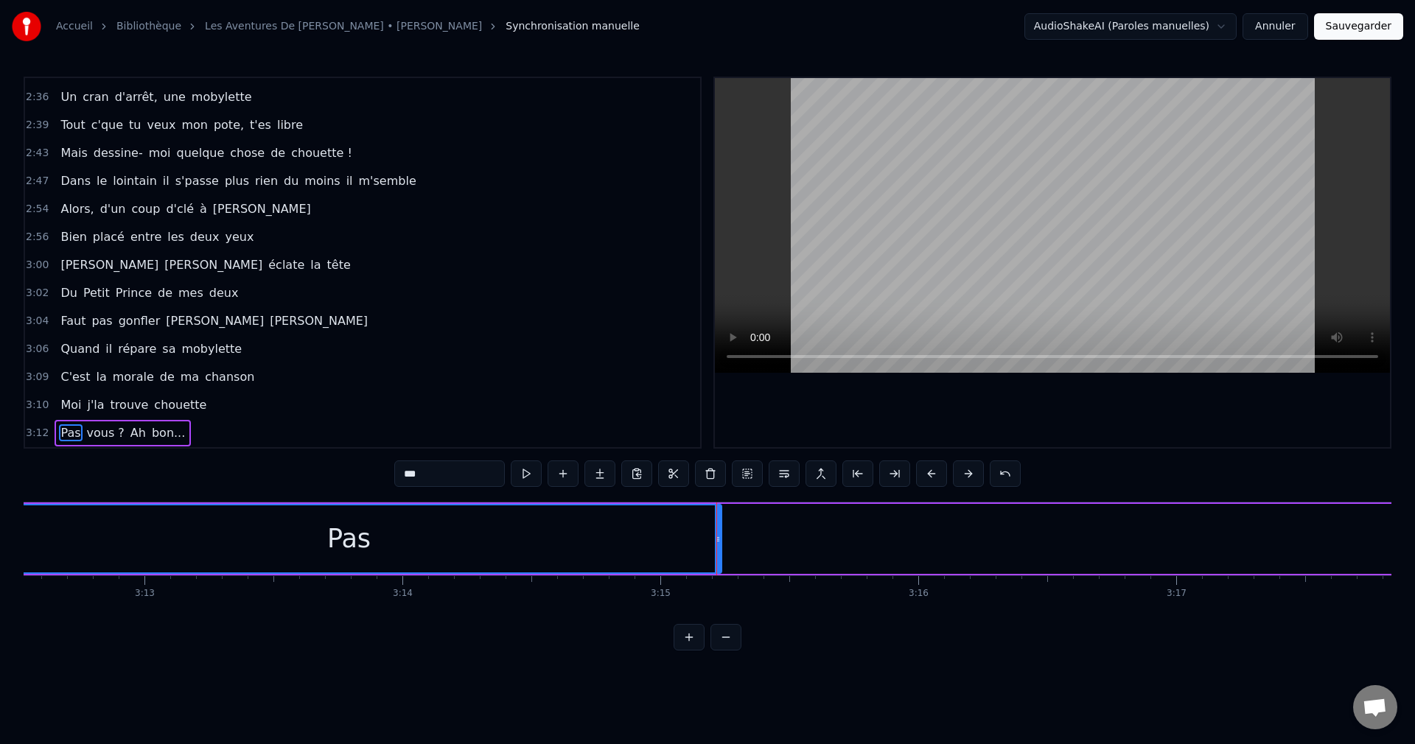
scroll to position [0, 49608]
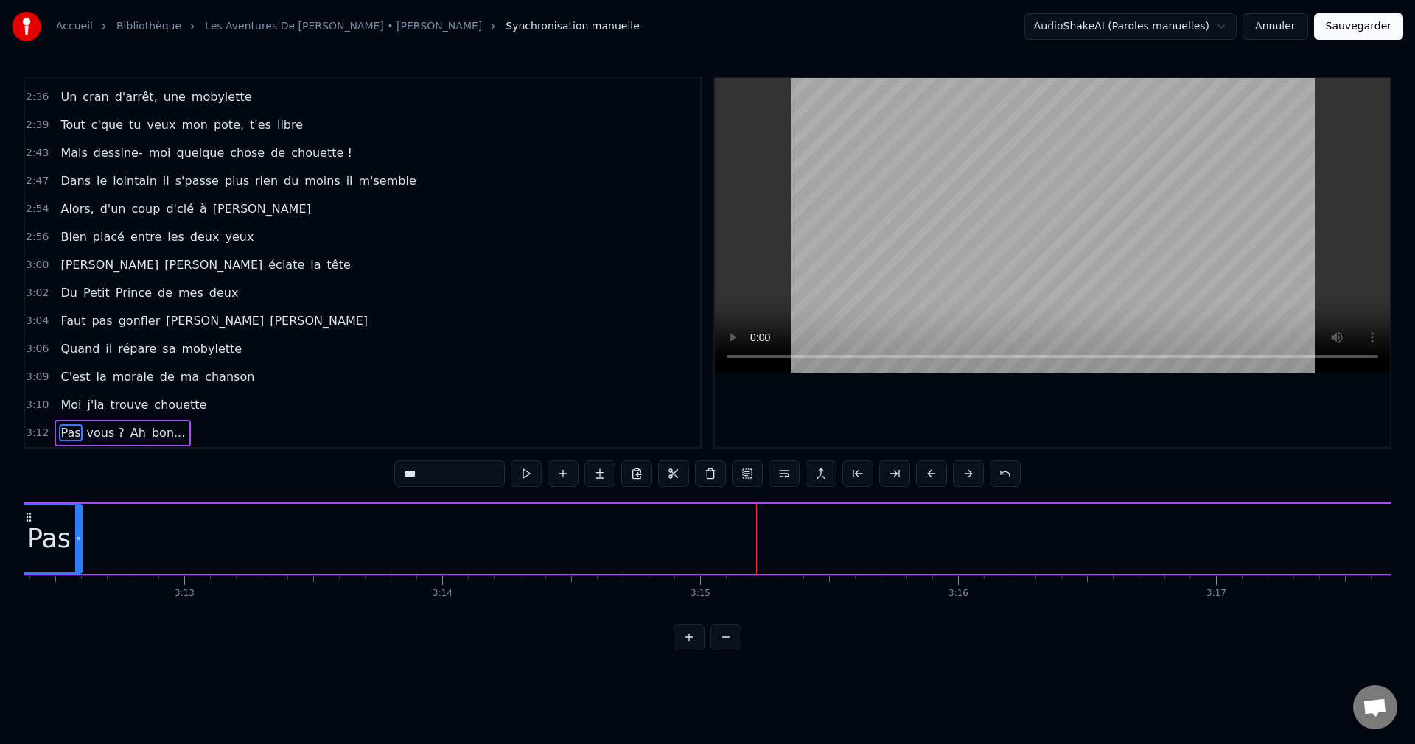
drag, startPoint x: 758, startPoint y: 539, endPoint x: 79, endPoint y: 569, distance: 679.9
click at [79, 569] on div at bounding box center [78, 538] width 6 height 67
drag, startPoint x: 98, startPoint y: 539, endPoint x: 115, endPoint y: 543, distance: 17.3
click at [115, 543] on icon at bounding box center [115, 539] width 6 height 12
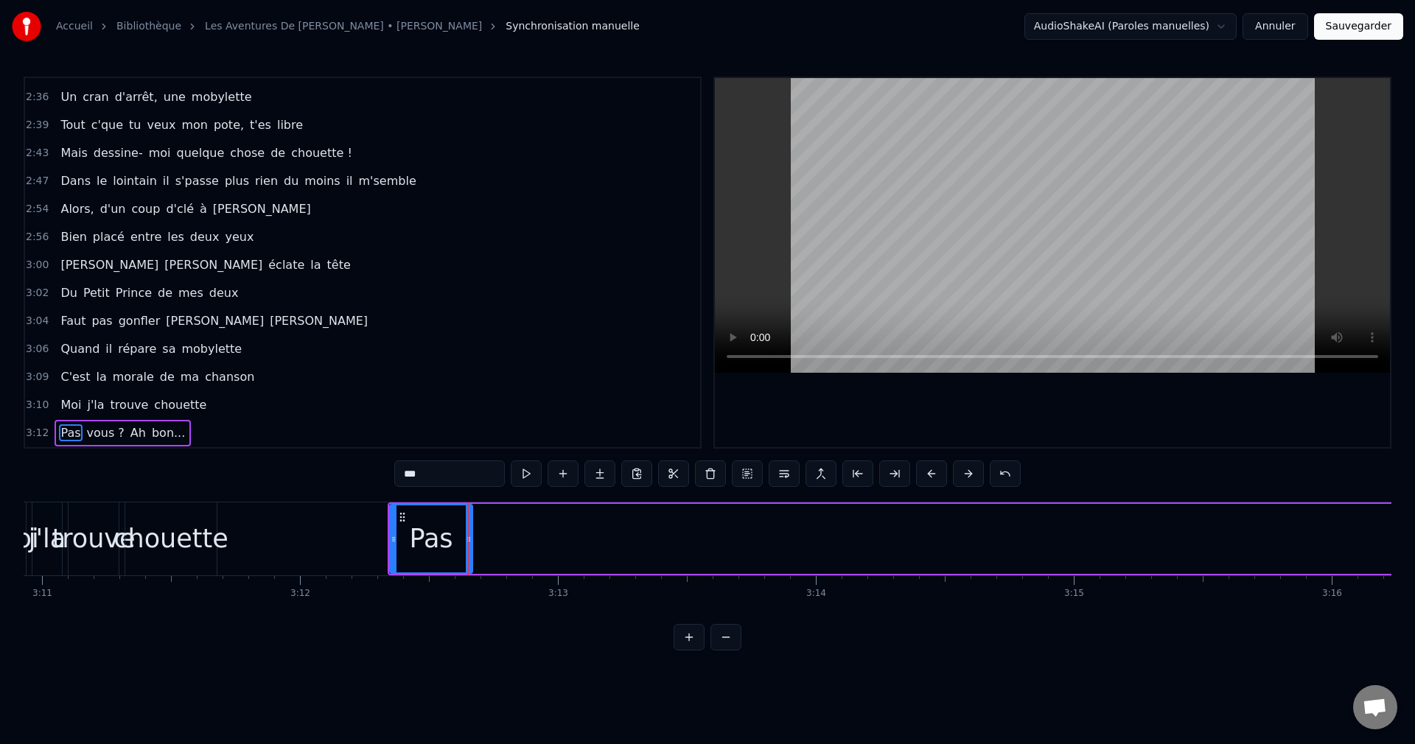
scroll to position [0, 49186]
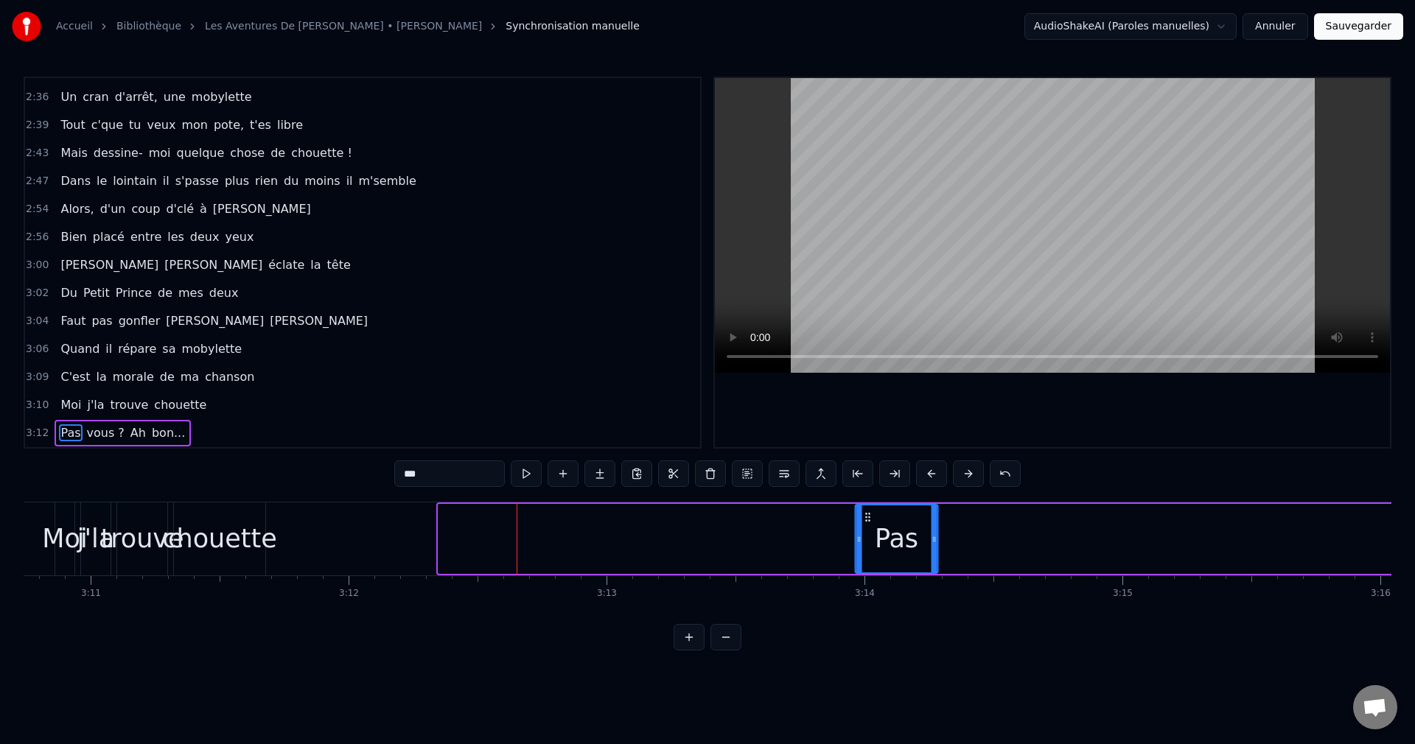
drag, startPoint x: 449, startPoint y: 511, endPoint x: 866, endPoint y: 529, distance: 416.7
click at [866, 529] on div "Pas" at bounding box center [896, 538] width 81 height 67
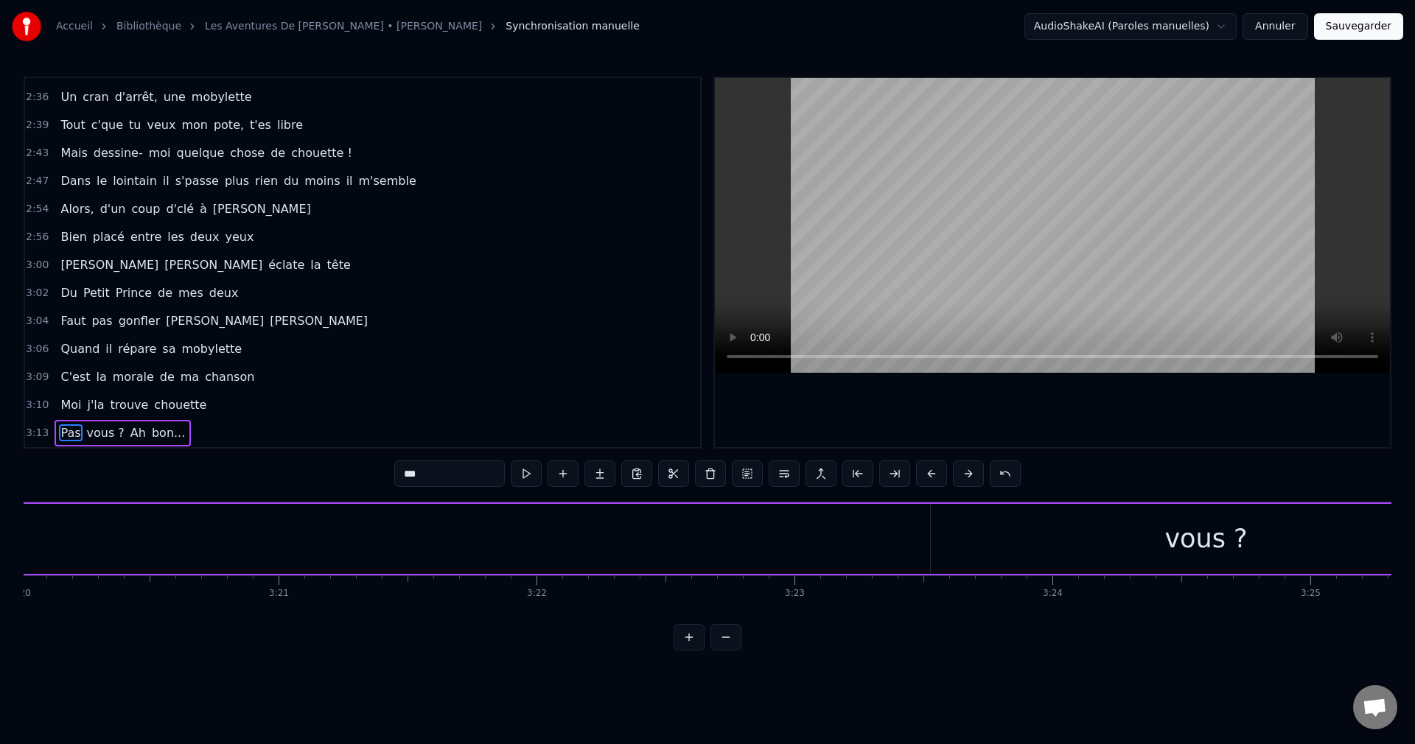
scroll to position [0, 51722]
click at [1037, 533] on div "vous ?" at bounding box center [1061, 538] width 83 height 39
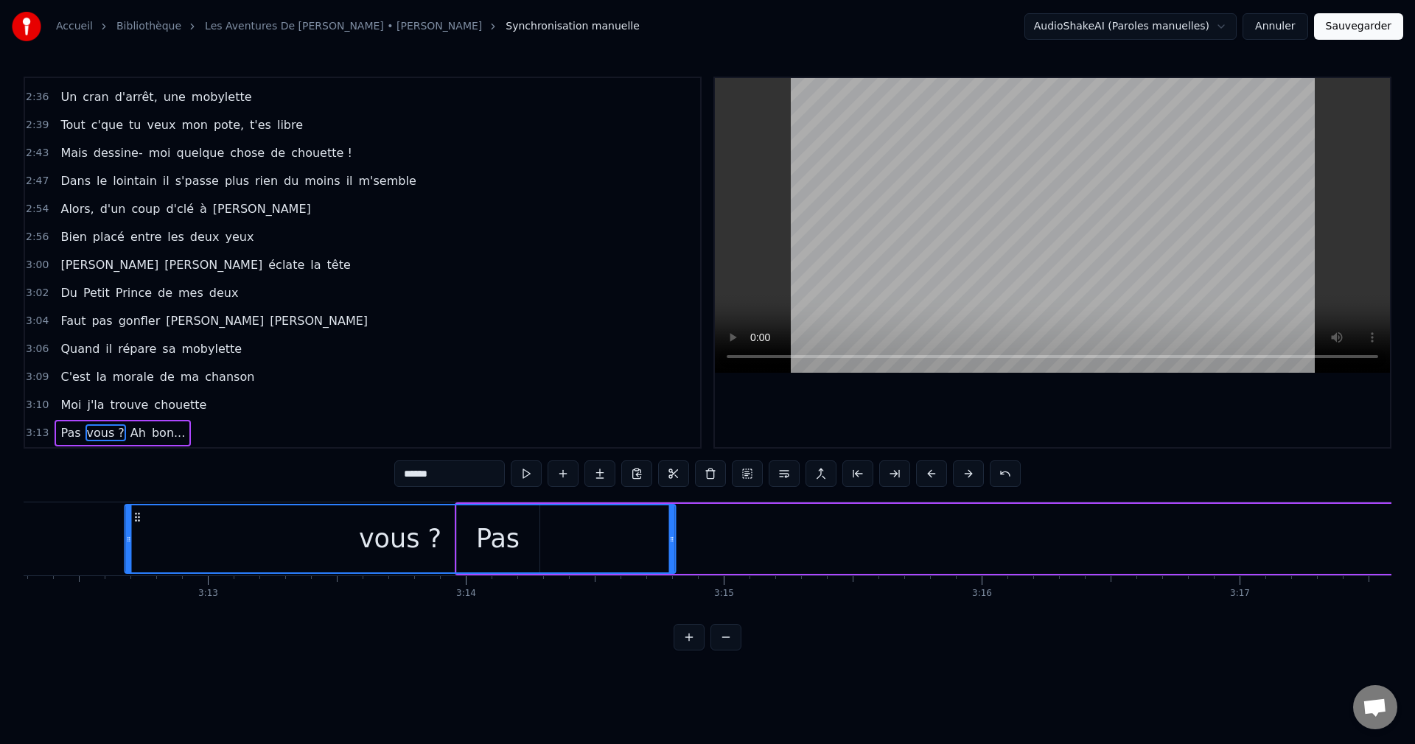
scroll to position [0, 49583]
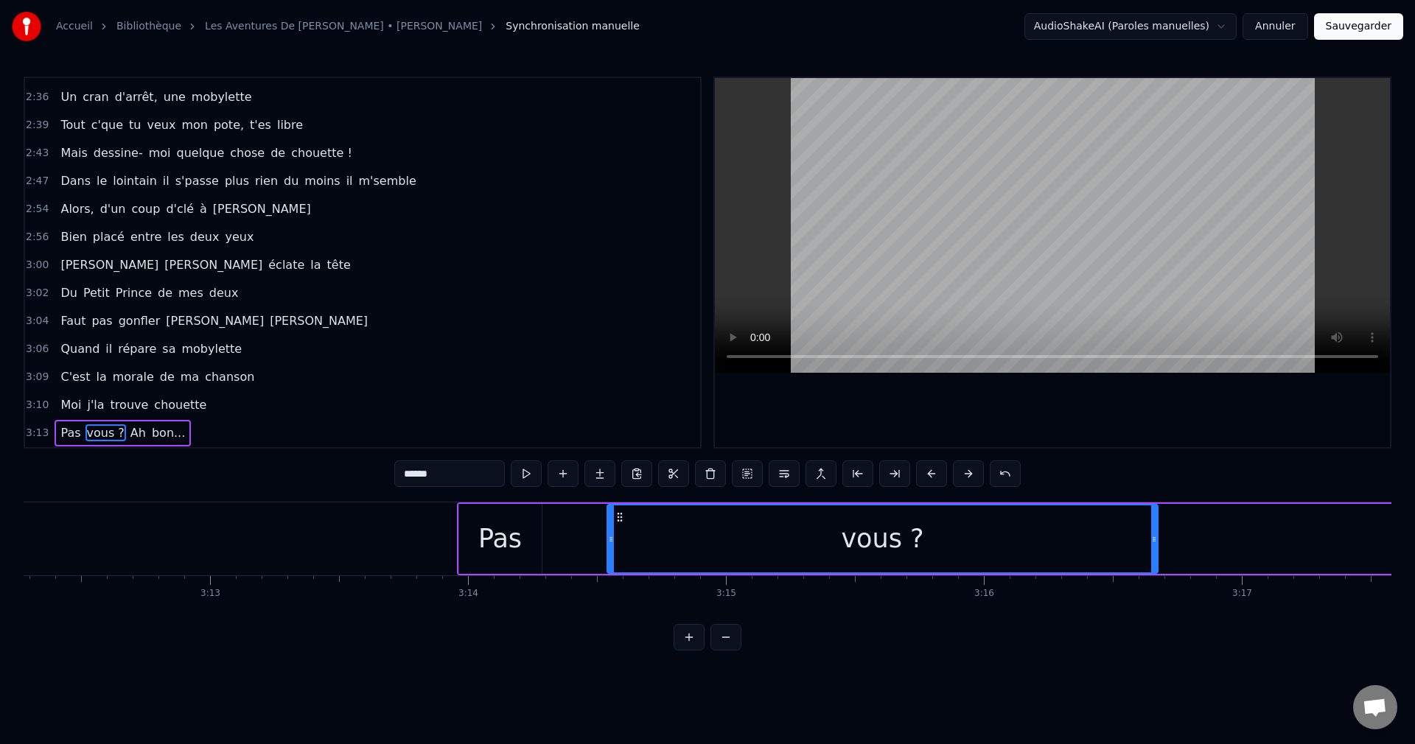
drag, startPoint x: 800, startPoint y: 515, endPoint x: 621, endPoint y: 574, distance: 188.5
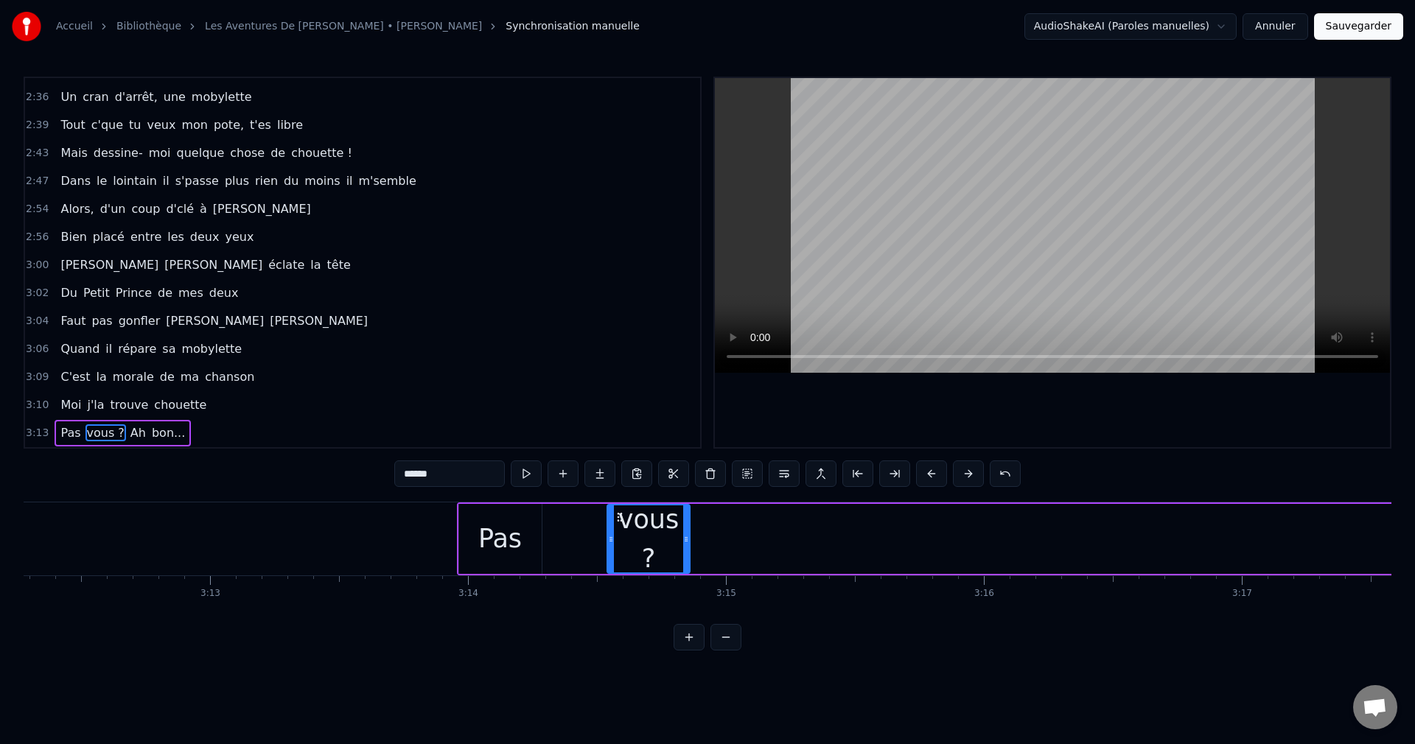
drag, startPoint x: 1156, startPoint y: 537, endPoint x: 688, endPoint y: 543, distance: 467.9
click at [688, 543] on icon at bounding box center [686, 539] width 6 height 12
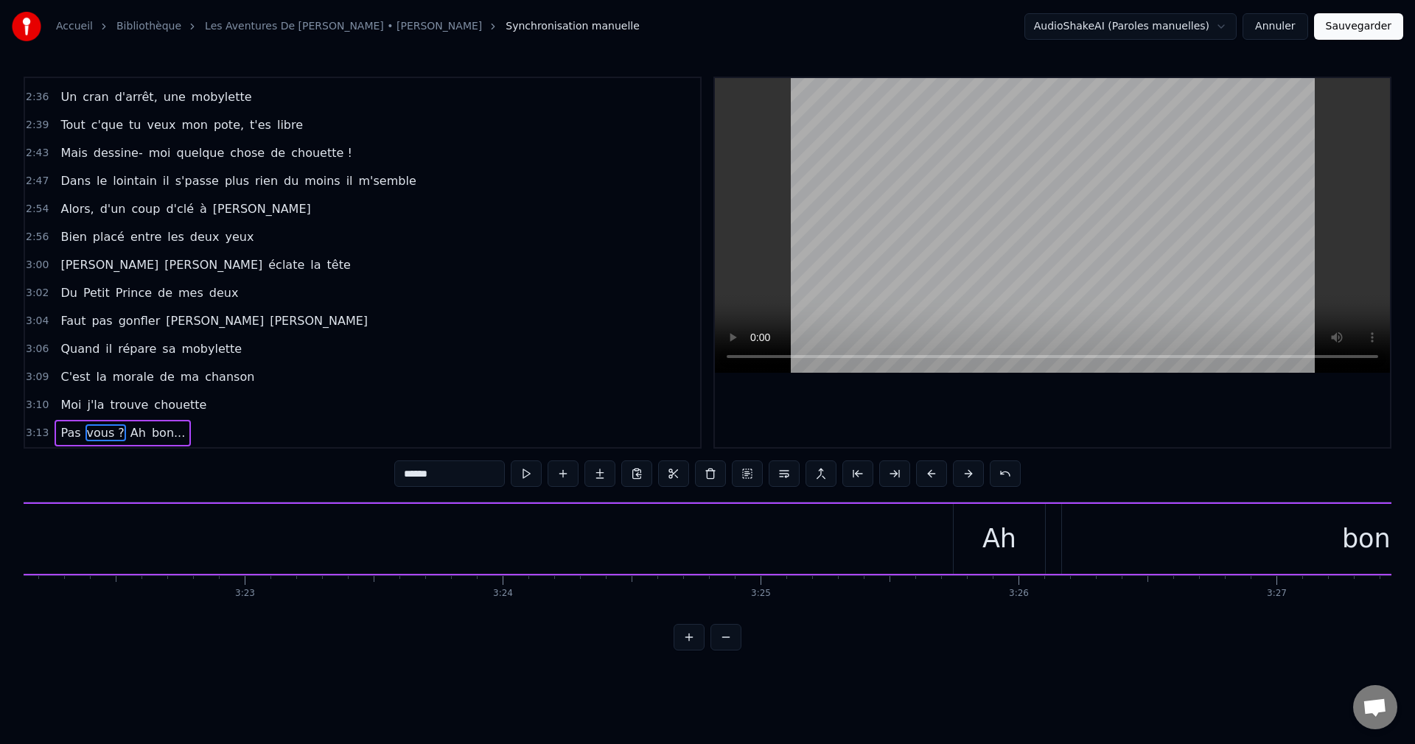
scroll to position [0, 52156]
click at [956, 538] on div "Ah" at bounding box center [970, 538] width 34 height 39
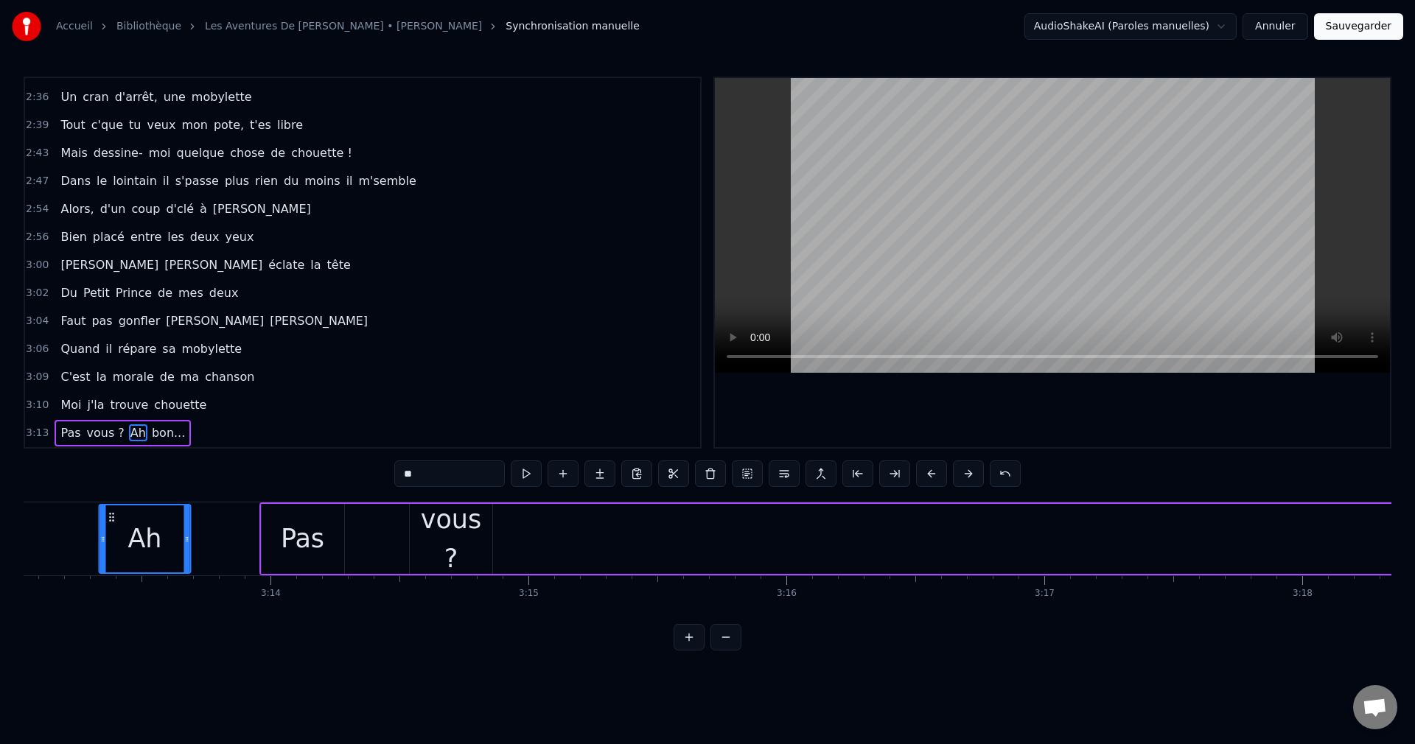
scroll to position [0, 49765]
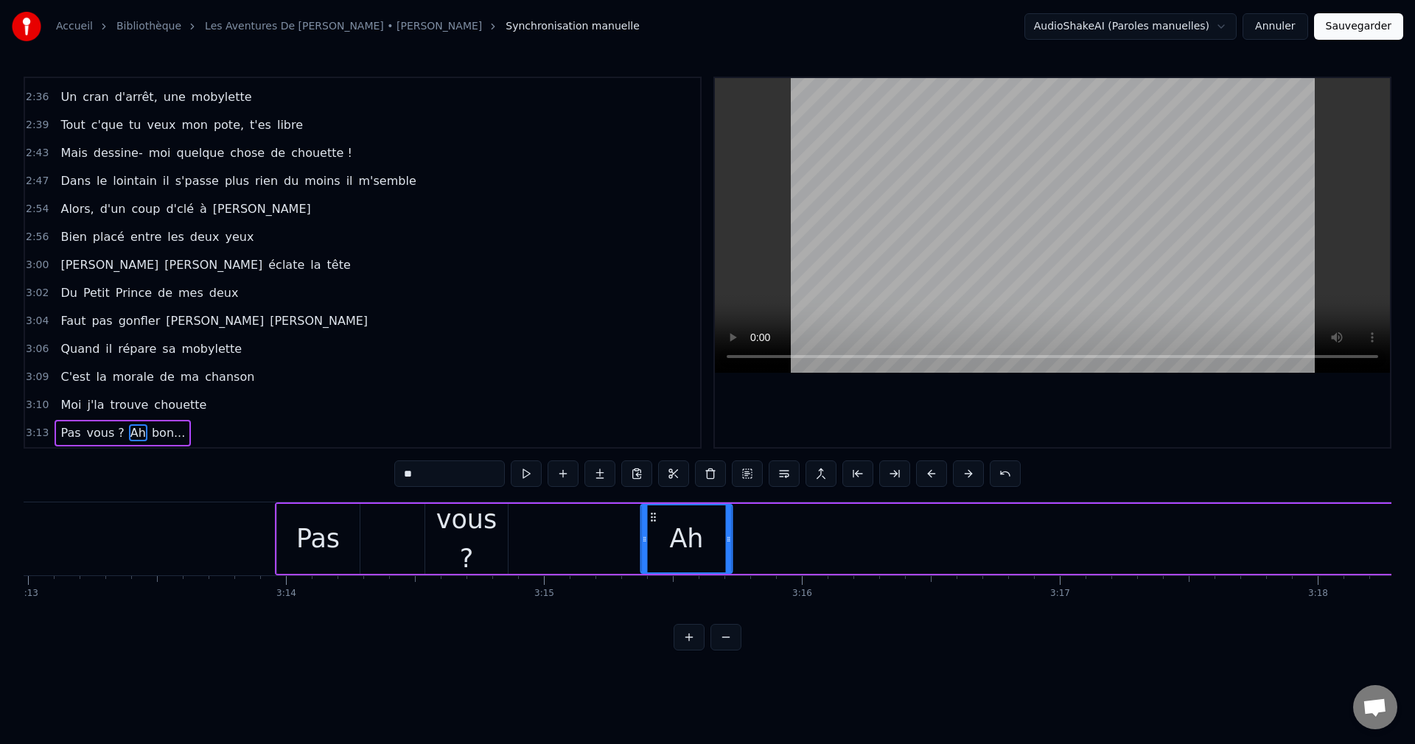
drag, startPoint x: 936, startPoint y: 514, endPoint x: 654, endPoint y: 533, distance: 283.6
click at [654, 533] on div "Ah" at bounding box center [687, 538] width 90 height 67
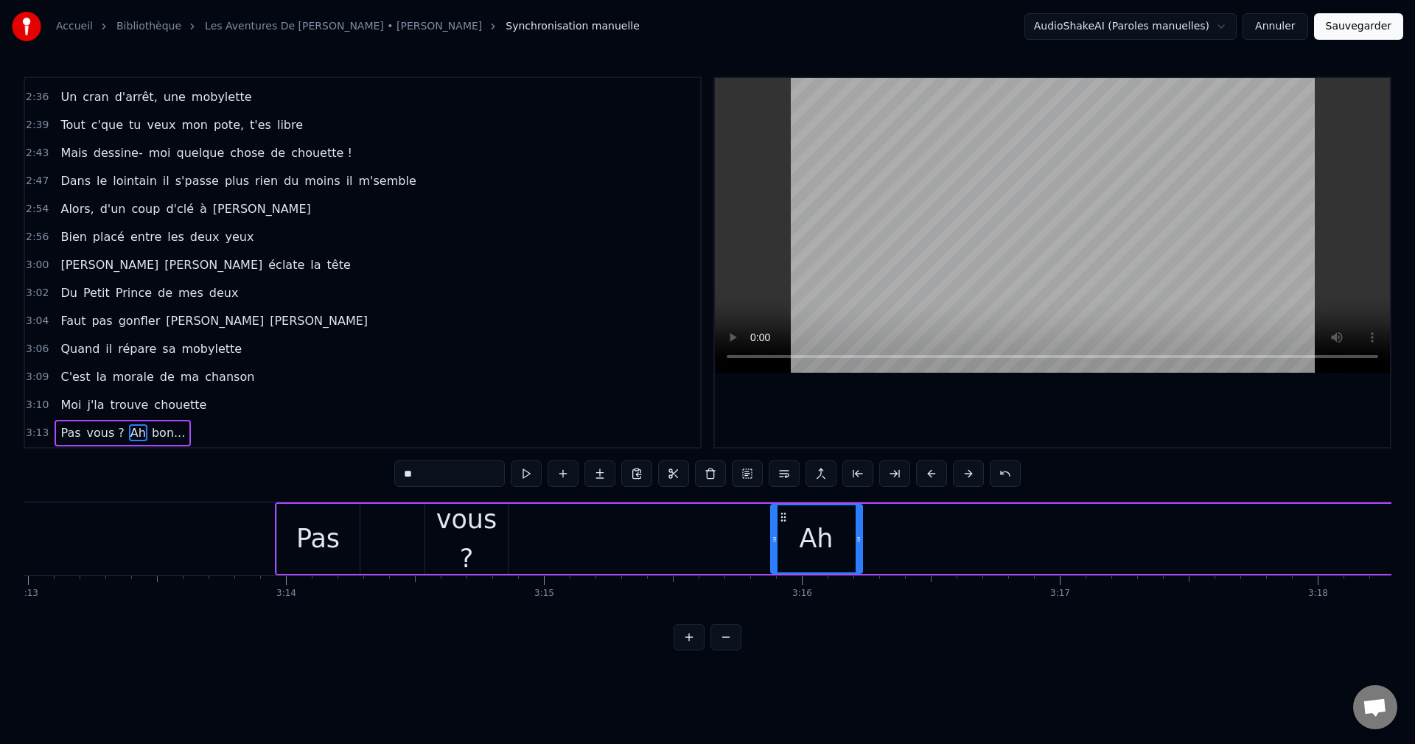
drag, startPoint x: 654, startPoint y: 516, endPoint x: 784, endPoint y: 529, distance: 131.1
click at [784, 529] on div "Ah" at bounding box center [816, 538] width 90 height 67
click at [1391, 619] on div "Accueil Bibliothèque Les Aventures De [PERSON_NAME] • [PERSON_NAME] Synchronisa…" at bounding box center [707, 325] width 1415 height 651
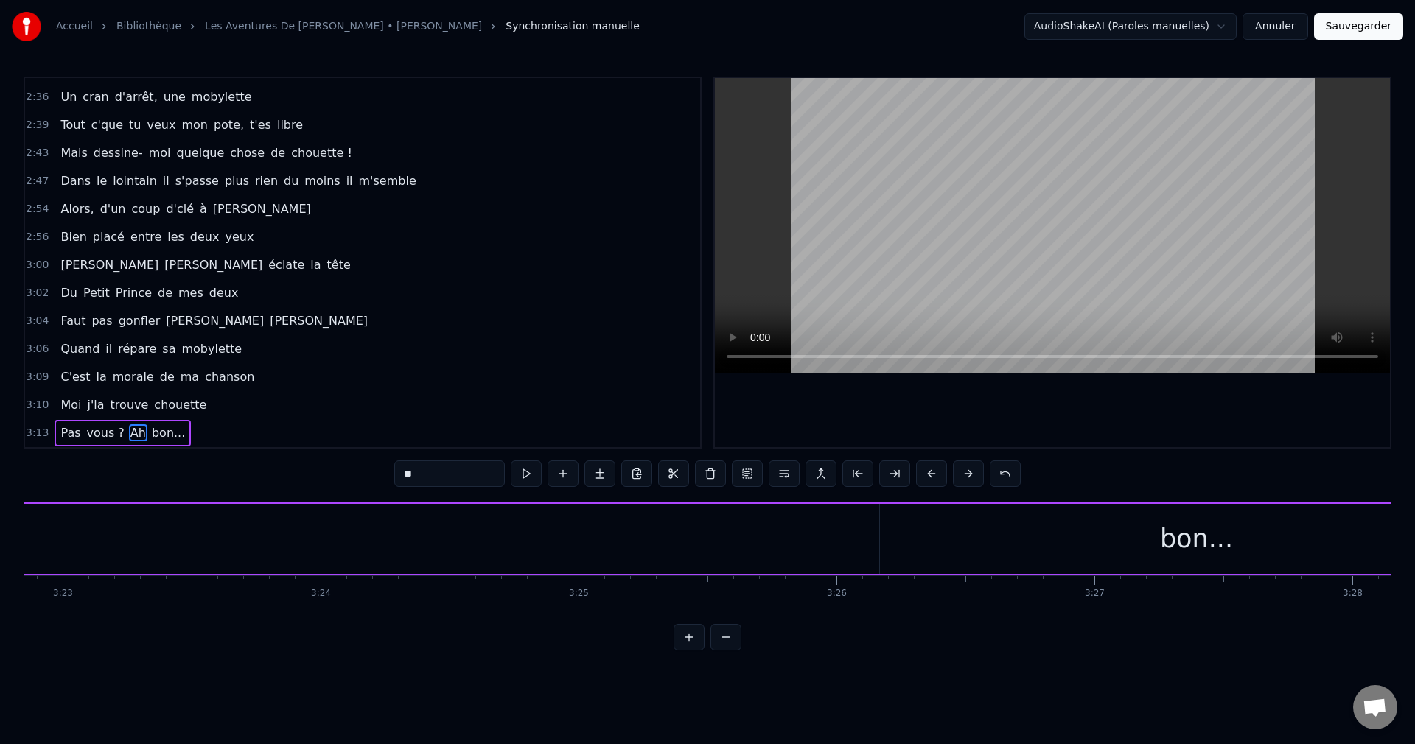
scroll to position [0, 52377]
click at [1182, 544] on div "bon..." at bounding box center [1127, 539] width 633 height 70
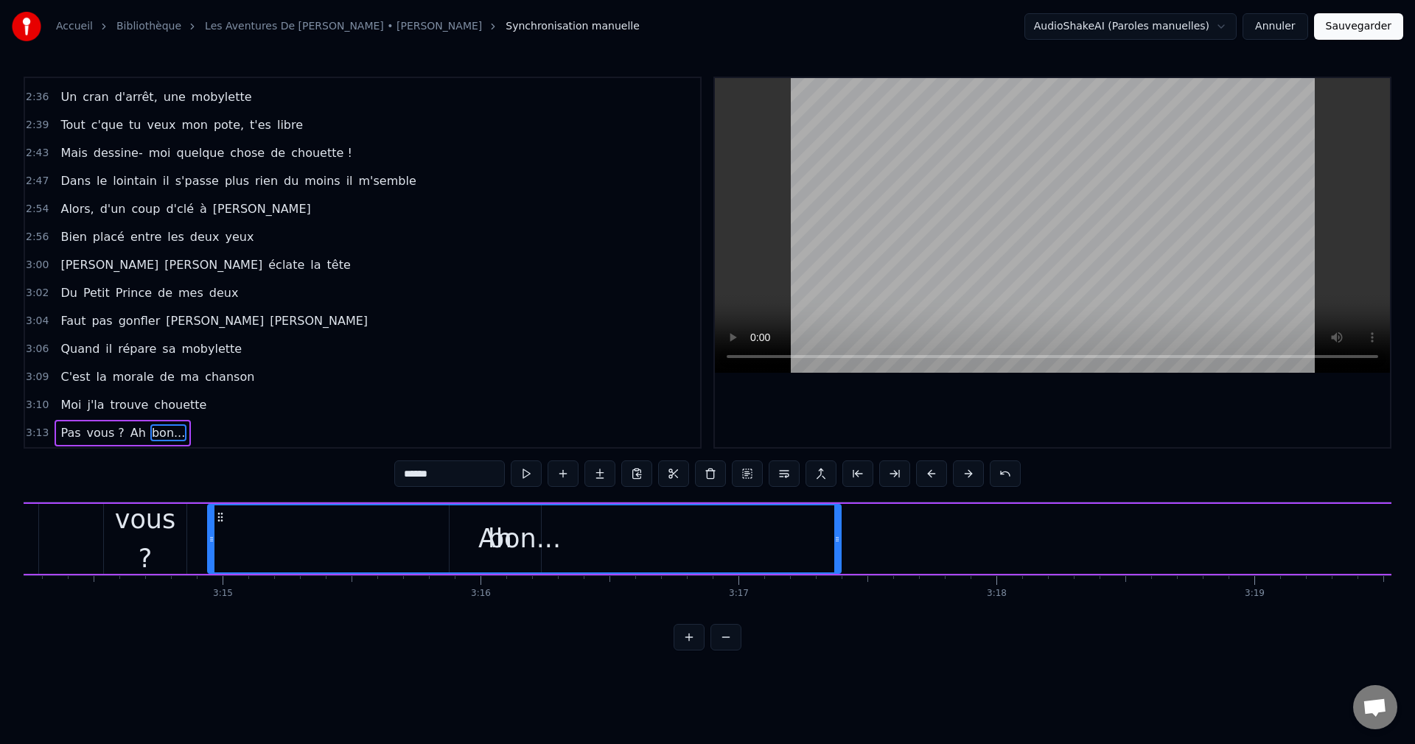
scroll to position [0, 50076]
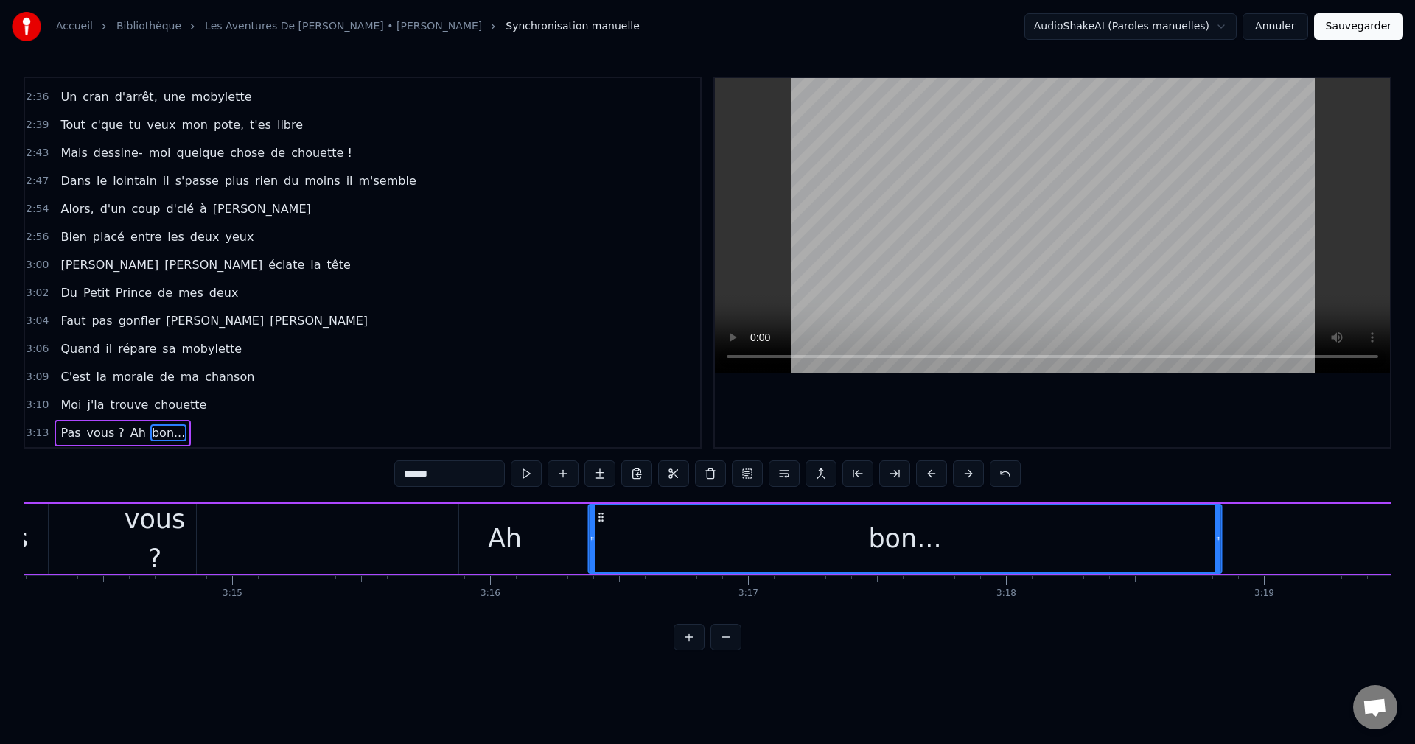
drag, startPoint x: 822, startPoint y: 514, endPoint x: 599, endPoint y: 553, distance: 225.8
click at [599, 553] on div "bon..." at bounding box center [904, 538] width 631 height 67
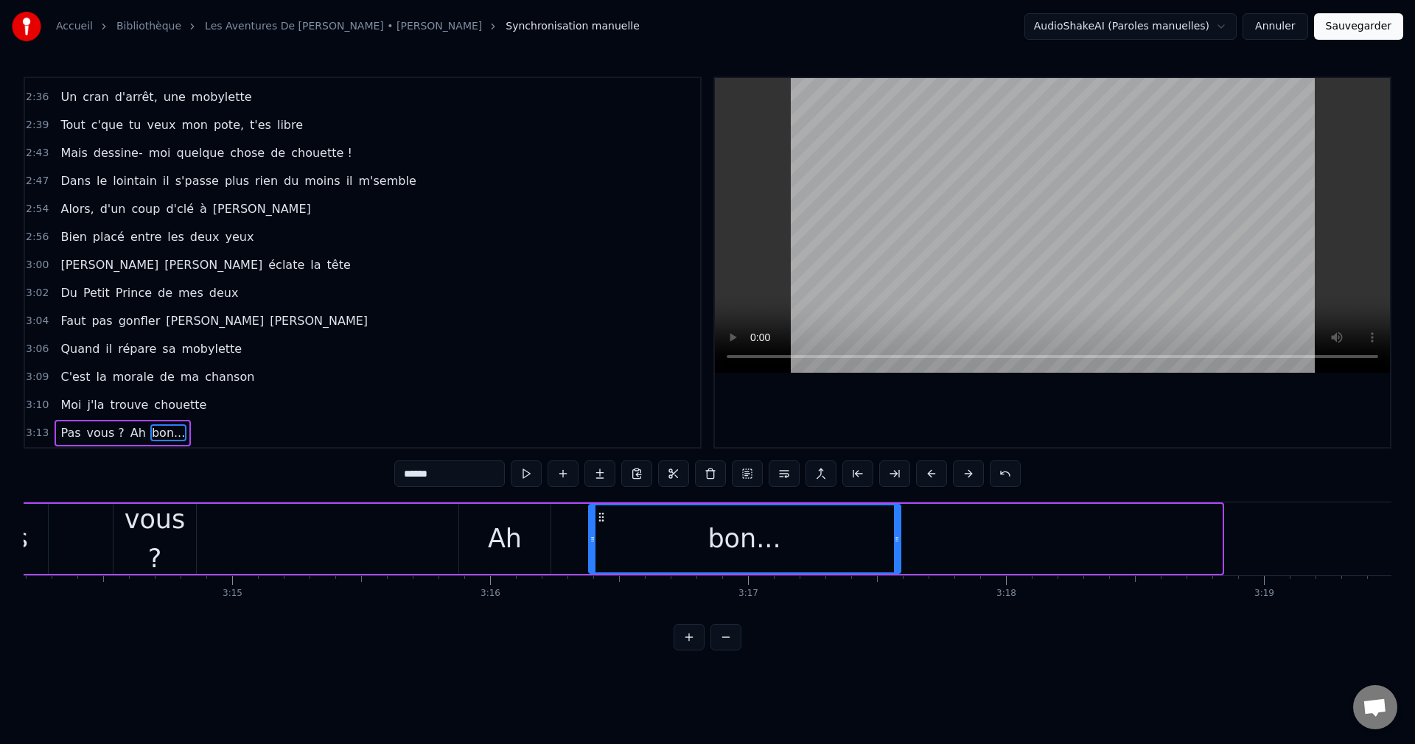
drag, startPoint x: 1219, startPoint y: 542, endPoint x: 891, endPoint y: 556, distance: 328.2
click at [896, 556] on div at bounding box center [897, 538] width 6 height 67
click at [69, 401] on span "Moi" at bounding box center [71, 404] width 24 height 17
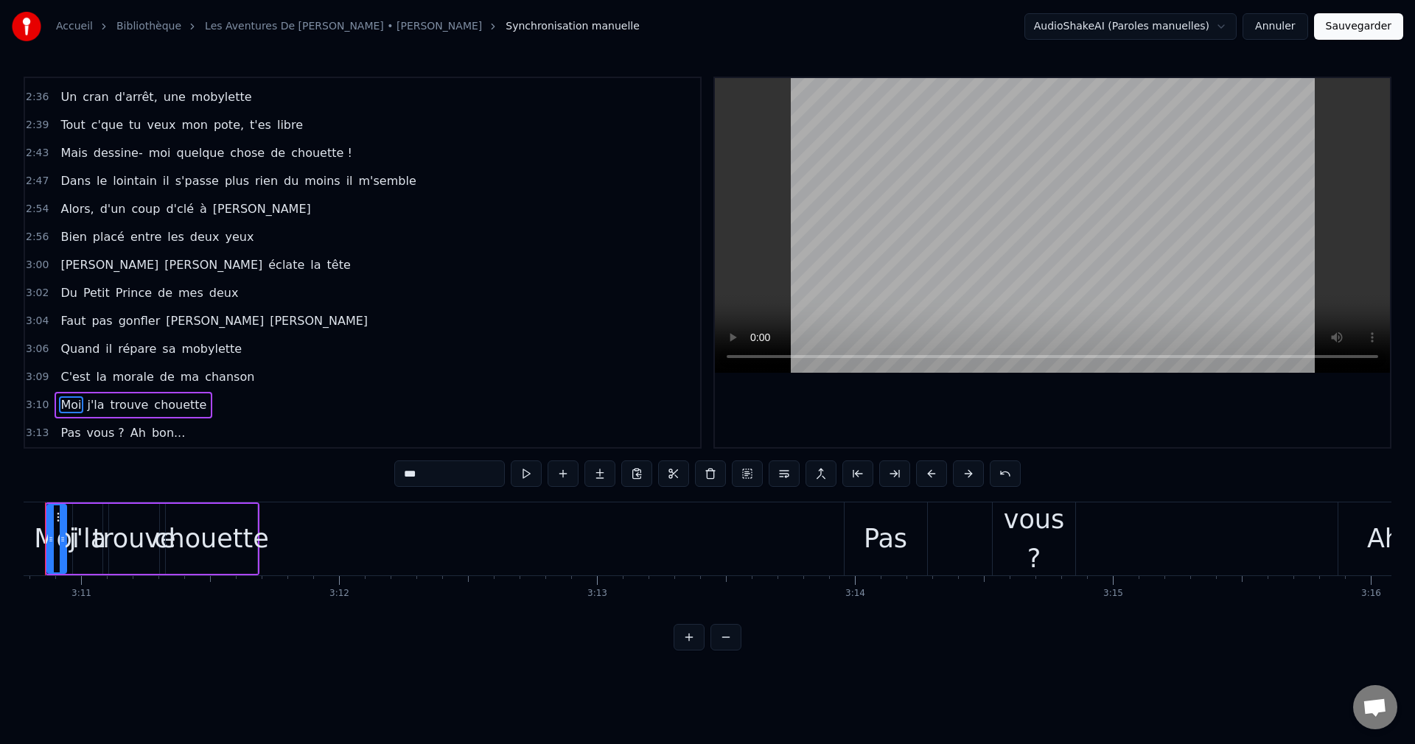
scroll to position [0, 49144]
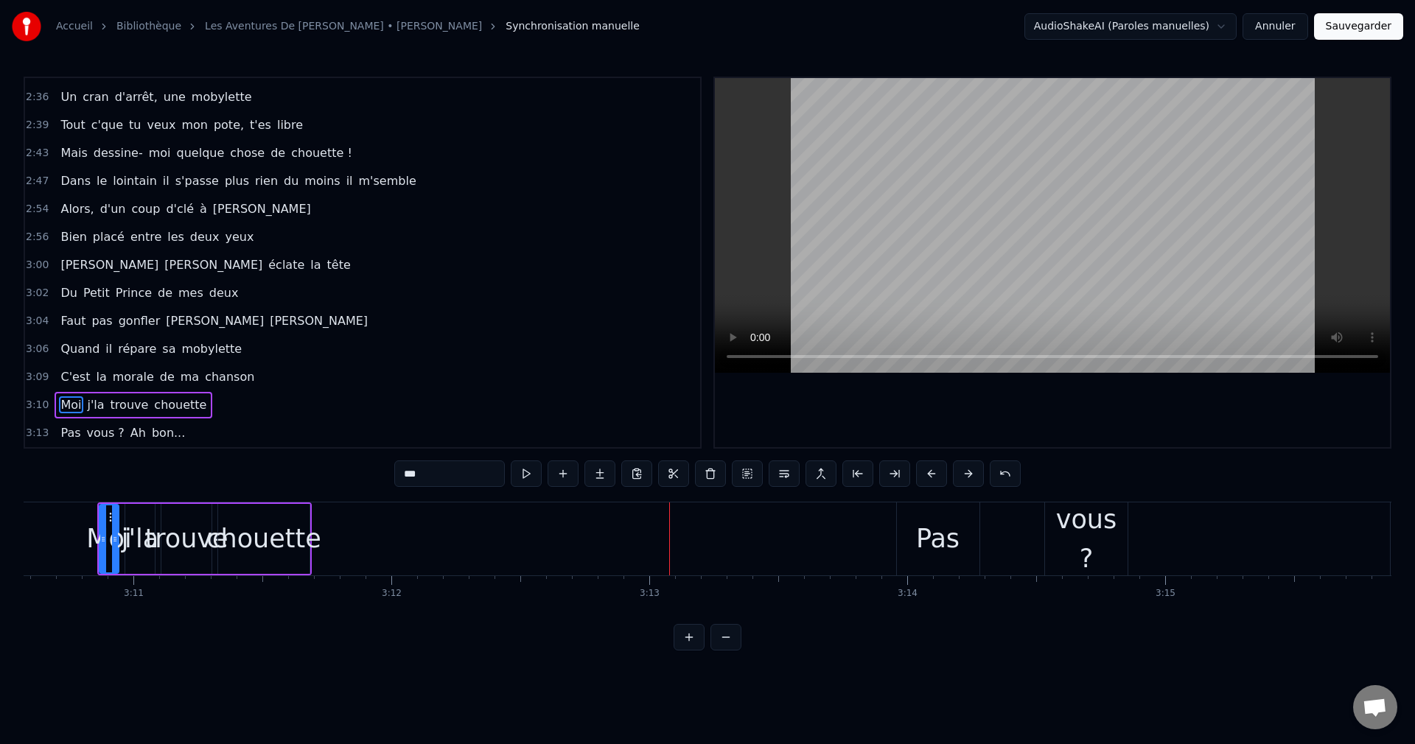
click at [929, 535] on div "Pas" at bounding box center [937, 538] width 43 height 39
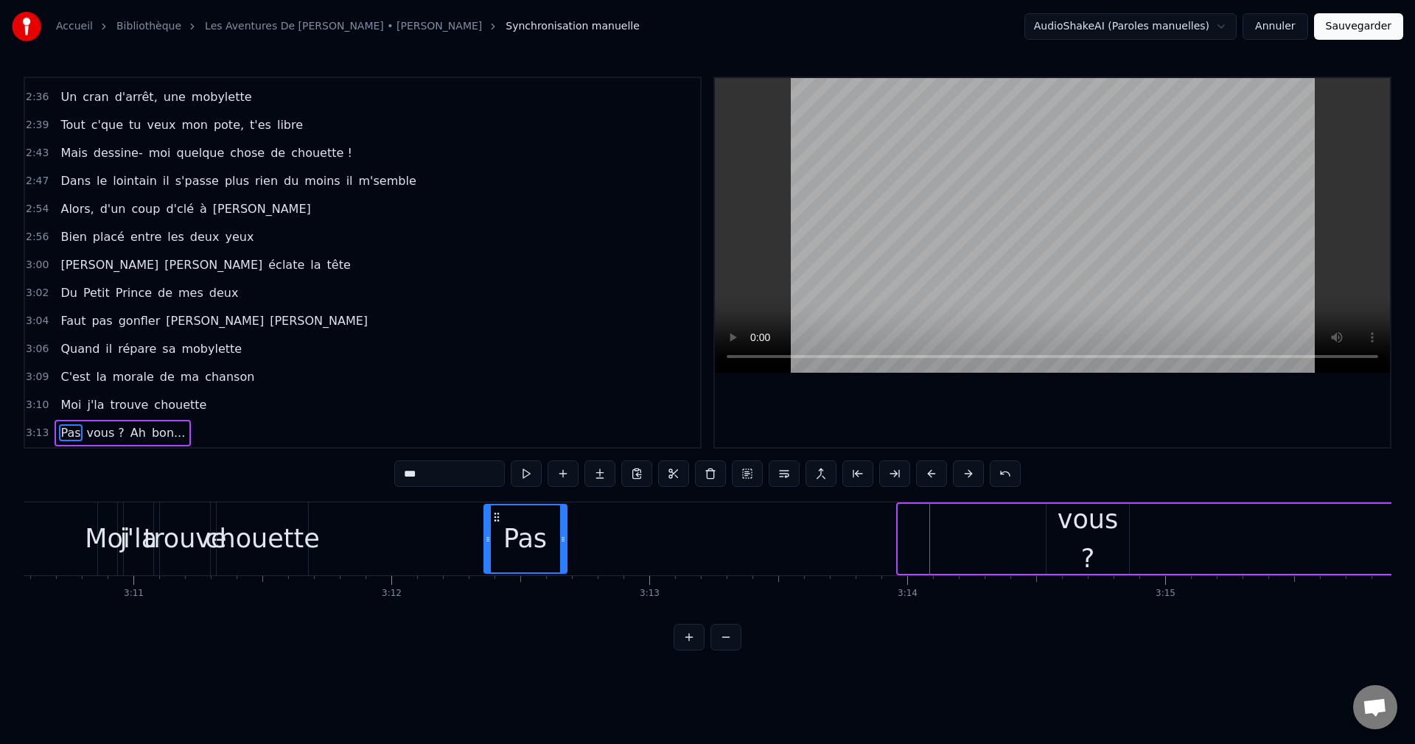
drag, startPoint x: 908, startPoint y: 515, endPoint x: 494, endPoint y: 532, distance: 414.4
click at [494, 532] on div "Pas" at bounding box center [525, 538] width 81 height 67
drag, startPoint x: 565, startPoint y: 539, endPoint x: 524, endPoint y: 539, distance: 41.3
click at [524, 539] on div "Pas" at bounding box center [525, 539] width 84 height 70
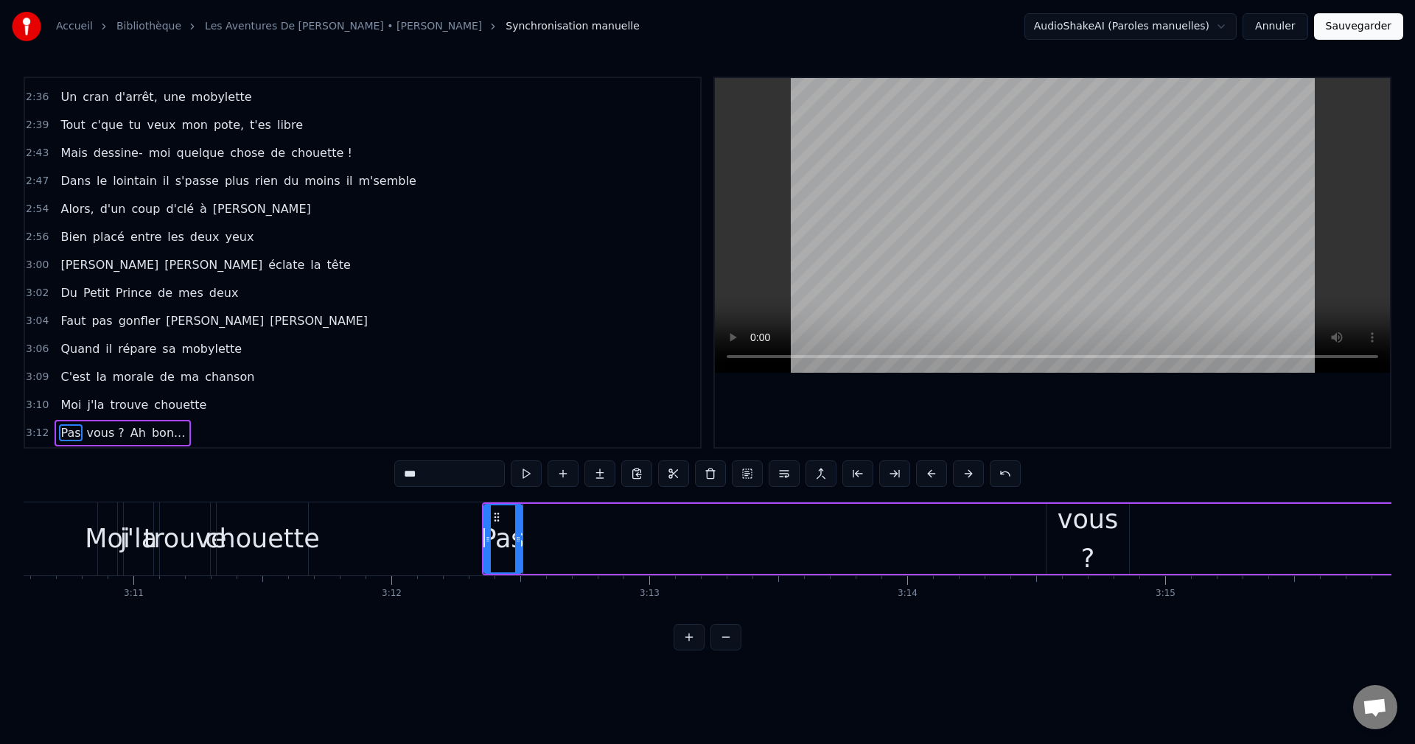
drag, startPoint x: 563, startPoint y: 536, endPoint x: 518, endPoint y: 543, distance: 45.5
click at [518, 543] on icon at bounding box center [518, 539] width 6 height 12
click at [1070, 541] on div "vous ?" at bounding box center [1087, 538] width 83 height 77
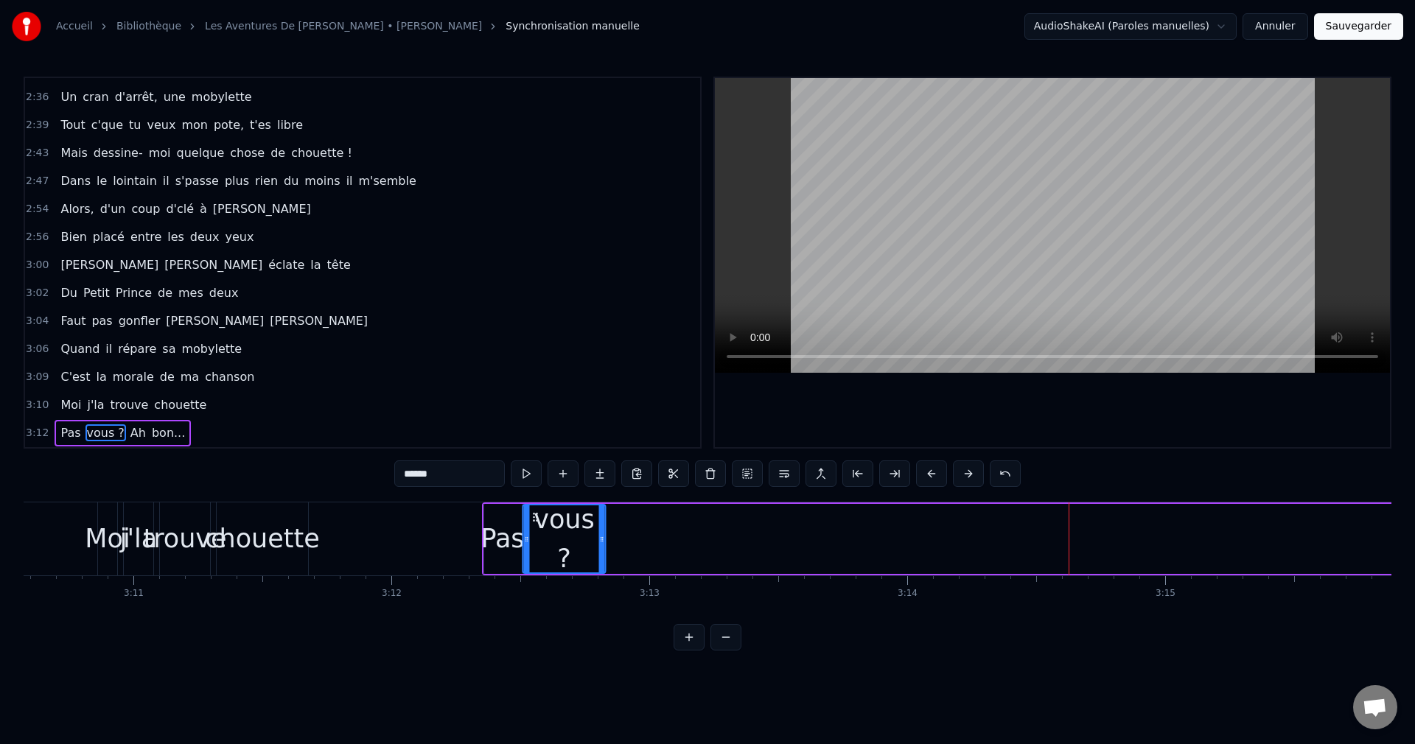
drag, startPoint x: 1055, startPoint y: 513, endPoint x: 531, endPoint y: 558, distance: 525.8
click at [531, 558] on div "vous ?" at bounding box center [564, 538] width 81 height 67
drag, startPoint x: 600, startPoint y: 542, endPoint x: 580, endPoint y: 549, distance: 21.9
click at [580, 549] on div at bounding box center [581, 538] width 6 height 67
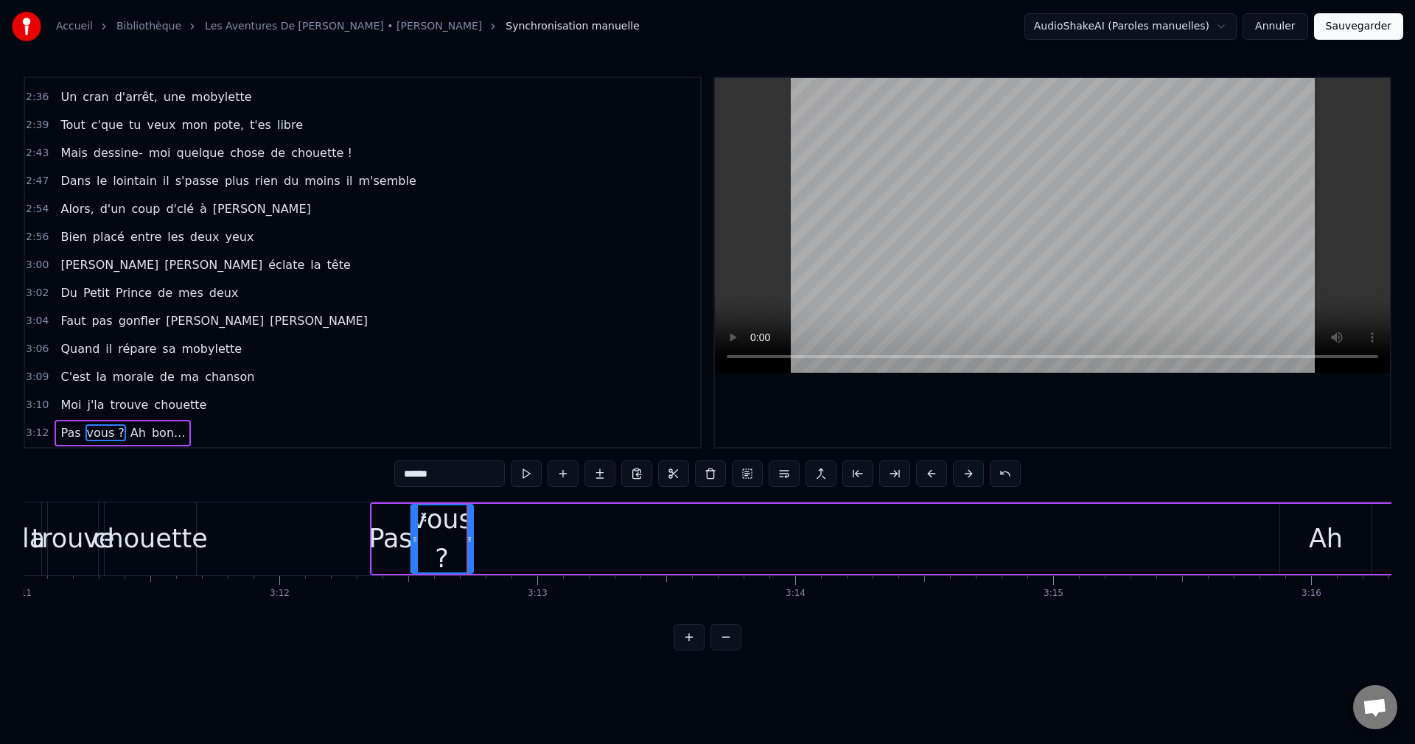
scroll to position [0, 49272]
click at [1278, 557] on div "Ah" at bounding box center [1309, 539] width 91 height 70
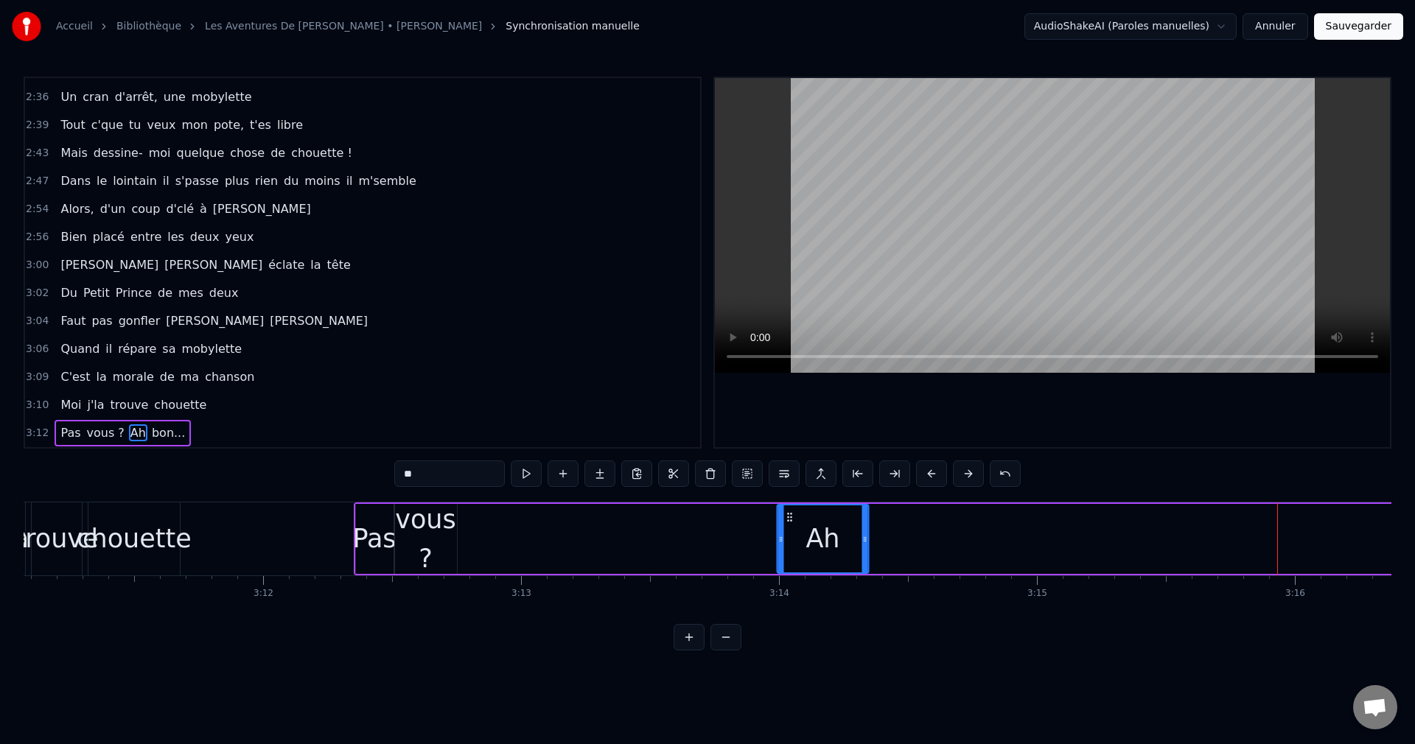
drag, startPoint x: 1275, startPoint y: 514, endPoint x: 789, endPoint y: 558, distance: 488.3
click at [789, 558] on div "Ah" at bounding box center [823, 538] width 90 height 67
drag, startPoint x: 865, startPoint y: 541, endPoint x: 796, endPoint y: 551, distance: 70.0
click at [796, 551] on div at bounding box center [796, 538] width 6 height 67
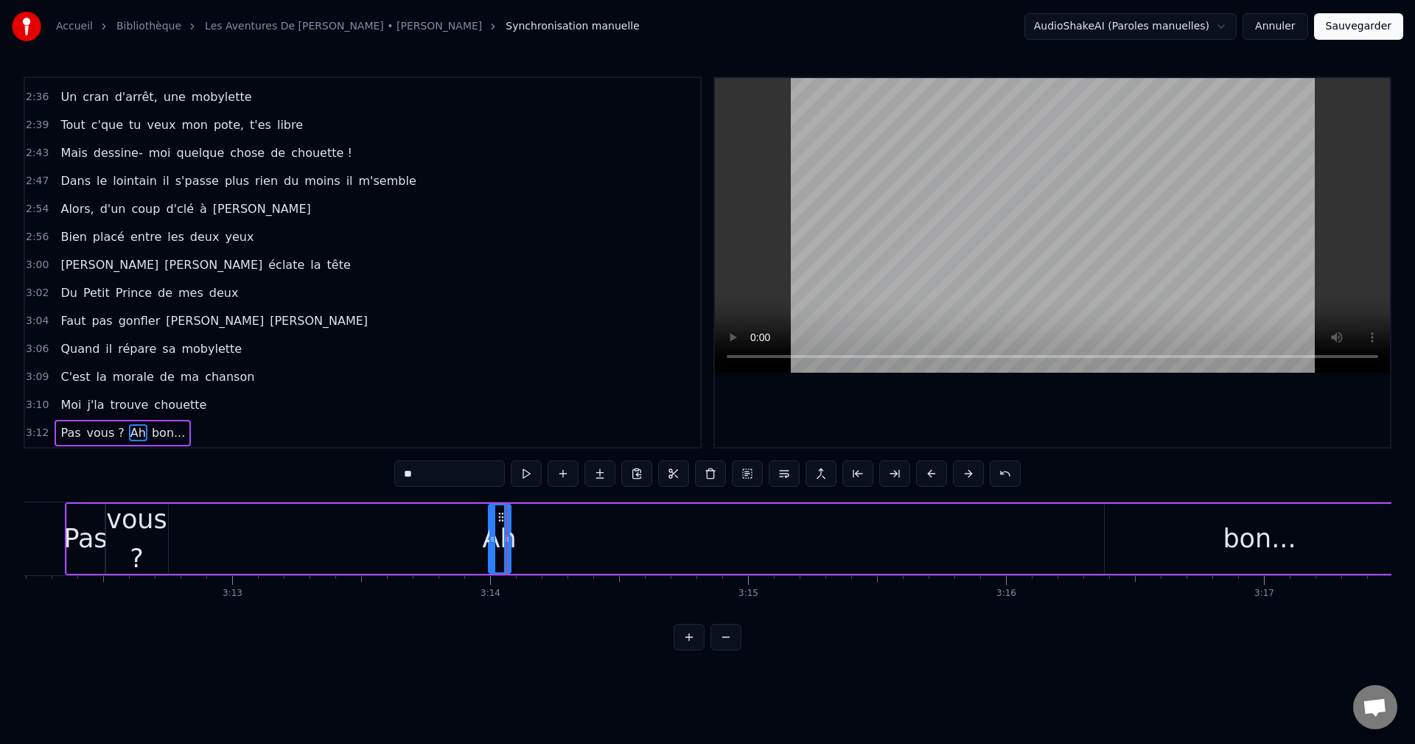
click at [1225, 552] on div "bon..." at bounding box center [1259, 539] width 310 height 70
type input "******"
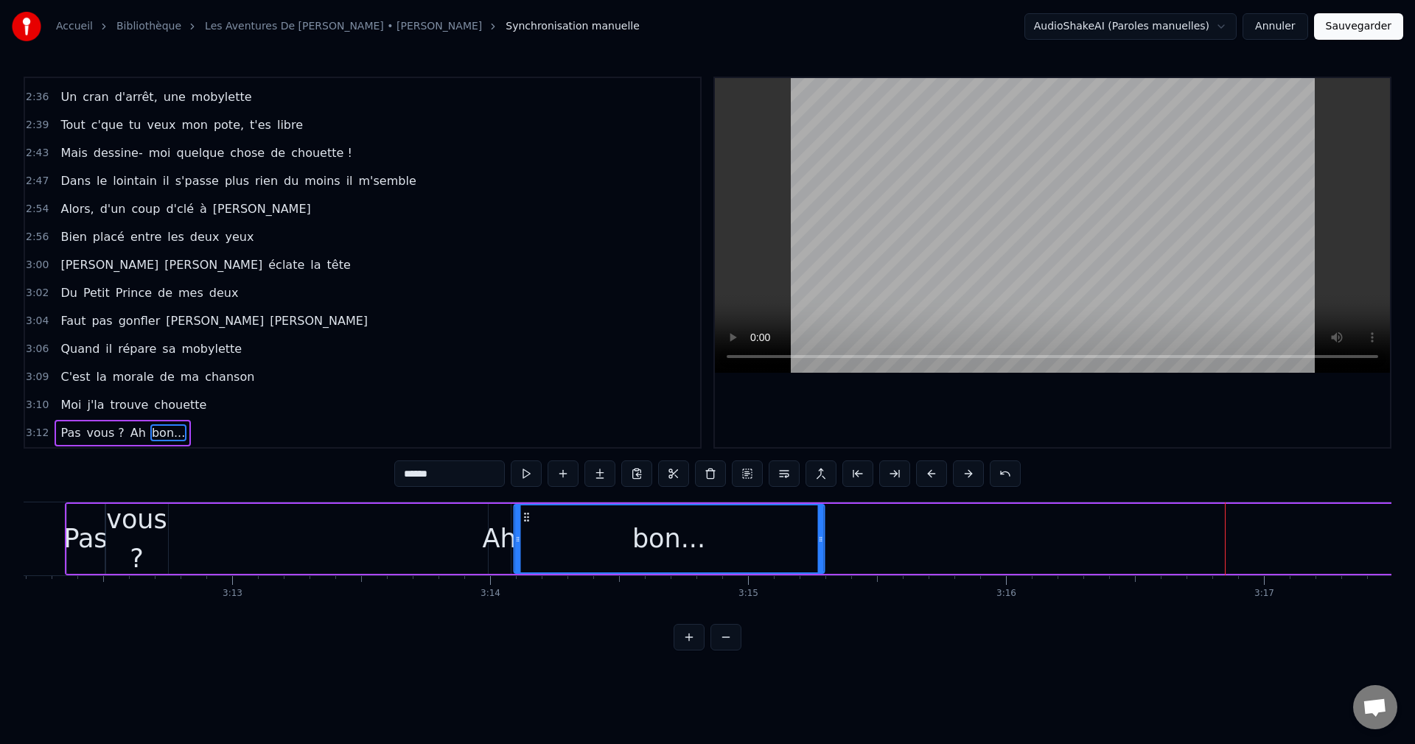
drag, startPoint x: 1116, startPoint y: 514, endPoint x: 525, endPoint y: 568, distance: 593.4
click at [525, 568] on div "bon..." at bounding box center [668, 538] width 309 height 67
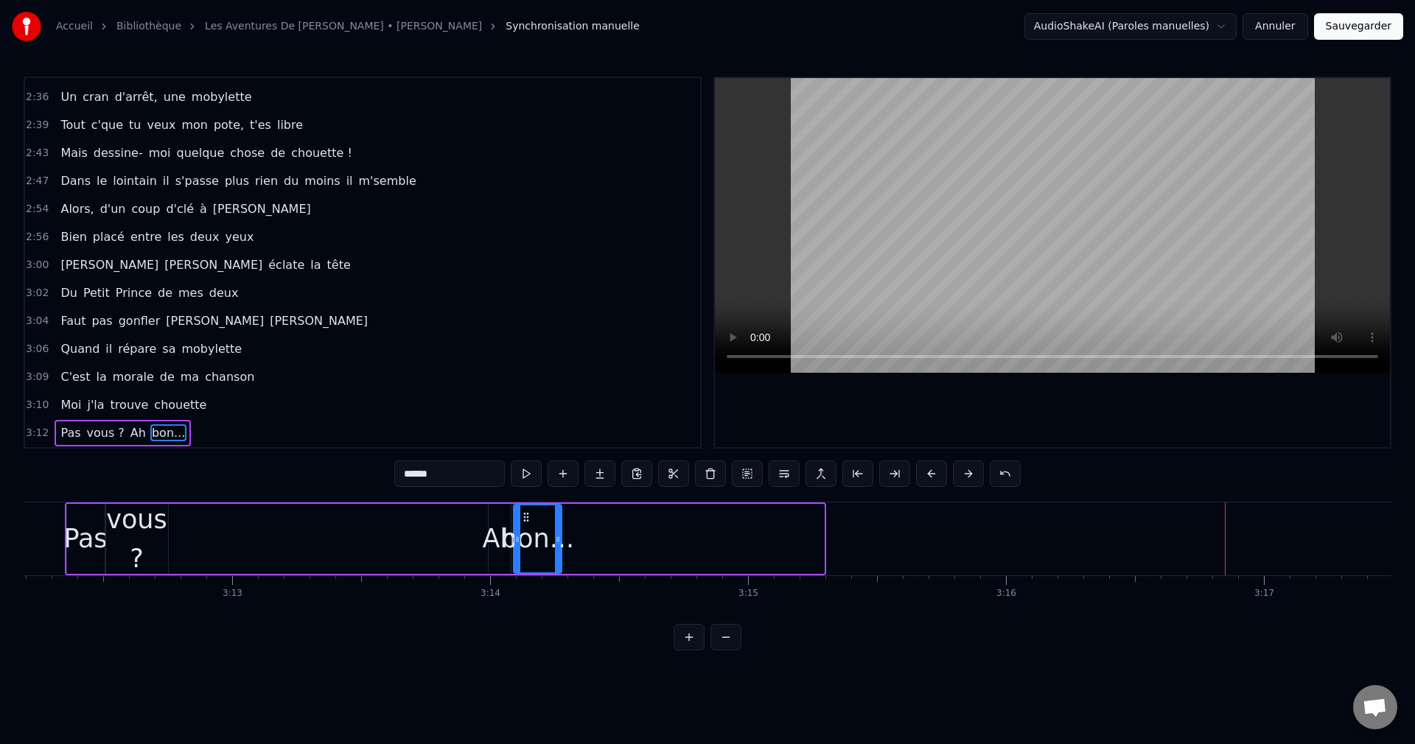
drag, startPoint x: 820, startPoint y: 539, endPoint x: 562, endPoint y: 563, distance: 259.0
click at [558, 561] on div at bounding box center [558, 538] width 6 height 67
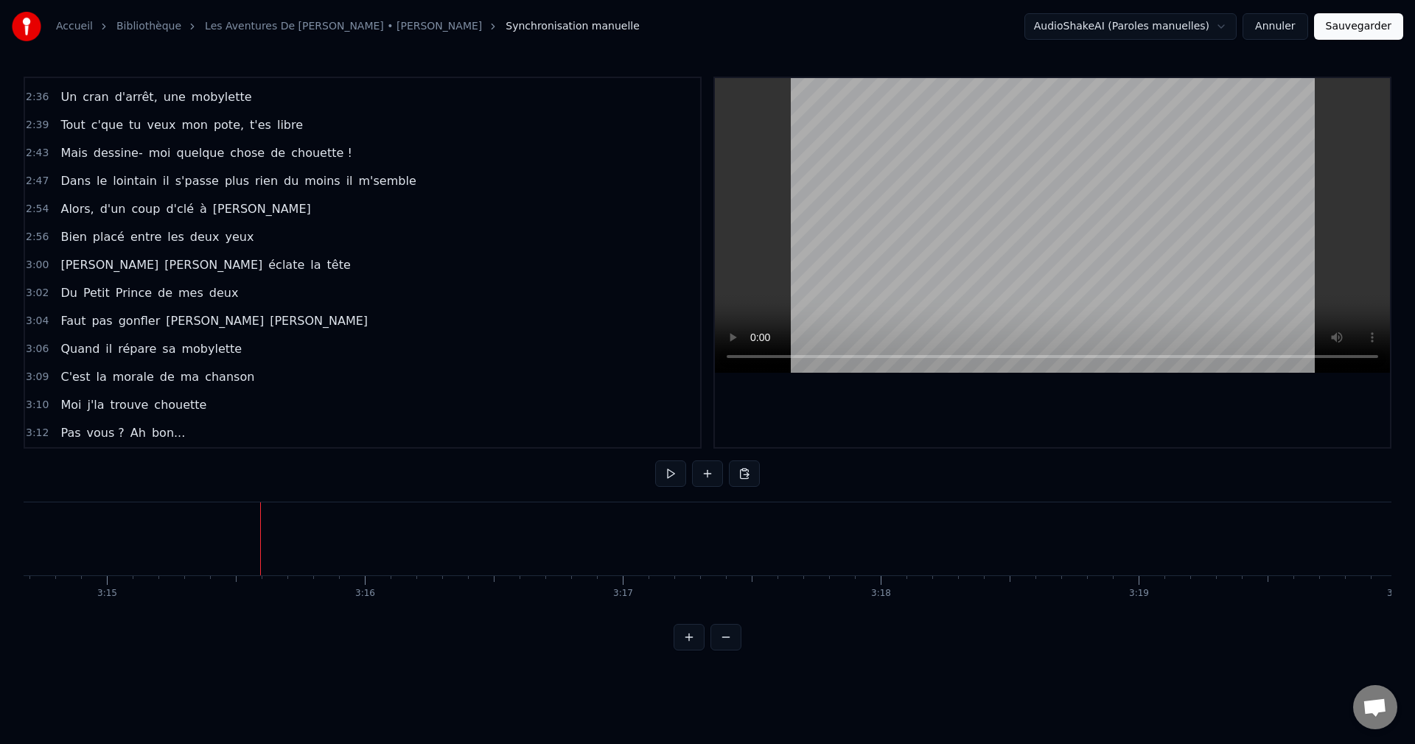
scroll to position [0, 50203]
click at [1367, 21] on button "Sauvegarder" at bounding box center [1358, 26] width 89 height 27
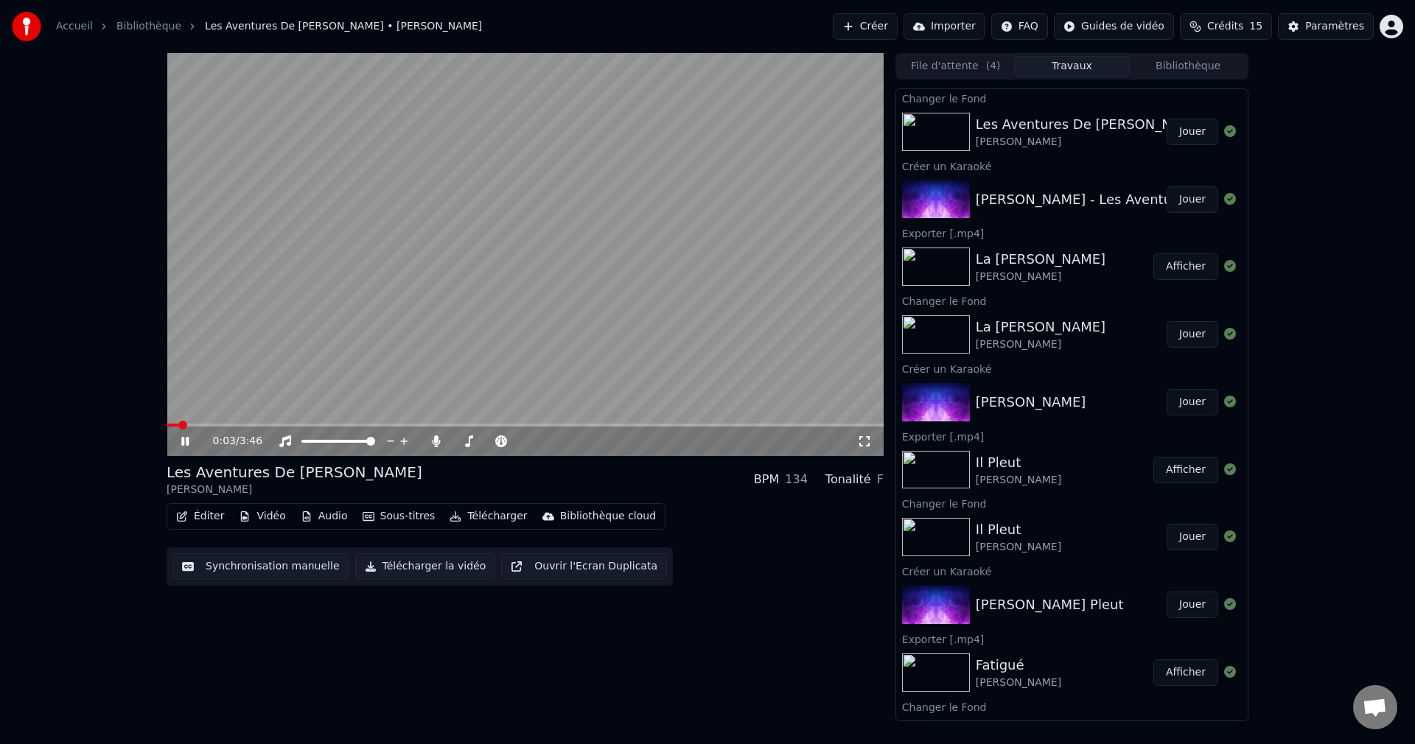
click at [369, 424] on span at bounding box center [525, 425] width 717 height 3
click at [461, 441] on span at bounding box center [489, 441] width 74 height 3
click at [460, 440] on span at bounding box center [462, 441] width 9 height 9
click at [185, 441] on icon at bounding box center [195, 441] width 35 height 12
click at [402, 575] on button "Télécharger la vidéo" at bounding box center [425, 566] width 141 height 27
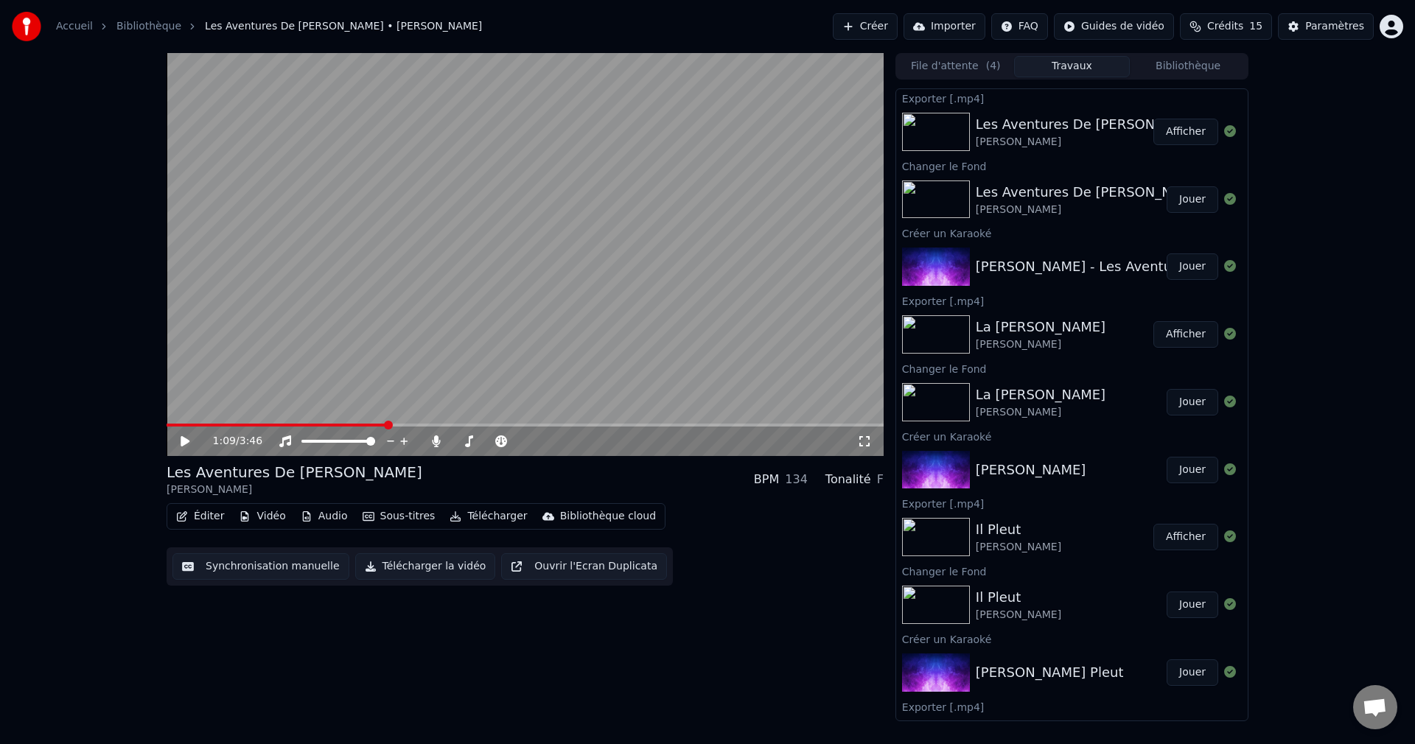
click at [868, 28] on button "Créer" at bounding box center [865, 26] width 65 height 27
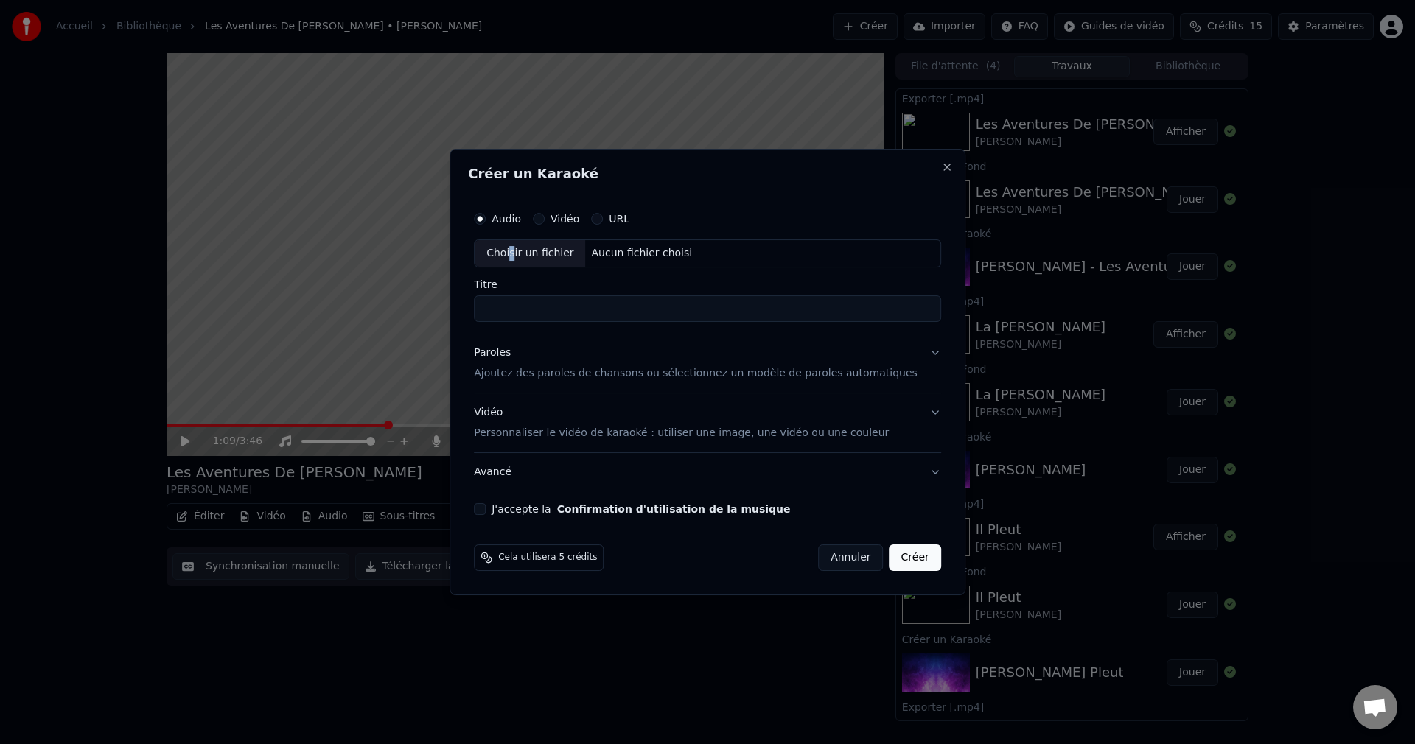
click at [531, 252] on div "Choisir un fichier" at bounding box center [529, 253] width 111 height 27
type input "**********"
click at [911, 354] on button "Paroles Ajoutez des paroles de chansons ou sélectionnez un modèle de paroles au…" at bounding box center [707, 363] width 467 height 59
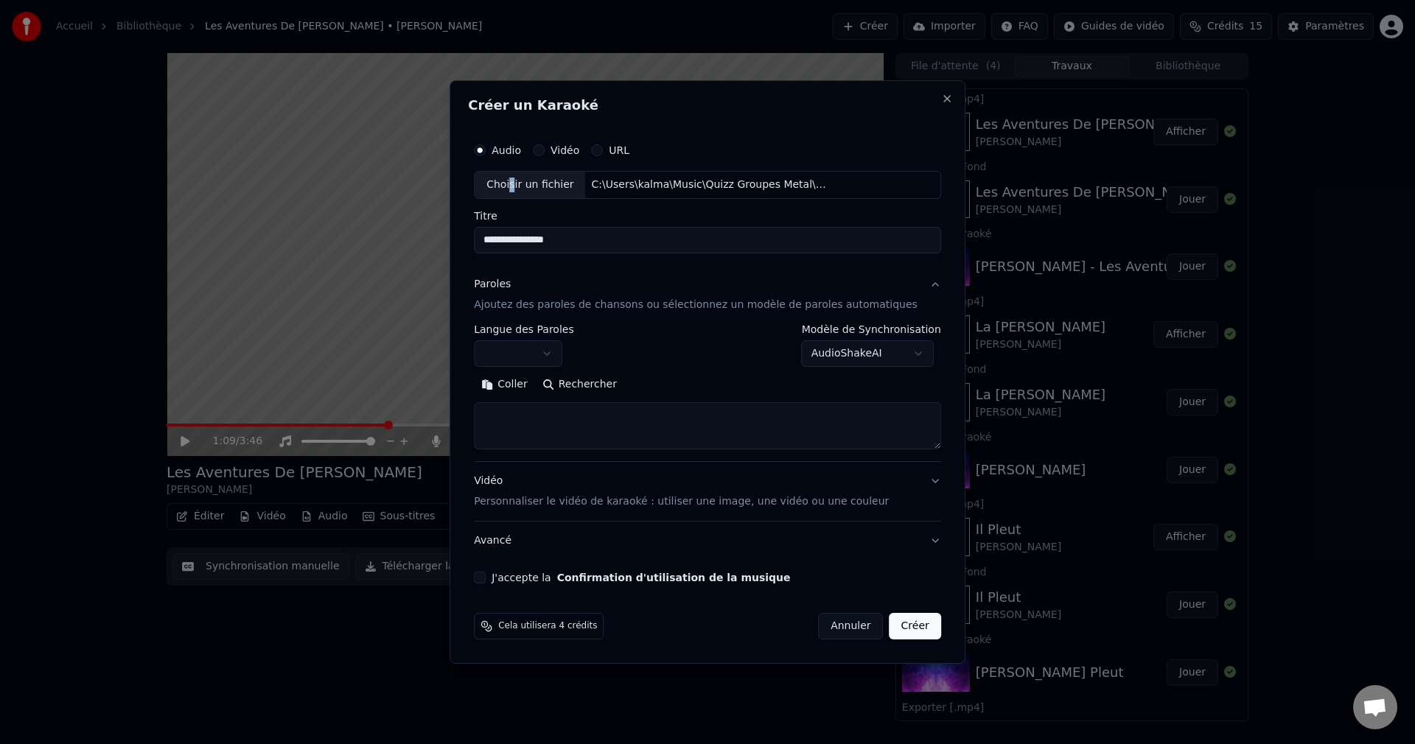
click at [600, 383] on button "Rechercher" at bounding box center [579, 385] width 89 height 24
type textarea "**********"
click at [486, 578] on button "J'accepte la Confirmation d'utilisation de la musique" at bounding box center [480, 578] width 12 height 12
click at [889, 630] on button "Créer" at bounding box center [915, 626] width 52 height 27
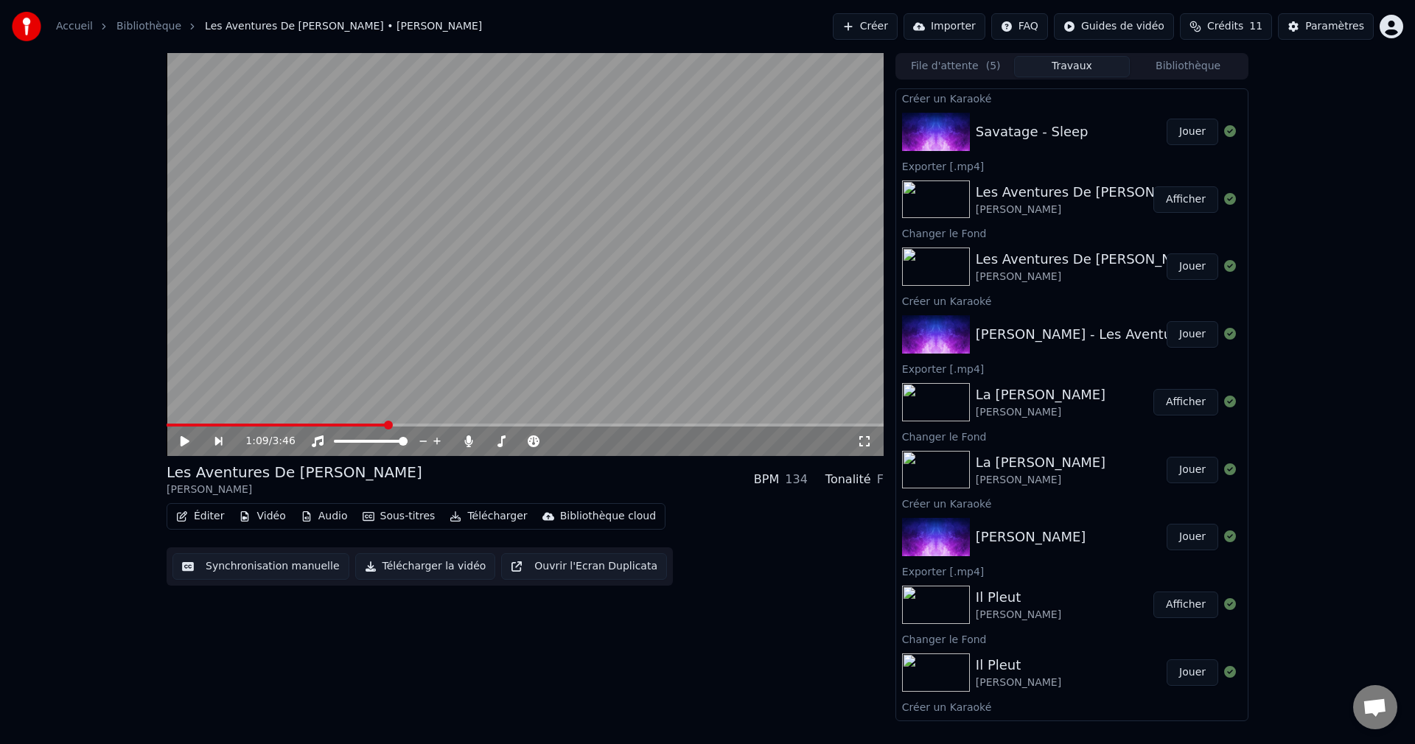
click at [1179, 133] on button "Jouer" at bounding box center [1192, 132] width 52 height 27
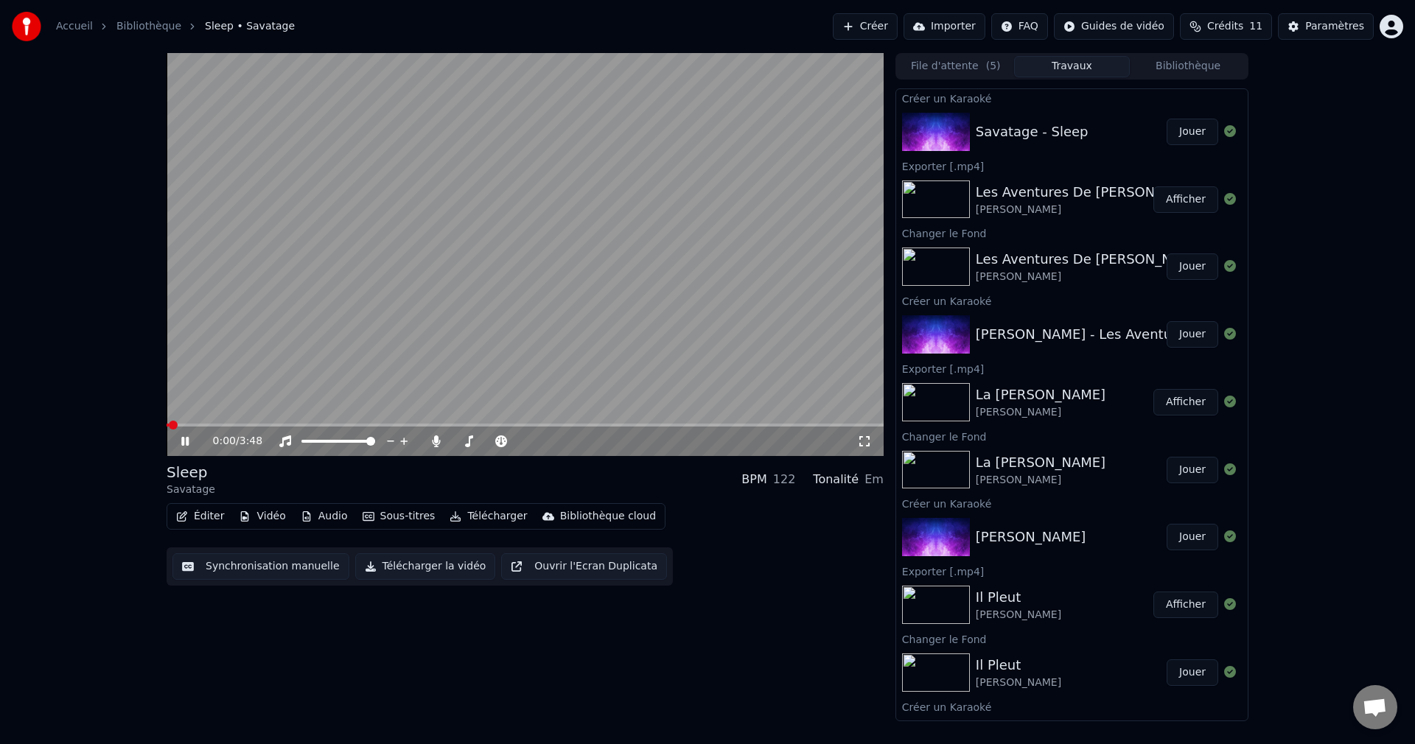
click at [189, 439] on icon at bounding box center [195, 441] width 35 height 12
click at [261, 520] on button "Vidéo" at bounding box center [262, 516] width 58 height 21
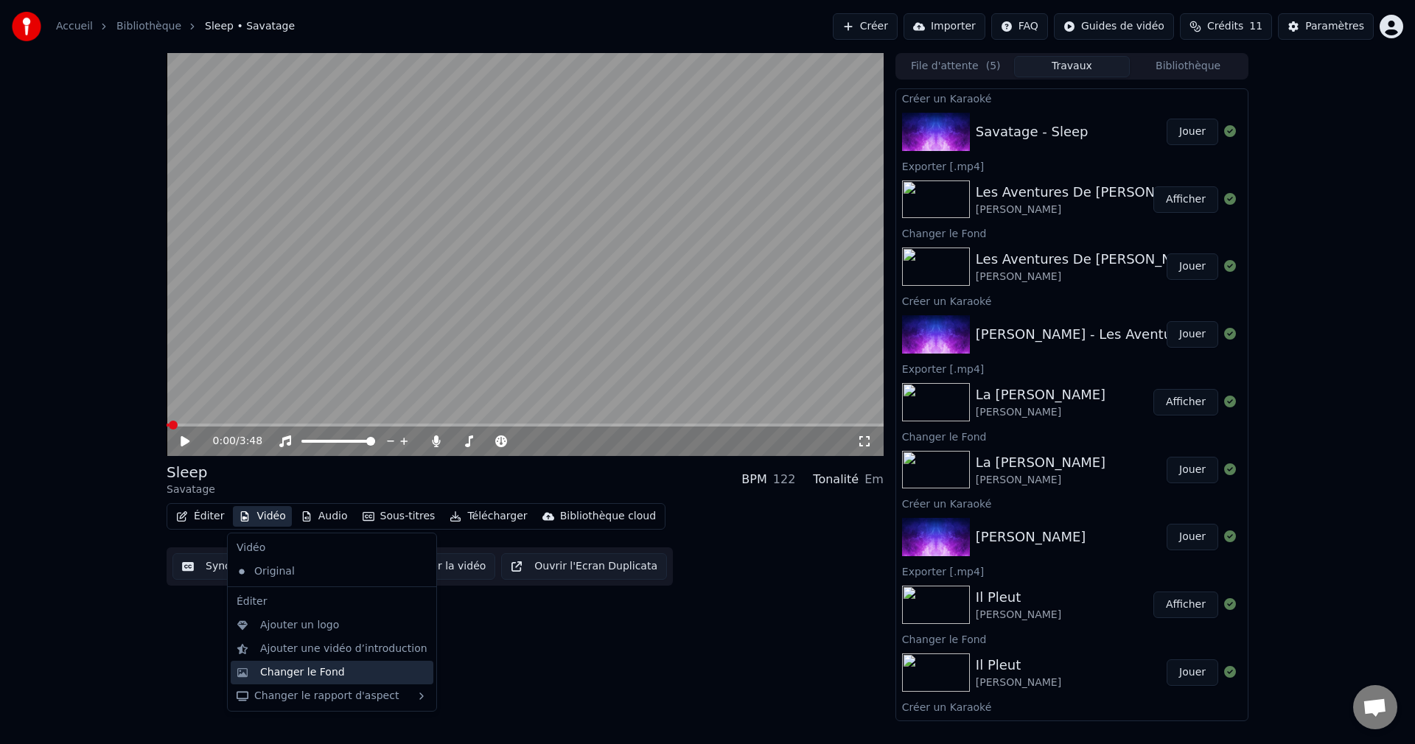
click at [303, 676] on div "Changer le Fond" at bounding box center [302, 672] width 85 height 15
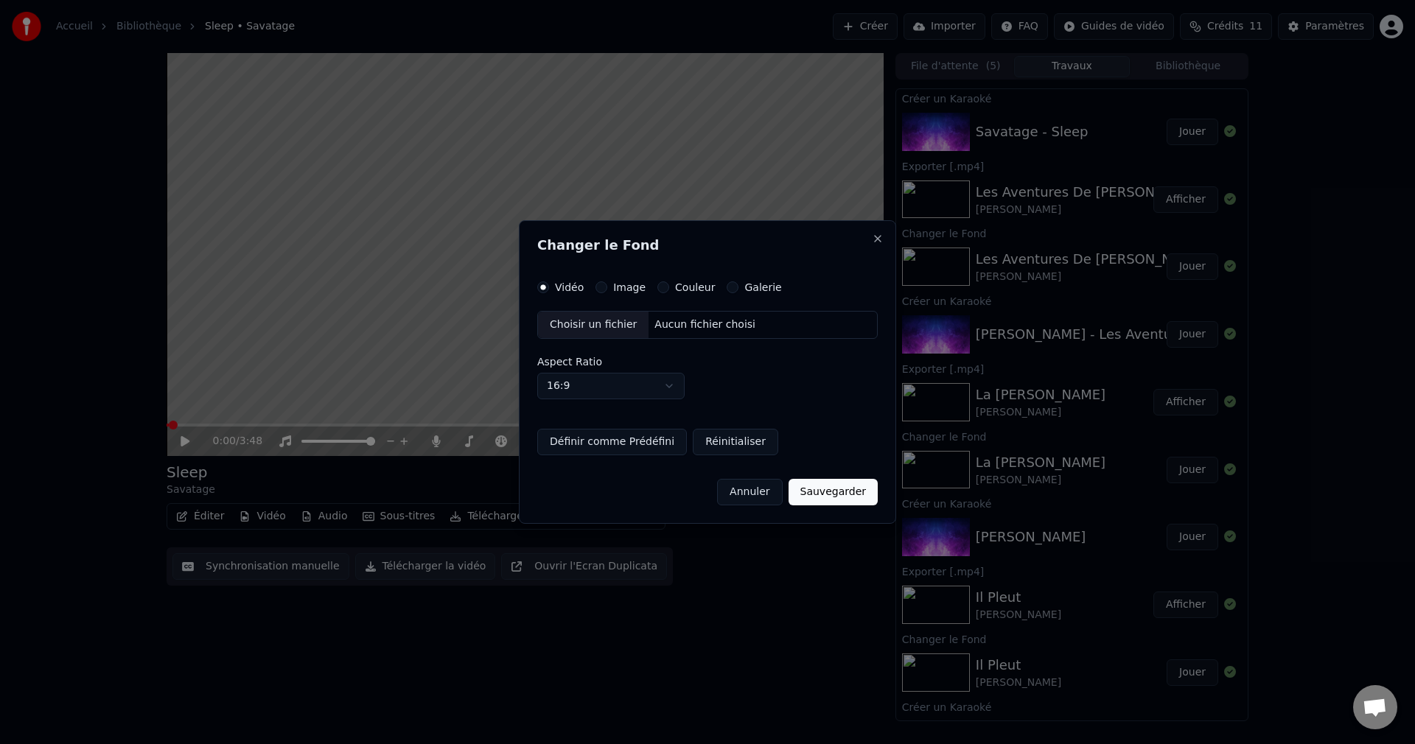
click at [587, 324] on div "Choisir un fichier" at bounding box center [593, 325] width 111 height 27
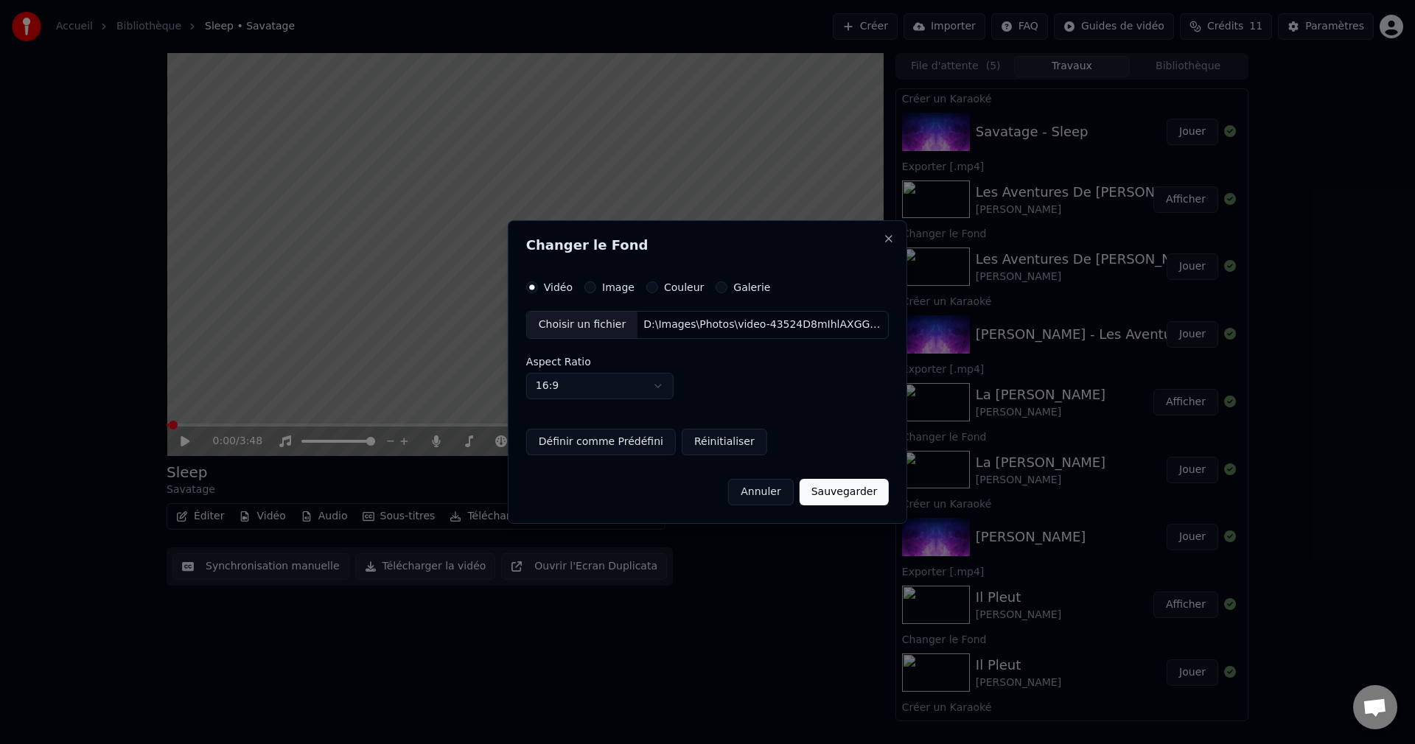
click at [823, 497] on button "Sauvegarder" at bounding box center [843, 492] width 89 height 27
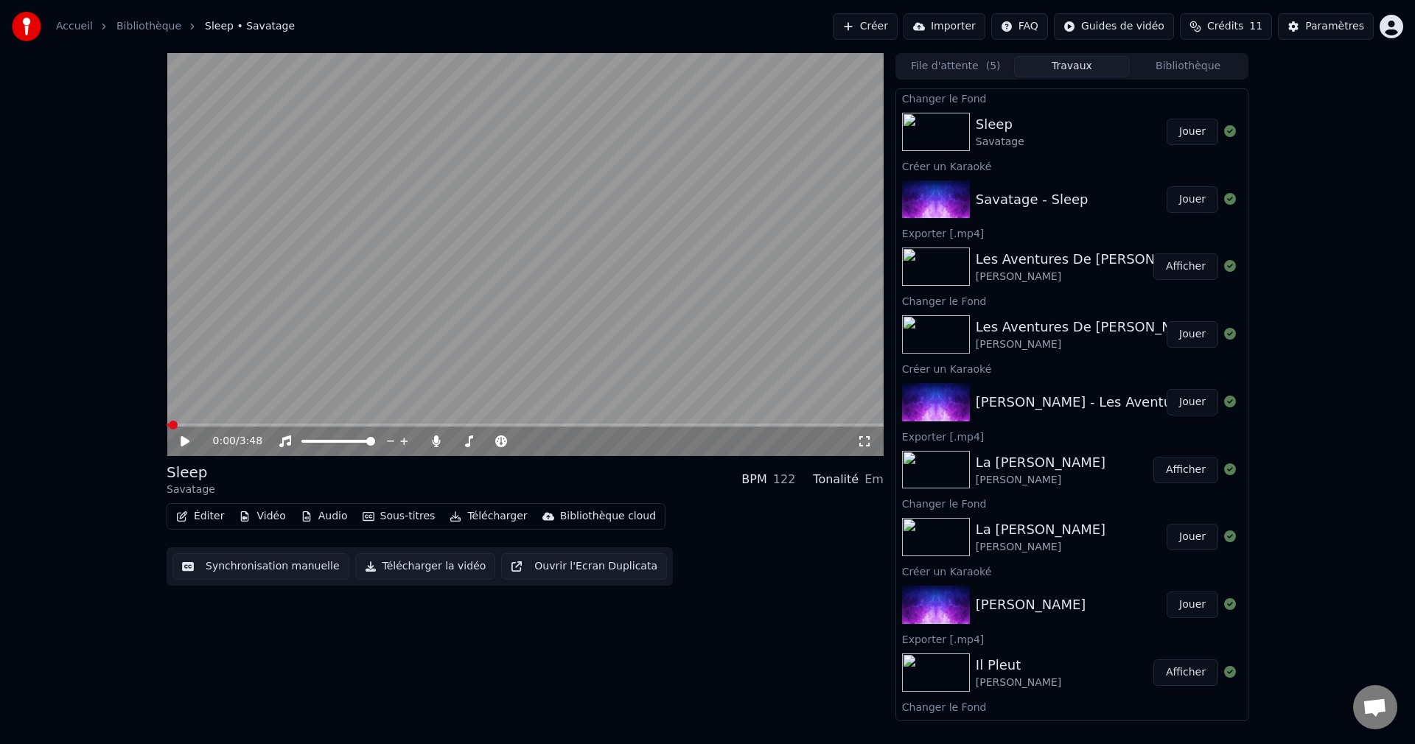
click at [1178, 127] on button "Jouer" at bounding box center [1192, 132] width 52 height 27
click at [526, 446] on span at bounding box center [521, 441] width 9 height 9
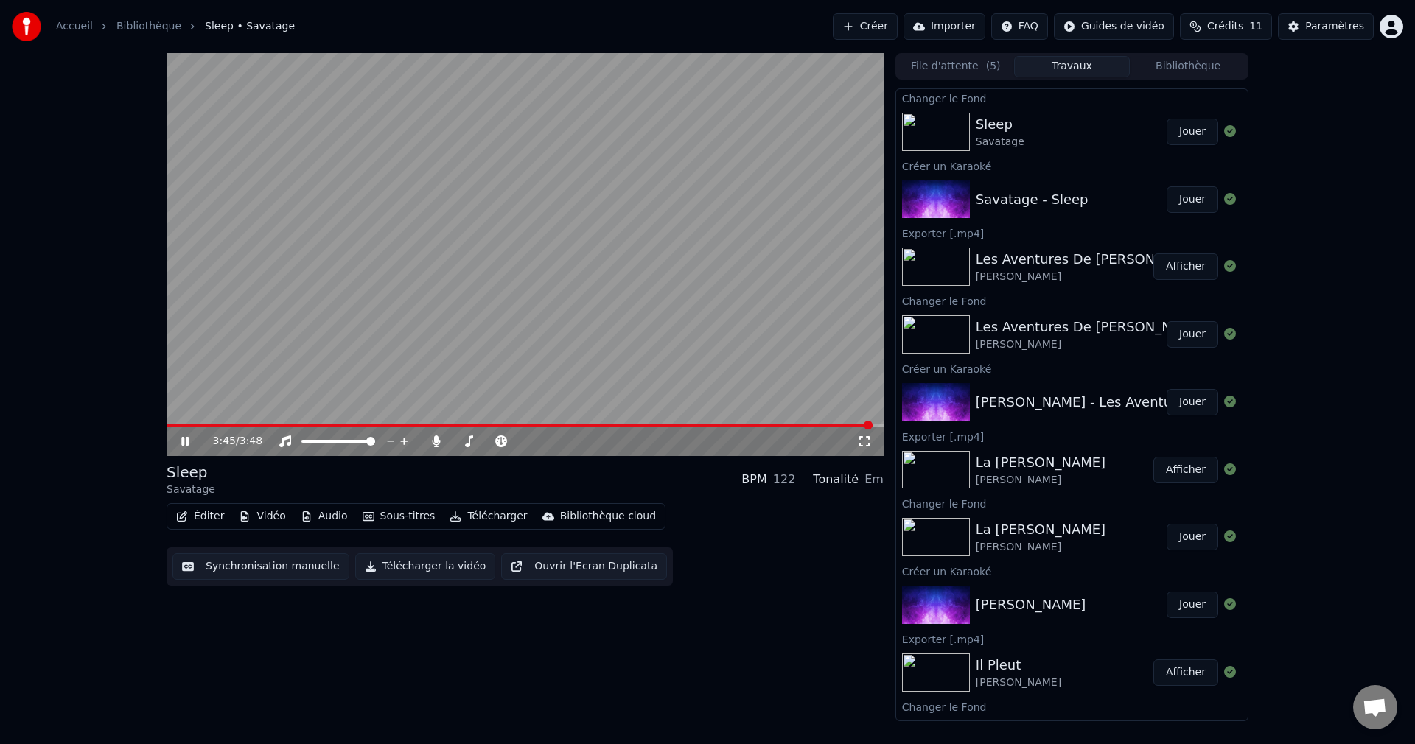
click at [189, 440] on icon at bounding box center [195, 441] width 35 height 12
click at [202, 517] on button "Éditer" at bounding box center [200, 516] width 60 height 21
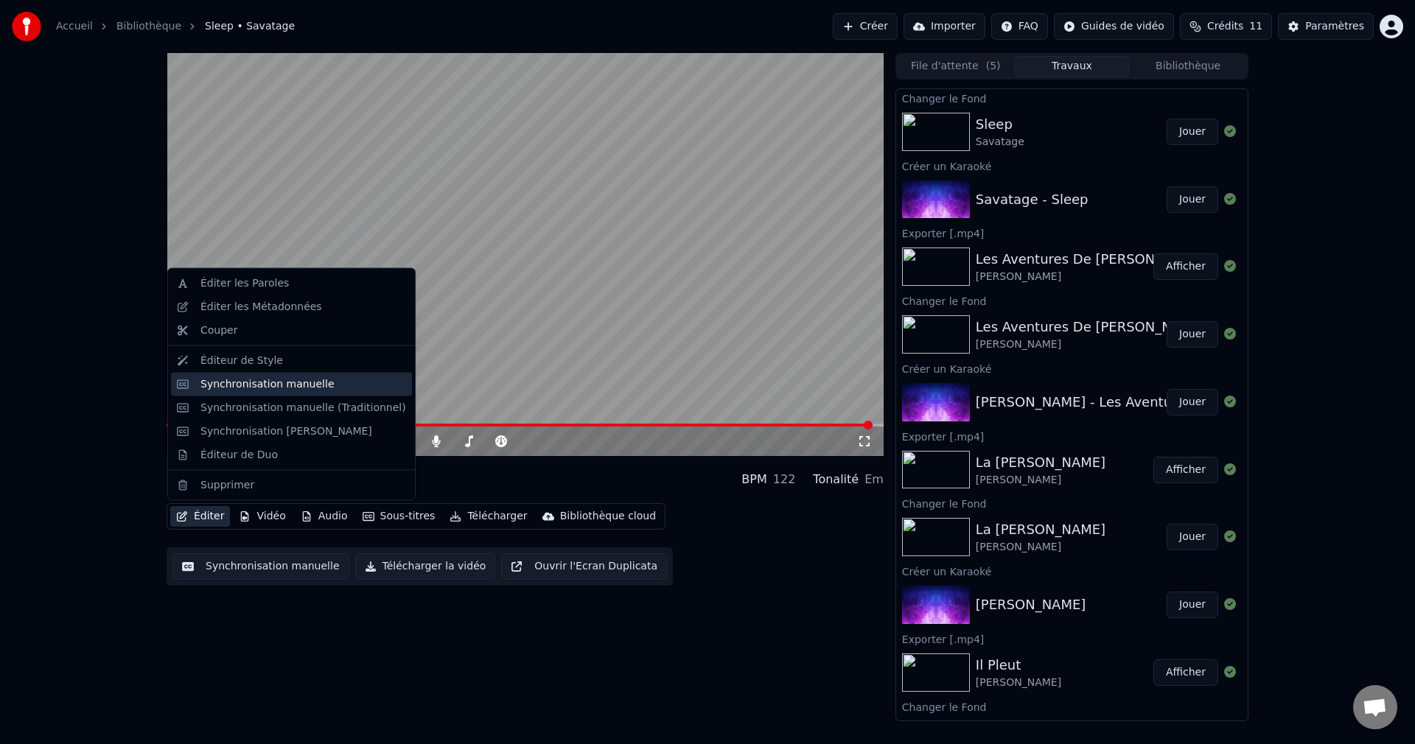
click at [272, 375] on div "Synchronisation manuelle" at bounding box center [291, 384] width 241 height 24
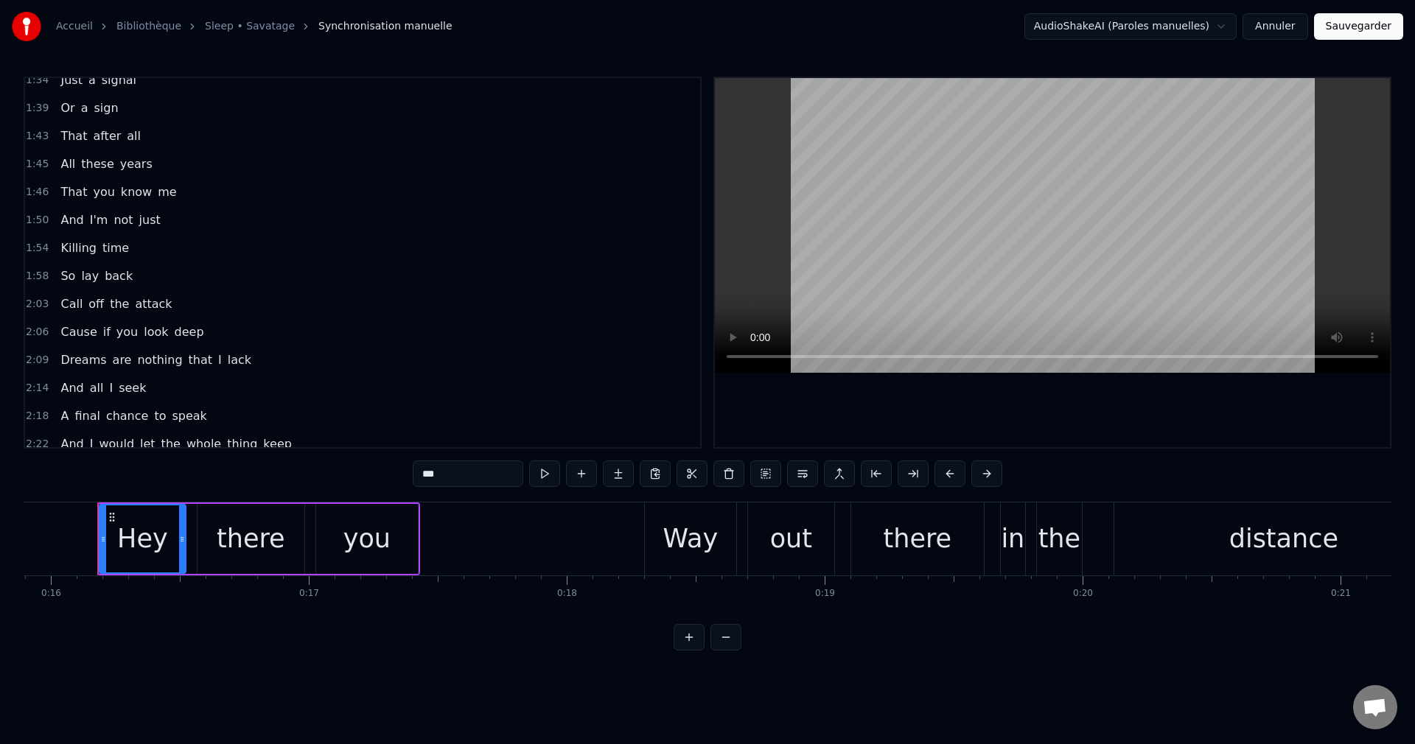
scroll to position [807, 0]
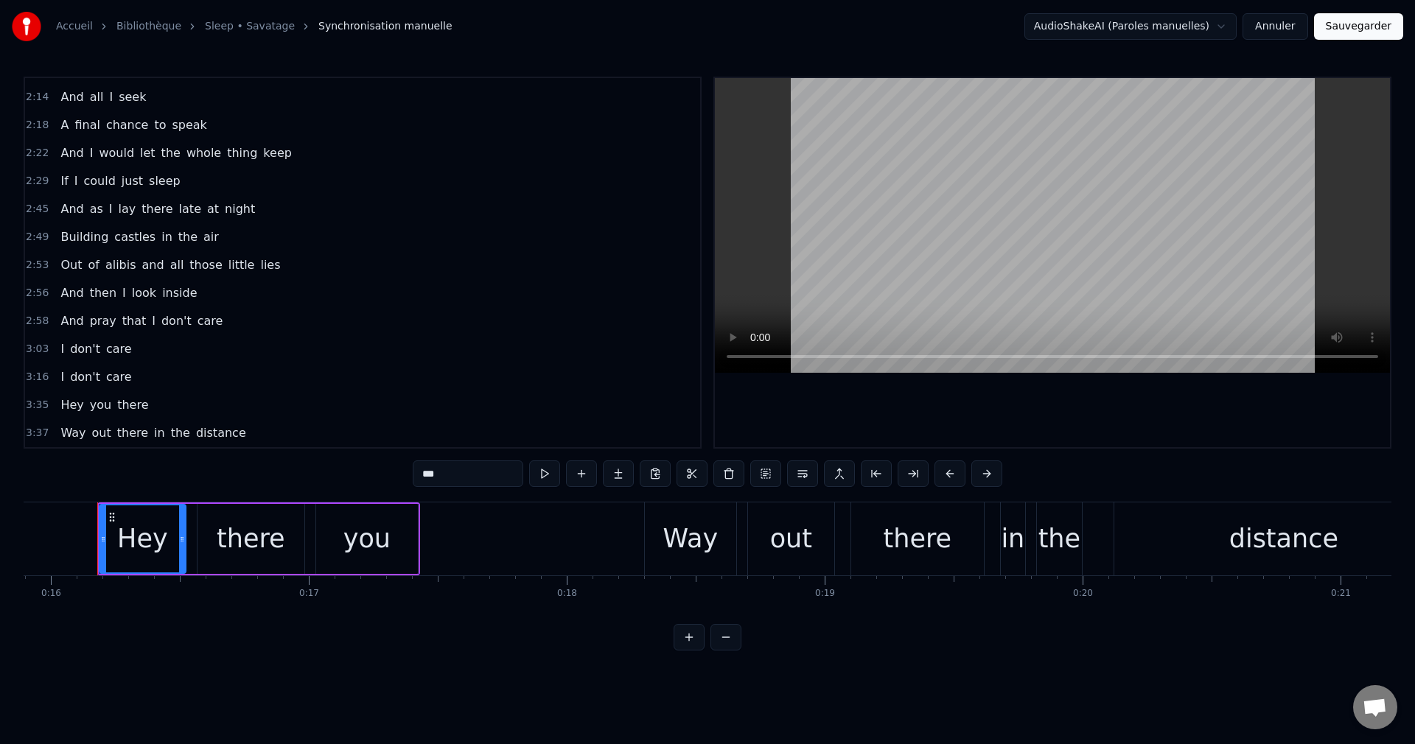
click at [96, 405] on span "you" at bounding box center [100, 404] width 24 height 17
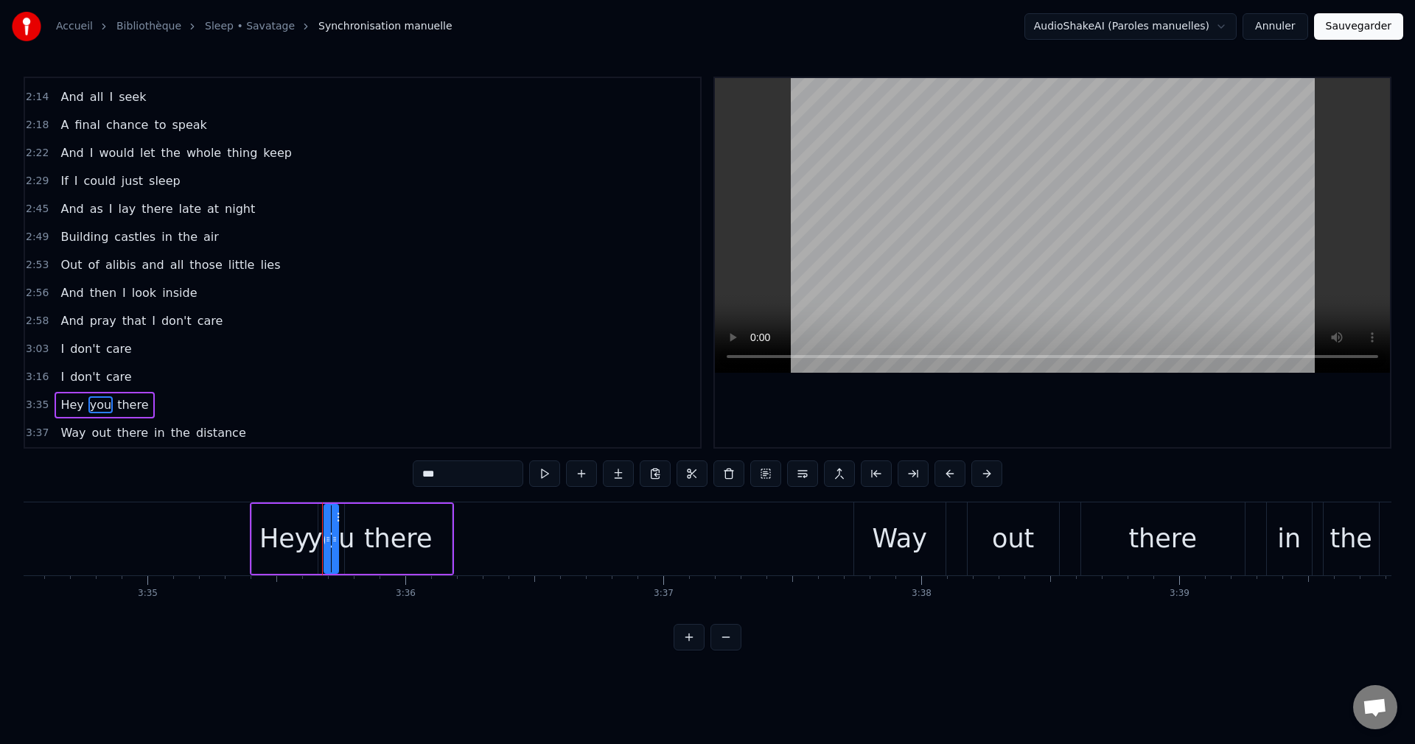
scroll to position [0, 55542]
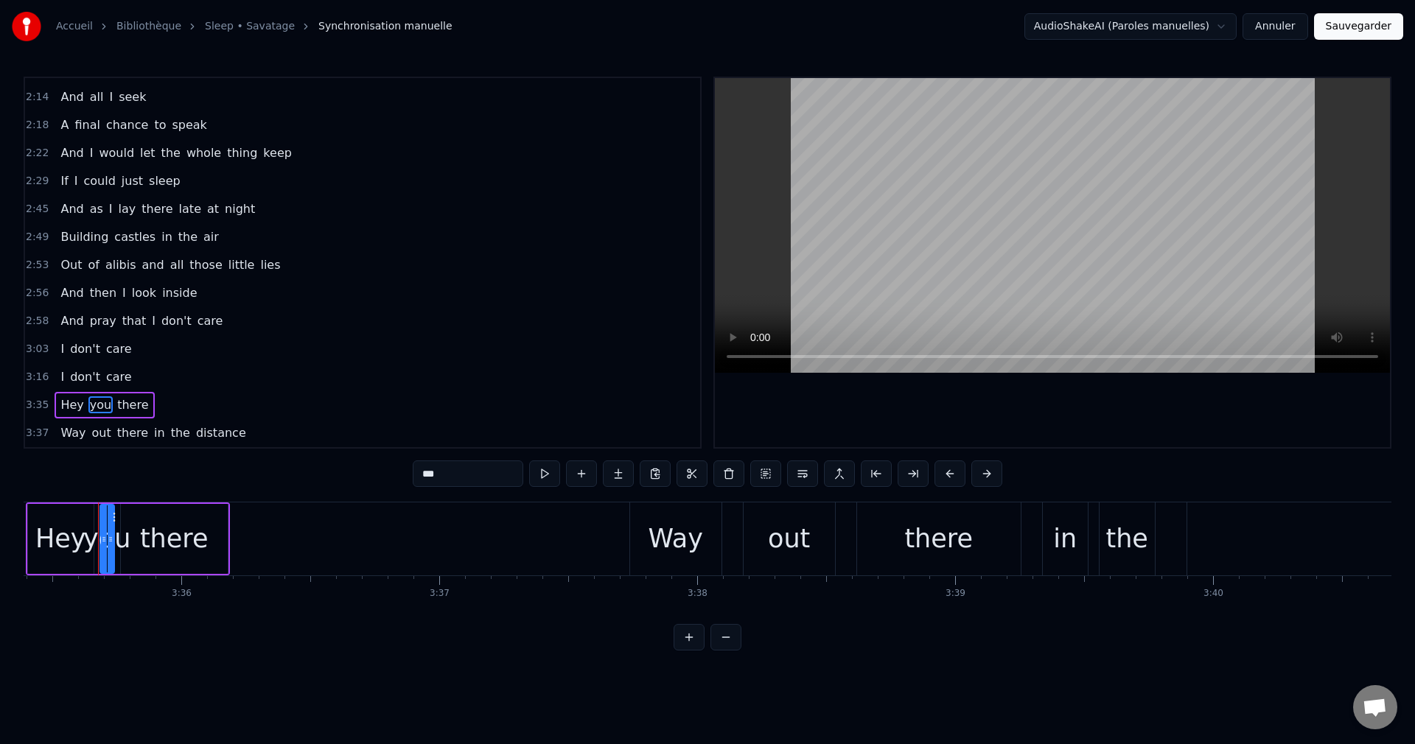
drag, startPoint x: 424, startPoint y: 474, endPoint x: 377, endPoint y: 475, distance: 47.2
click at [413, 475] on input "***" at bounding box center [468, 473] width 111 height 27
click at [190, 542] on div "there" at bounding box center [174, 538] width 69 height 39
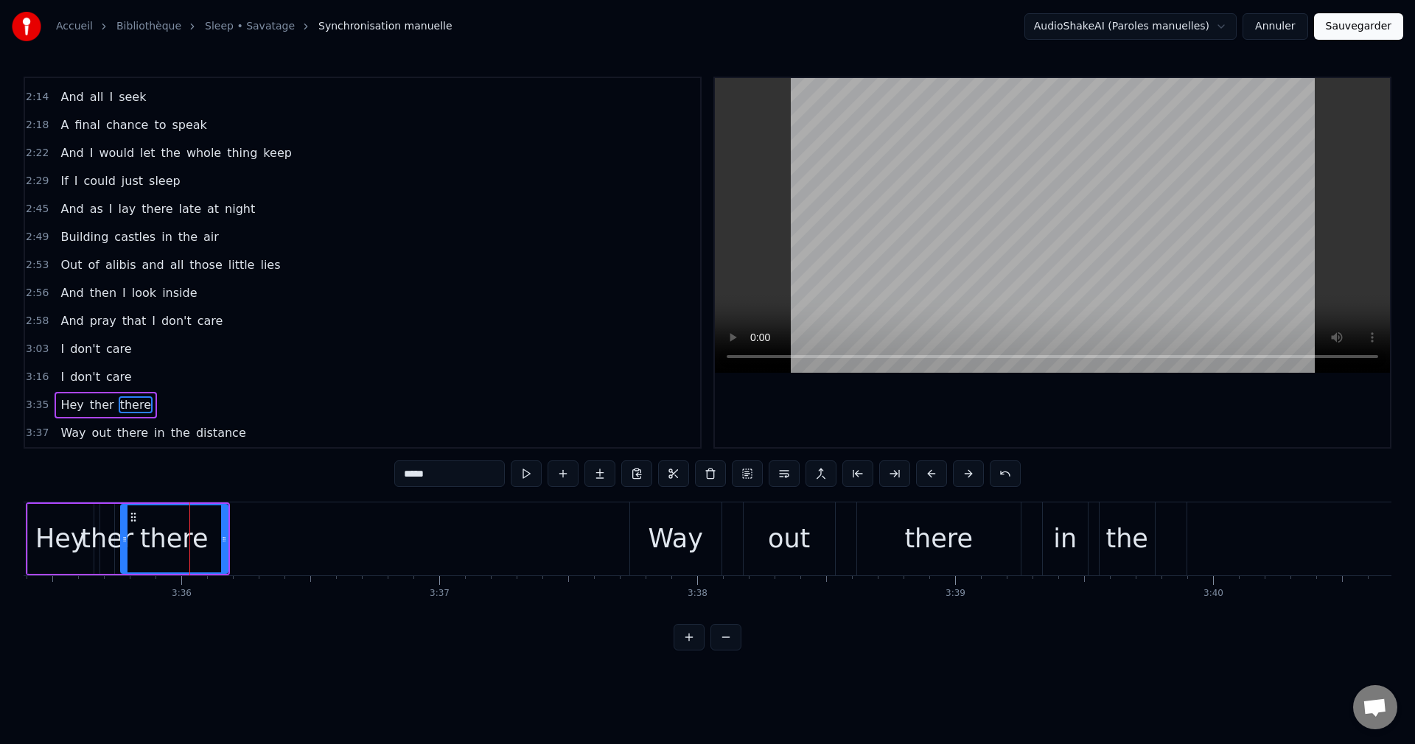
drag, startPoint x: 409, startPoint y: 475, endPoint x: 291, endPoint y: 488, distance: 118.6
click at [291, 488] on div "0:16 Hey there you 0:18 Way out there in the distance 0:23 Can you hear me 0:27…" at bounding box center [707, 364] width 1367 height 574
type input "***"
click at [1341, 27] on button "Sauvegarder" at bounding box center [1358, 26] width 89 height 27
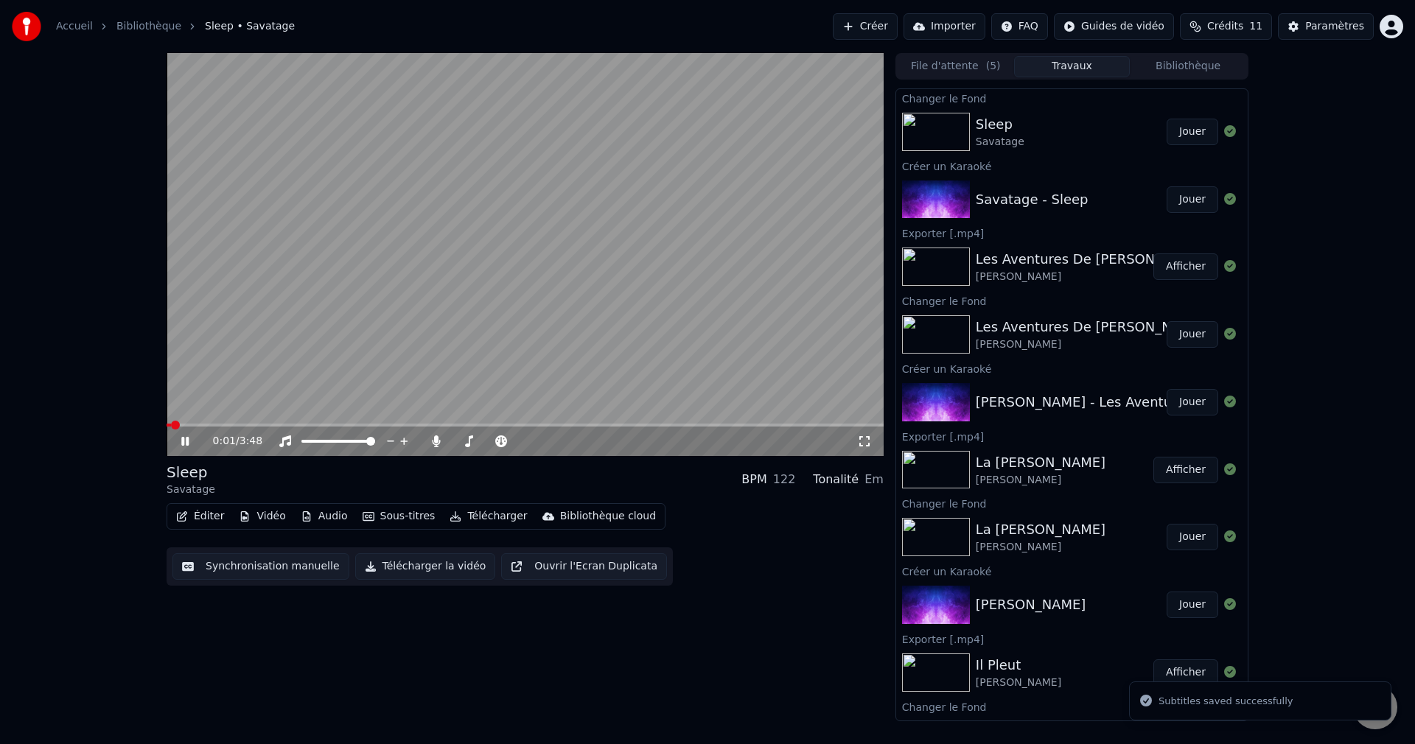
click at [216, 427] on span at bounding box center [525, 425] width 717 height 3
click at [460, 440] on span at bounding box center [456, 441] width 8 height 3
click at [458, 440] on span at bounding box center [462, 441] width 9 height 9
click at [193, 438] on icon at bounding box center [195, 441] width 35 height 12
click at [409, 575] on button "Télécharger la vidéo" at bounding box center [425, 566] width 141 height 27
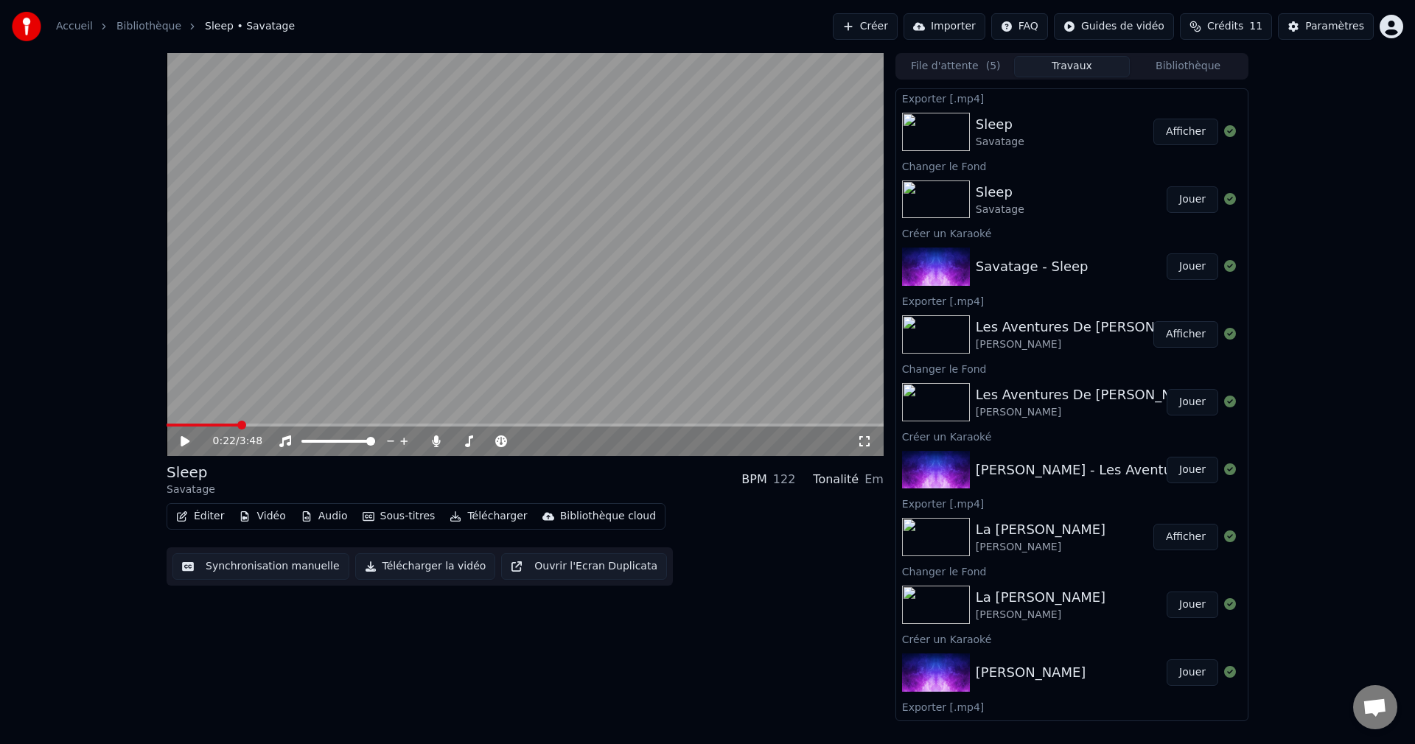
click at [852, 28] on button "Créer" at bounding box center [865, 26] width 65 height 27
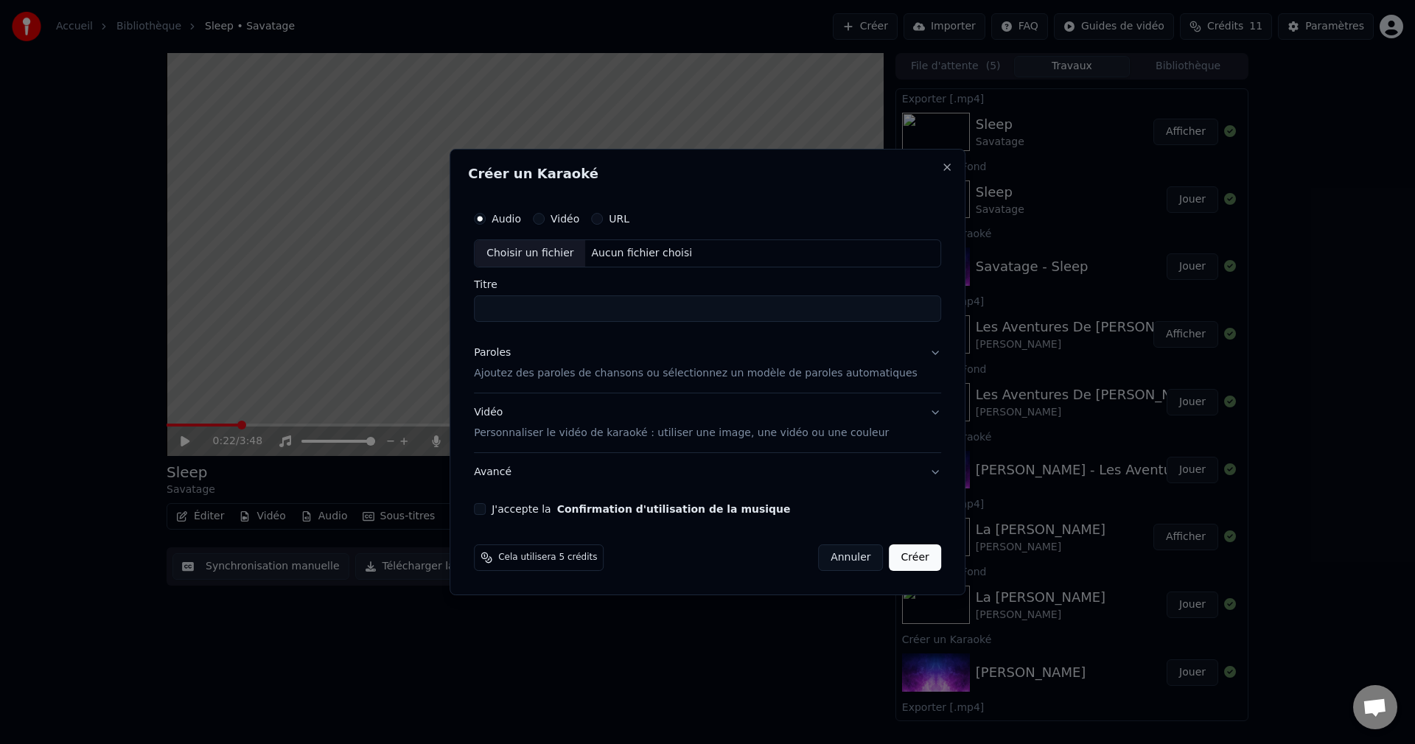
click at [603, 219] on button "URL" at bounding box center [597, 219] width 12 height 12
click at [583, 254] on input "text" at bounding box center [707, 253] width 467 height 29
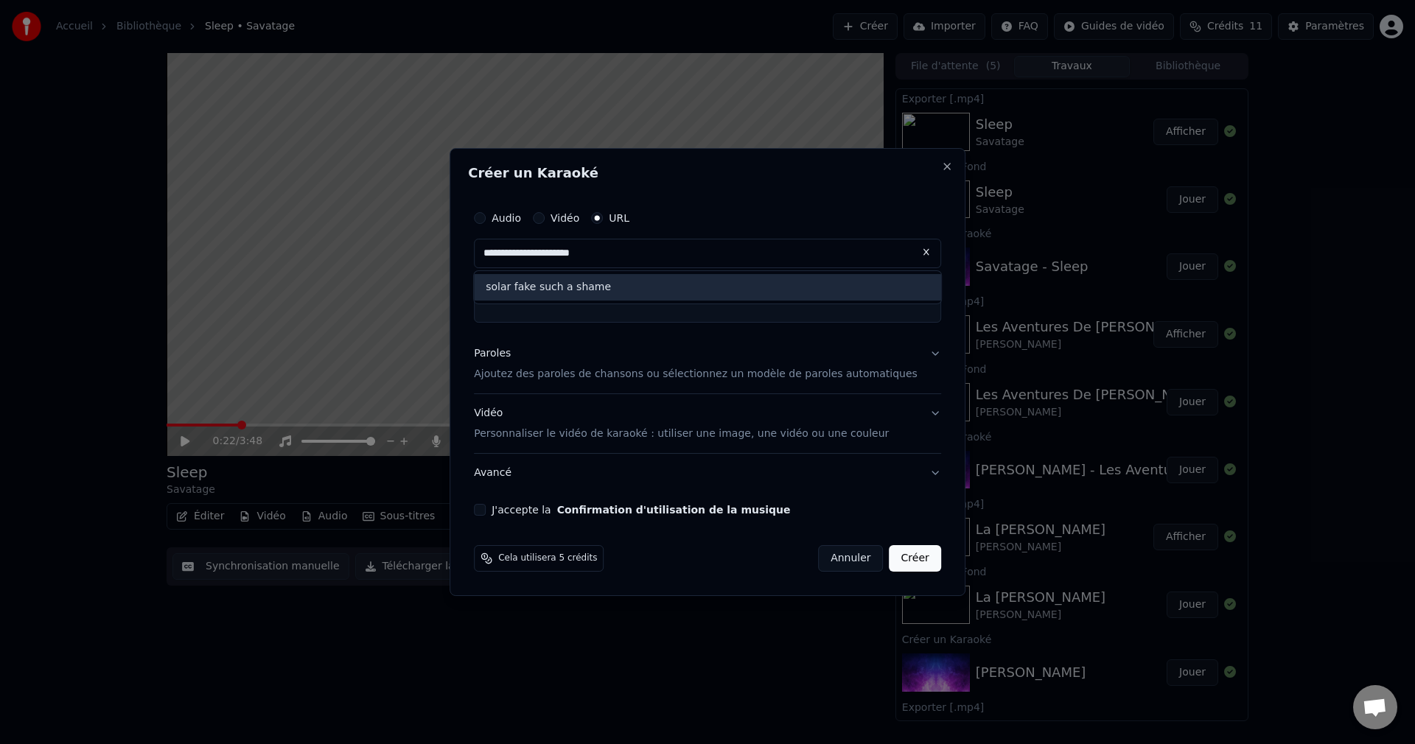
click at [584, 290] on div "solar fake such a shame" at bounding box center [707, 287] width 467 height 27
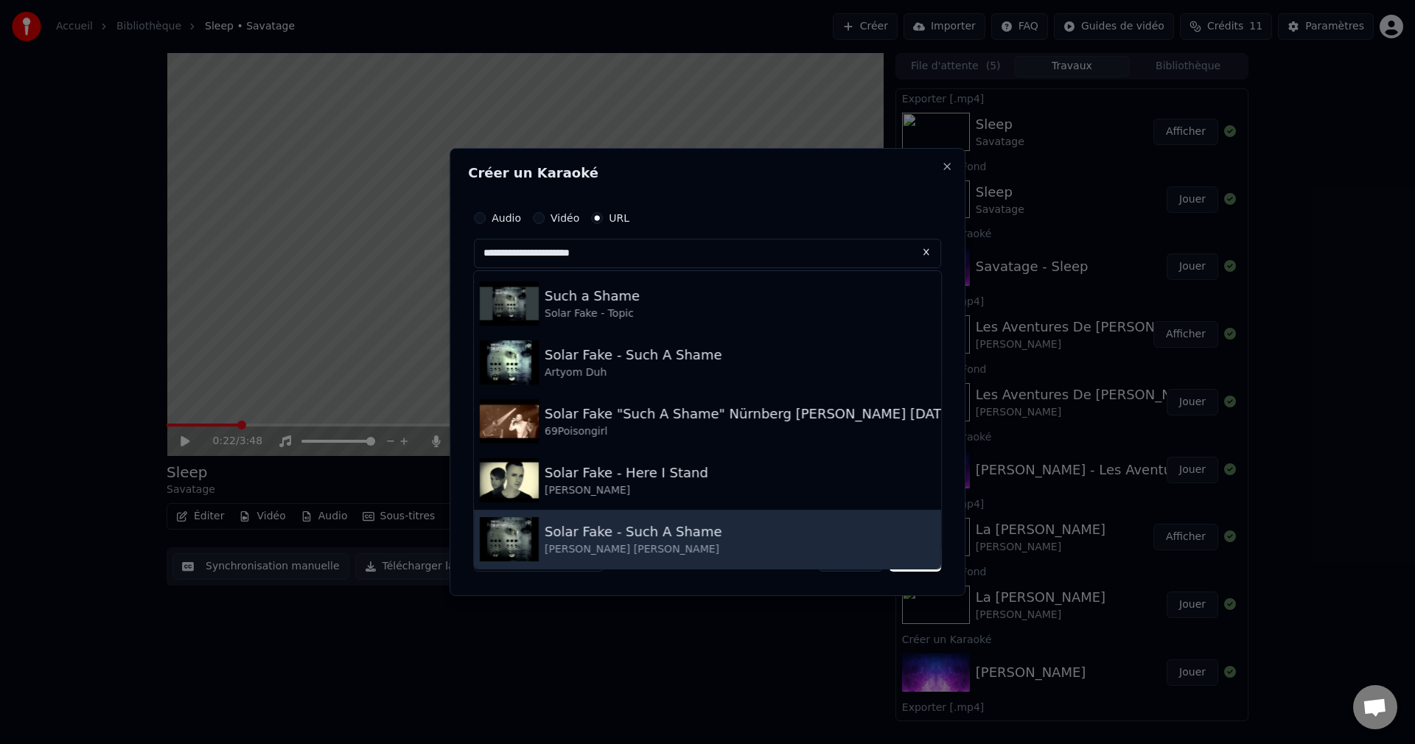
click at [622, 545] on div "[PERSON_NAME] [PERSON_NAME]" at bounding box center [633, 549] width 178 height 15
type input "**********"
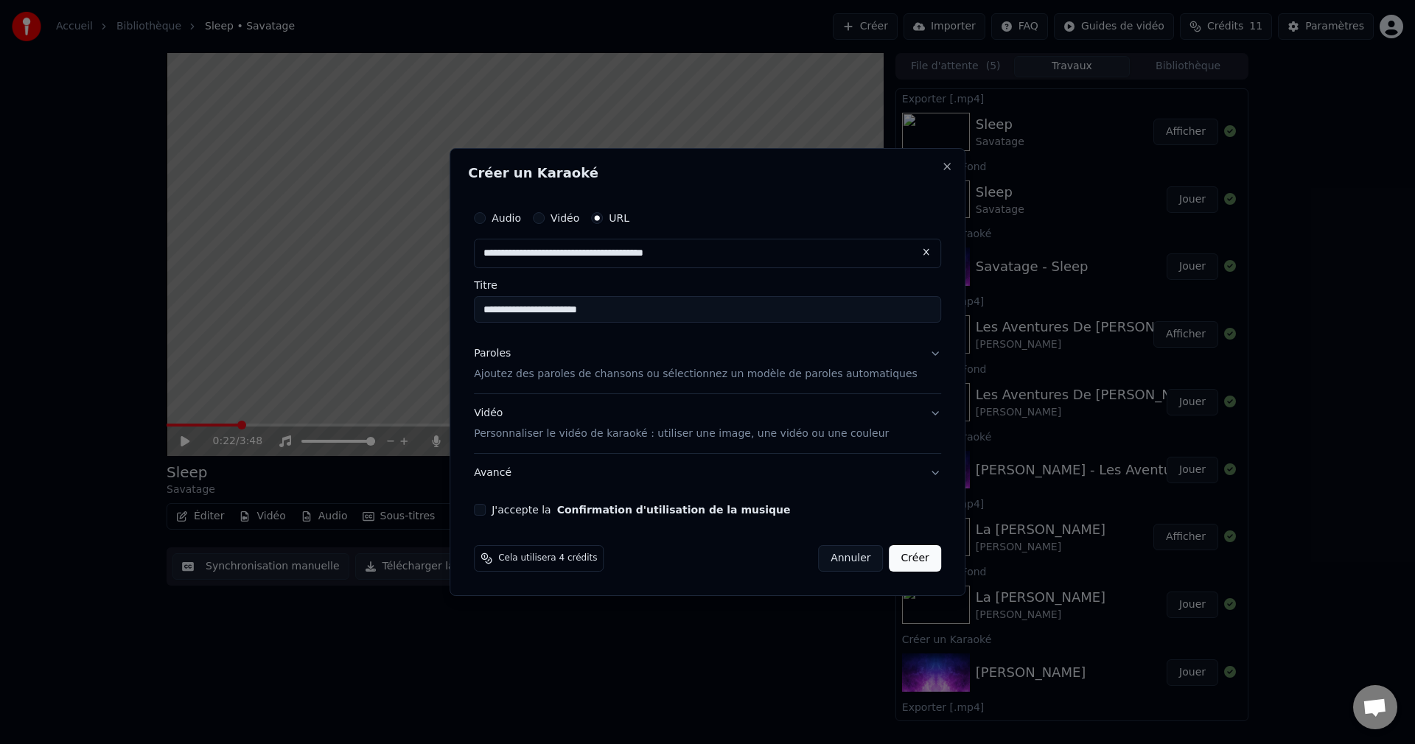
drag, startPoint x: 668, startPoint y: 309, endPoint x: 501, endPoint y: 307, distance: 166.5
click at [501, 307] on input "**********" at bounding box center [707, 309] width 467 height 27
click at [917, 355] on button "Paroles Ajoutez des paroles de chansons ou sélectionnez un modèle de paroles au…" at bounding box center [707, 363] width 467 height 59
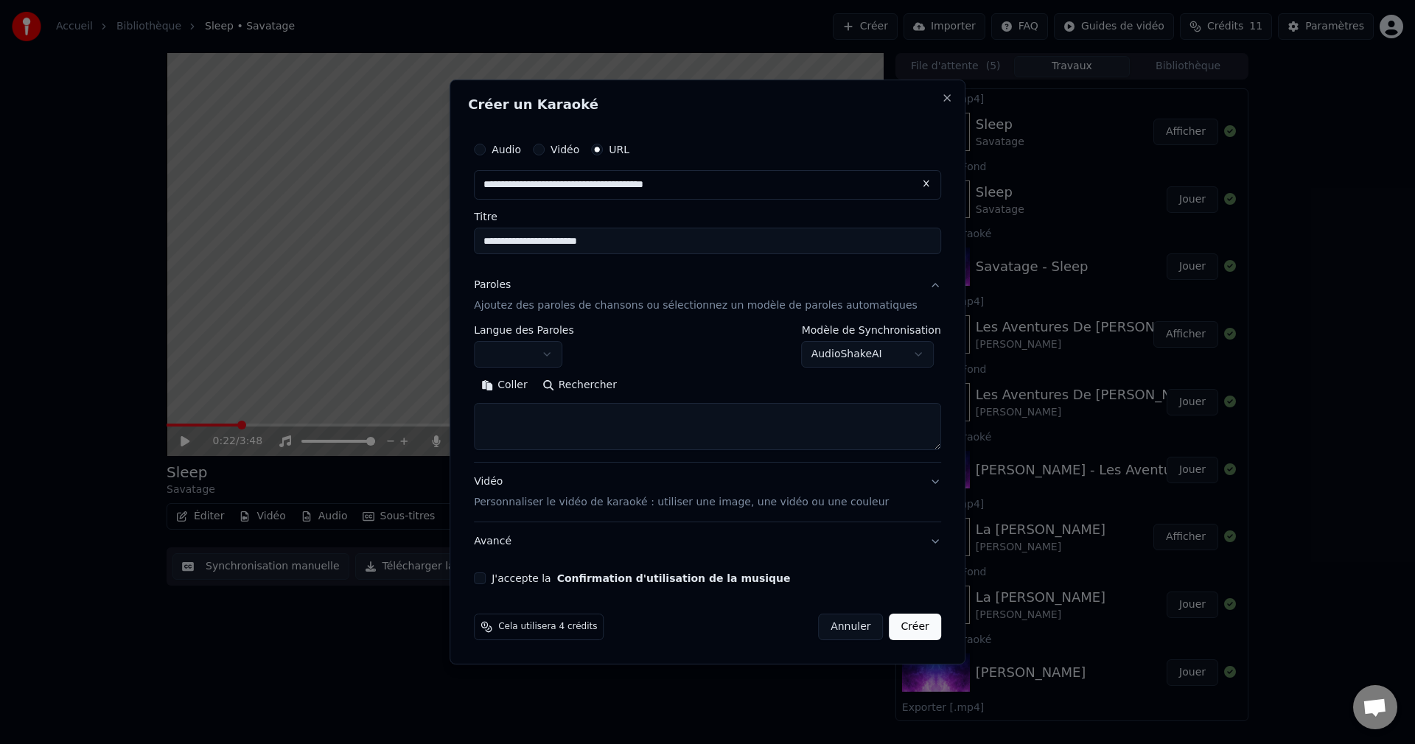
click at [595, 432] on textarea at bounding box center [707, 426] width 467 height 47
paste textarea "**********"
type textarea "**********"
click at [486, 579] on button "J'accepte la Confirmation d'utilisation de la musique" at bounding box center [480, 578] width 12 height 12
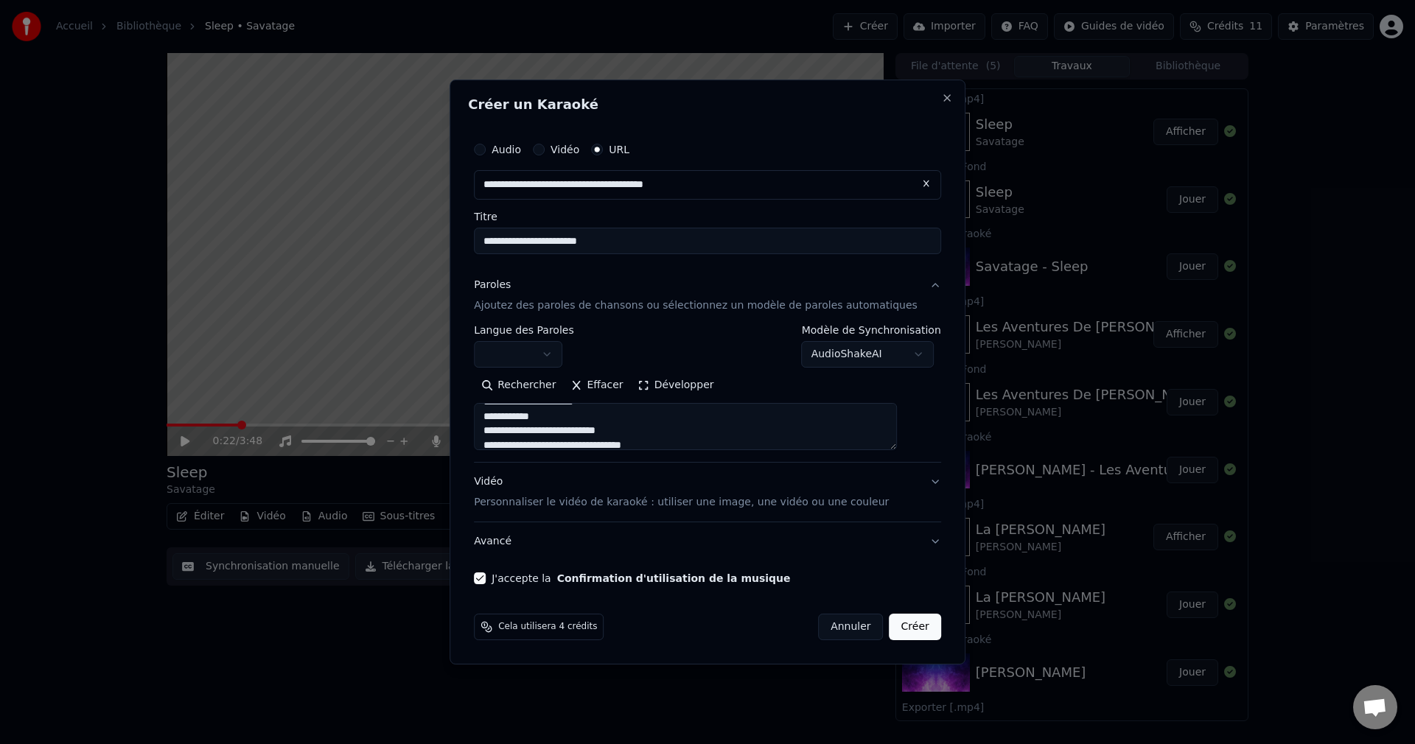
click at [889, 631] on button "Créer" at bounding box center [915, 627] width 52 height 27
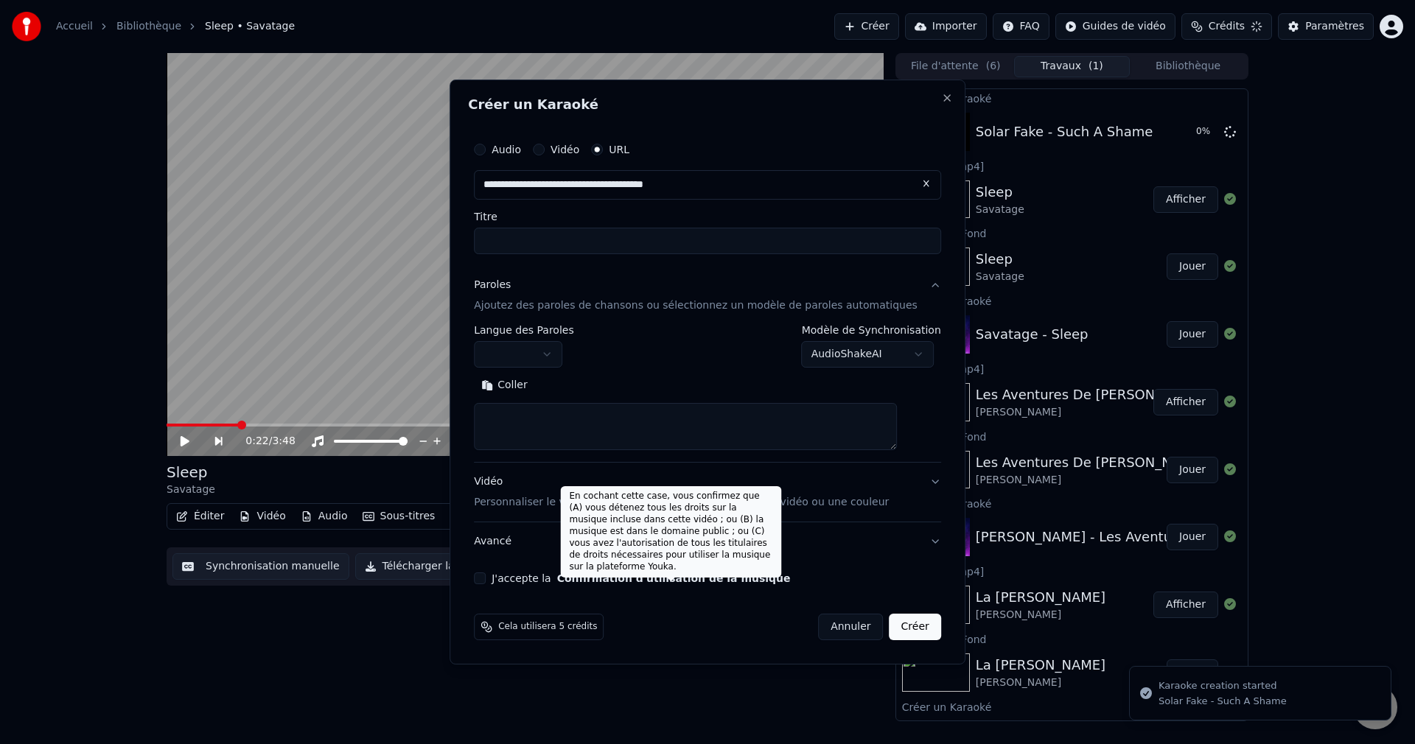
scroll to position [0, 0]
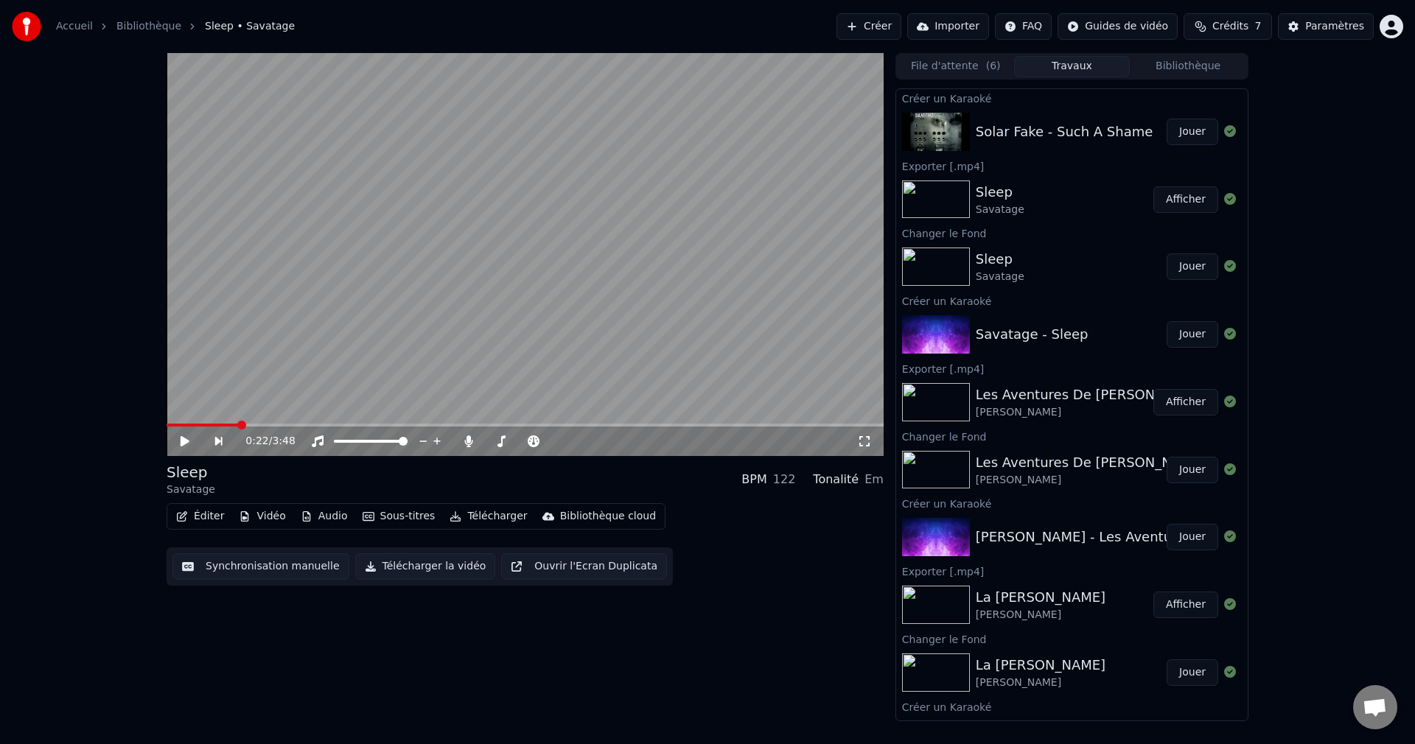
click at [1187, 133] on button "Jouer" at bounding box center [1192, 132] width 52 height 27
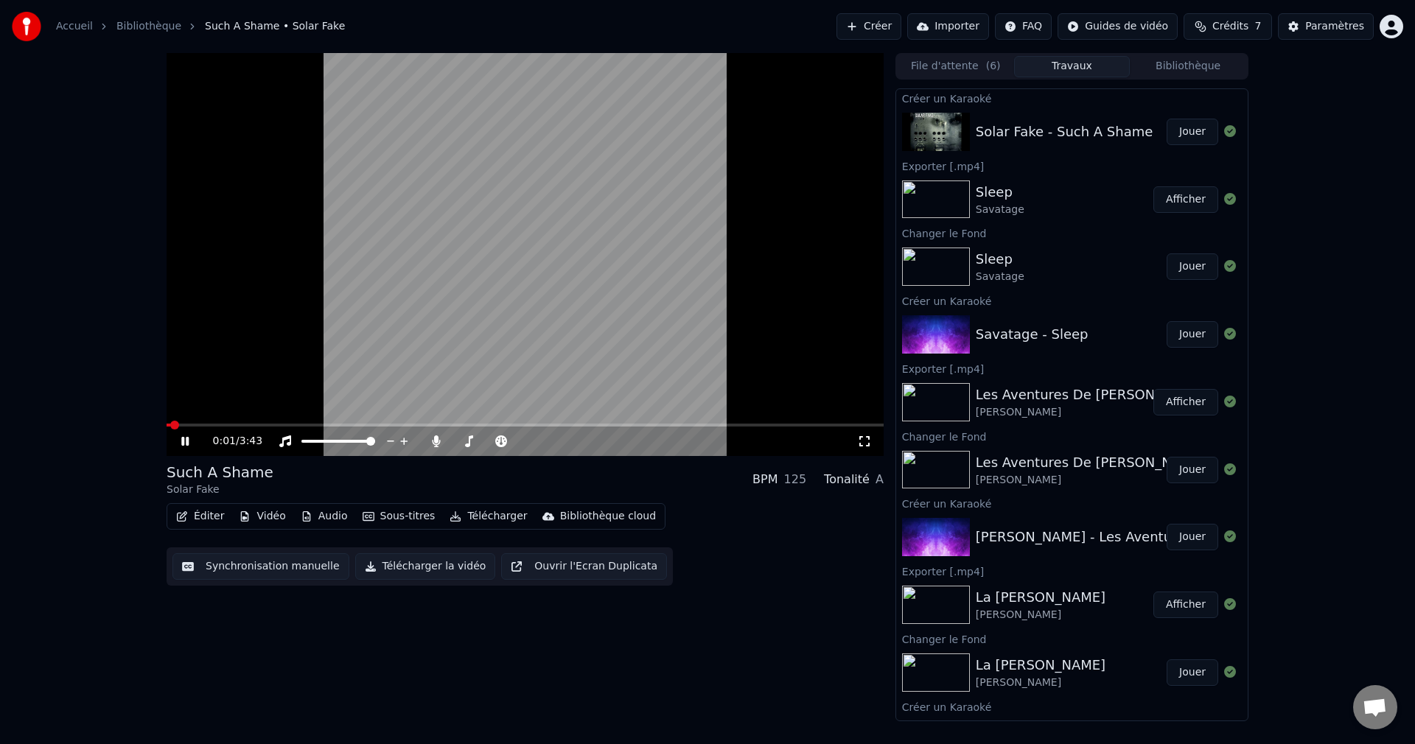
click at [184, 441] on icon at bounding box center [184, 441] width 7 height 9
click at [268, 516] on button "Vidéo" at bounding box center [262, 516] width 58 height 21
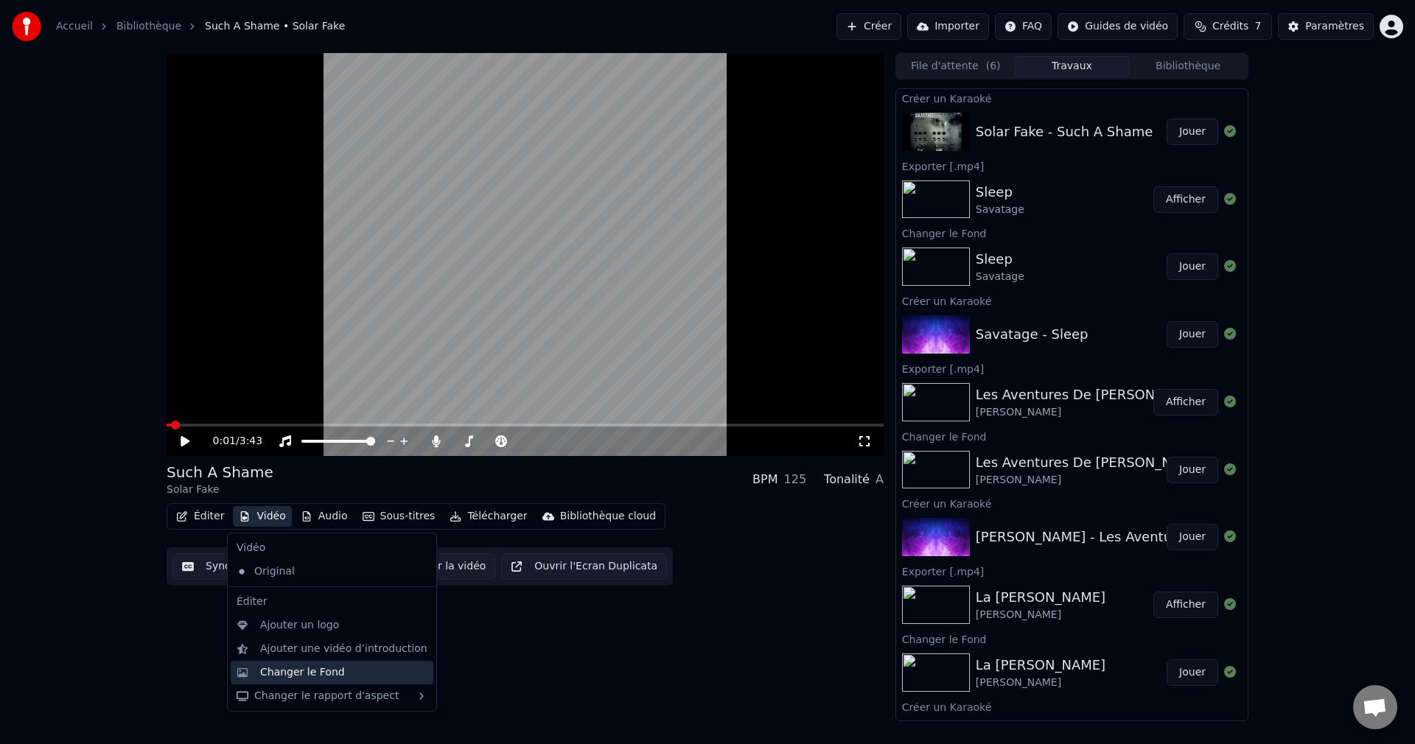
click at [306, 676] on div "Changer le Fond" at bounding box center [302, 672] width 85 height 15
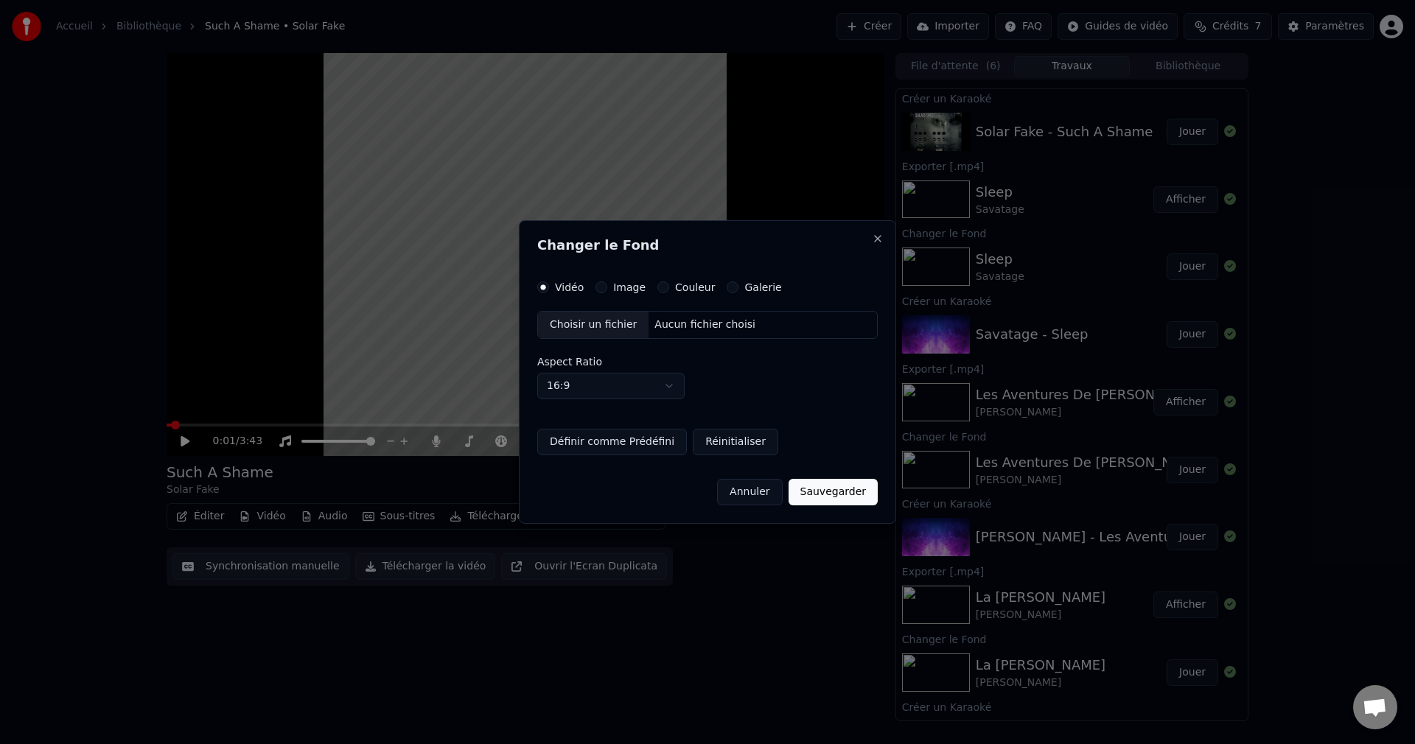
click at [586, 324] on div "Choisir un fichier" at bounding box center [593, 325] width 111 height 27
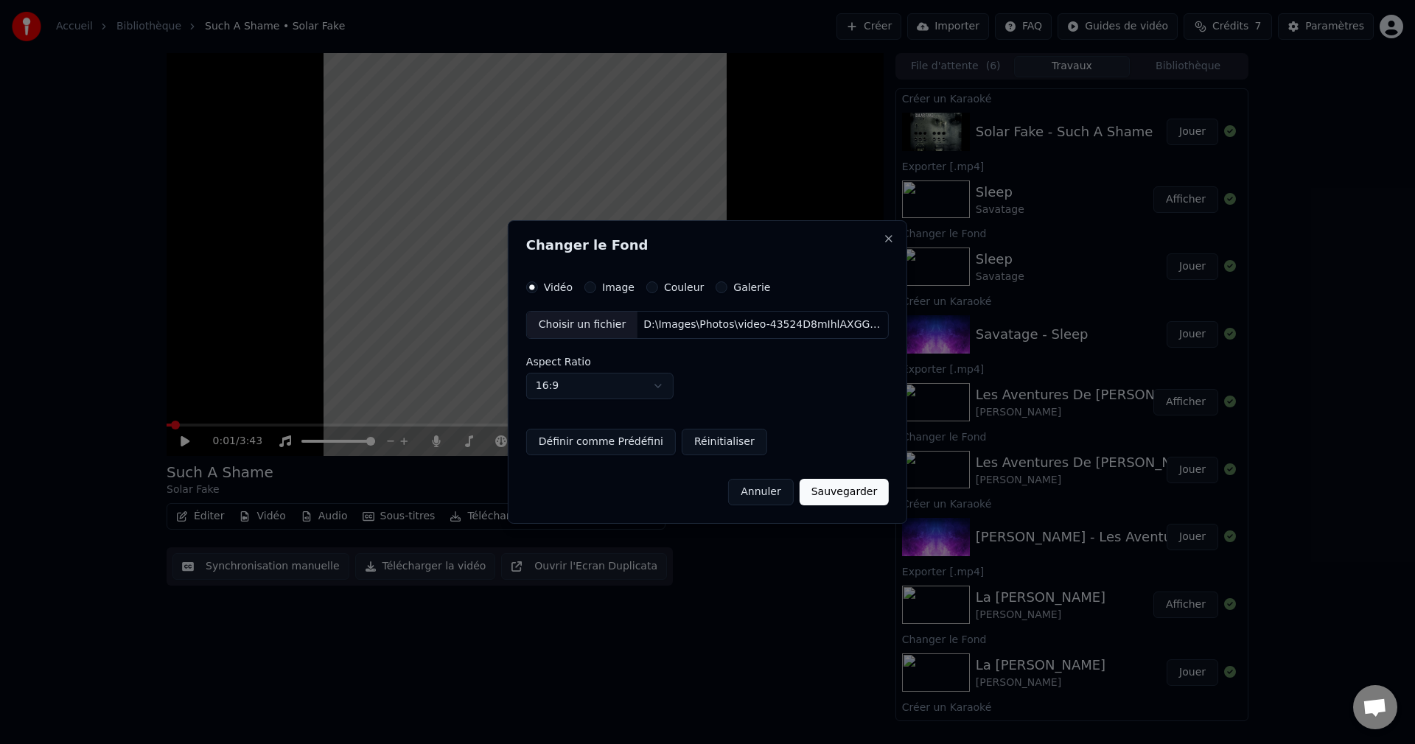
click at [819, 493] on button "Sauvegarder" at bounding box center [843, 492] width 89 height 27
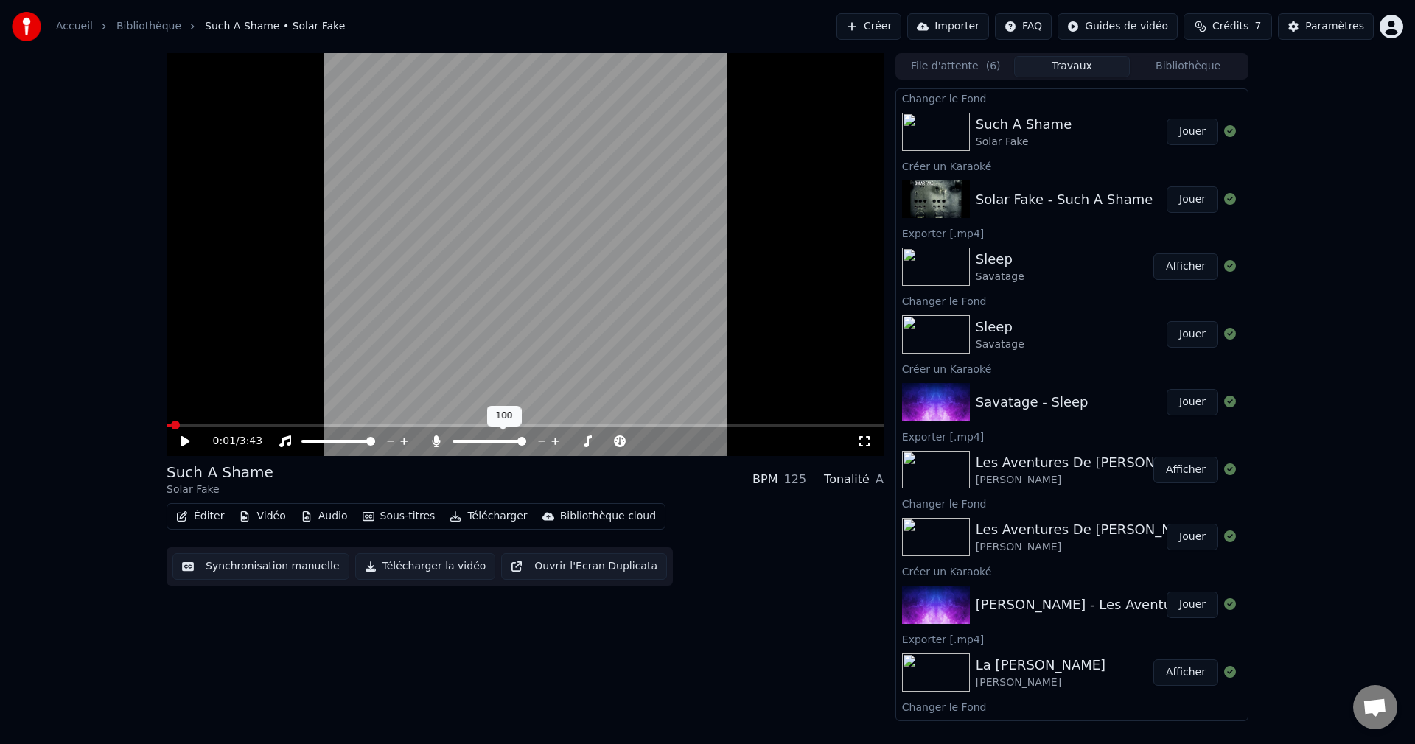
click at [526, 446] on span at bounding box center [521, 441] width 9 height 9
click at [1171, 137] on button "Jouer" at bounding box center [1192, 132] width 52 height 27
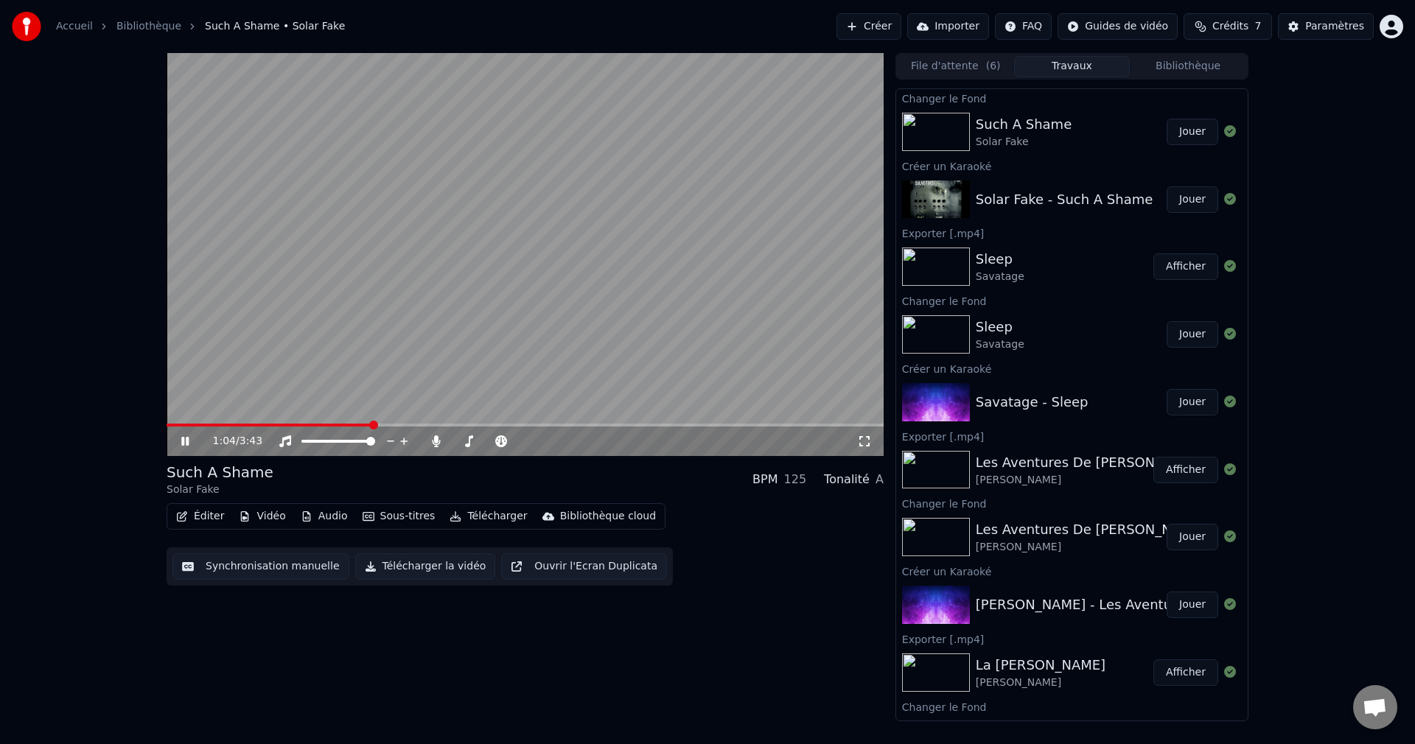
click at [372, 425] on span at bounding box center [270, 425] width 206 height 3
click at [463, 441] on span at bounding box center [457, 441] width 11 height 3
click at [461, 441] on span at bounding box center [464, 441] width 9 height 9
click at [186, 438] on icon at bounding box center [184, 441] width 7 height 9
click at [402, 573] on button "Télécharger la vidéo" at bounding box center [425, 566] width 141 height 27
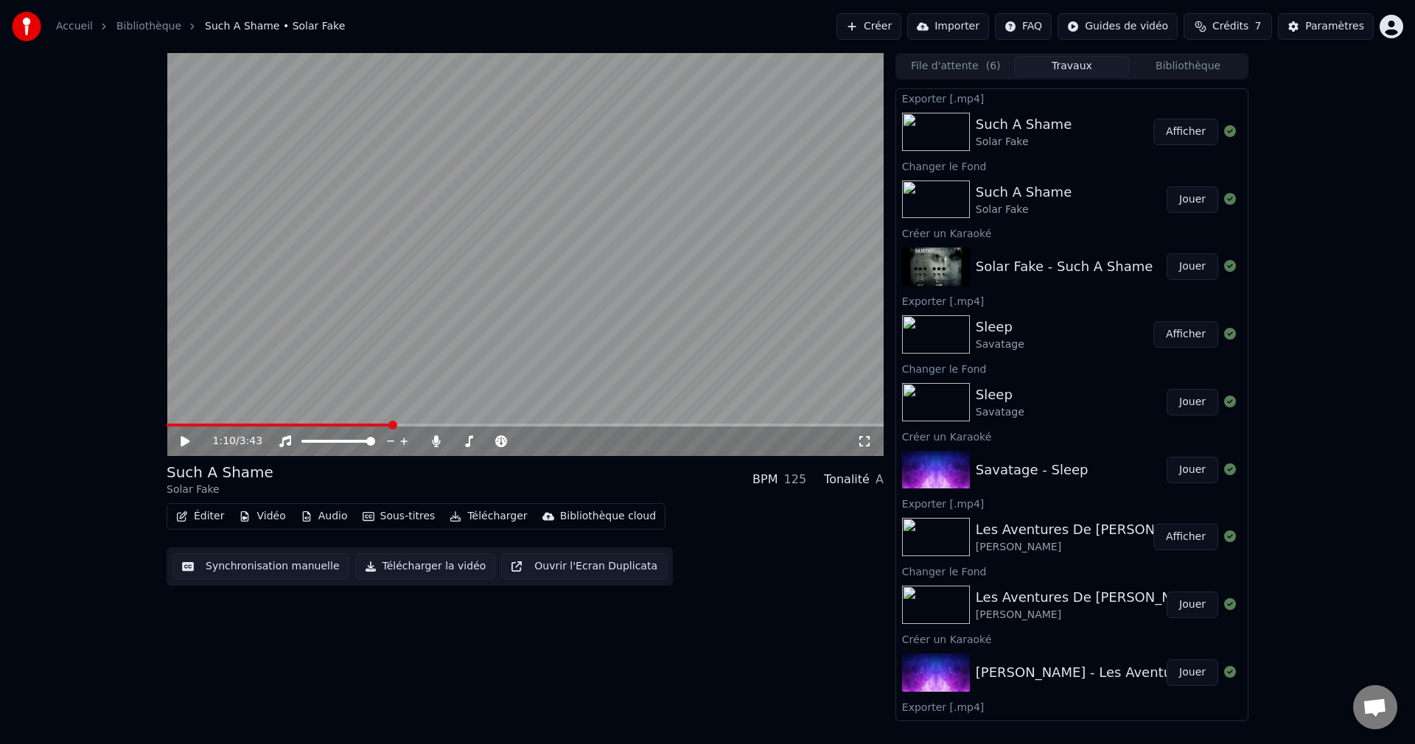
click at [881, 23] on button "Créer" at bounding box center [868, 26] width 65 height 27
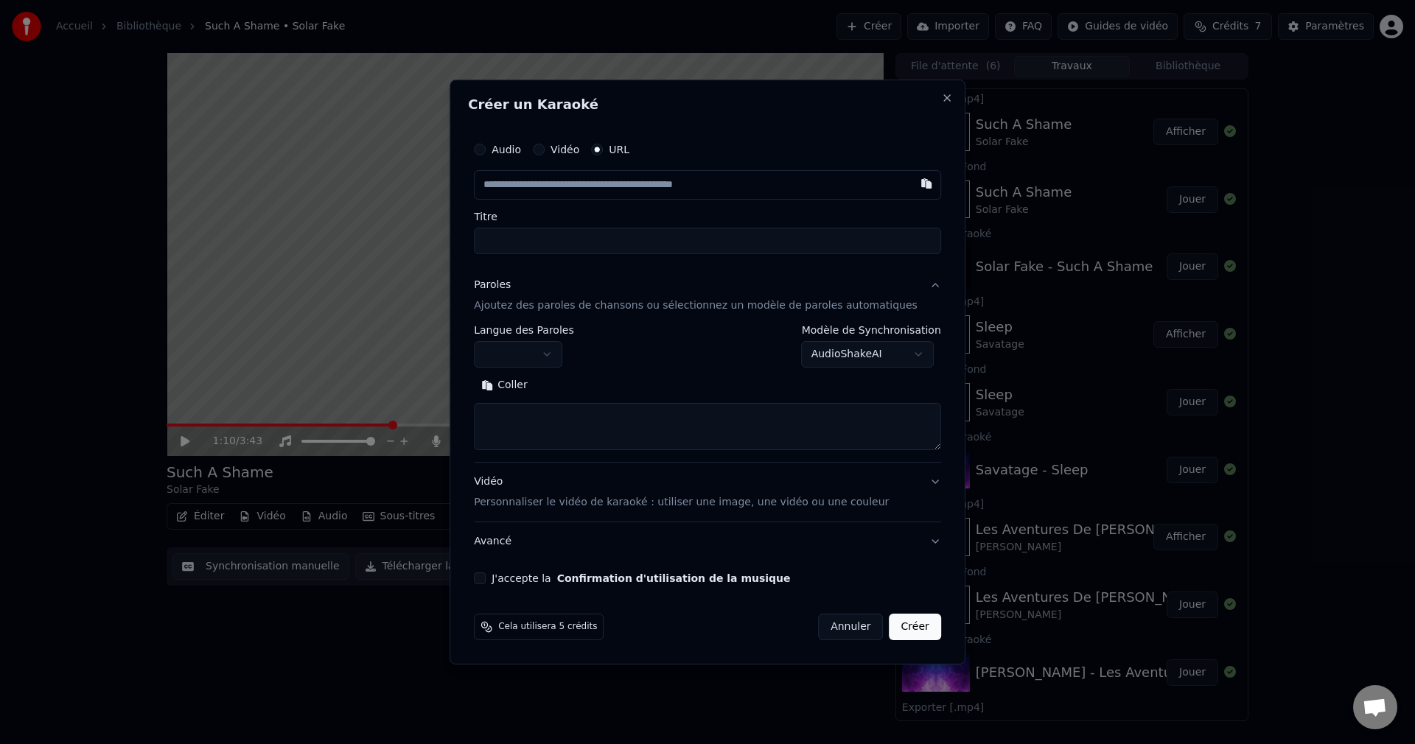
click at [486, 152] on button "Audio" at bounding box center [480, 150] width 12 height 12
click at [550, 180] on div "Choisir un fichier" at bounding box center [529, 185] width 111 height 27
type input "**********"
click at [604, 385] on button "Rechercher" at bounding box center [579, 385] width 89 height 24
type textarea "**********"
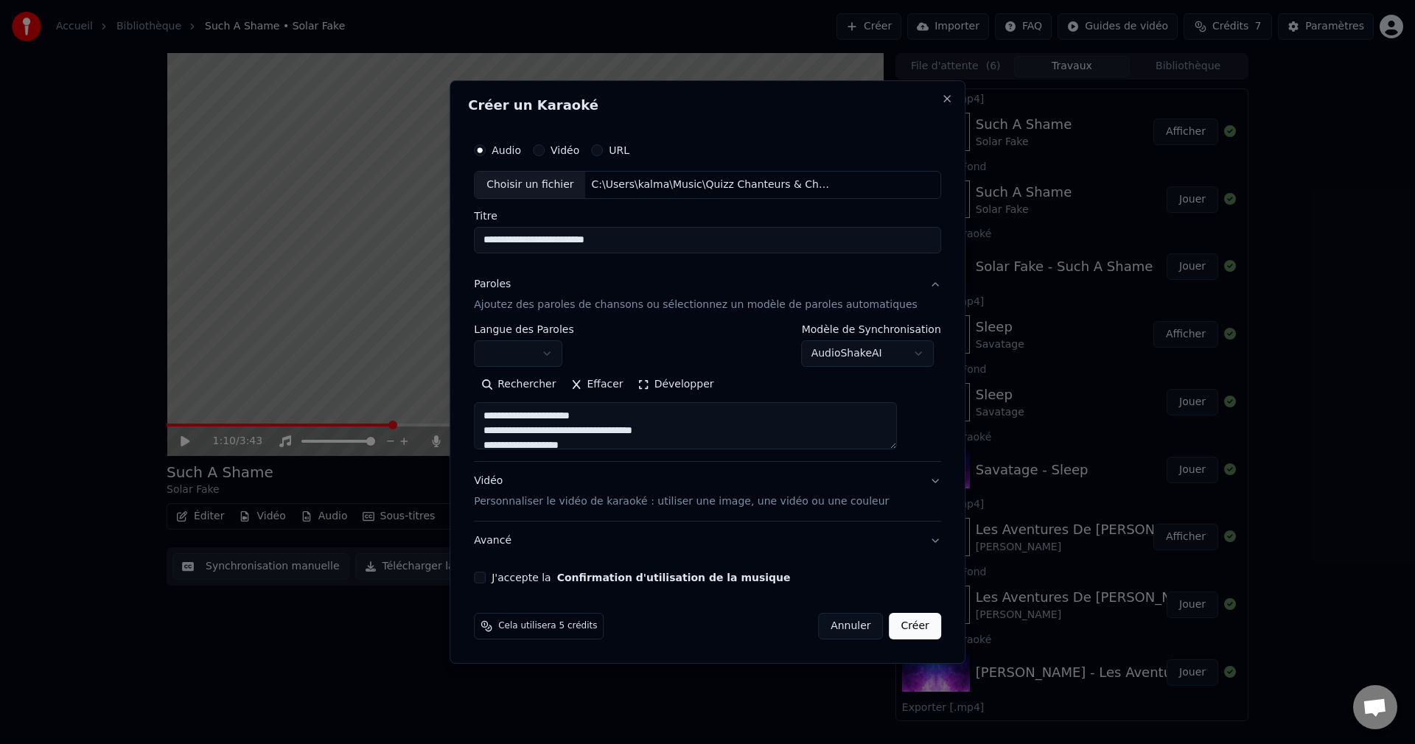
click at [486, 581] on button "J'accepte la Confirmation d'utilisation de la musique" at bounding box center [480, 578] width 12 height 12
click at [891, 626] on button "Créer" at bounding box center [915, 626] width 52 height 27
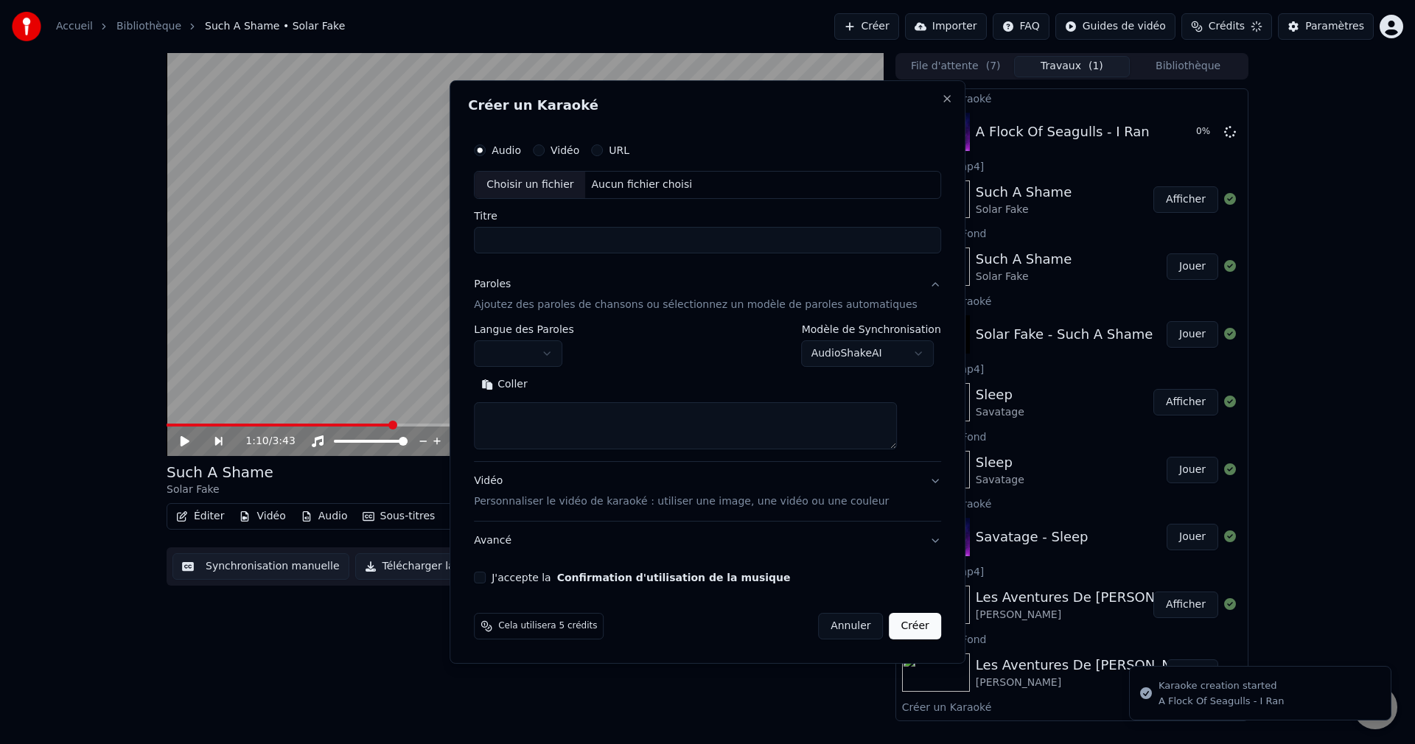
scroll to position [0, 0]
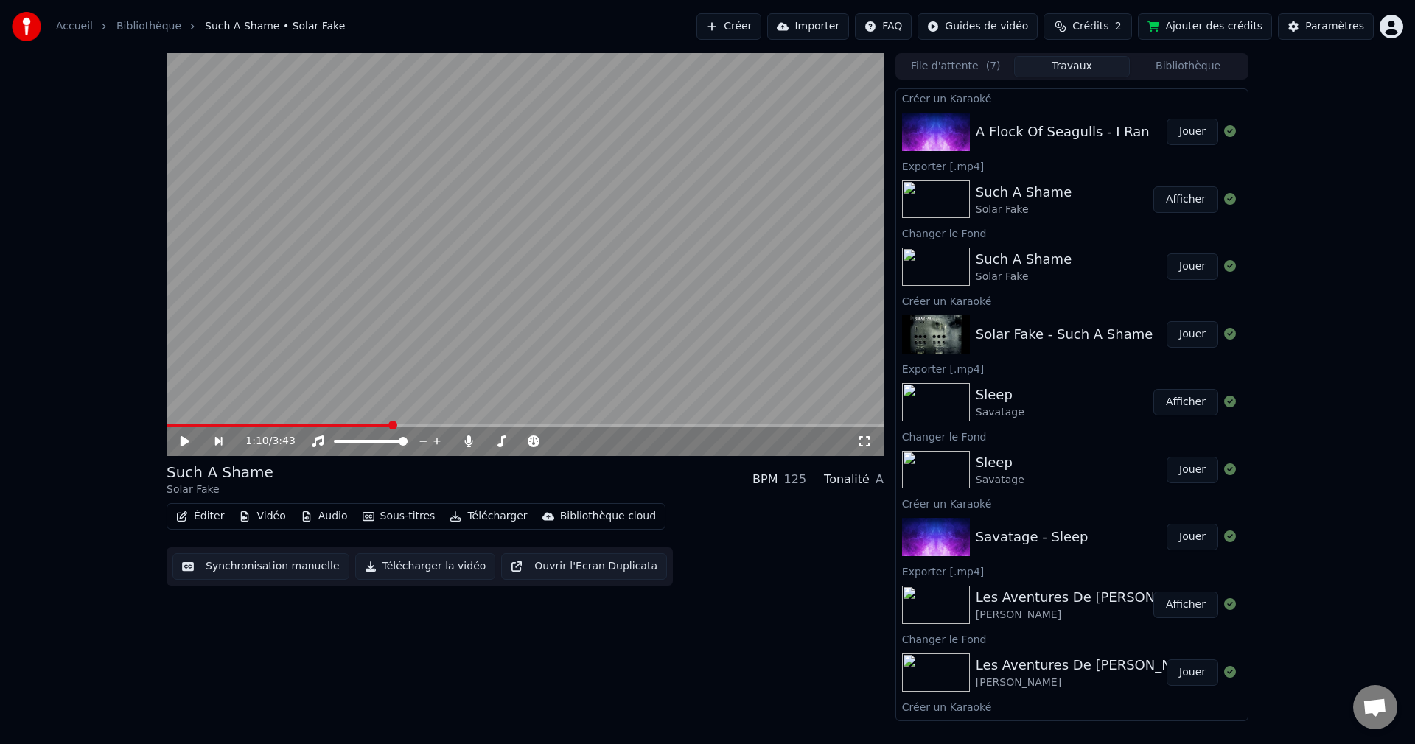
click at [1177, 135] on button "Jouer" at bounding box center [1192, 132] width 52 height 27
click at [187, 435] on div "0:00 / 4:29" at bounding box center [524, 441] width 705 height 15
click at [268, 514] on button "Vidéo" at bounding box center [262, 516] width 58 height 21
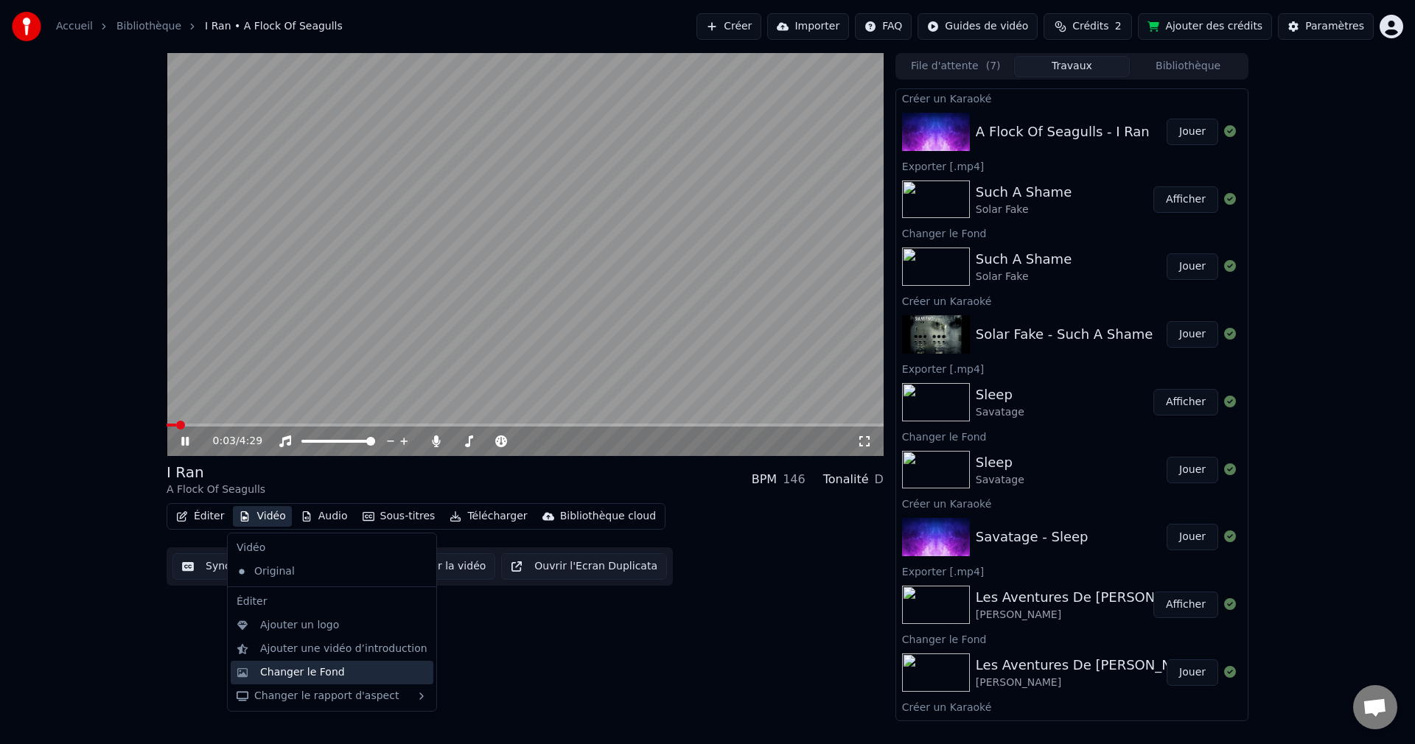
click at [304, 666] on div "Changer le Fond" at bounding box center [302, 672] width 85 height 15
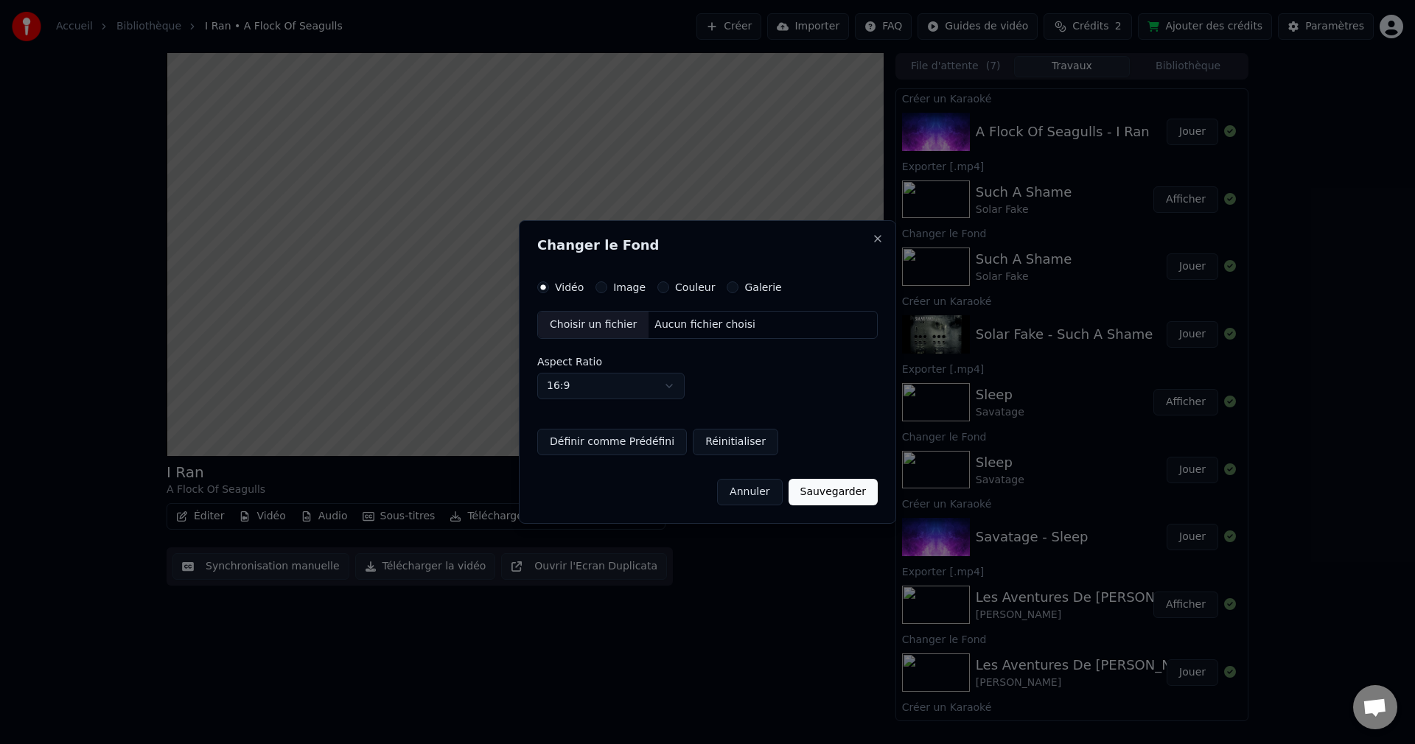
click at [601, 323] on div "Choisir un fichier" at bounding box center [593, 325] width 111 height 27
click at [761, 487] on button "Annuler" at bounding box center [749, 492] width 65 height 27
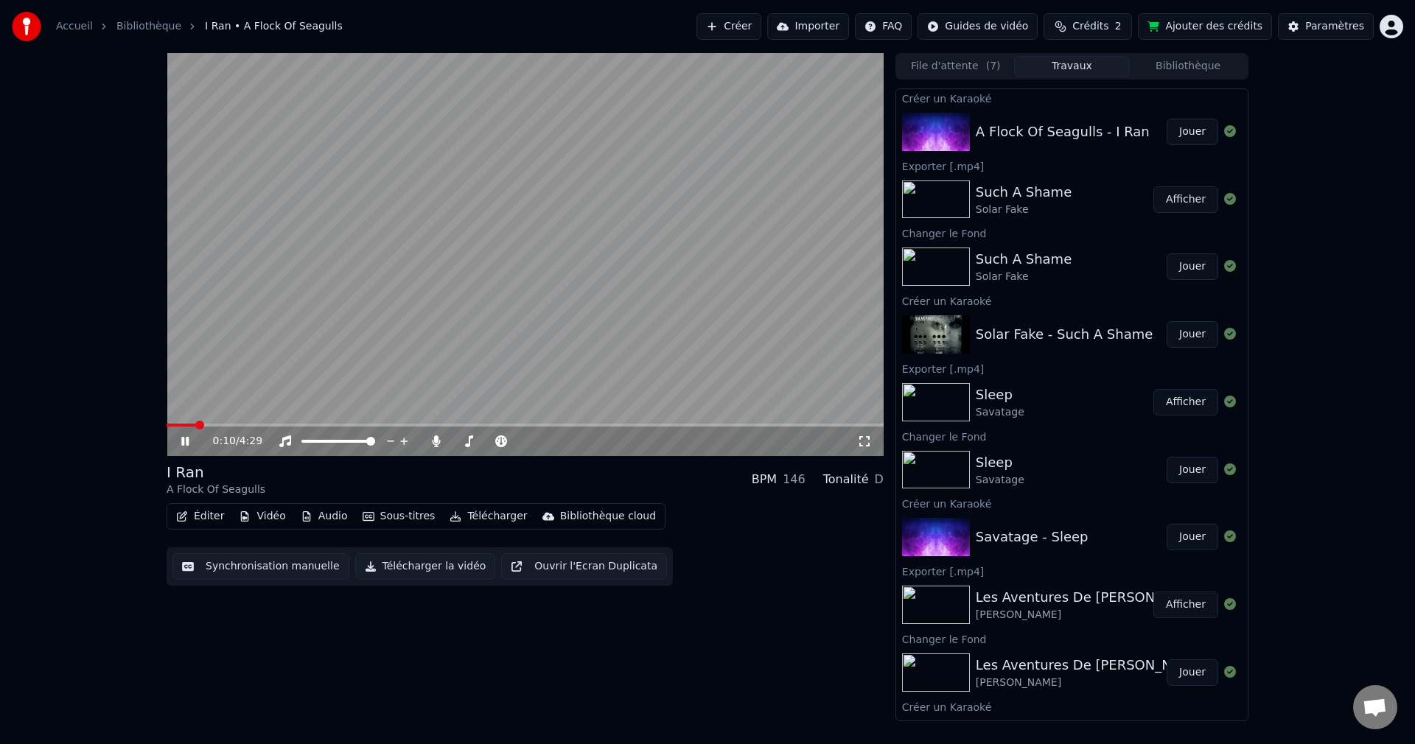
click at [184, 443] on icon at bounding box center [195, 441] width 35 height 12
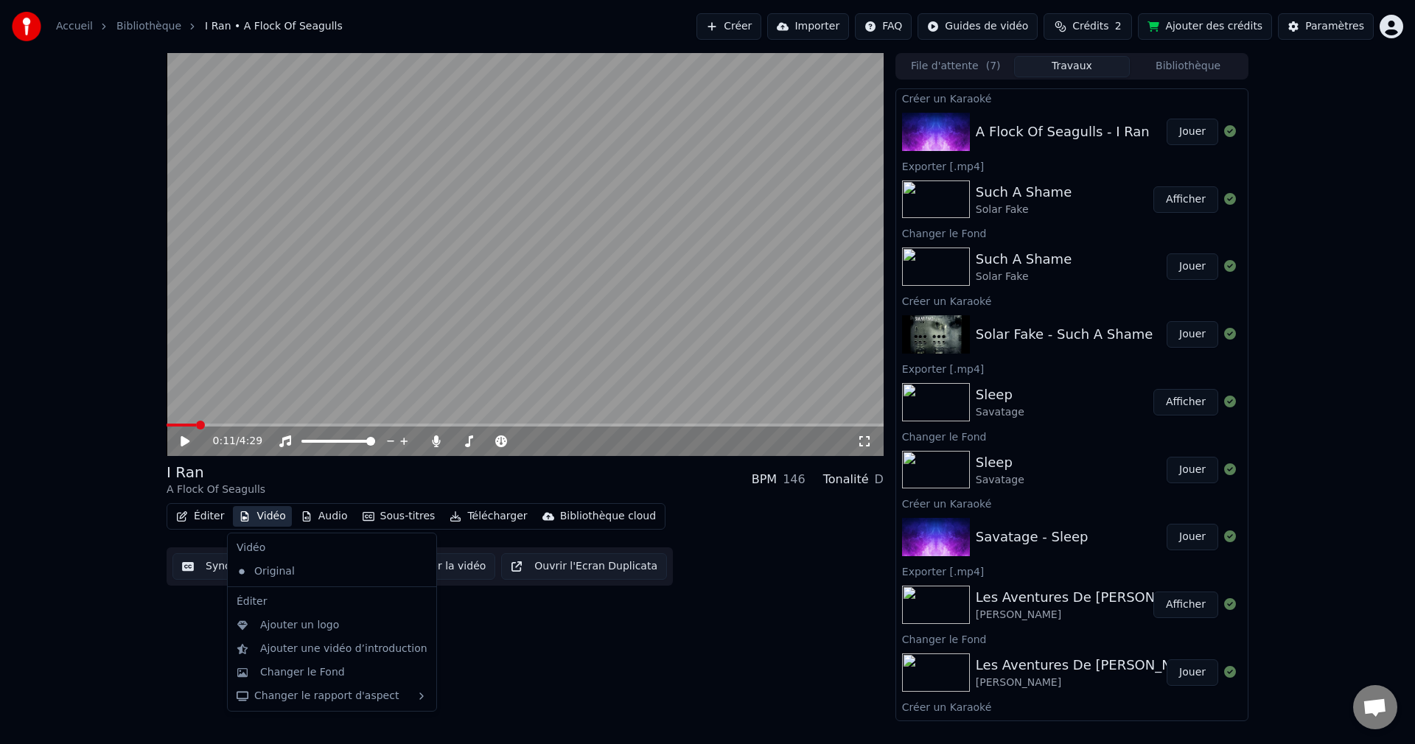
click at [270, 516] on button "Vidéo" at bounding box center [262, 516] width 58 height 21
click at [289, 669] on div "Changer le Fond" at bounding box center [302, 672] width 85 height 15
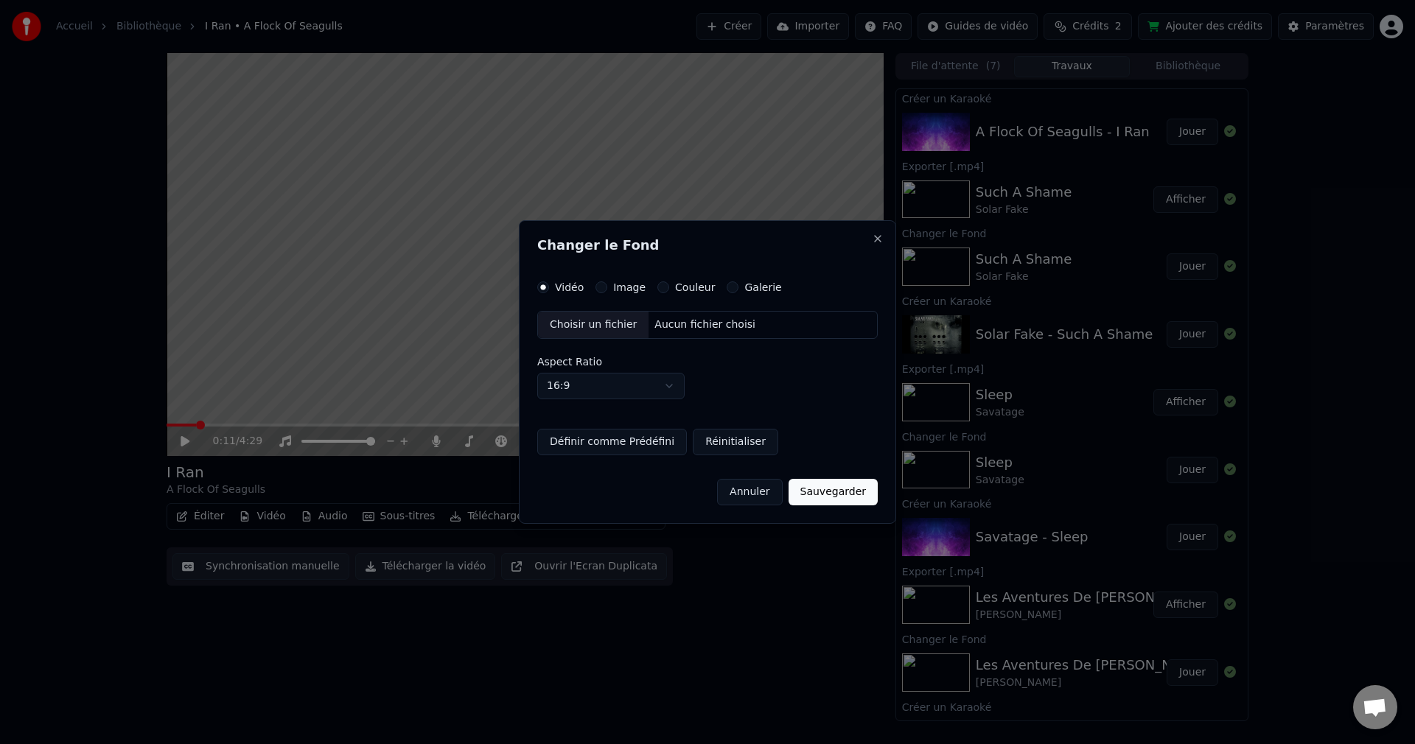
click at [573, 321] on div "Choisir un fichier" at bounding box center [593, 325] width 111 height 27
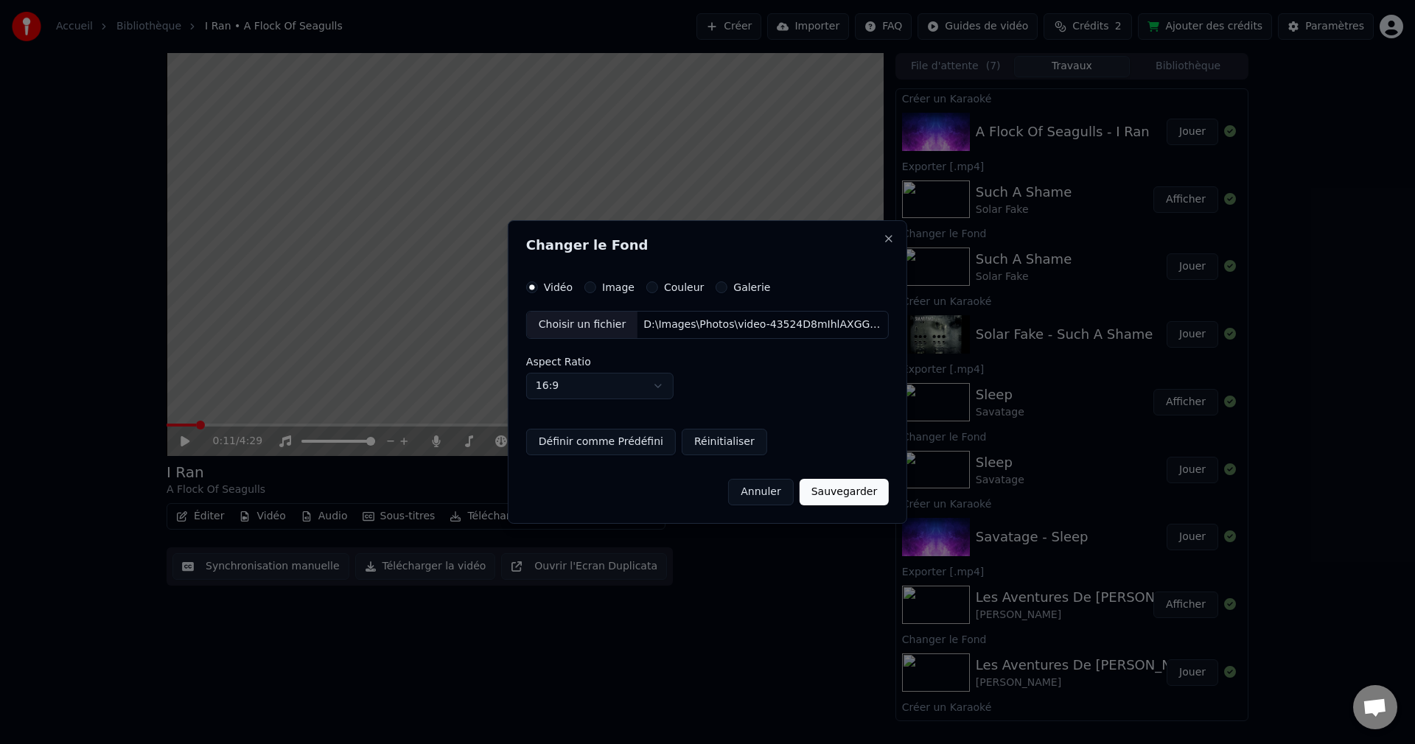
click at [827, 491] on button "Sauvegarder" at bounding box center [843, 492] width 89 height 27
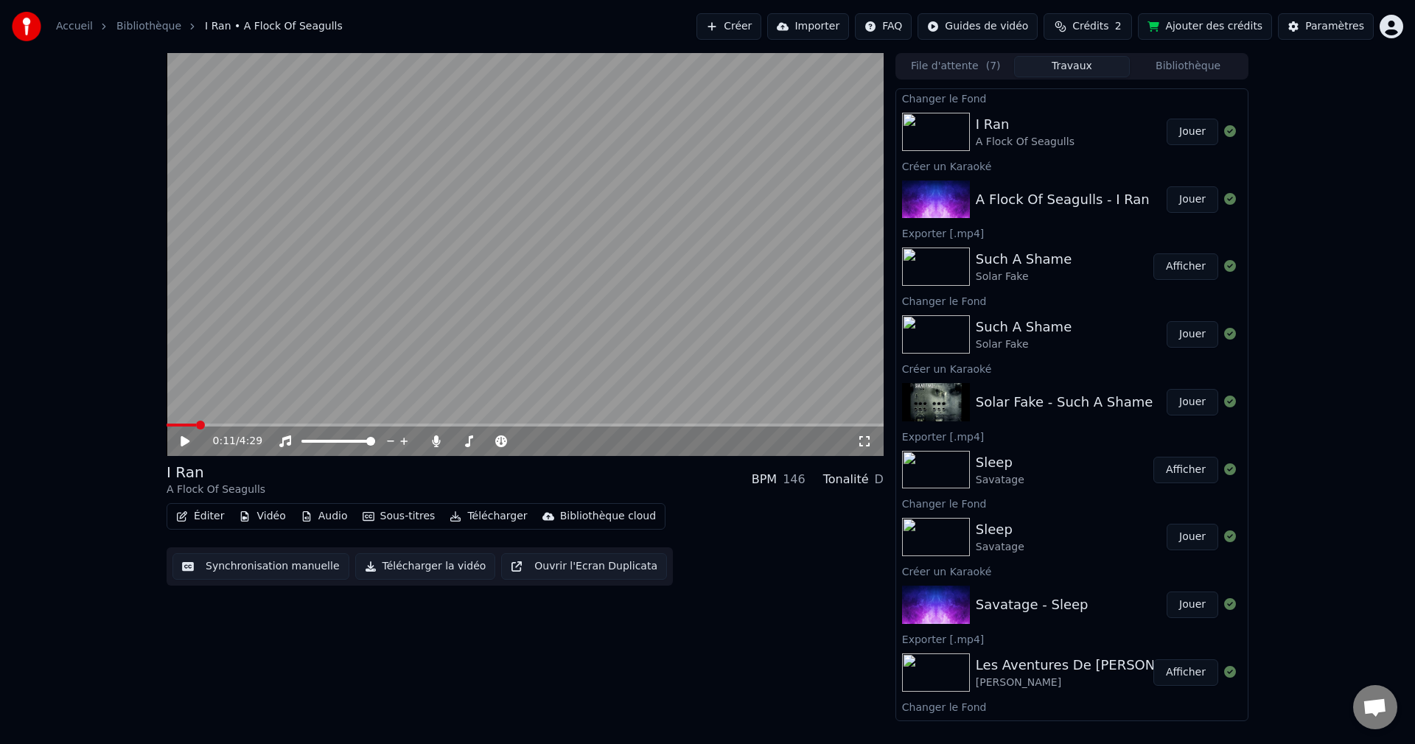
click at [1197, 130] on button "Jouer" at bounding box center [1192, 132] width 52 height 27
click at [558, 444] on span at bounding box center [554, 441] width 9 height 9
click at [522, 438] on span at bounding box center [521, 441] width 9 height 9
click at [526, 446] on span at bounding box center [521, 441] width 9 height 9
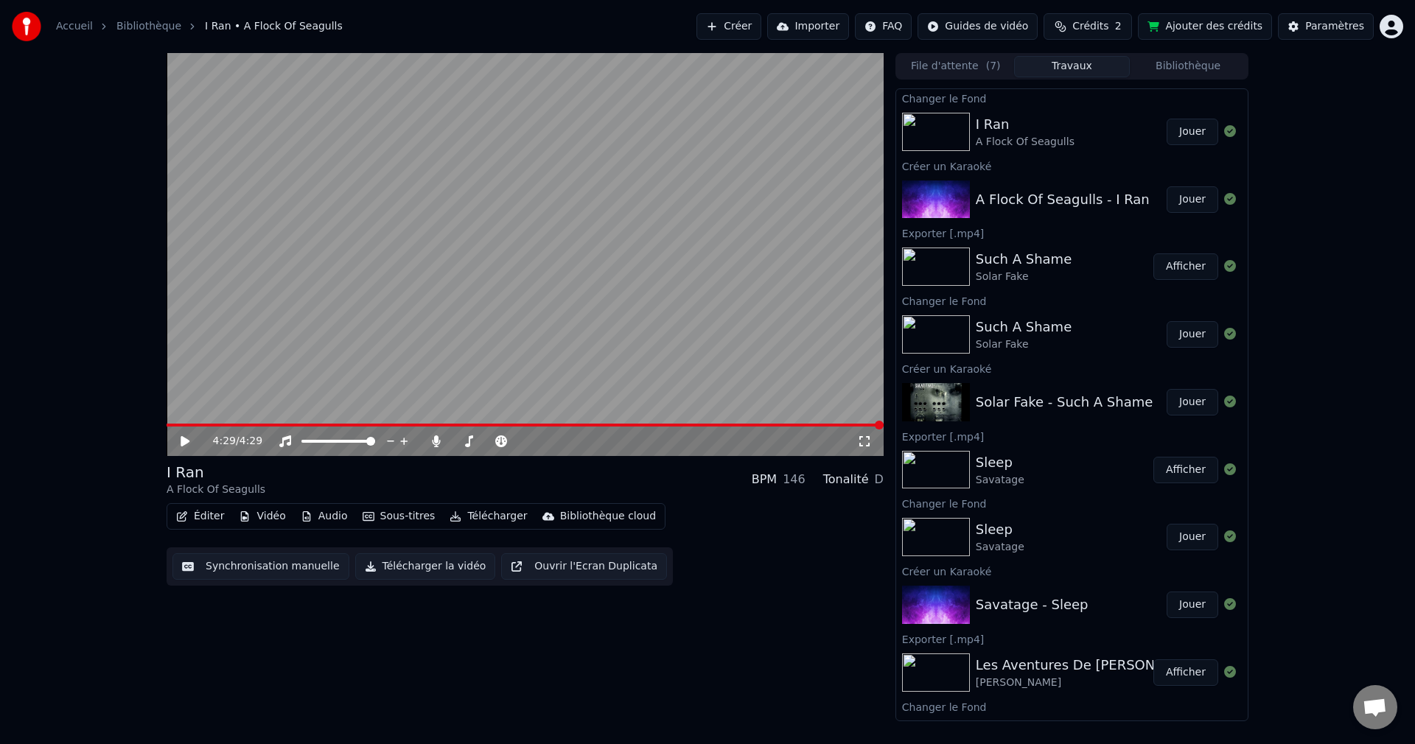
click at [382, 426] on span at bounding box center [525, 425] width 717 height 3
click at [185, 439] on icon at bounding box center [185, 441] width 9 height 10
click at [416, 426] on span at bounding box center [525, 425] width 717 height 3
click at [460, 443] on span at bounding box center [489, 441] width 74 height 3
click at [188, 439] on icon at bounding box center [184, 441] width 7 height 9
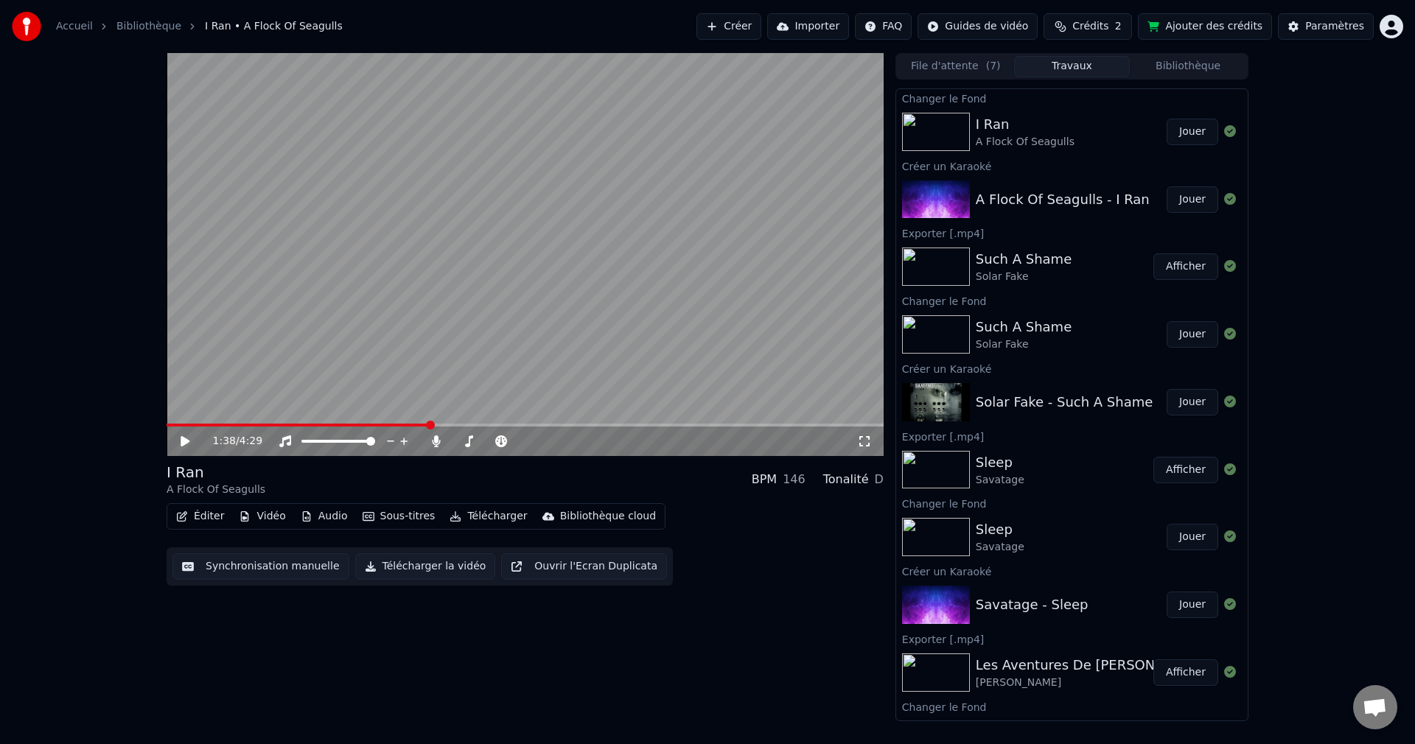
click at [396, 565] on button "Télécharger la vidéo" at bounding box center [425, 566] width 141 height 27
